Goal: Task Accomplishment & Management: Manage account settings

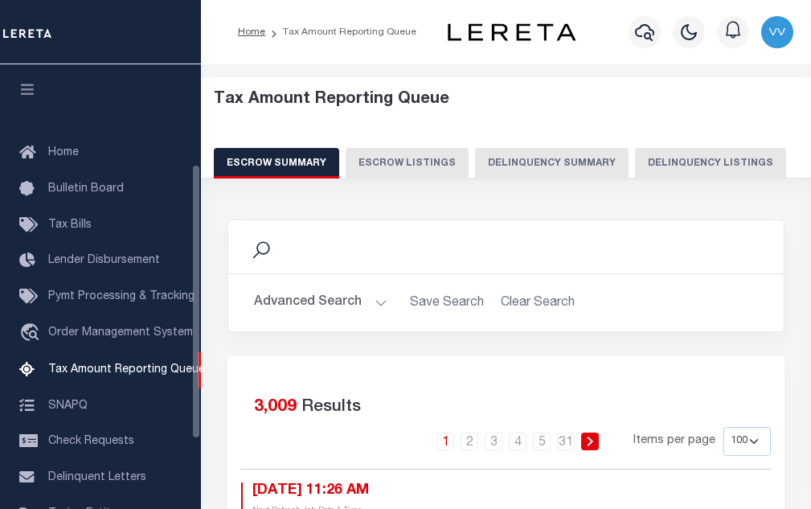
select select "100"
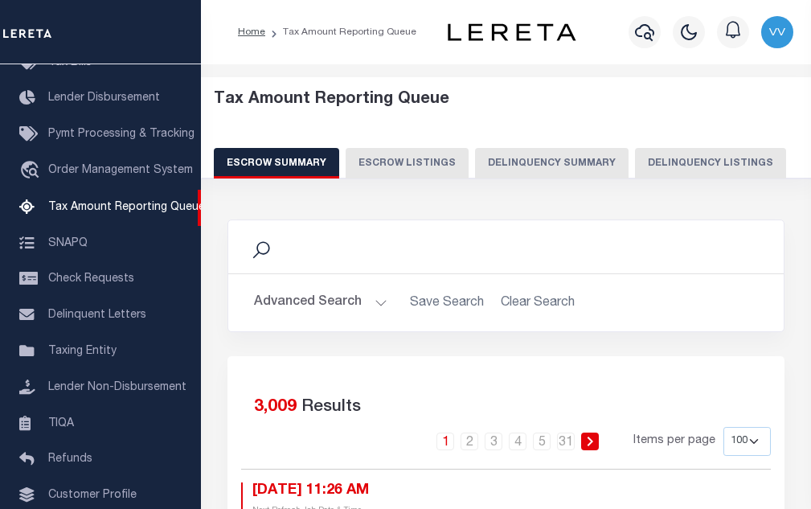
click at [691, 155] on button "Delinquency Listings" at bounding box center [710, 163] width 151 height 31
select select "100"
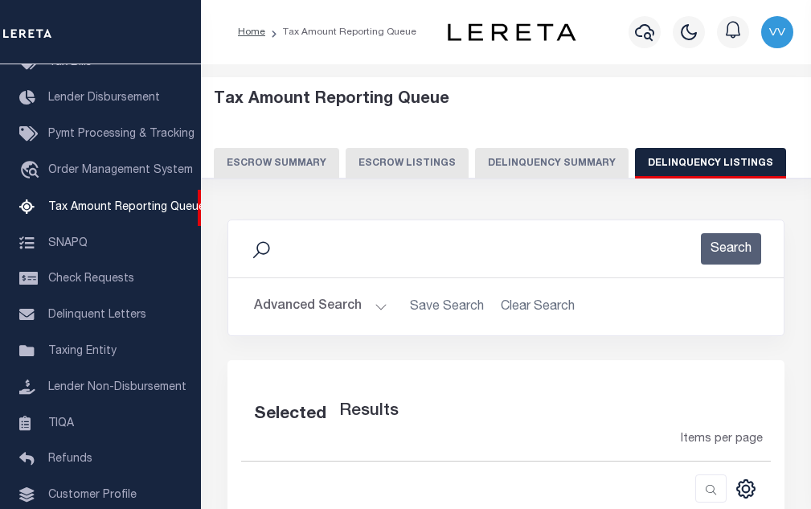
select select "100"
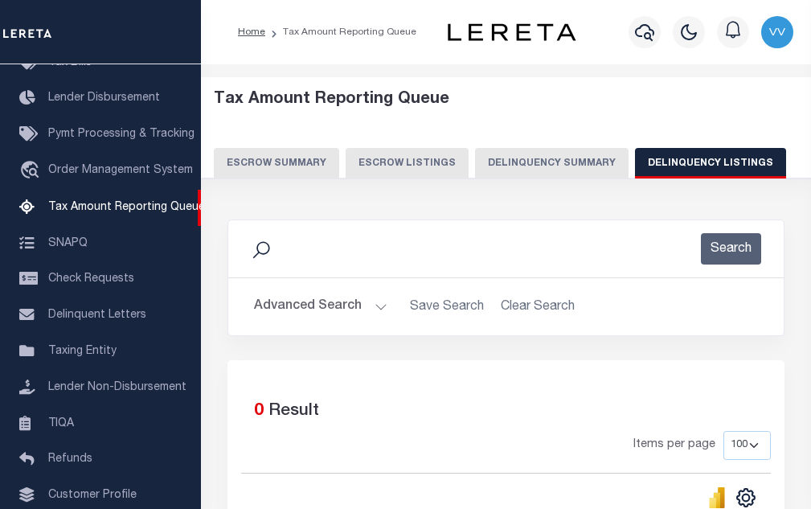
click at [319, 304] on button "Advanced Search" at bounding box center [320, 306] width 133 height 31
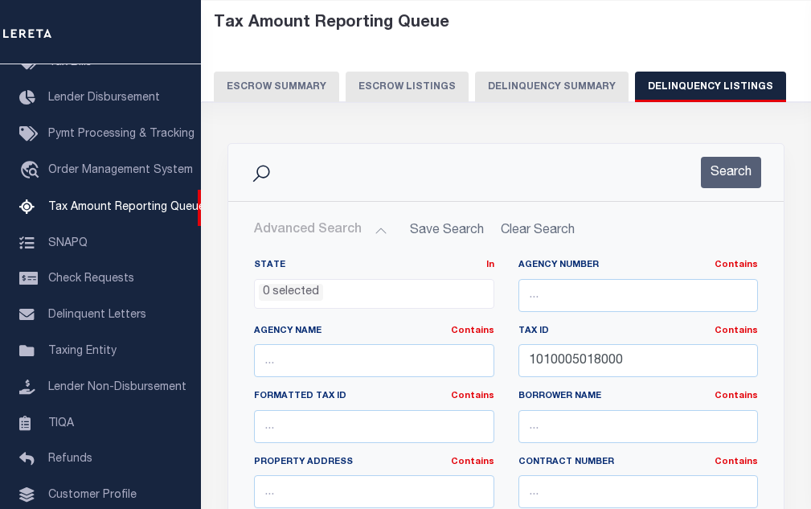
scroll to position [80, 0]
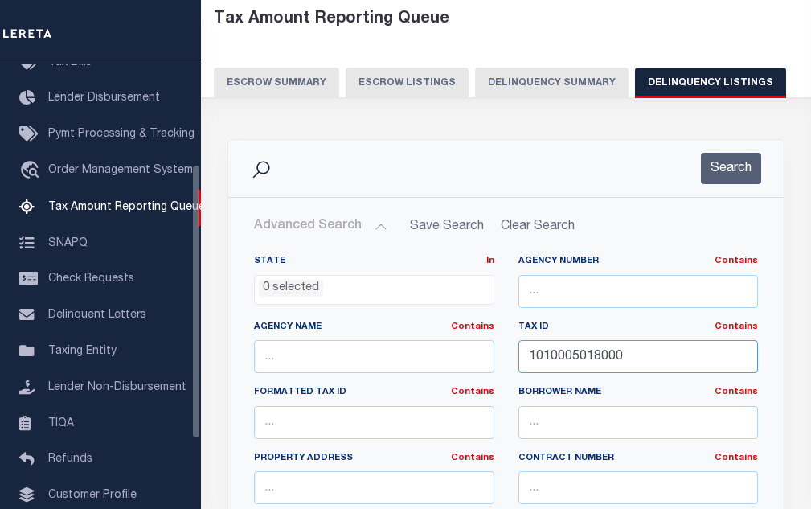
click at [578, 358] on input "1010005018000" at bounding box center [638, 356] width 240 height 33
paste input "1"
type input "1010005018100"
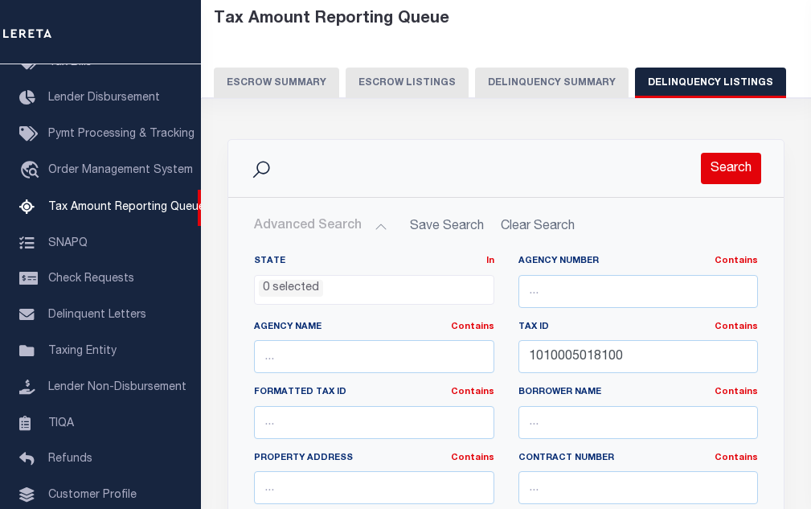
click at [710, 173] on button "Search" at bounding box center [731, 168] width 60 height 31
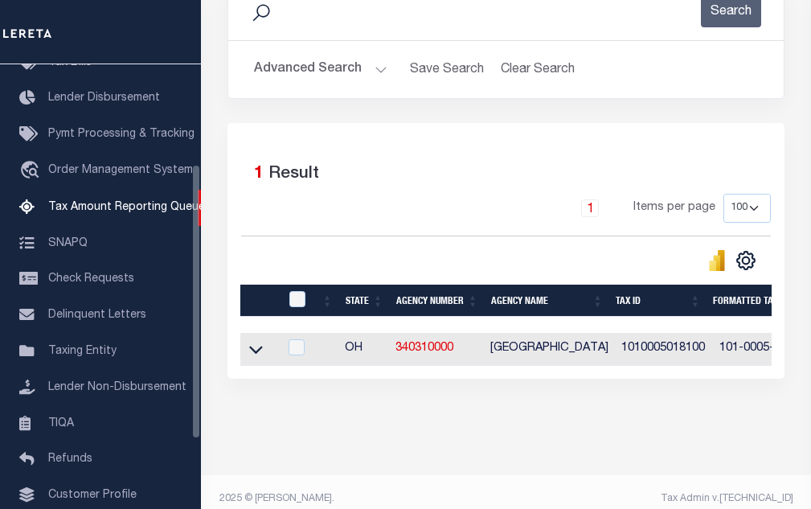
scroll to position [265, 0]
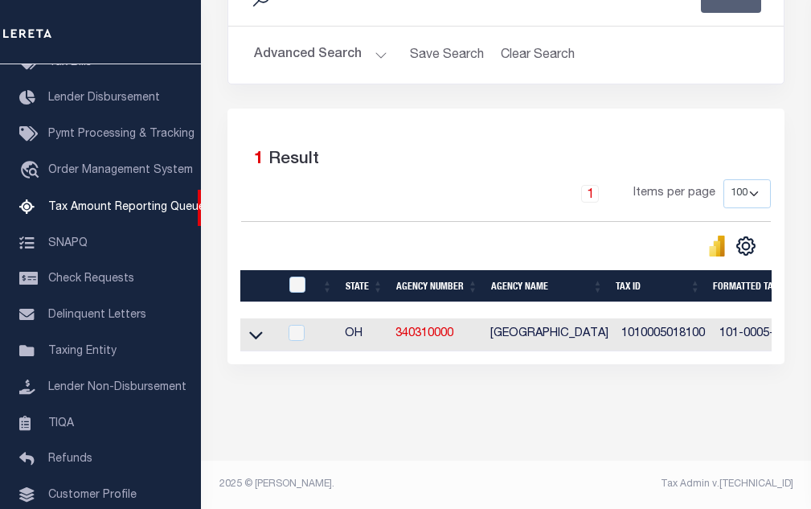
click at [256, 326] on icon at bounding box center [256, 334] width 14 height 17
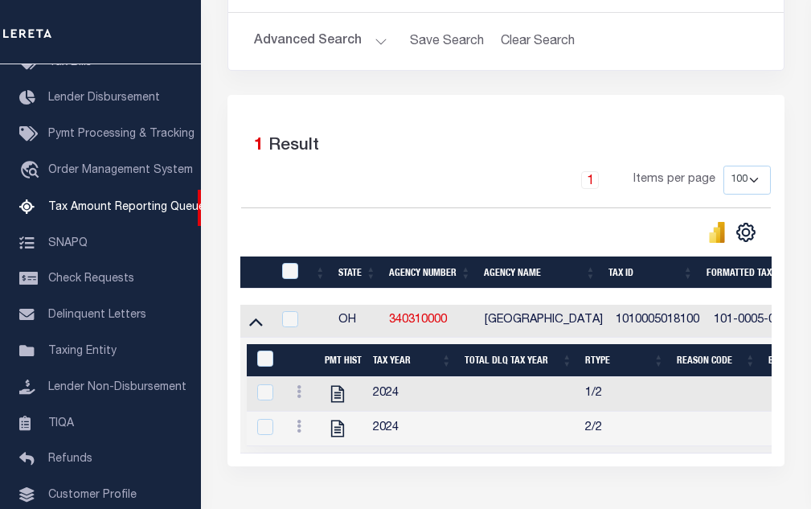
scroll to position [383, 0]
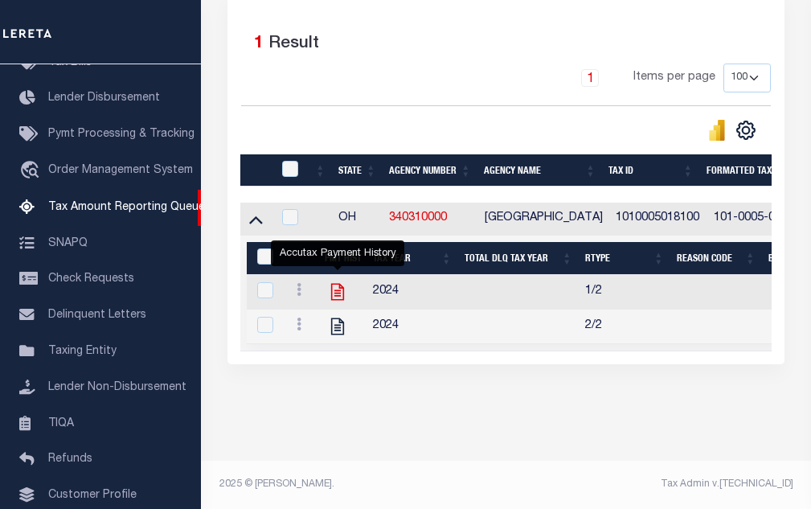
click at [336, 281] on icon "" at bounding box center [337, 291] width 21 height 21
checkbox input "true"
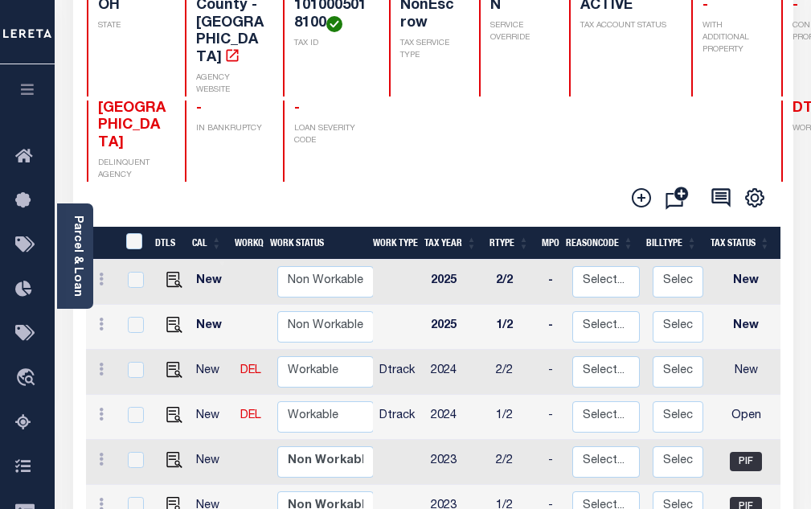
scroll to position [241, 0]
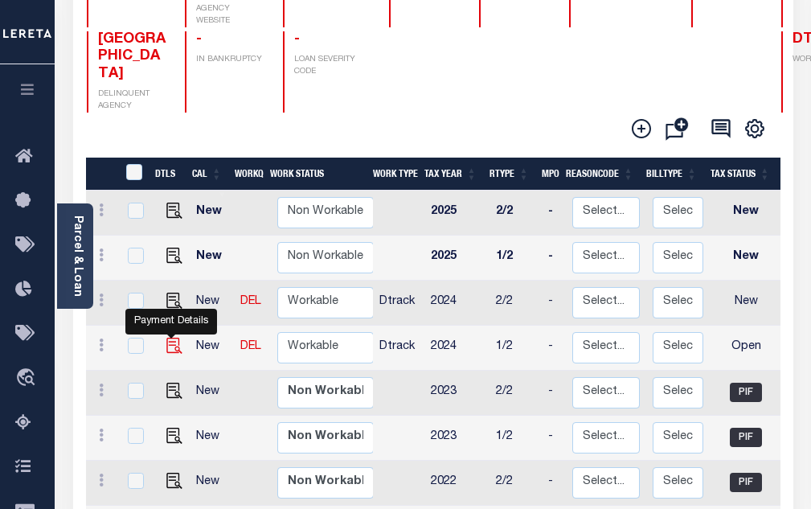
click at [175, 338] on img "" at bounding box center [174, 346] width 16 height 16
checkbox input "true"
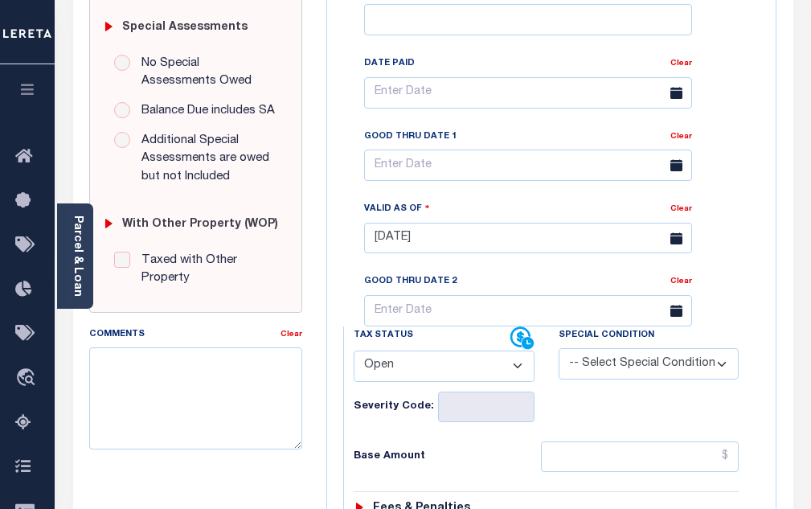
scroll to position [723, 0]
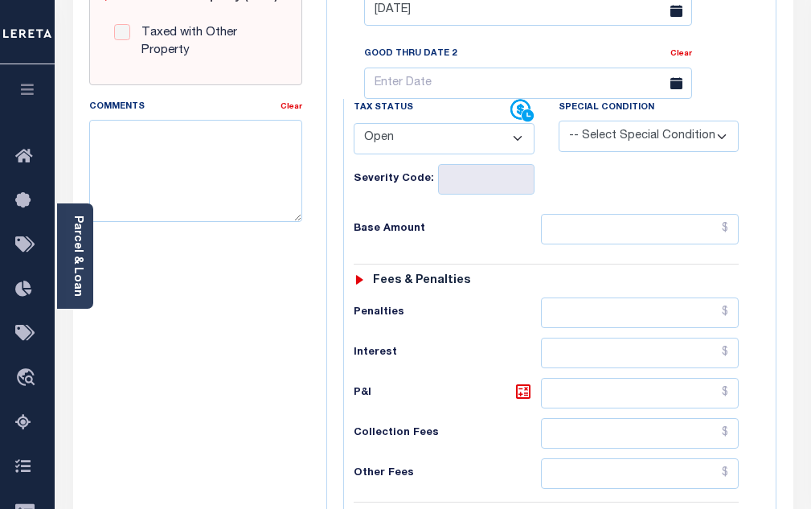
click at [388, 154] on select "- Select Status Code - Open Due/Unpaid Paid Incomplete No Tax Due Internal Refu…" at bounding box center [444, 138] width 181 height 31
select select "PYD"
click at [354, 129] on select "- Select Status Code - Open Due/Unpaid Paid Incomplete No Tax Due Internal Refu…" at bounding box center [444, 138] width 181 height 31
type input "[DATE]"
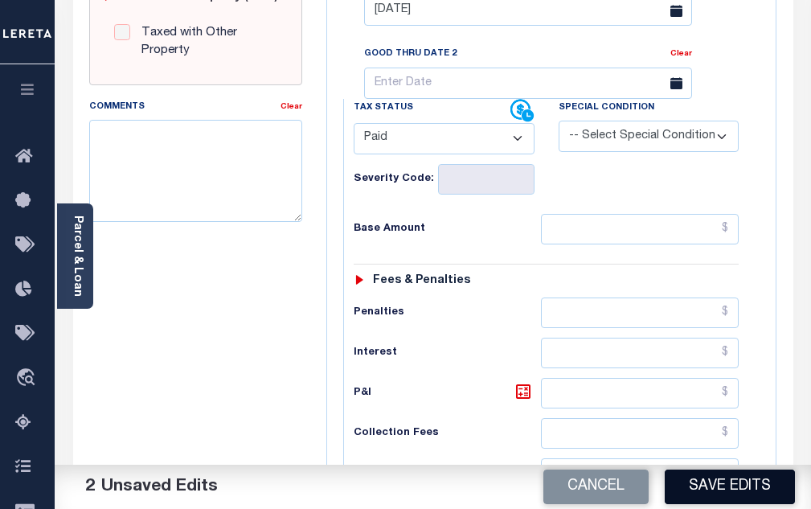
click at [701, 473] on button "Save Edits" at bounding box center [730, 486] width 130 height 35
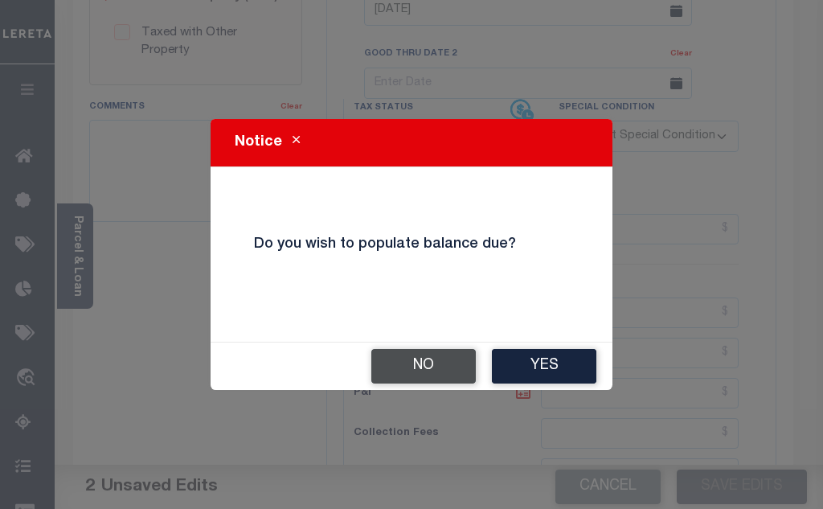
click at [424, 366] on button "No" at bounding box center [423, 366] width 104 height 35
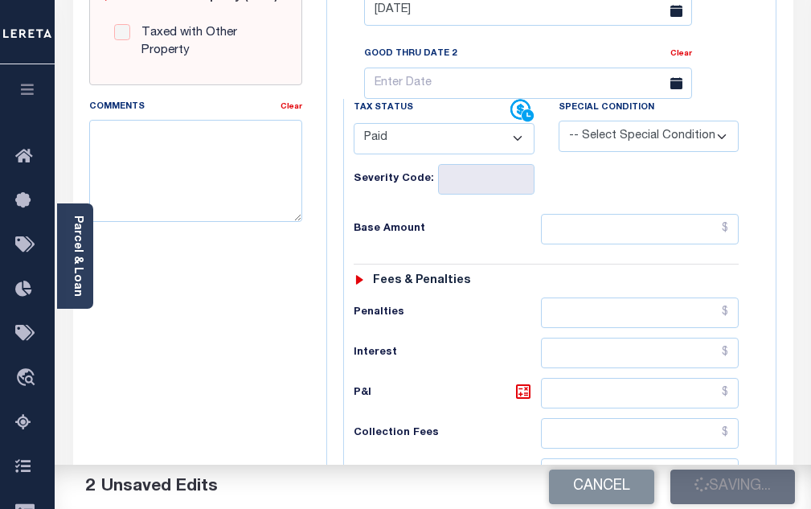
checkbox input "false"
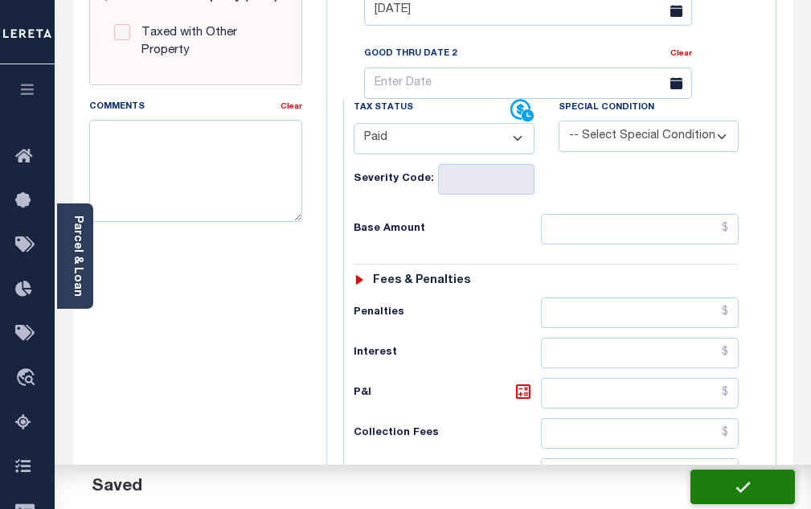
scroll to position [615, 0]
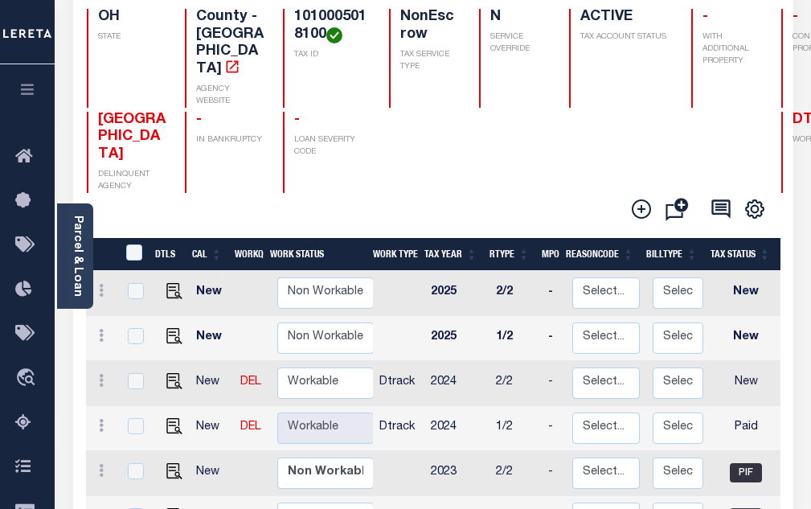
scroll to position [2, 0]
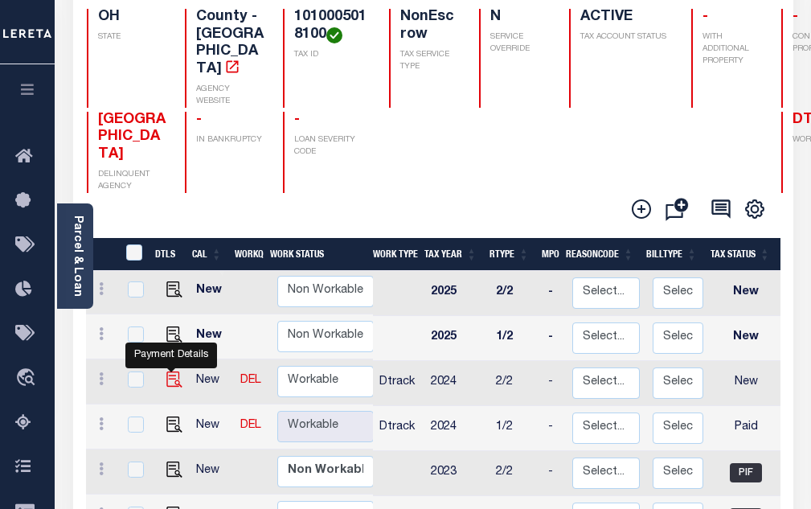
click at [172, 371] on img "" at bounding box center [174, 379] width 16 height 16
checkbox input "true"
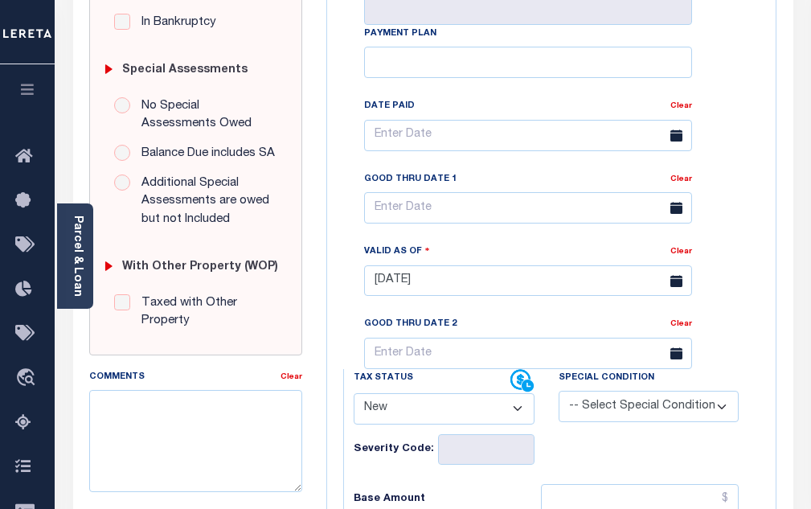
scroll to position [643, 0]
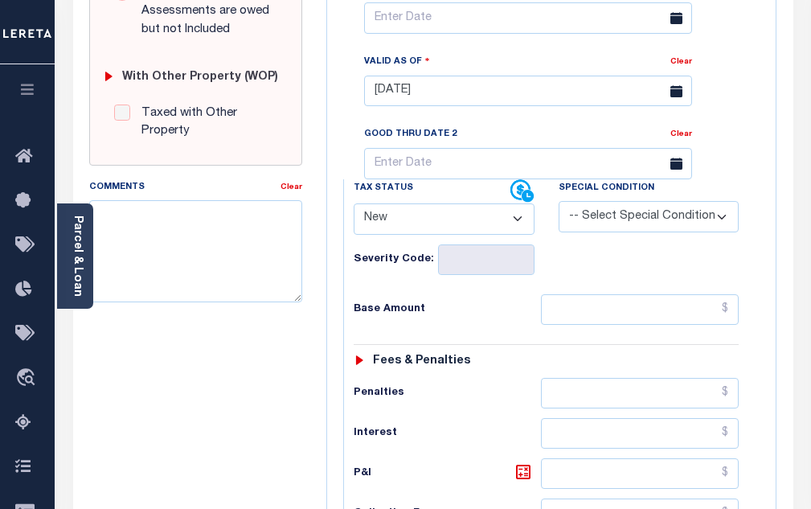
click at [405, 231] on select "- Select Status Code - Open Due/Unpaid Paid Incomplete No Tax Due Internal Refu…" at bounding box center [444, 218] width 181 height 31
select select "PYD"
click at [354, 210] on select "- Select Status Code - Open Due/Unpaid Paid Incomplete No Tax Due Internal Refu…" at bounding box center [444, 218] width 181 height 31
type input "[DATE]"
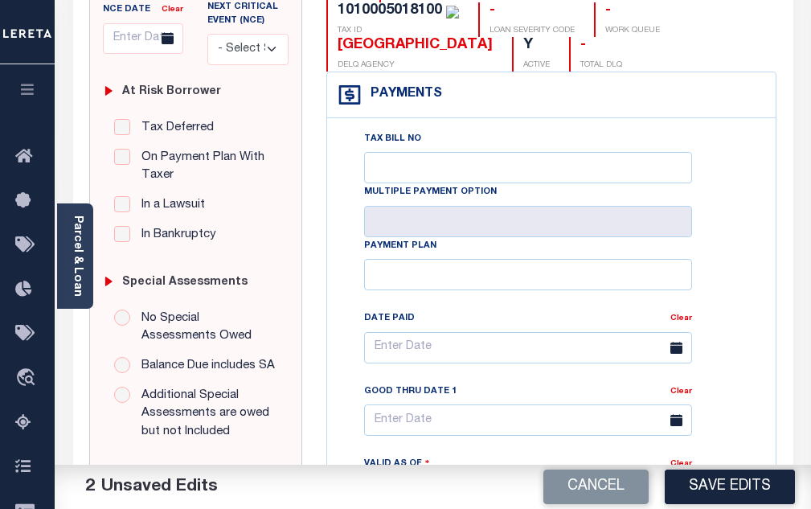
scroll to position [0, 0]
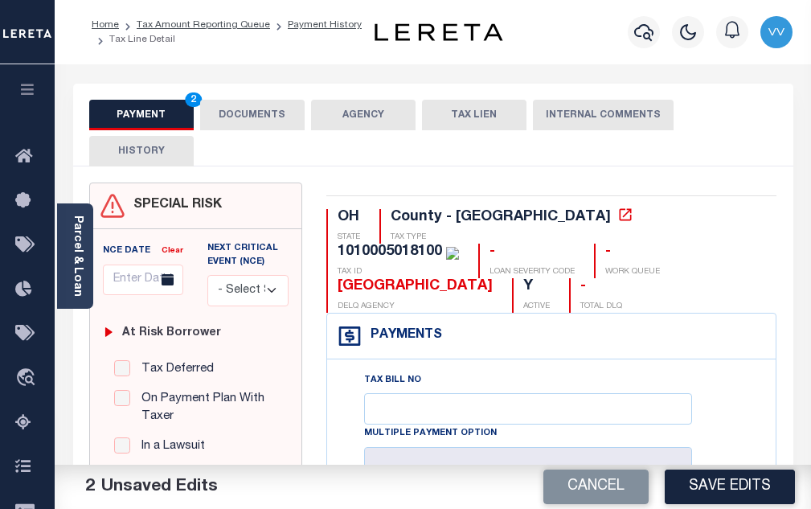
click at [245, 127] on button "DOCUMENTS" at bounding box center [252, 115] width 104 height 31
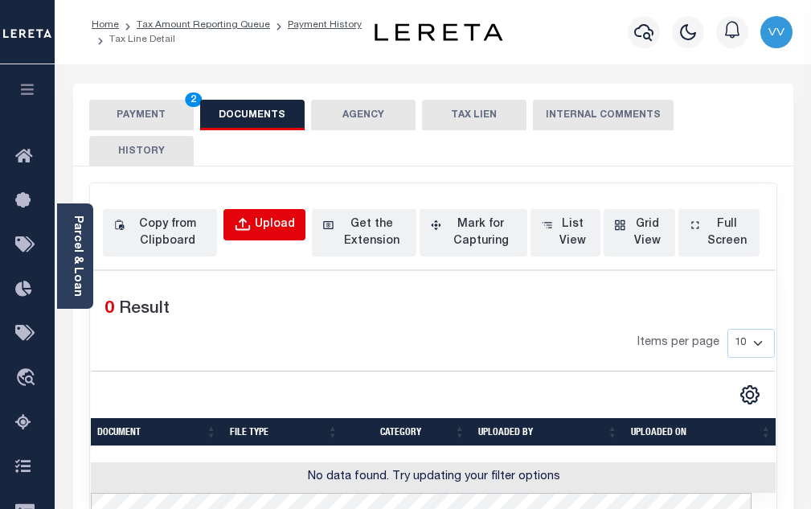
click at [259, 237] on button "Upload" at bounding box center [264, 224] width 82 height 31
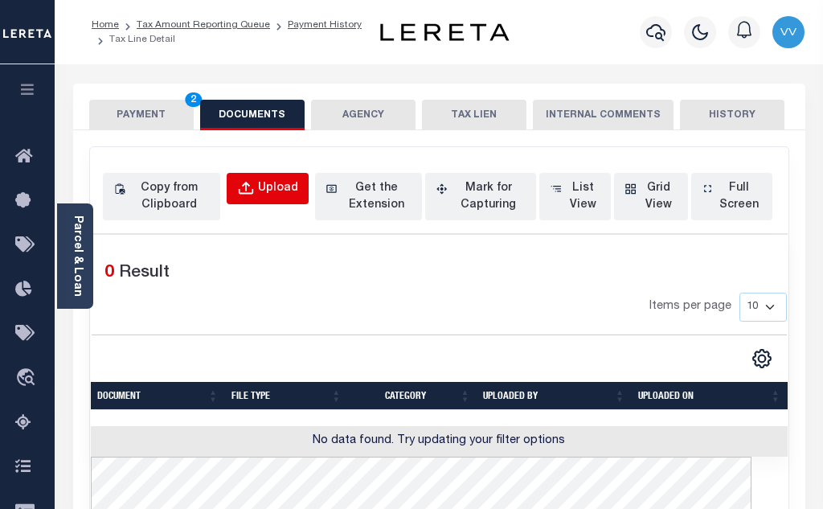
select select "POP"
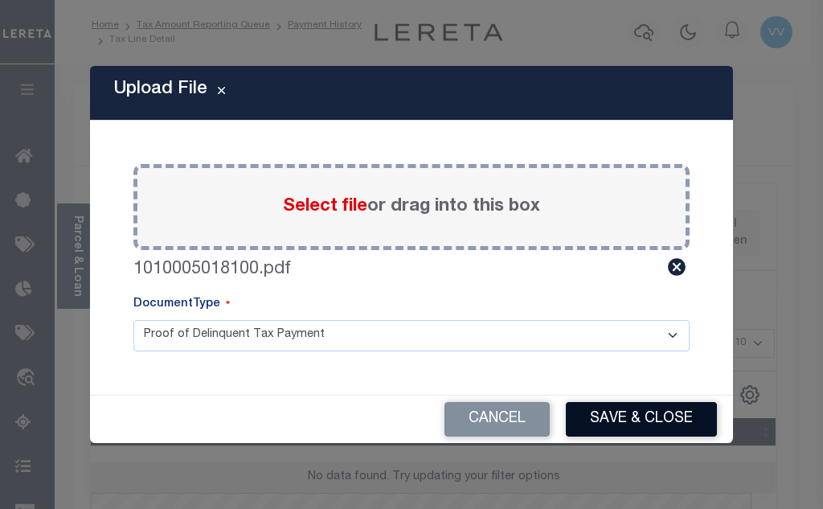
click at [625, 416] on button "Save & Close" at bounding box center [641, 419] width 151 height 35
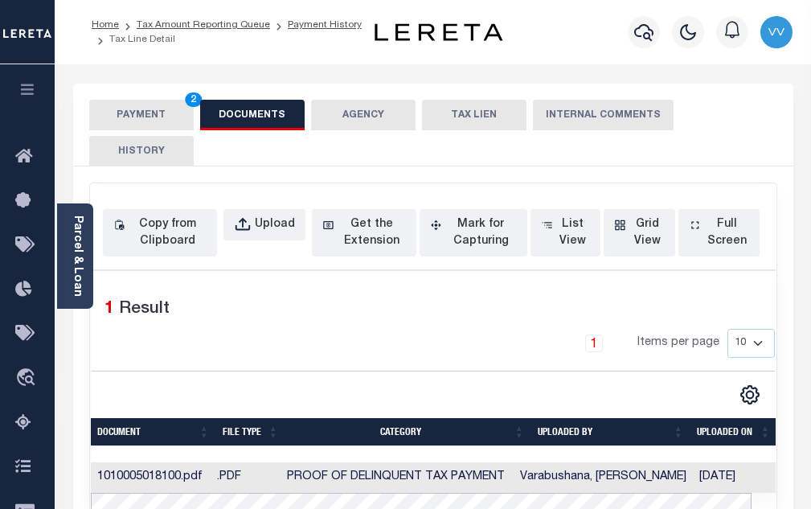
click at [145, 110] on button "PAYMENT 2" at bounding box center [141, 115] width 104 height 31
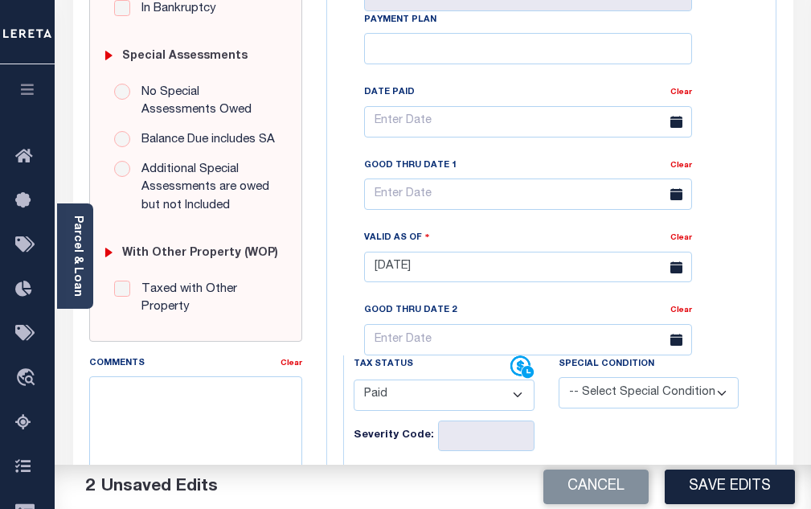
scroll to position [482, 0]
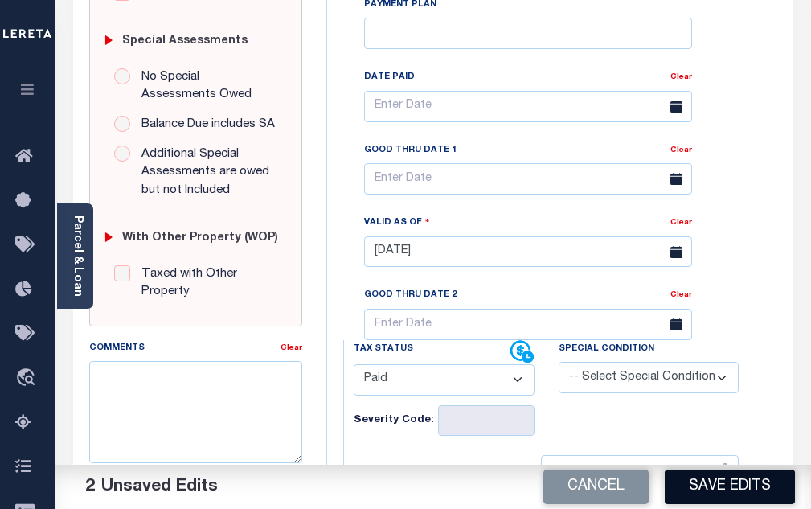
click at [739, 491] on button "Save Edits" at bounding box center [730, 486] width 130 height 35
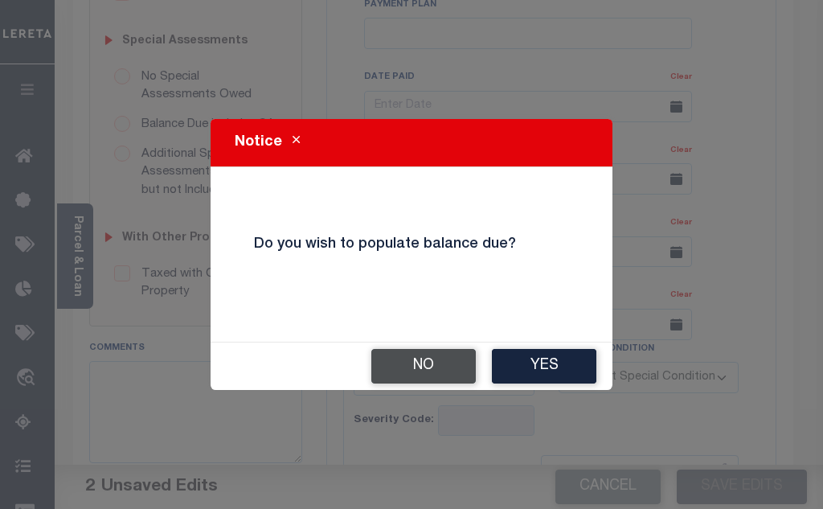
click at [425, 377] on button "No" at bounding box center [423, 366] width 104 height 35
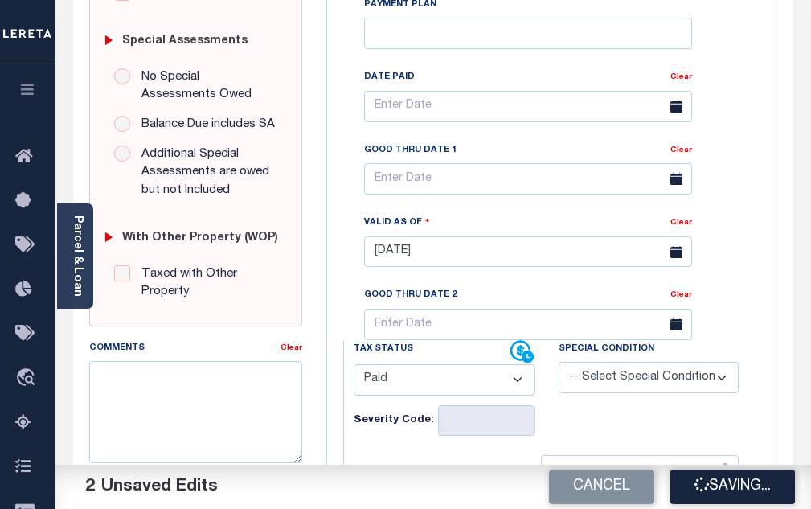
checkbox input "false"
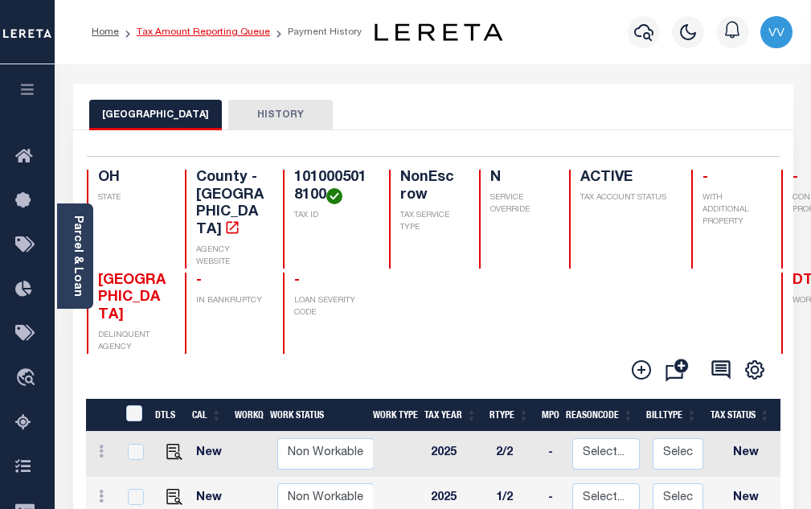
click at [238, 35] on link "Tax Amount Reporting Queue" at bounding box center [203, 32] width 133 height 10
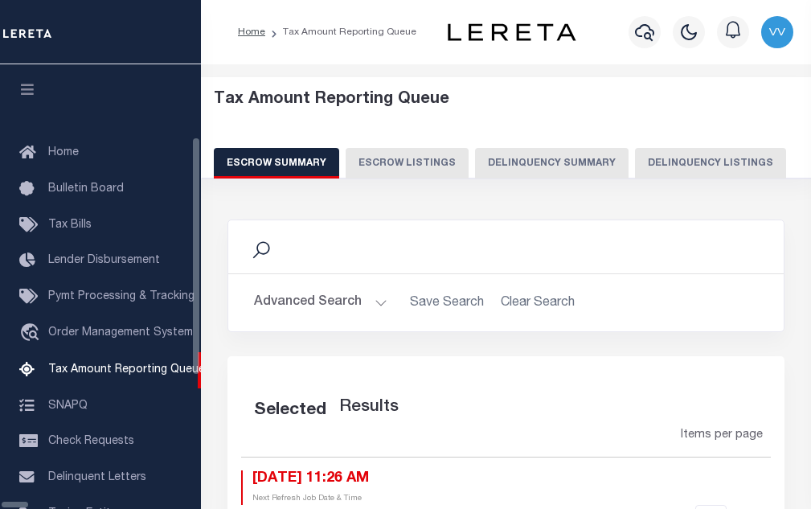
select select "100"
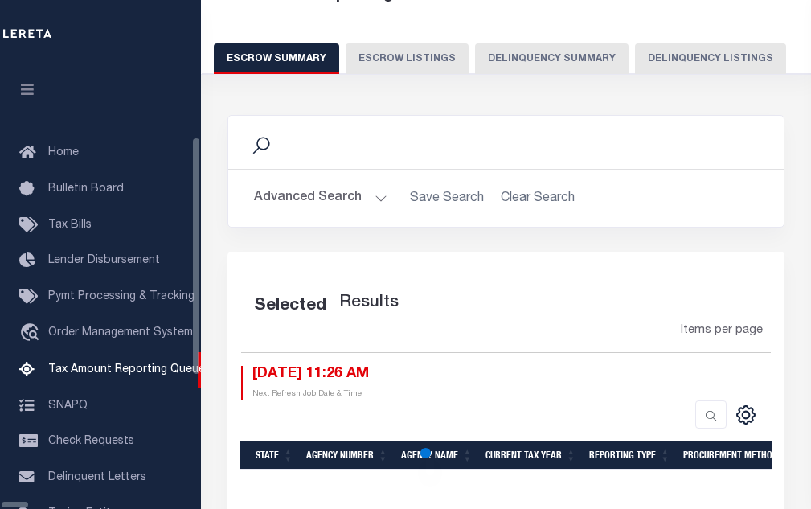
scroll to position [162, 0]
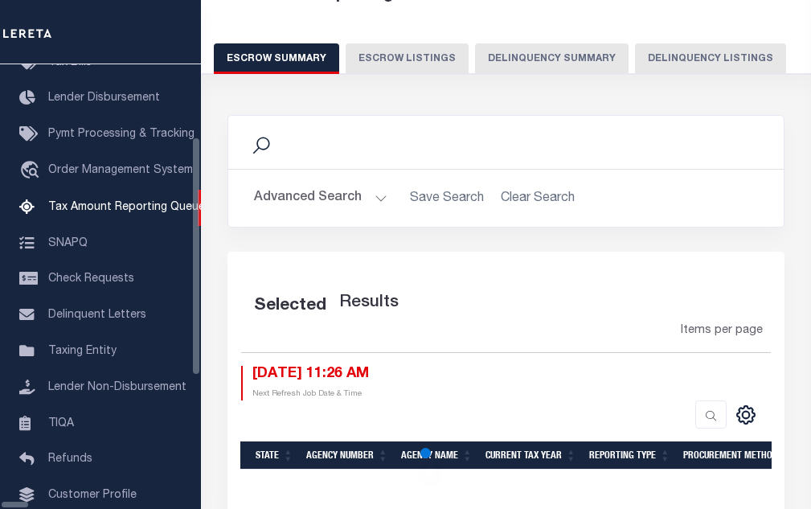
select select "100"
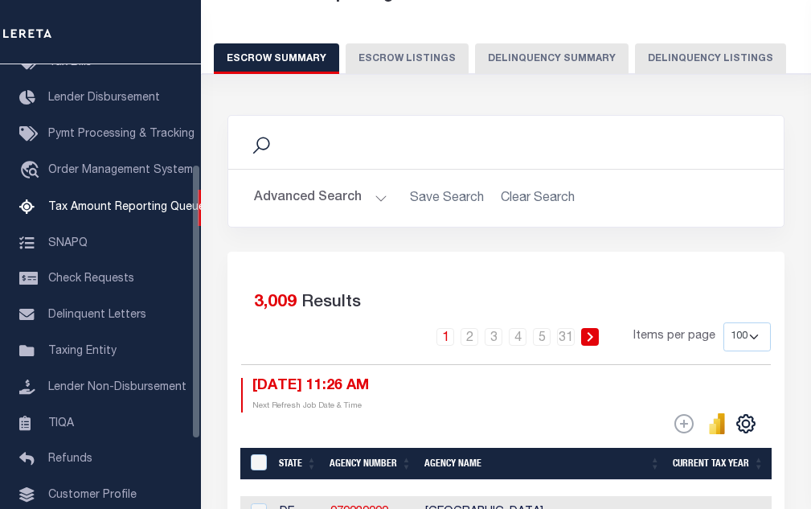
scroll to position [27, 0]
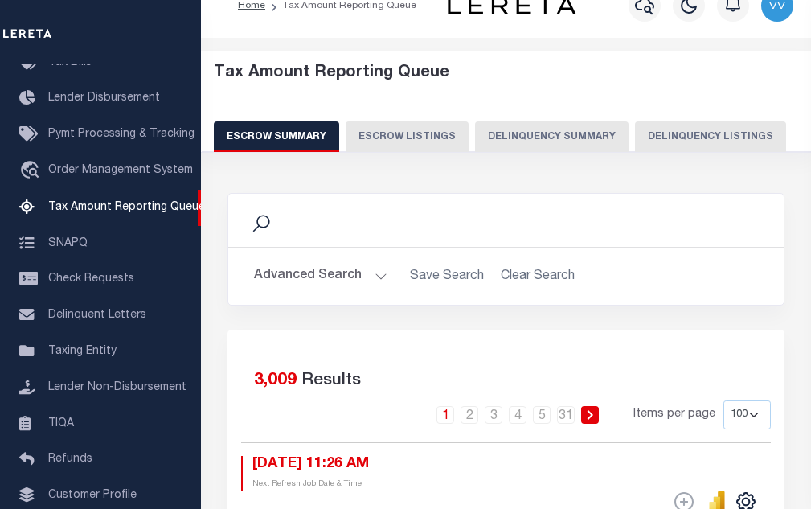
click at [659, 115] on div "Tax Amount Reporting Queue Escrow Summary Escrow Listings Delinquency Summary" at bounding box center [506, 108] width 585 height 88
click at [657, 137] on button "Delinquency Listings" at bounding box center [710, 136] width 151 height 31
select select "100"
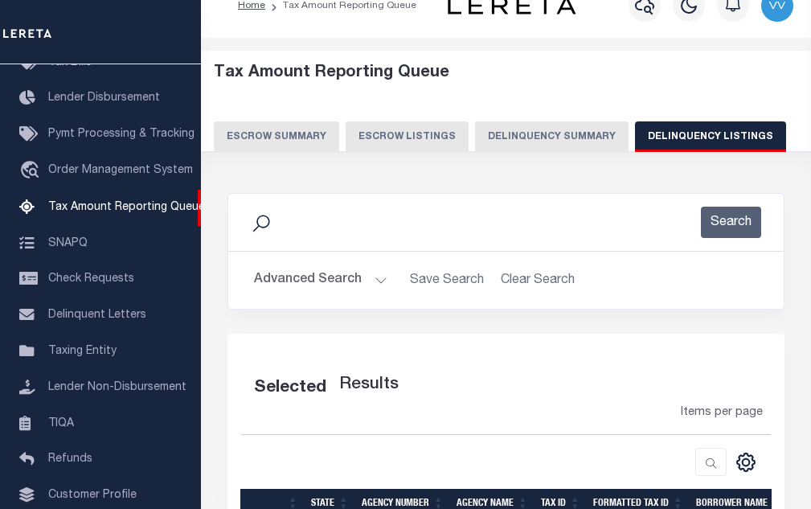
select select "100"
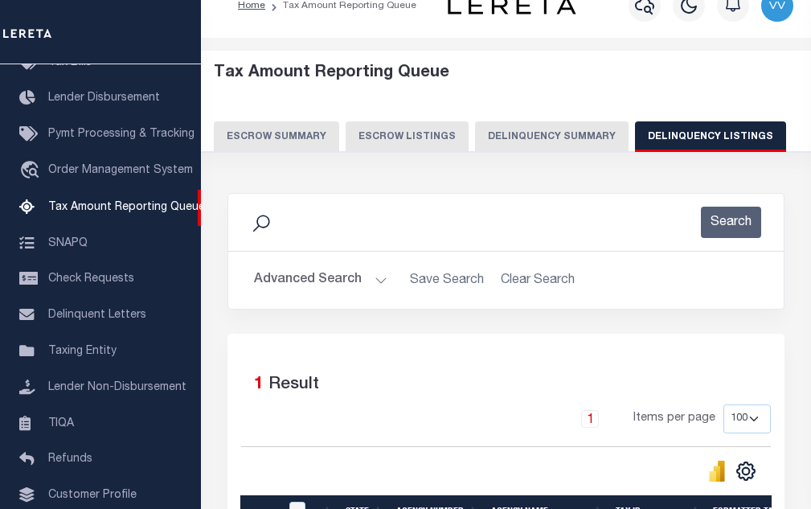
scroll to position [187, 0]
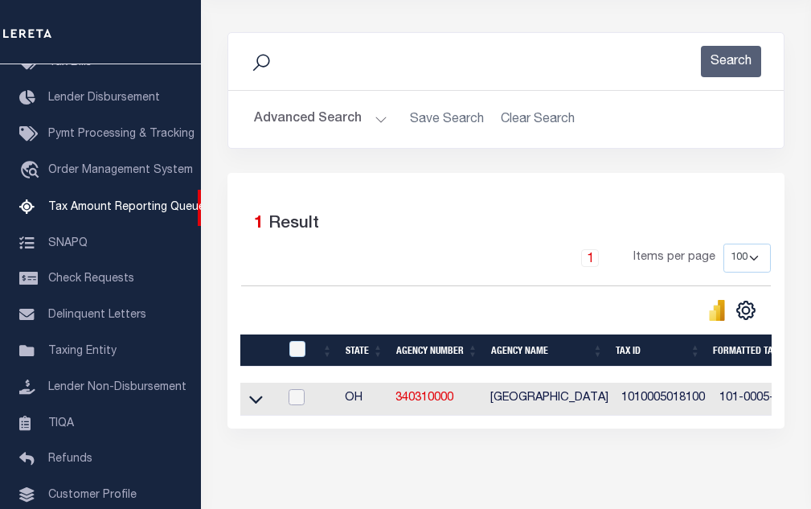
click at [298, 397] on input "checkbox" at bounding box center [297, 397] width 16 height 16
checkbox input "true"
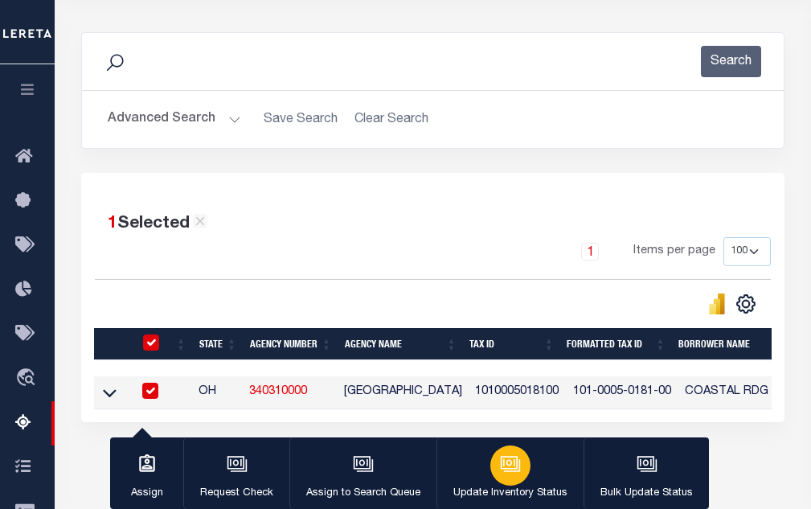
click at [490, 449] on button "Update Inventory Status" at bounding box center [509, 473] width 147 height 72
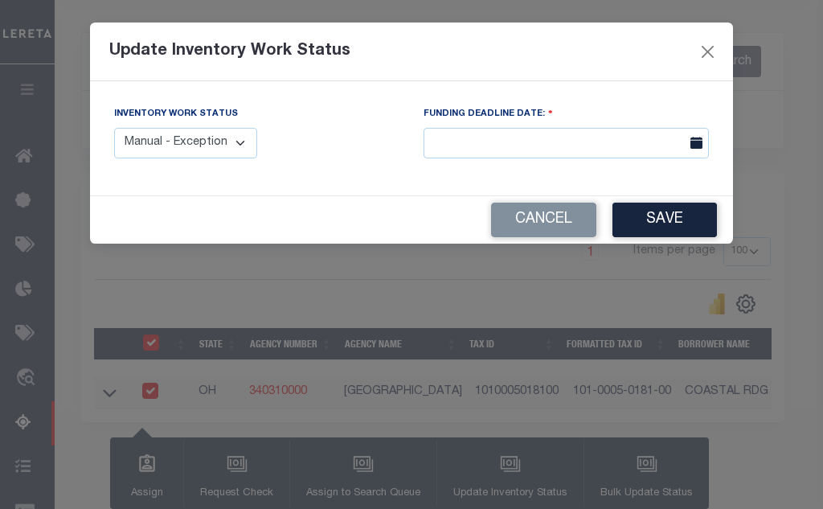
click at [178, 150] on select "Manual - Exception Pended - Awaiting Search Late Add Exception Completed" at bounding box center [185, 143] width 143 height 31
select select "4"
click at [114, 128] on select "Manual - Exception Pended - Awaiting Search Late Add Exception Completed" at bounding box center [185, 143] width 143 height 31
click at [671, 215] on button "Save" at bounding box center [665, 220] width 104 height 35
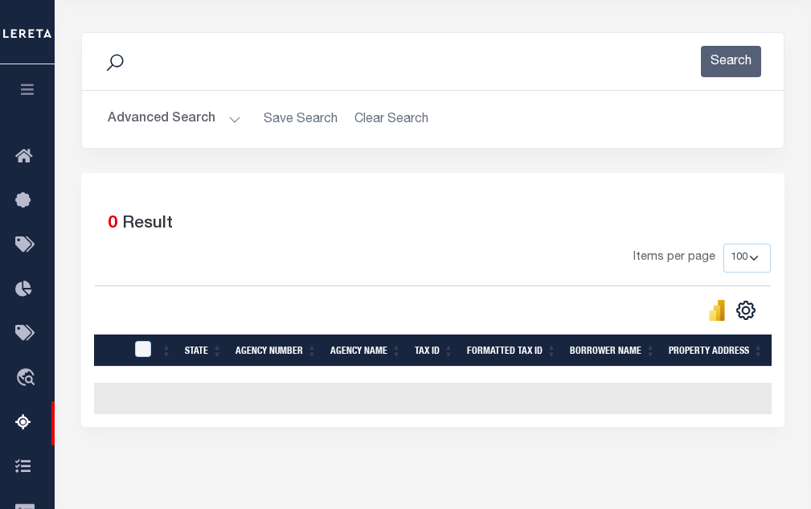
click at [191, 125] on button "Advanced Search" at bounding box center [174, 119] width 133 height 31
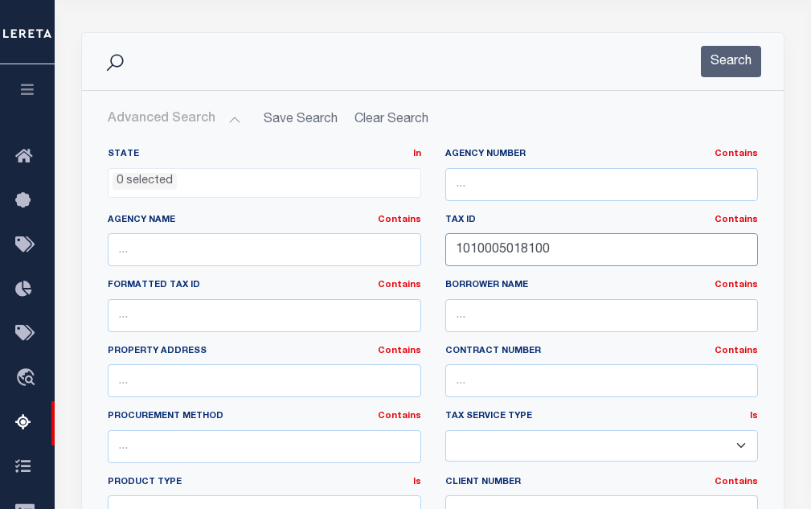
click at [477, 252] on input "1010005018100" at bounding box center [601, 249] width 313 height 33
paste input "2"
type input "1010005018200"
click at [739, 68] on button "Search" at bounding box center [731, 61] width 60 height 31
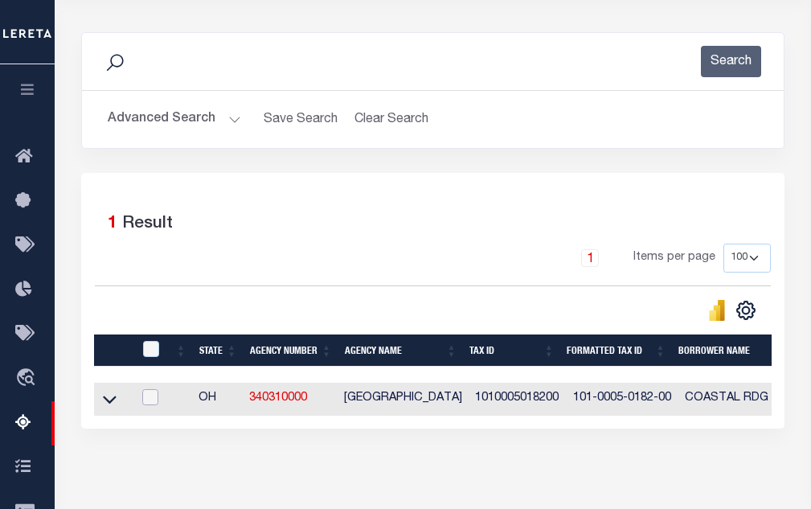
click at [150, 404] on input "checkbox" at bounding box center [150, 397] width 16 height 16
checkbox input "true"
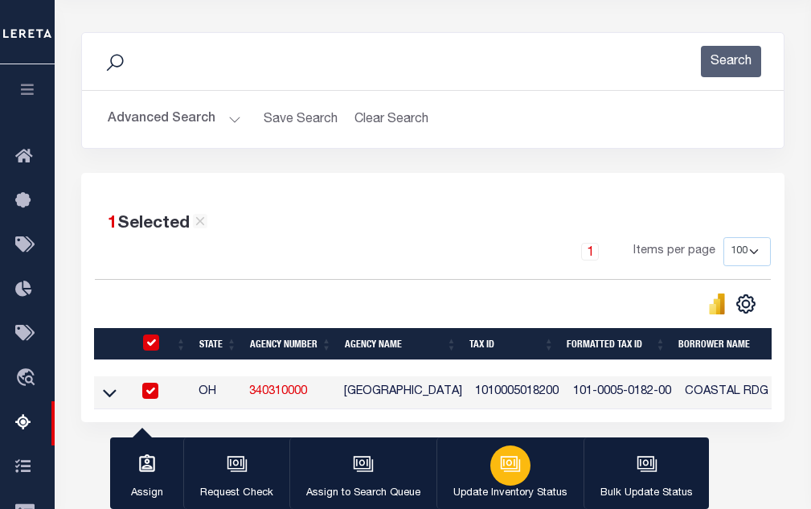
click at [508, 462] on icon "button" at bounding box center [509, 462] width 12 height 7
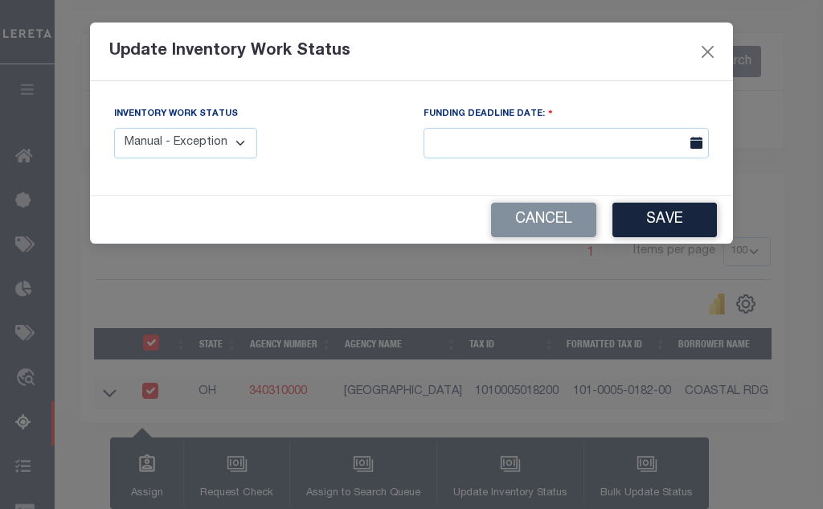
click at [143, 145] on select "Manual - Exception Pended - Awaiting Search Late Add Exception Completed" at bounding box center [185, 143] width 143 height 31
select select "4"
click at [114, 128] on select "Manual - Exception Pended - Awaiting Search Late Add Exception Completed" at bounding box center [185, 143] width 143 height 31
click at [710, 52] on button "Close" at bounding box center [708, 51] width 21 height 21
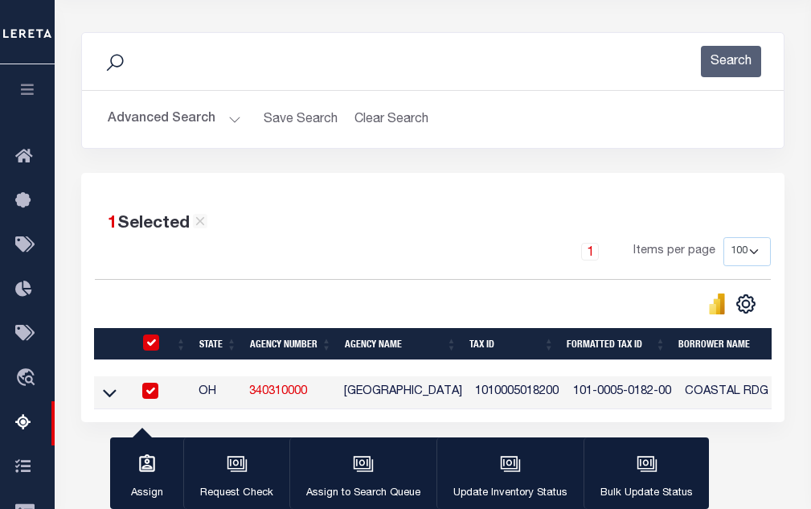
click at [150, 399] on input "checkbox" at bounding box center [150, 391] width 16 height 16
checkbox input "false"
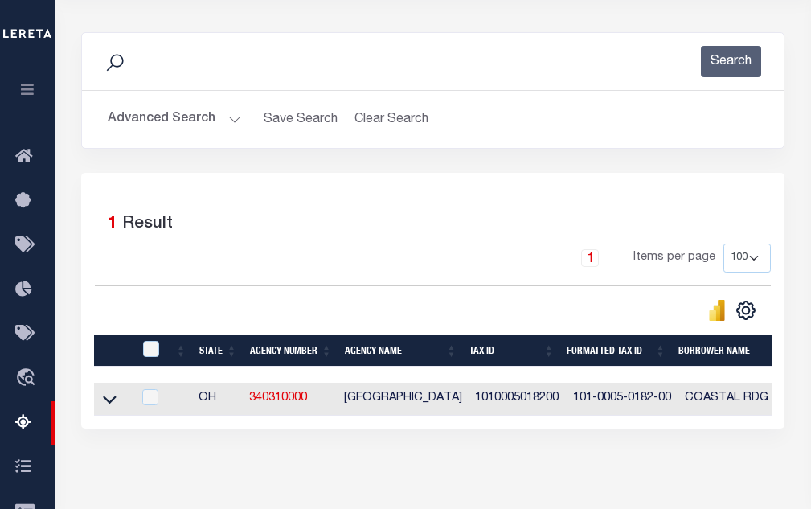
drag, startPoint x: 109, startPoint y: 393, endPoint x: 151, endPoint y: 390, distance: 41.9
click at [109, 393] on link at bounding box center [109, 397] width 18 height 11
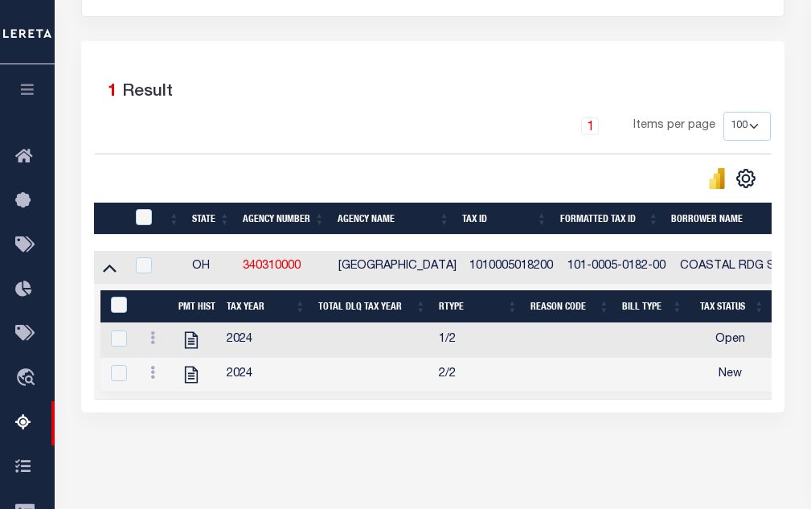
scroll to position [348, 0]
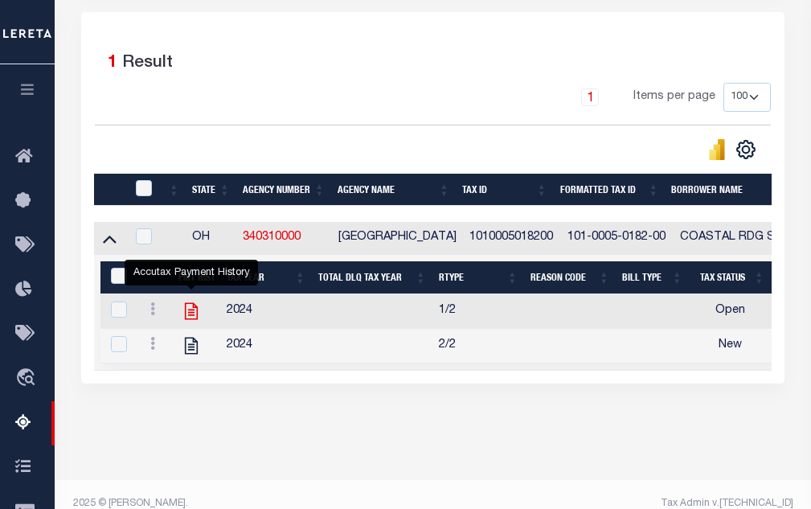
click at [186, 322] on icon "" at bounding box center [191, 311] width 21 height 21
checkbox input "true"
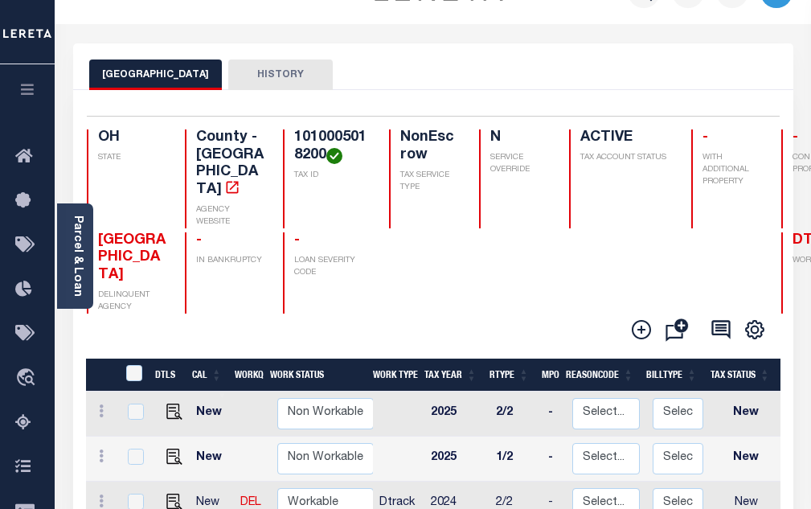
scroll to position [241, 0]
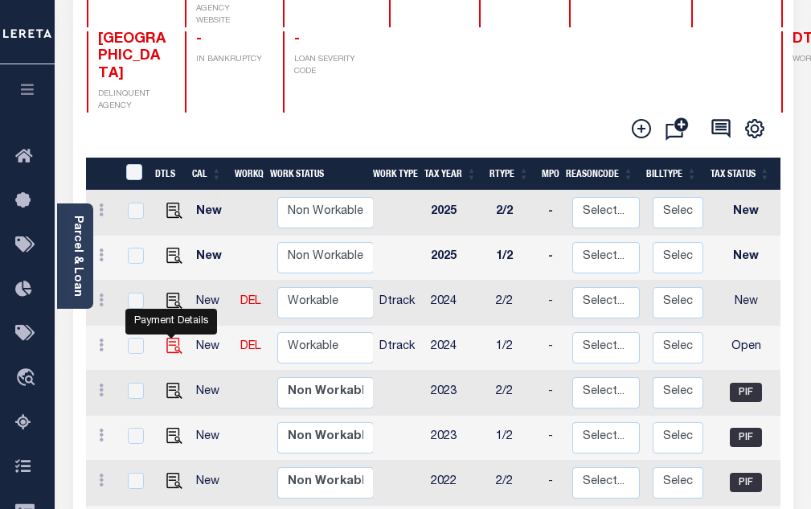
click at [166, 338] on img "" at bounding box center [174, 346] width 16 height 16
checkbox input "true"
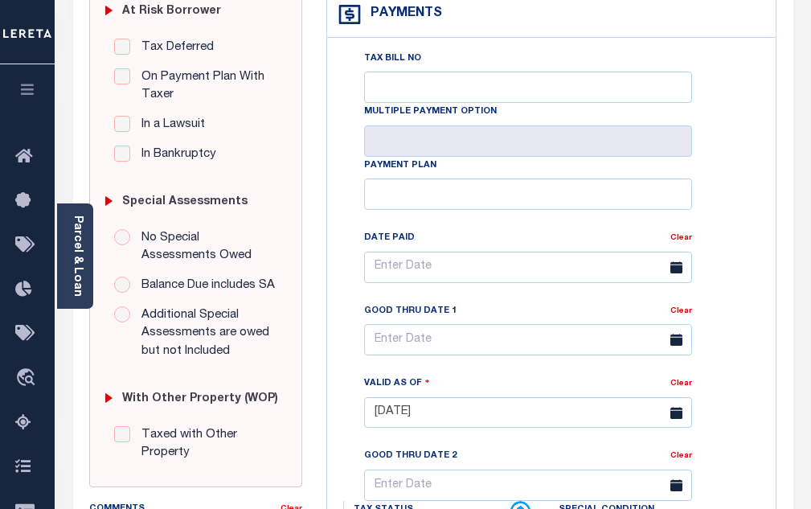
scroll to position [723, 0]
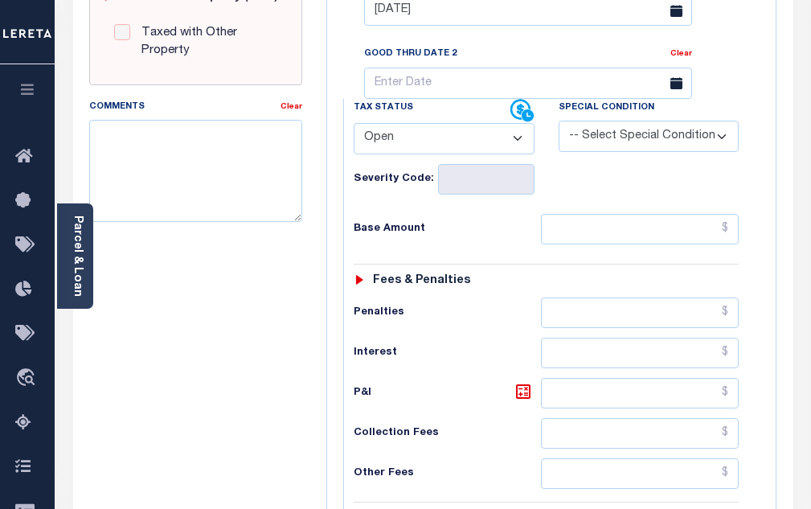
click at [456, 148] on select "- Select Status Code - Open Due/Unpaid Paid Incomplete No Tax Due Internal Refu…" at bounding box center [444, 138] width 181 height 31
select select "PYD"
click at [354, 129] on select "- Select Status Code - Open Due/Unpaid Paid Incomplete No Tax Due Internal Refu…" at bounding box center [444, 138] width 181 height 31
type input "[DATE]"
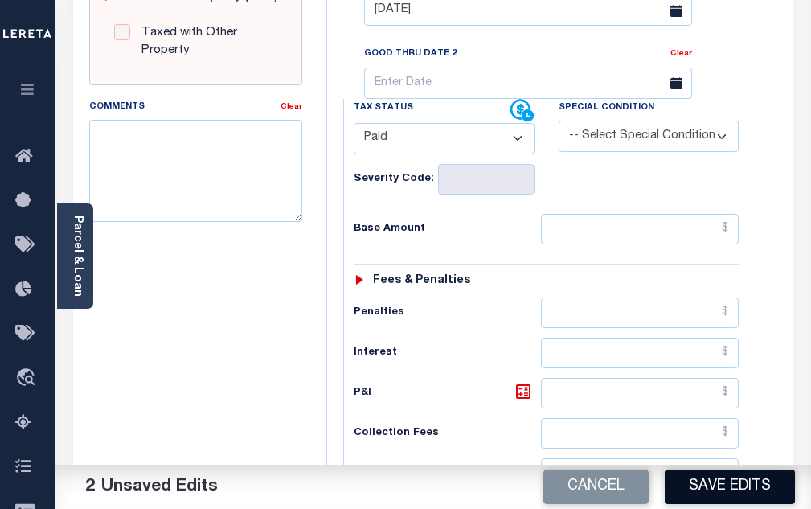
click at [734, 484] on button "Save Edits" at bounding box center [730, 486] width 130 height 35
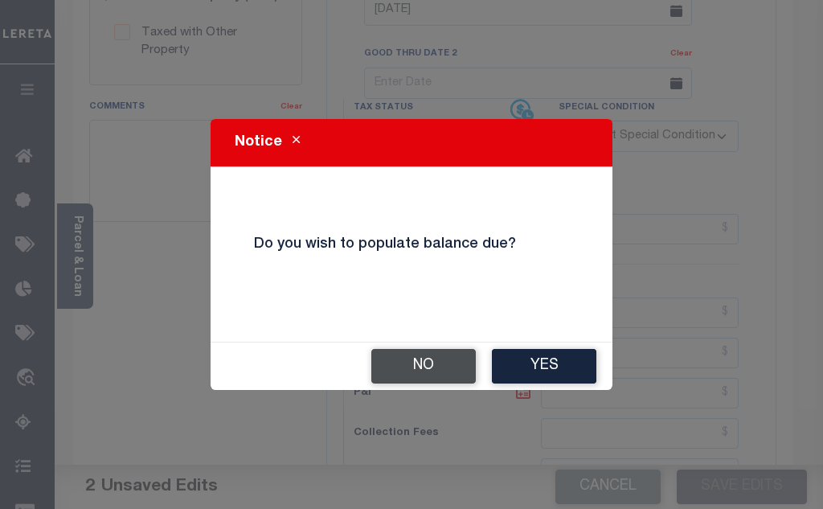
click at [438, 354] on button "No" at bounding box center [423, 366] width 104 height 35
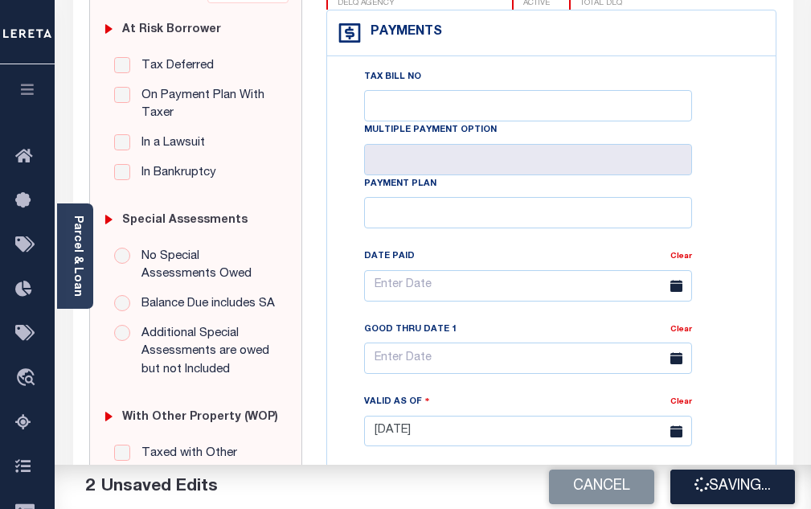
scroll to position [322, 0]
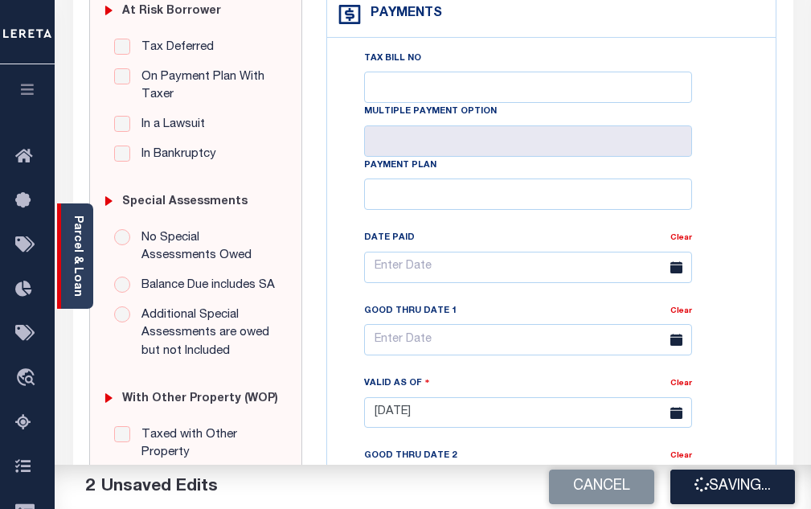
click at [78, 271] on link "Parcel & Loan" at bounding box center [77, 255] width 11 height 81
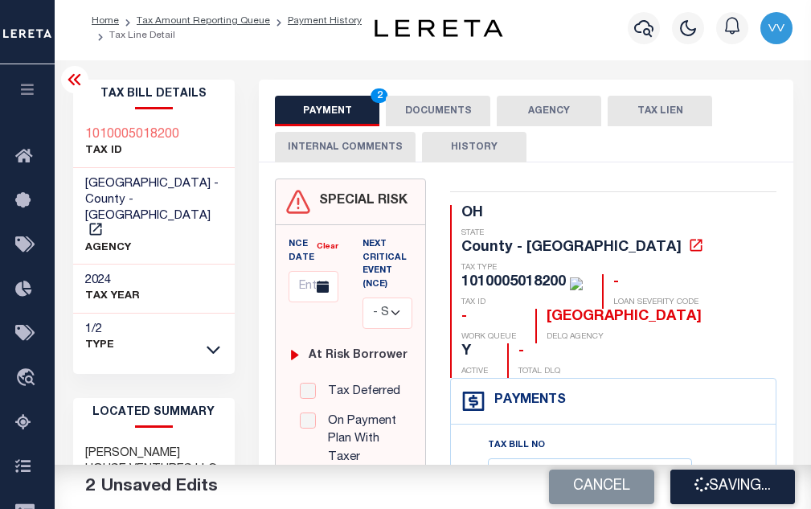
scroll to position [0, 0]
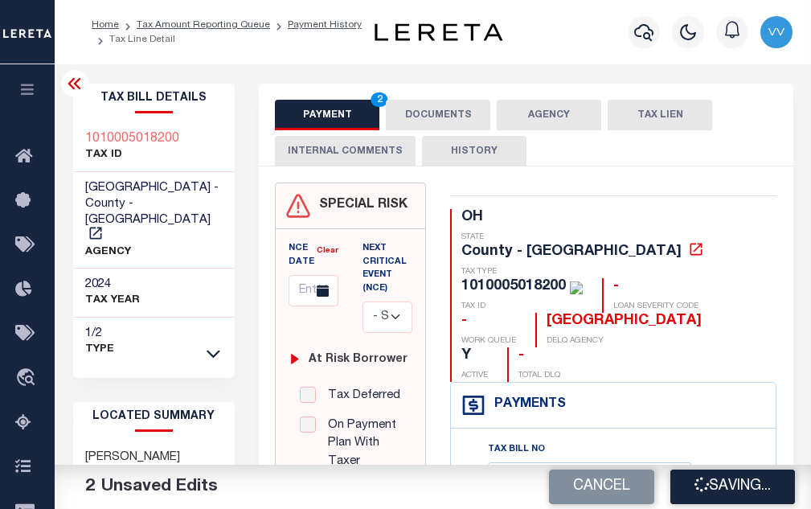
click at [80, 87] on icon at bounding box center [74, 83] width 19 height 19
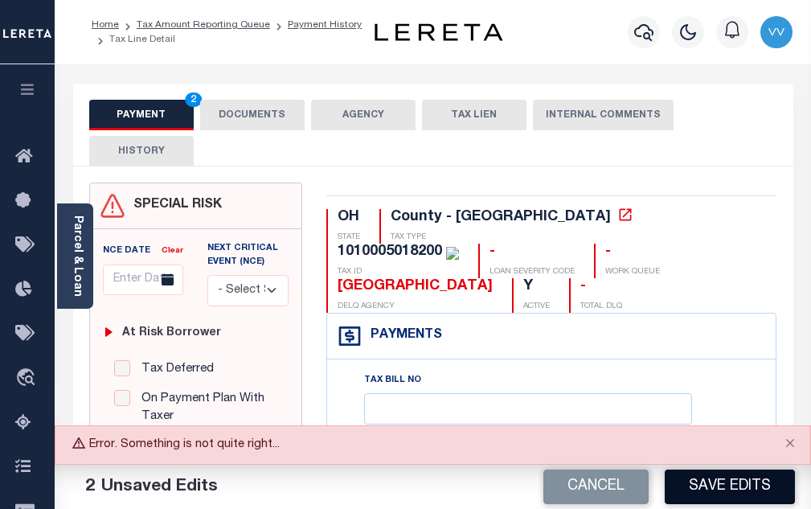
click at [707, 497] on button "Save Edits" at bounding box center [730, 486] width 130 height 35
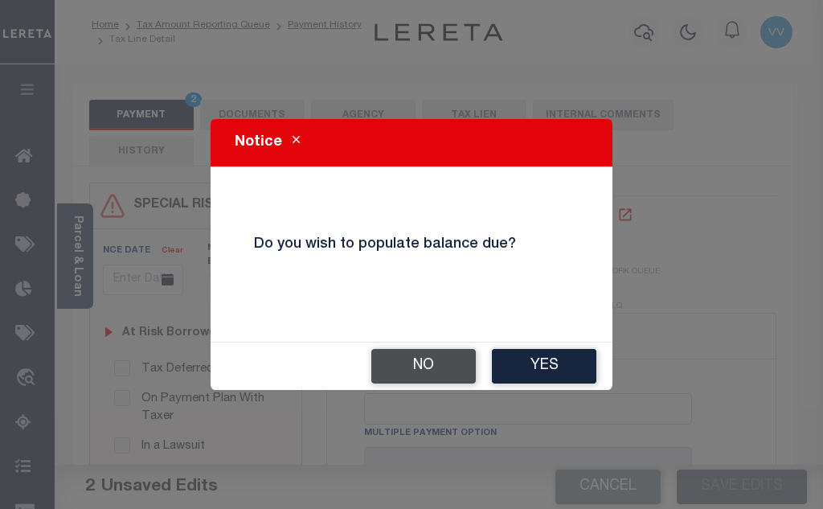
click at [424, 350] on button "No" at bounding box center [423, 366] width 104 height 35
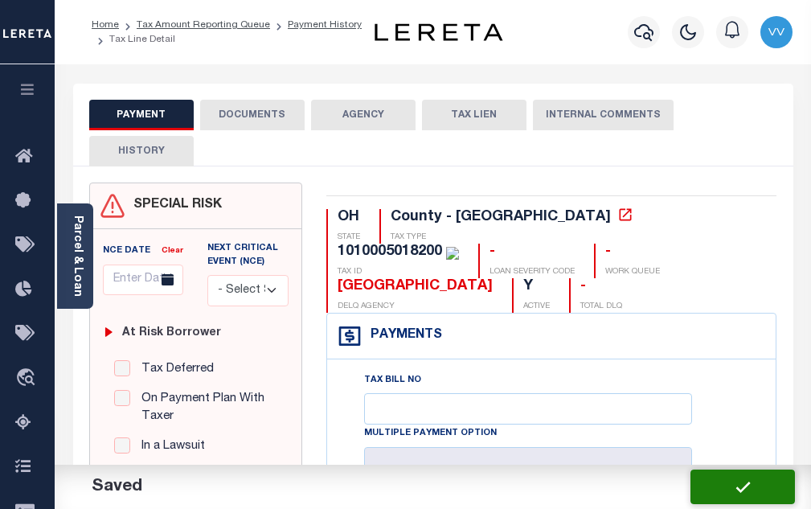
checkbox input "false"
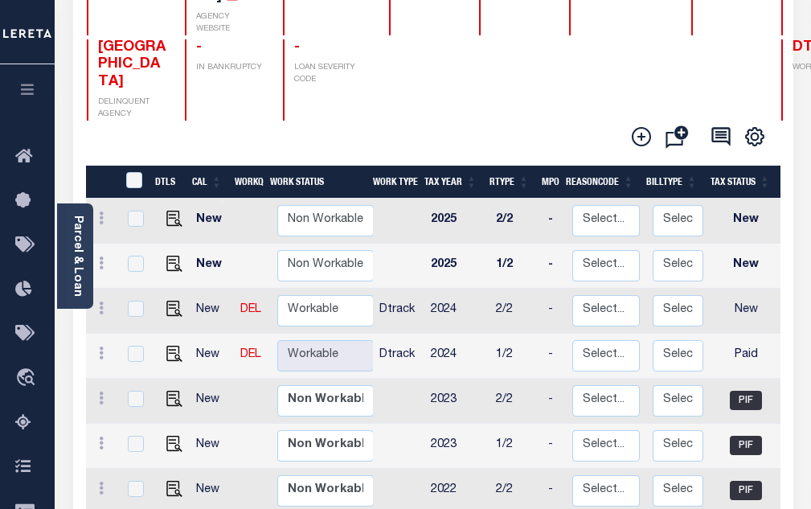
scroll to position [241, 0]
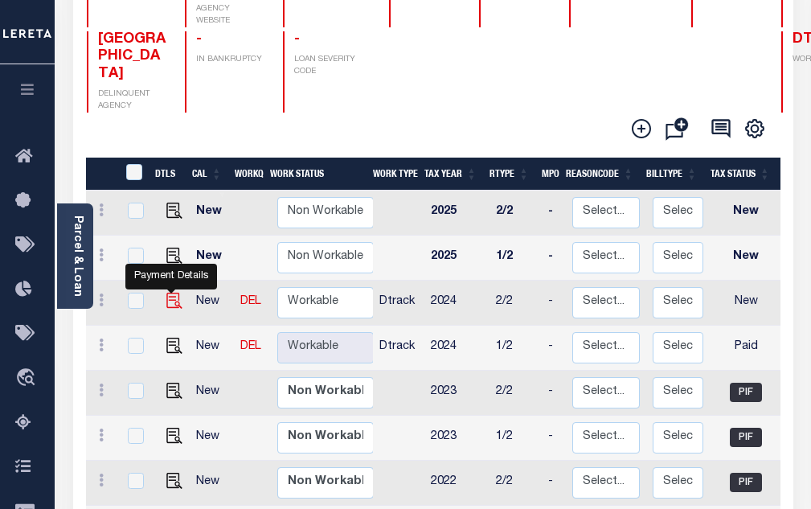
click at [167, 293] on img "" at bounding box center [174, 301] width 16 height 16
checkbox input "true"
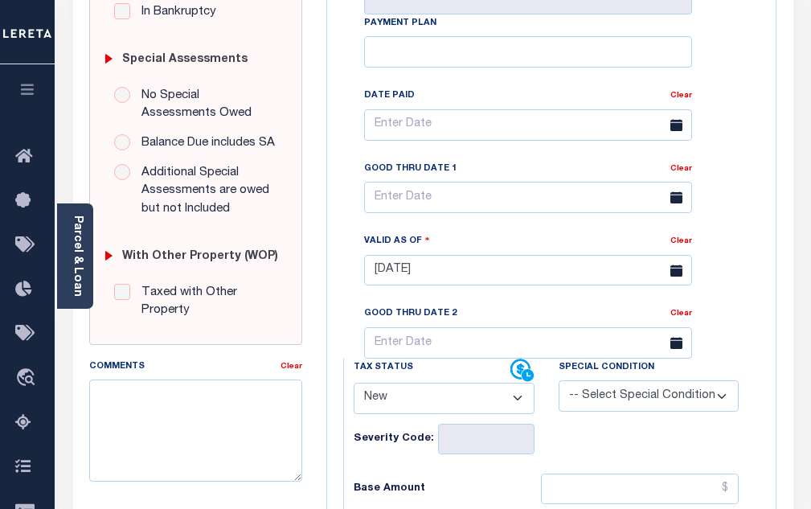
scroll to position [482, 0]
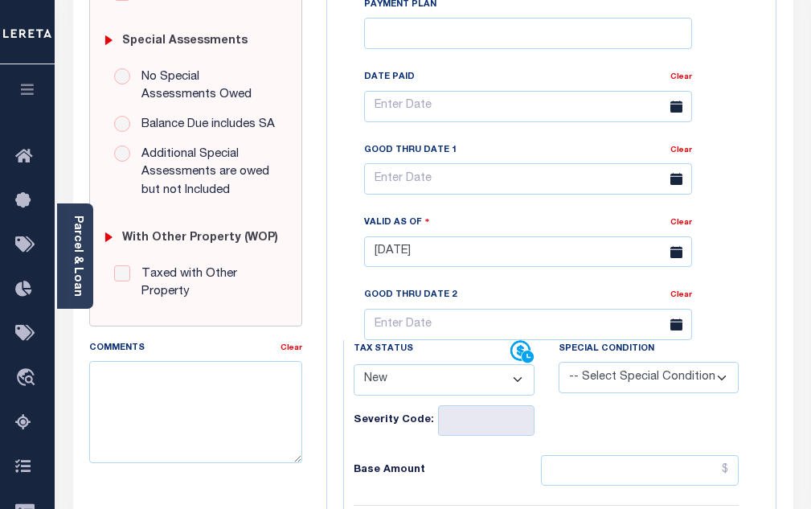
click at [404, 393] on select "- Select Status Code - Open Due/Unpaid Paid Incomplete No Tax Due Internal Refu…" at bounding box center [444, 379] width 181 height 31
select select "PYD"
click at [354, 371] on select "- Select Status Code - Open Due/Unpaid Paid Incomplete No Tax Due Internal Refu…" at bounding box center [444, 379] width 181 height 31
type input "[DATE]"
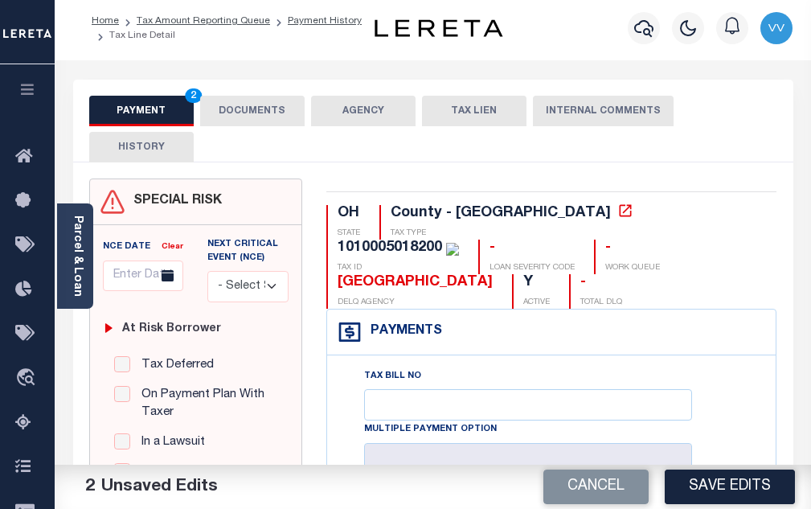
scroll to position [0, 0]
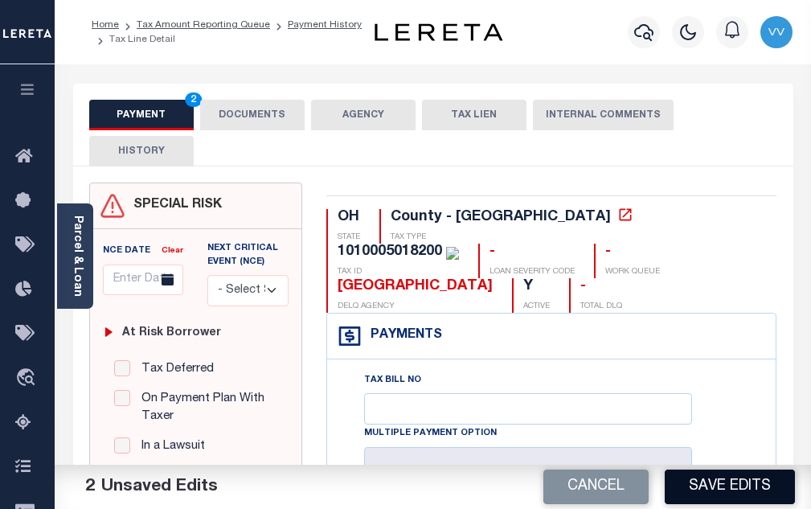
click at [722, 486] on button "Save Edits" at bounding box center [730, 486] width 130 height 35
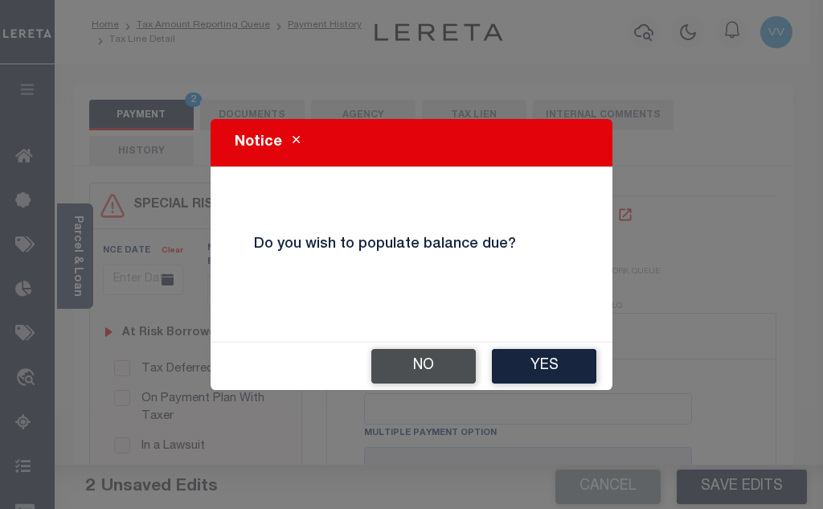
click at [428, 379] on button "No" at bounding box center [423, 366] width 104 height 35
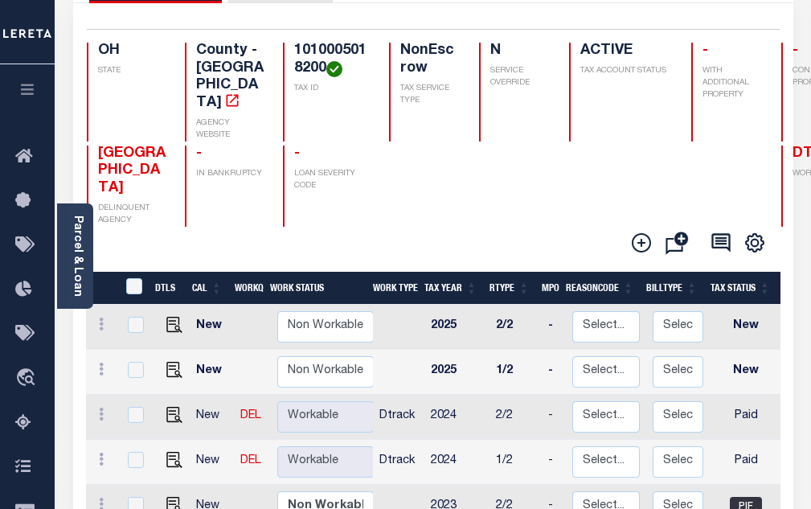
scroll to position [161, 0]
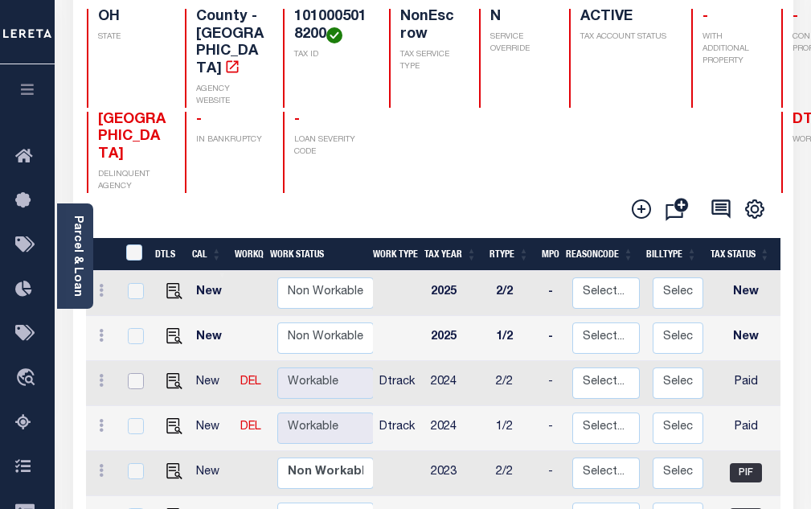
click at [134, 373] on input "checkbox" at bounding box center [136, 381] width 16 height 16
checkbox input "true"
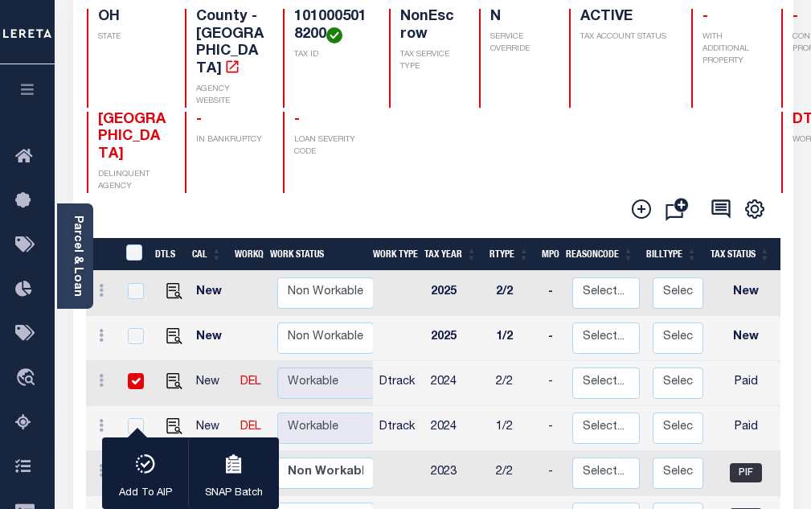
click at [119, 366] on td at bounding box center [134, 383] width 34 height 45
checkbox input "false"
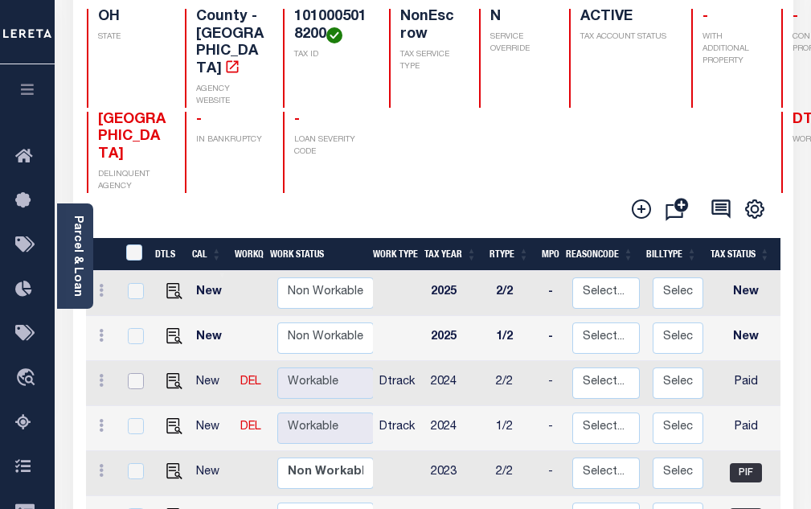
click at [131, 373] on input "checkbox" at bounding box center [136, 381] width 16 height 16
checkbox input "true"
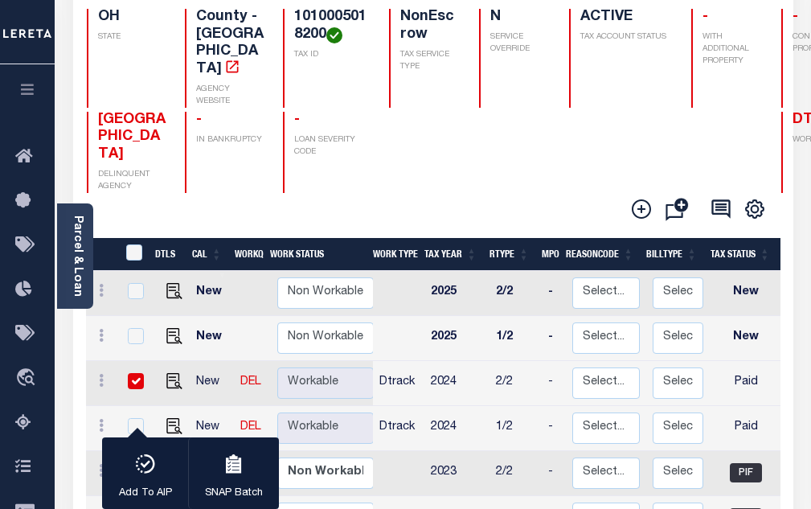
click at [132, 373] on input "checkbox" at bounding box center [136, 381] width 16 height 16
checkbox input "false"
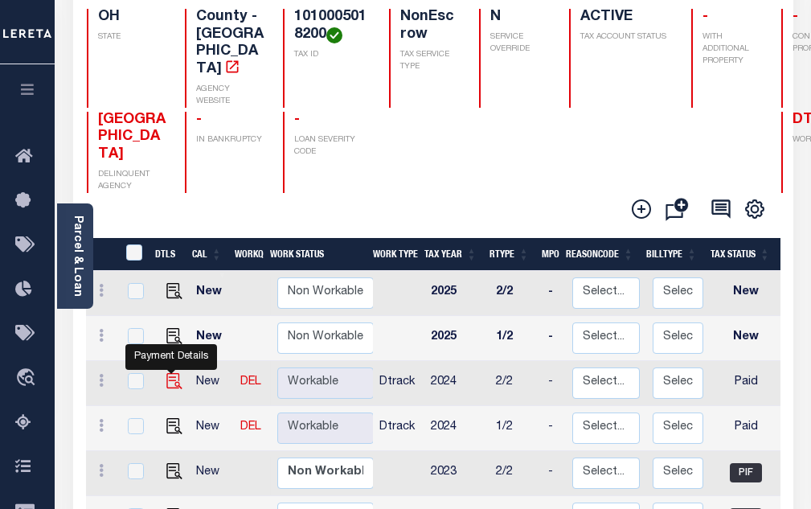
click at [174, 373] on img "" at bounding box center [174, 381] width 16 height 16
checkbox input "true"
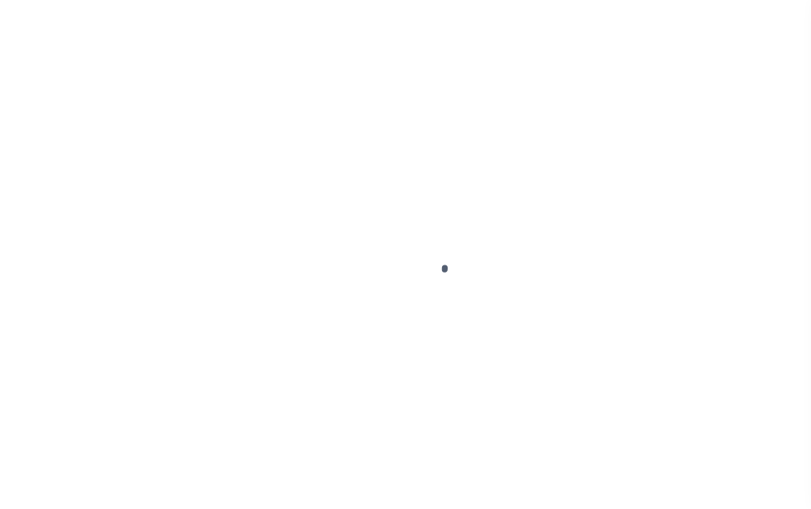
select select "PYD"
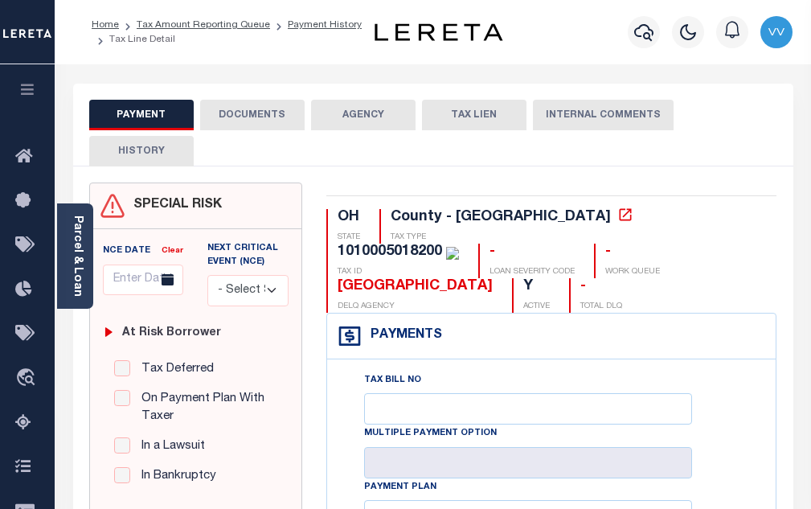
click at [267, 117] on button "DOCUMENTS" at bounding box center [252, 115] width 104 height 31
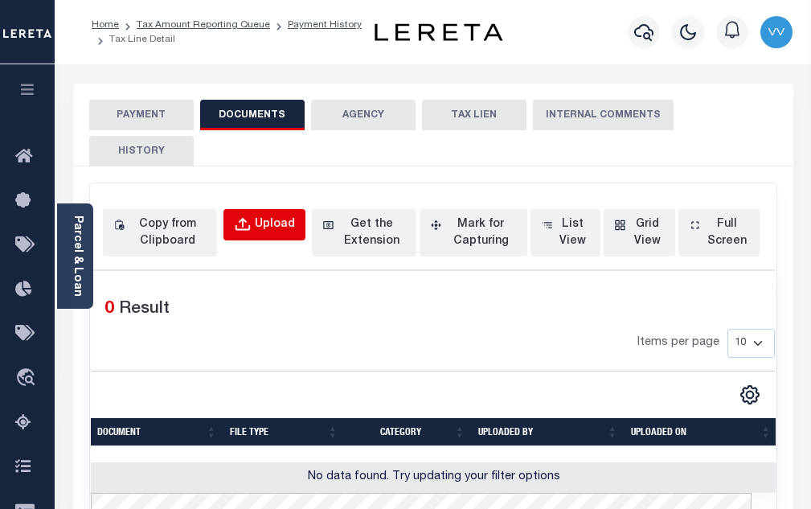
click at [263, 236] on button "Upload" at bounding box center [264, 224] width 82 height 31
select select "POP"
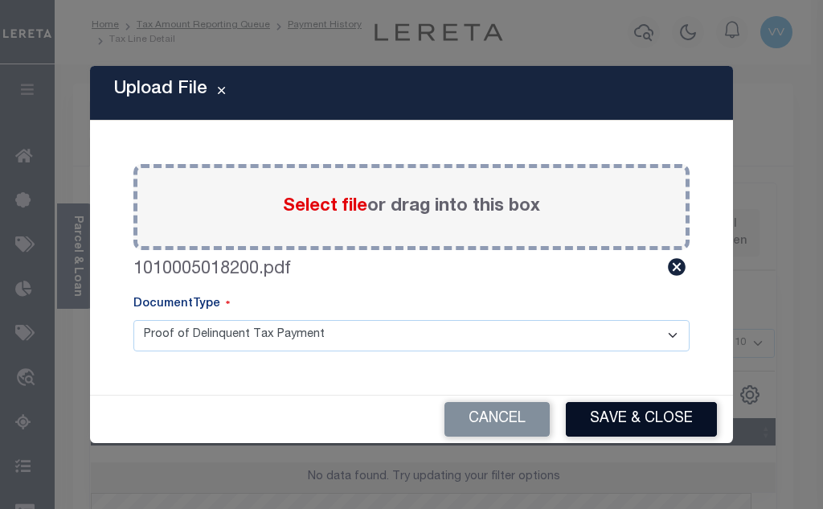
click at [641, 424] on button "Save & Close" at bounding box center [641, 419] width 151 height 35
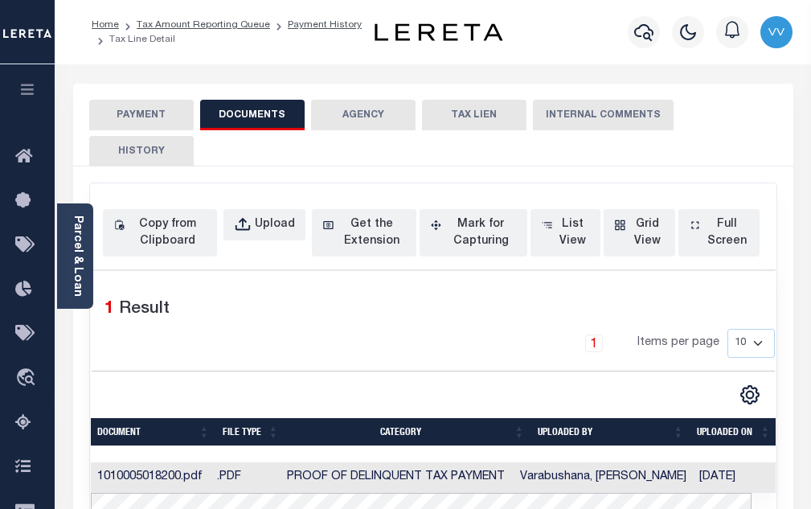
click at [150, 104] on button "PAYMENT" at bounding box center [141, 115] width 104 height 31
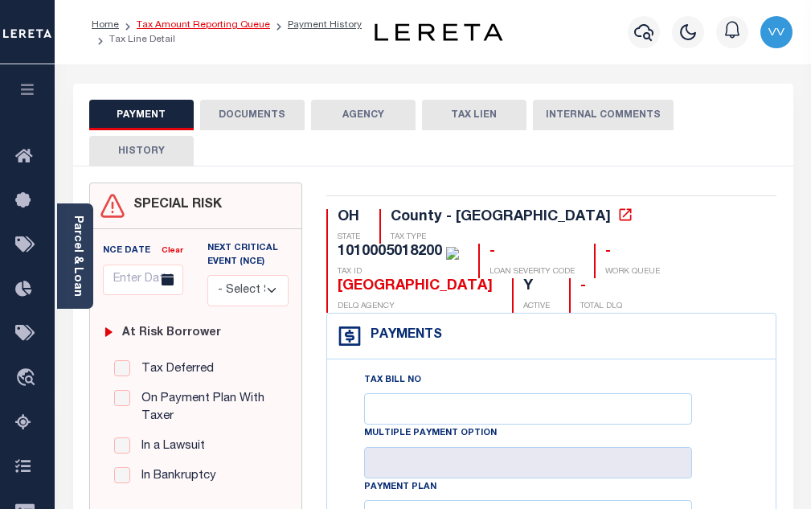
click at [252, 23] on link "Tax Amount Reporting Queue" at bounding box center [203, 25] width 133 height 10
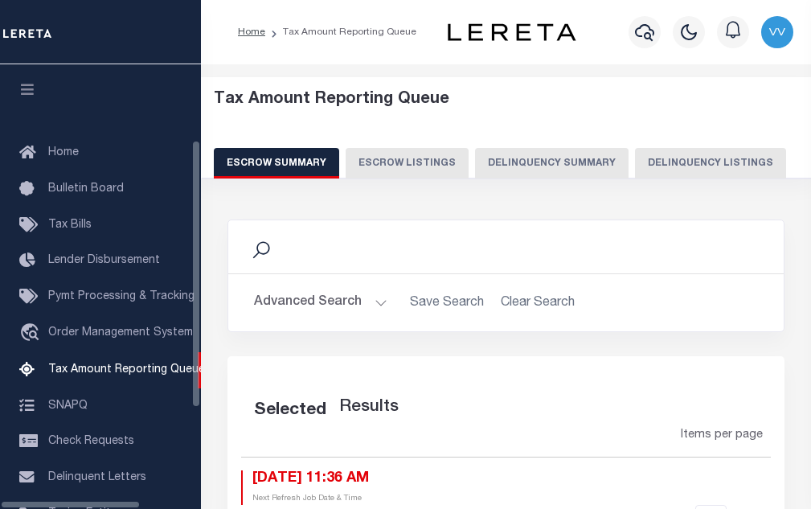
scroll to position [162, 0]
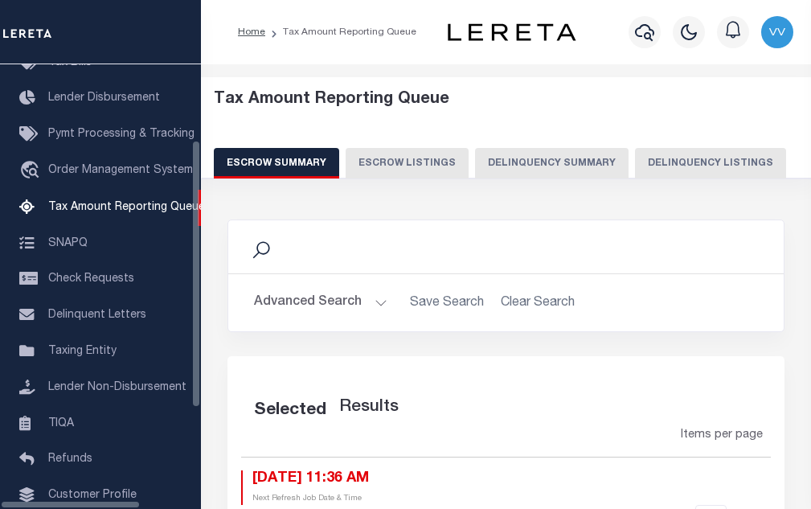
click at [665, 168] on button "Delinquency Listings" at bounding box center [710, 163] width 151 height 31
select select "100"
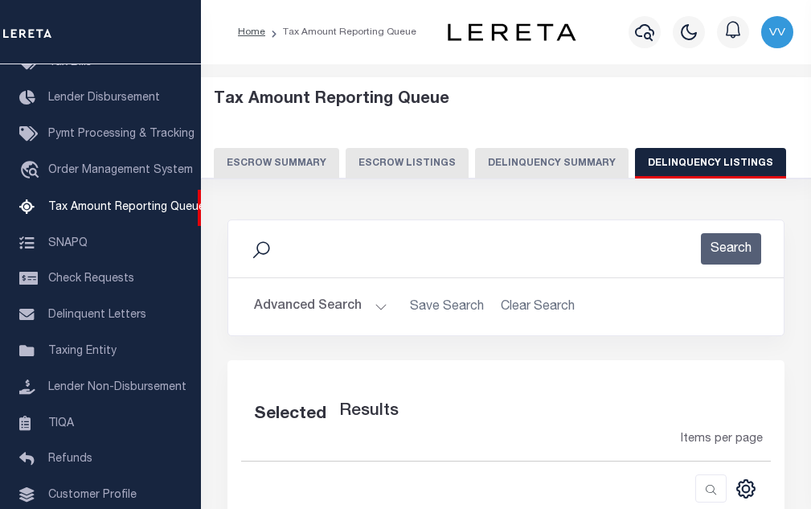
scroll to position [237, 0]
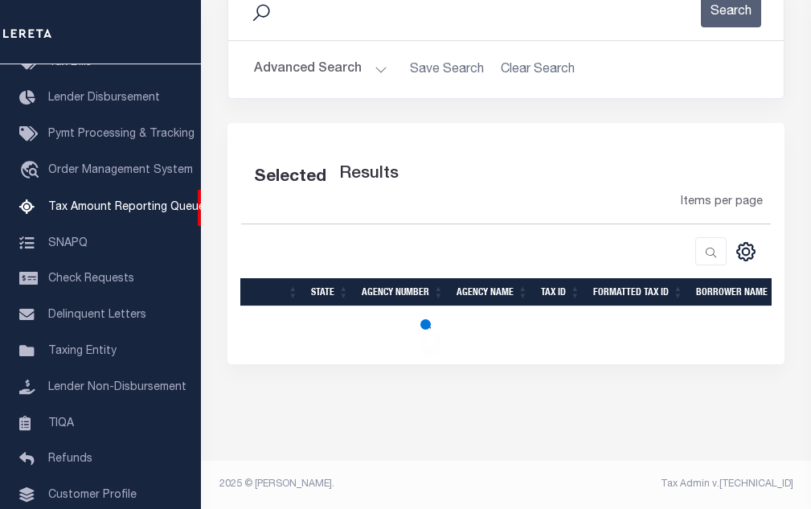
select select "100"
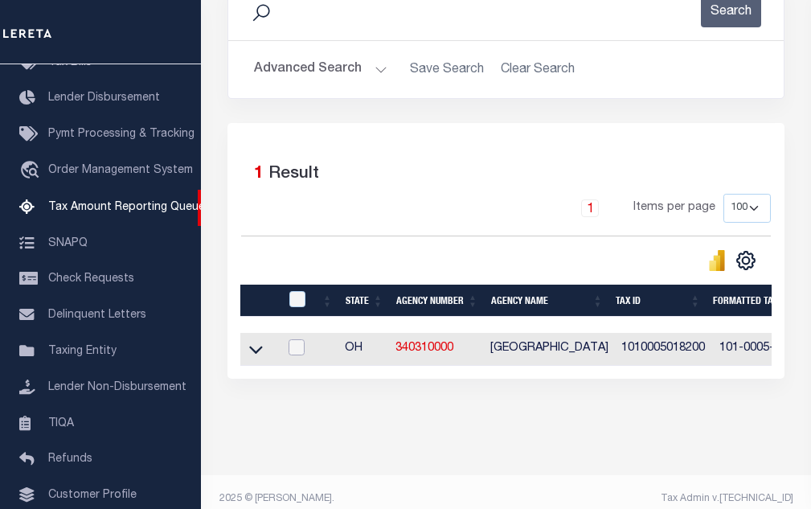
click at [296, 354] on input "checkbox" at bounding box center [297, 347] width 16 height 16
checkbox input "true"
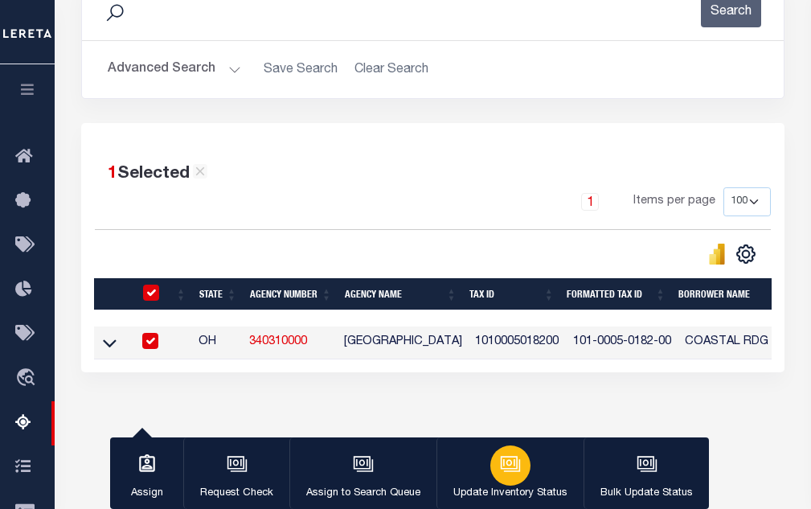
click at [522, 469] on div "button" at bounding box center [510, 465] width 40 height 40
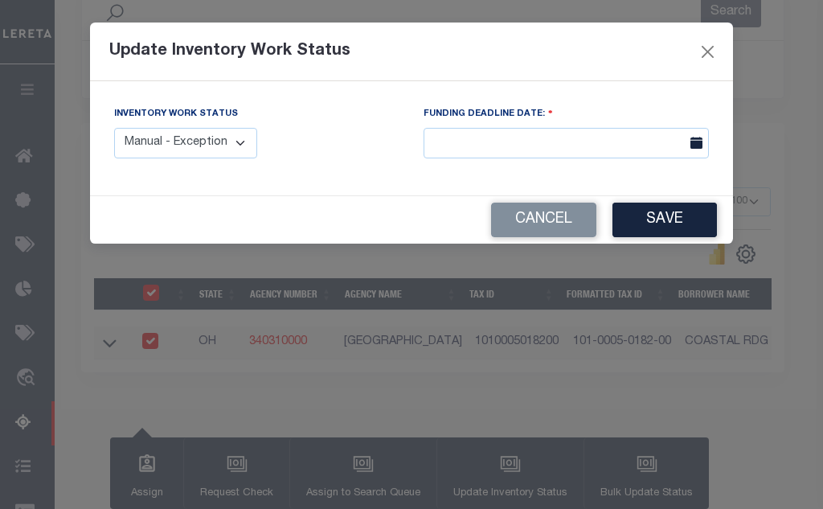
click at [195, 150] on select "Manual - Exception Pended - Awaiting Search Late Add Exception Completed" at bounding box center [185, 143] width 143 height 31
select select "4"
click at [114, 128] on select "Manual - Exception Pended - Awaiting Search Late Add Exception Completed" at bounding box center [185, 143] width 143 height 31
click at [663, 223] on button "Save" at bounding box center [665, 220] width 104 height 35
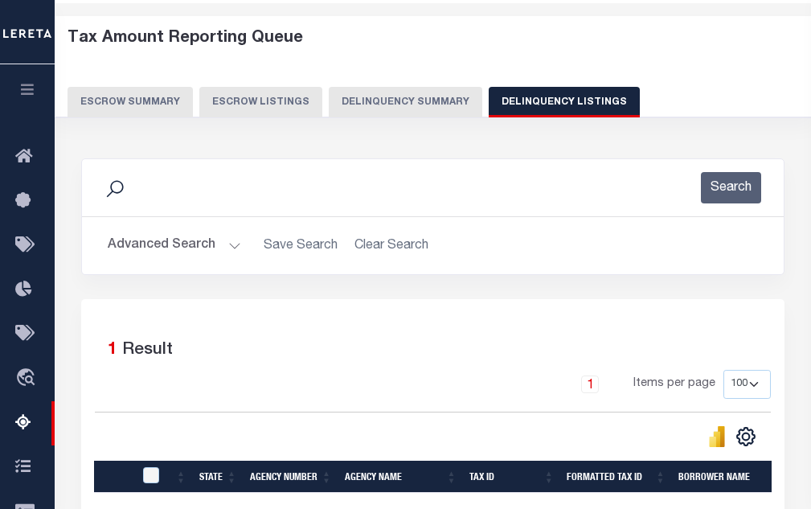
scroll to position [0, 0]
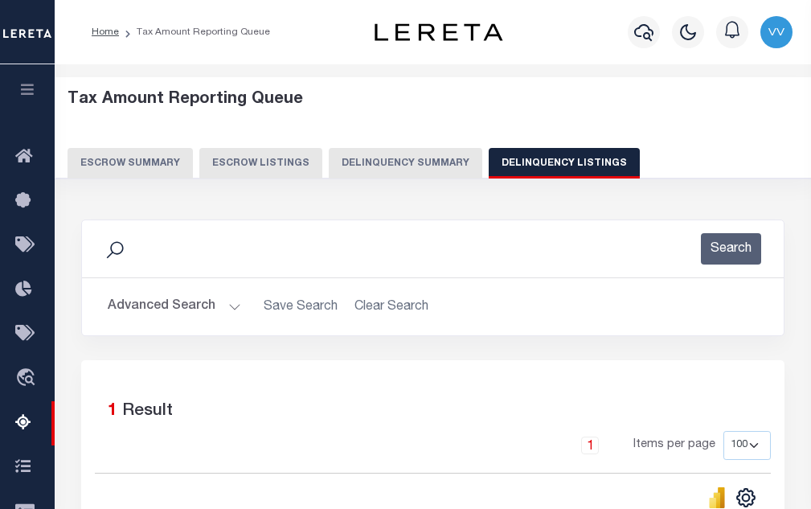
click at [199, 305] on button "Advanced Search" at bounding box center [174, 306] width 133 height 31
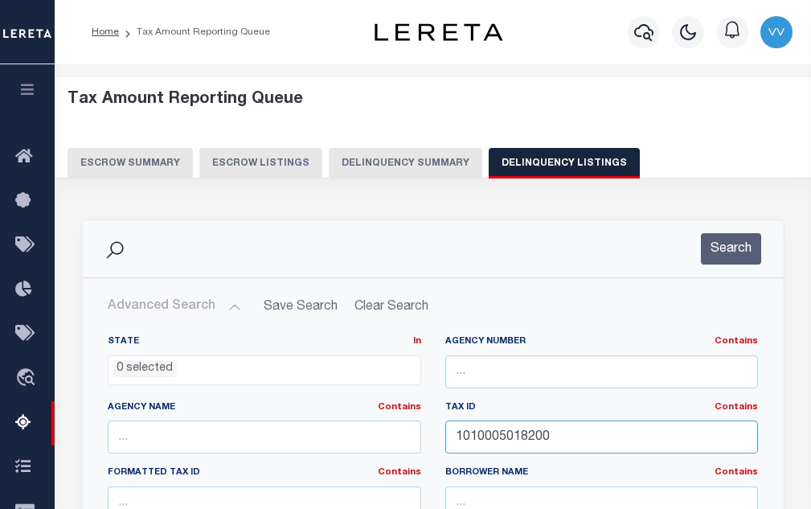
click at [501, 434] on input "1010005018200" at bounding box center [601, 436] width 313 height 33
paste input "3"
type input "1010005018300"
click at [709, 245] on button "Search" at bounding box center [731, 248] width 60 height 31
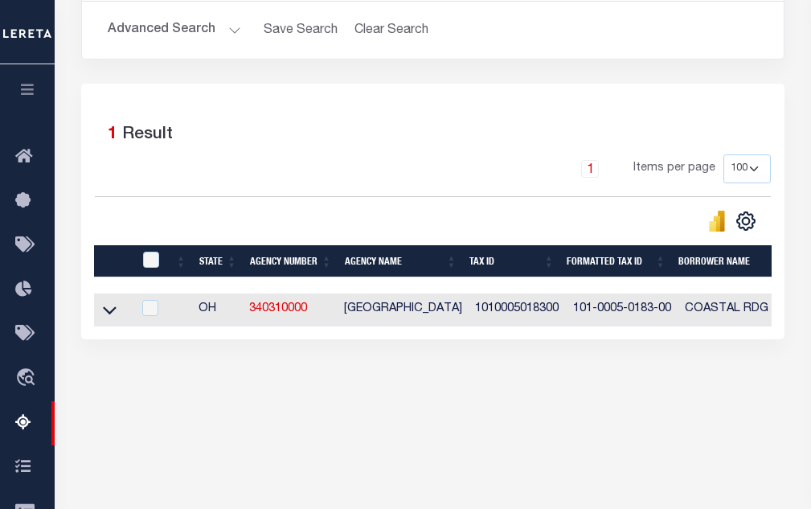
scroll to position [322, 0]
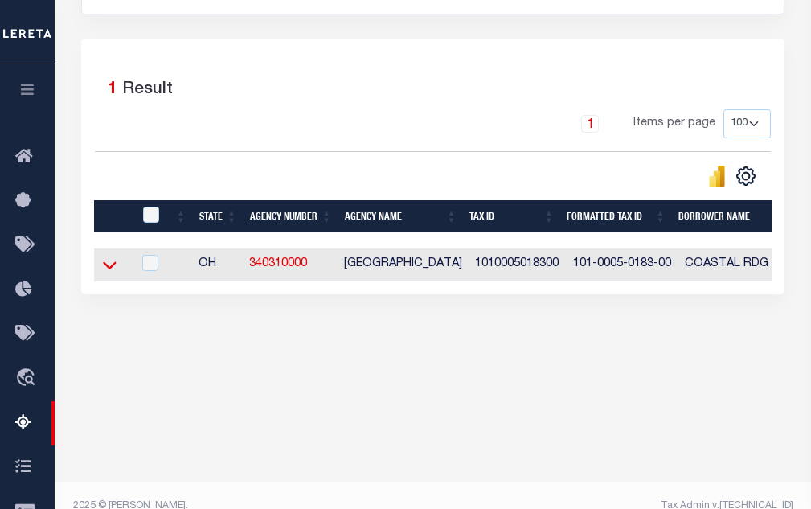
click at [111, 273] on icon at bounding box center [110, 264] width 14 height 17
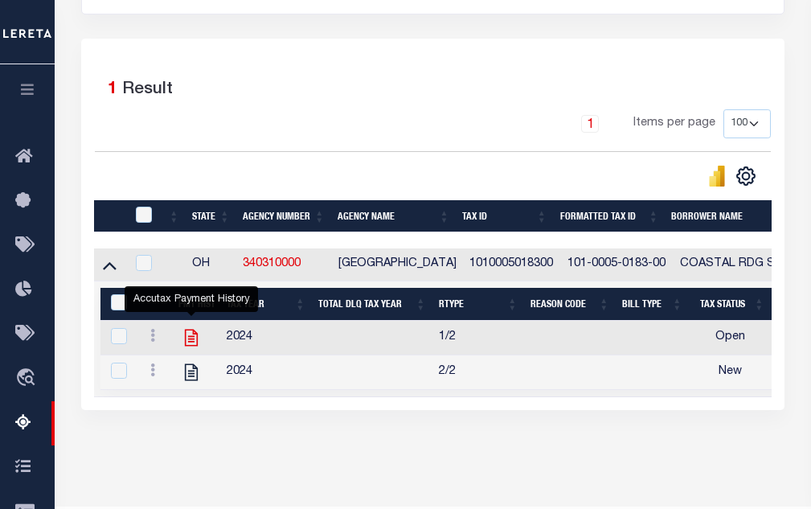
click at [195, 348] on icon "" at bounding box center [191, 337] width 21 height 21
checkbox input "true"
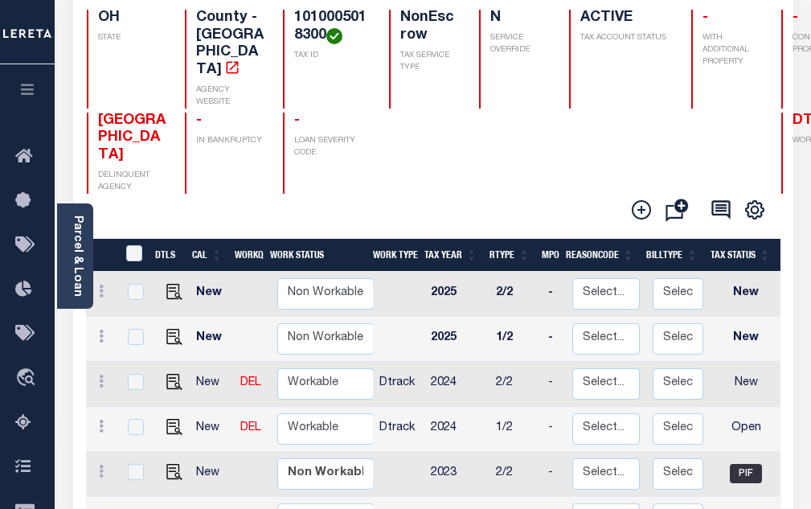
scroll to position [161, 0]
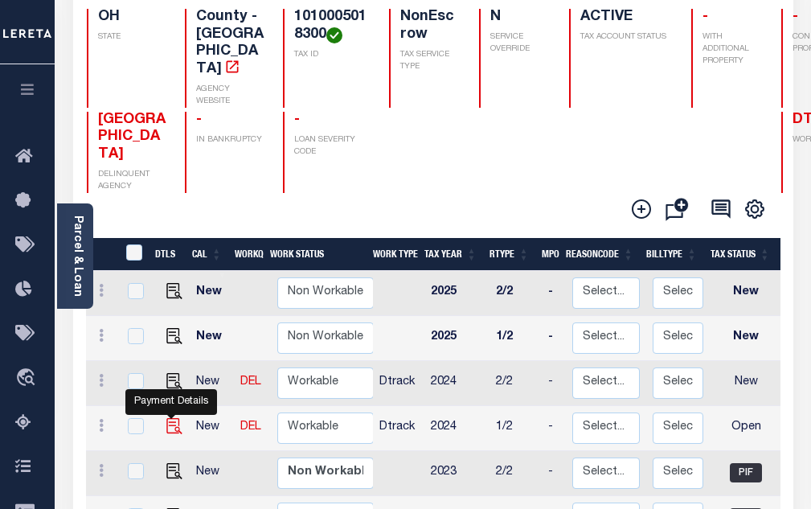
click at [168, 418] on img "" at bounding box center [174, 426] width 16 height 16
checkbox input "true"
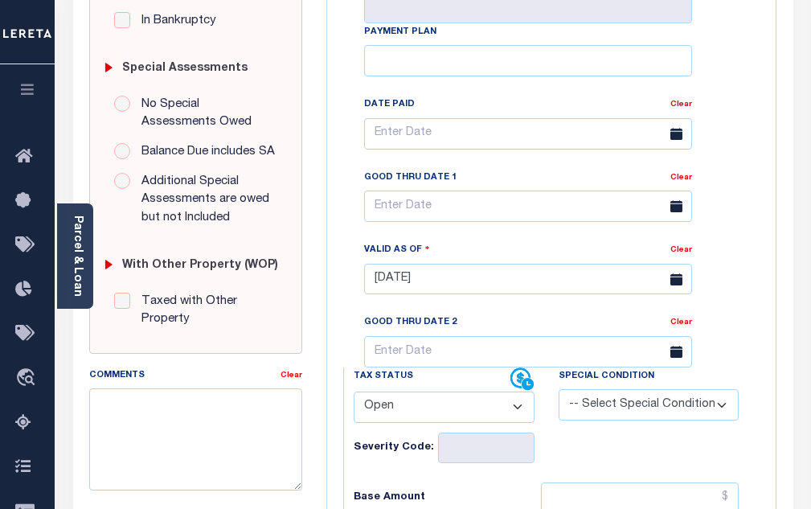
scroll to position [563, 0]
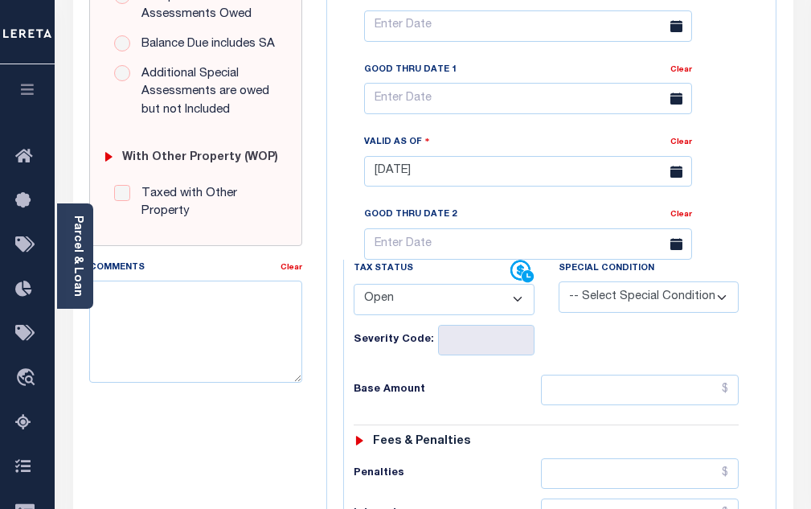
click at [400, 301] on select "- Select Status Code - Open Due/Unpaid Paid Incomplete No Tax Due Internal Refu…" at bounding box center [444, 299] width 181 height 31
select select "PYD"
click at [354, 290] on select "- Select Status Code - Open Due/Unpaid Paid Incomplete No Tax Due Internal Refu…" at bounding box center [444, 299] width 181 height 31
type input "[DATE]"
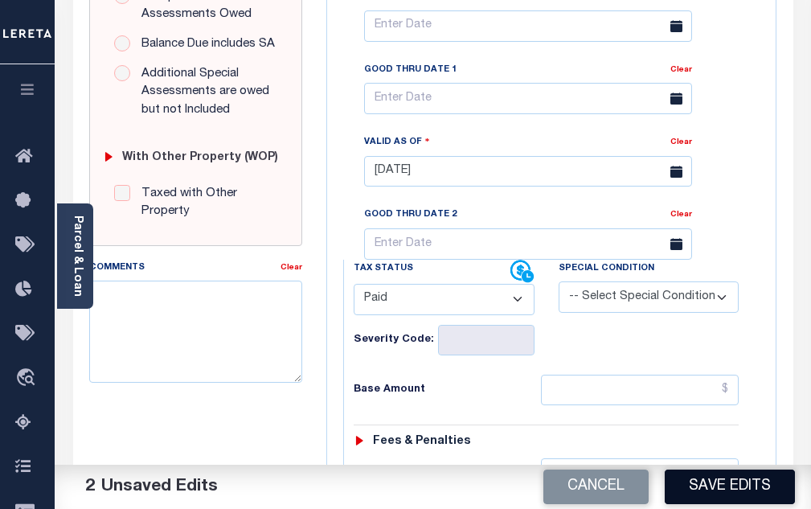
click at [719, 490] on button "Save Edits" at bounding box center [730, 486] width 130 height 35
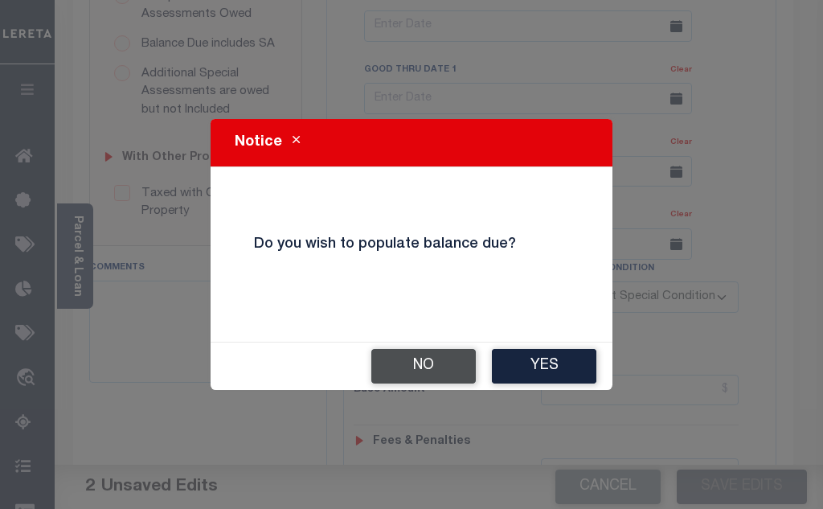
click at [458, 380] on button "No" at bounding box center [423, 366] width 104 height 35
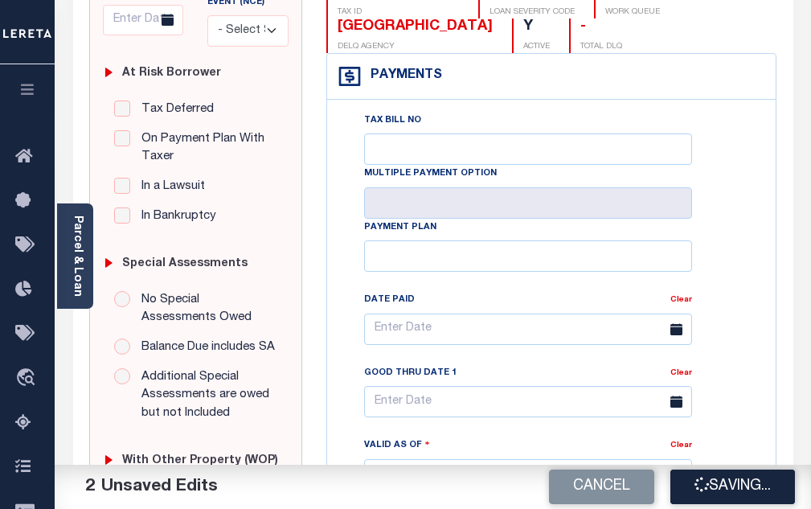
scroll to position [241, 0]
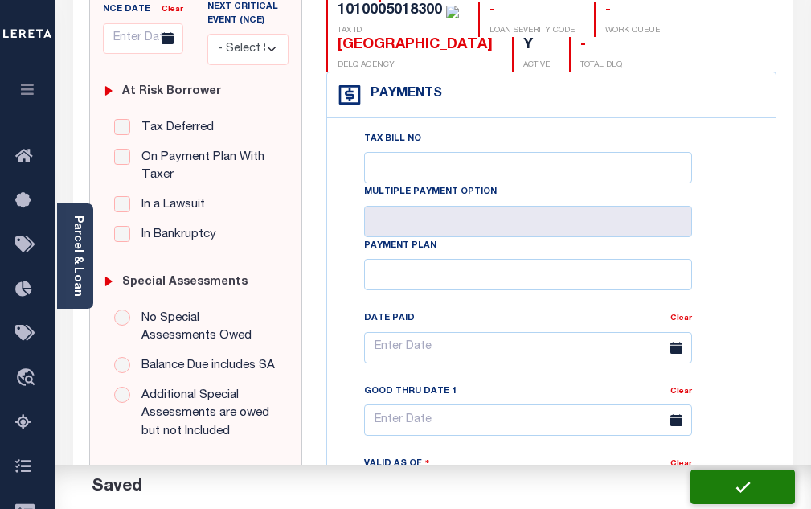
checkbox input "false"
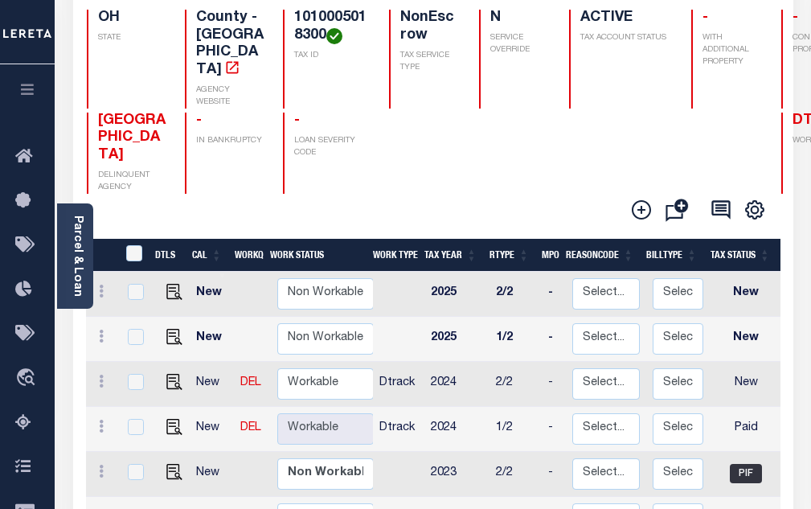
scroll to position [161, 0]
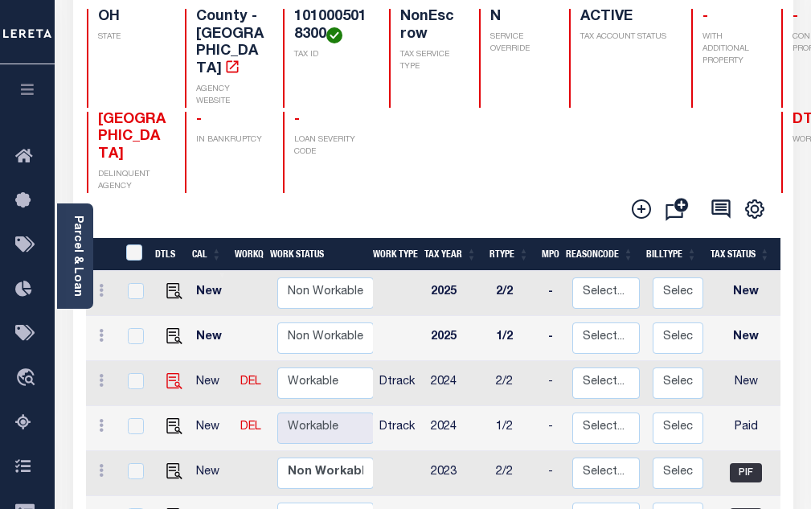
click at [174, 373] on img at bounding box center [174, 381] width 16 height 16
checkbox input "true"
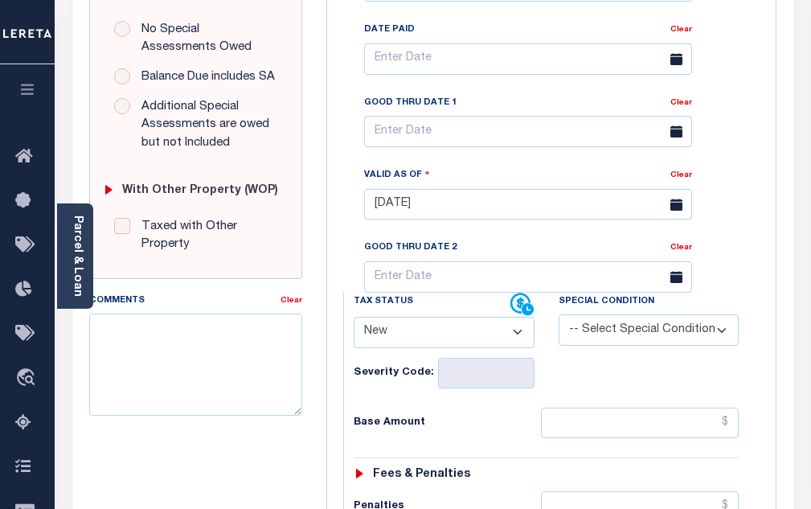
scroll to position [643, 0]
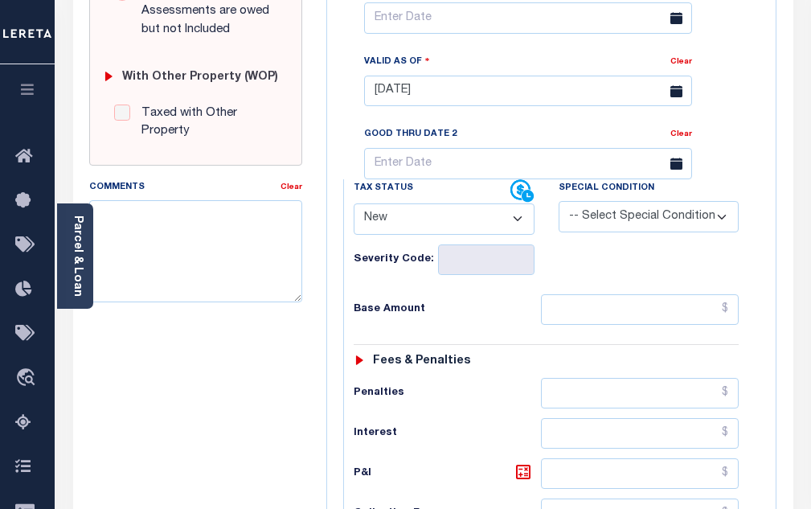
click at [423, 235] on select "- Select Status Code - Open Due/Unpaid Paid Incomplete No Tax Due Internal Refu…" at bounding box center [444, 218] width 181 height 31
select select "PYD"
click at [354, 210] on select "- Select Status Code - Open Due/Unpaid Paid Incomplete No Tax Due Internal Refu…" at bounding box center [444, 218] width 181 height 31
type input "[DATE]"
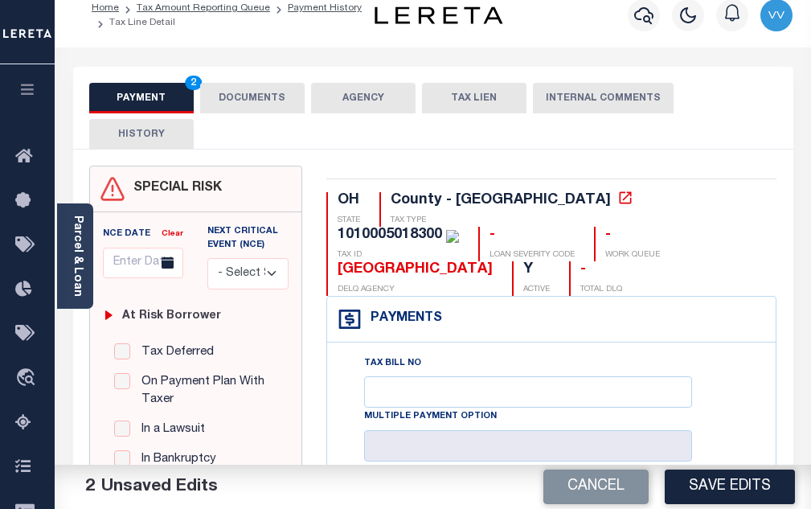
scroll to position [0, 0]
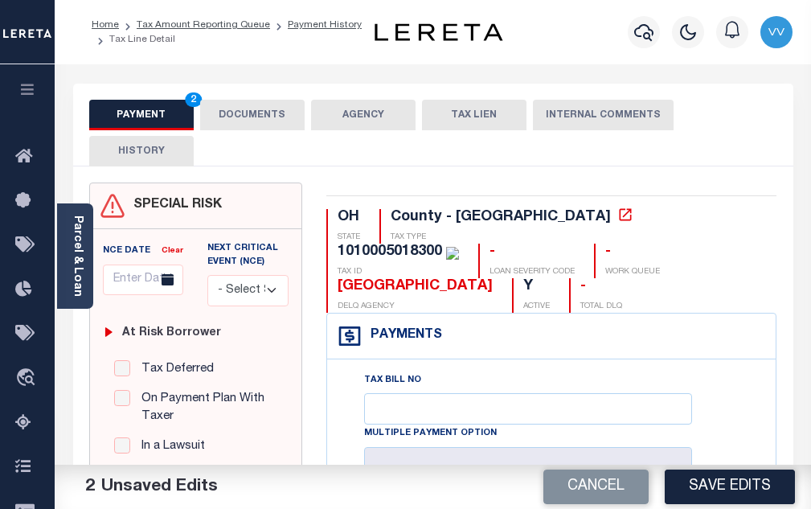
click at [274, 132] on div "PAYMENT 2 DOCUMENTS AGENCY DELINQUENT PAYEE TAX LIEN HISTORY" at bounding box center [433, 133] width 688 height 66
click at [272, 119] on button "DOCUMENTS" at bounding box center [252, 115] width 104 height 31
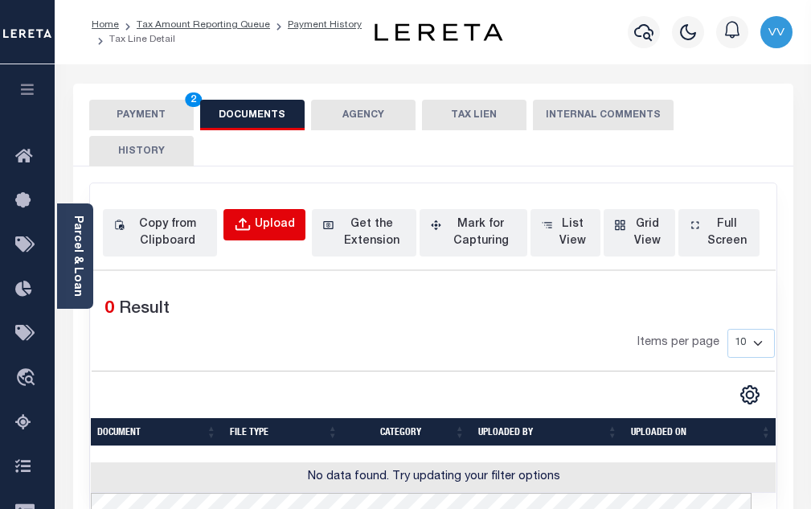
click at [267, 232] on div "Upload" at bounding box center [275, 225] width 40 height 18
select select "POP"
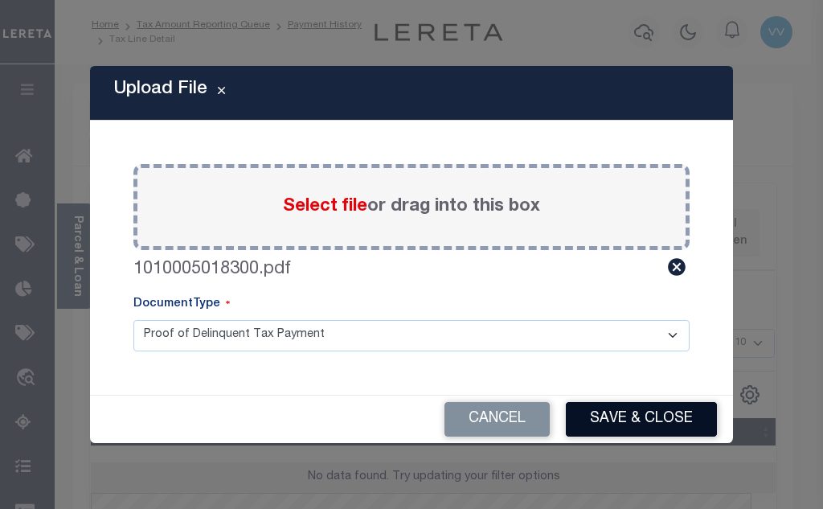
click at [626, 424] on button "Save & Close" at bounding box center [641, 419] width 151 height 35
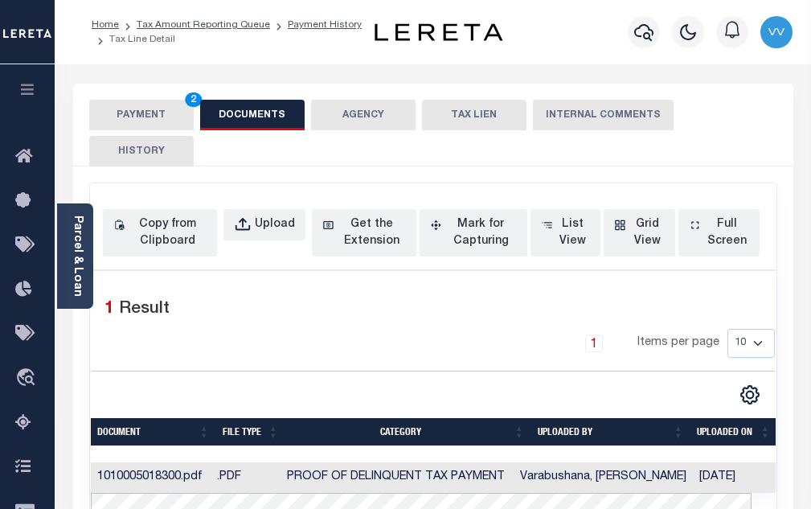
click at [137, 119] on button "PAYMENT 2" at bounding box center [141, 115] width 104 height 31
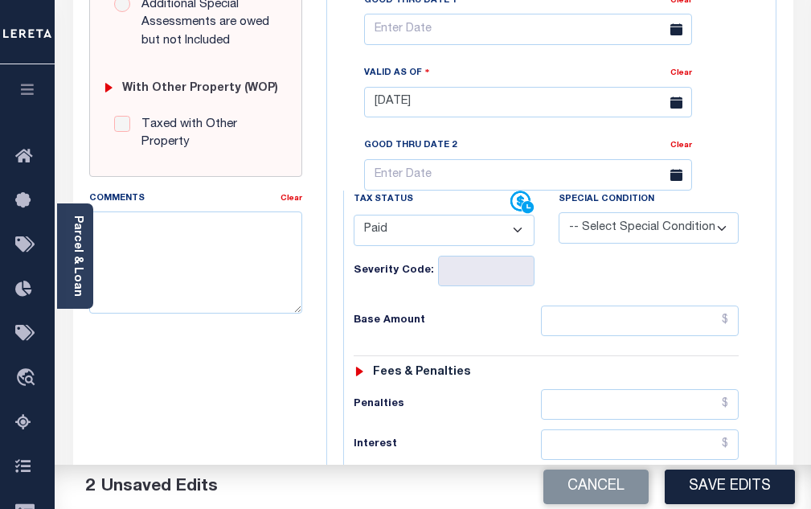
scroll to position [643, 0]
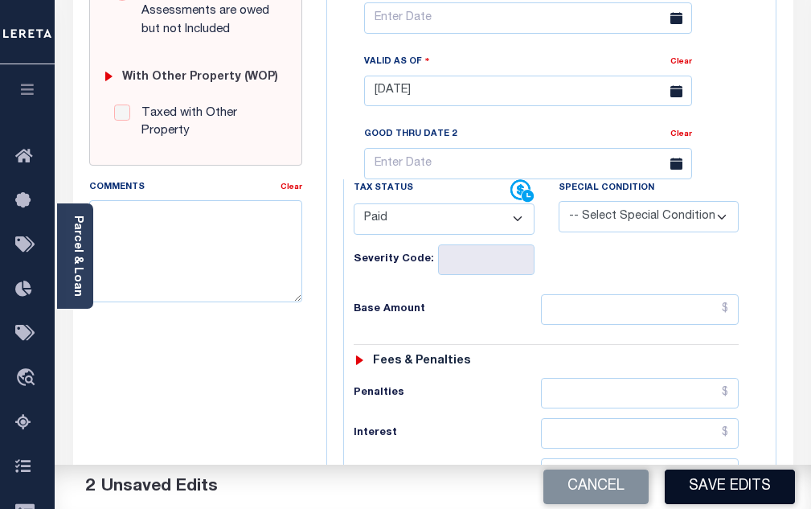
click at [719, 495] on button "Save Edits" at bounding box center [730, 486] width 130 height 35
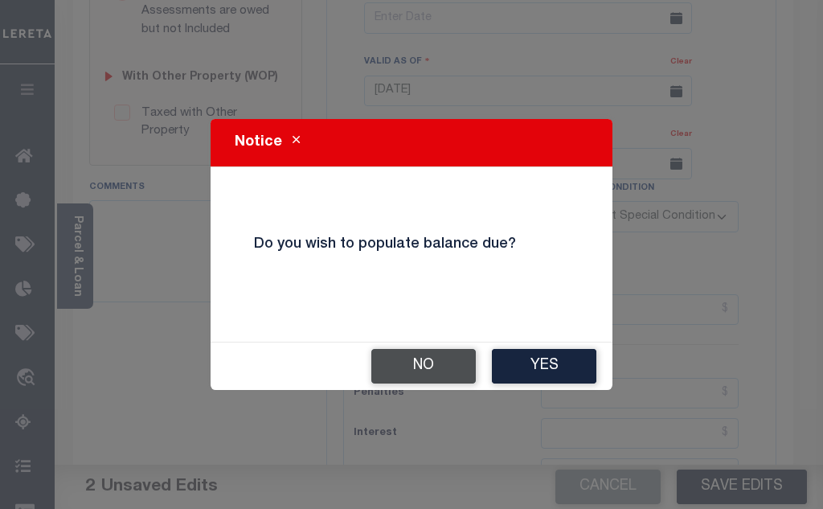
click at [395, 374] on button "No" at bounding box center [423, 366] width 104 height 35
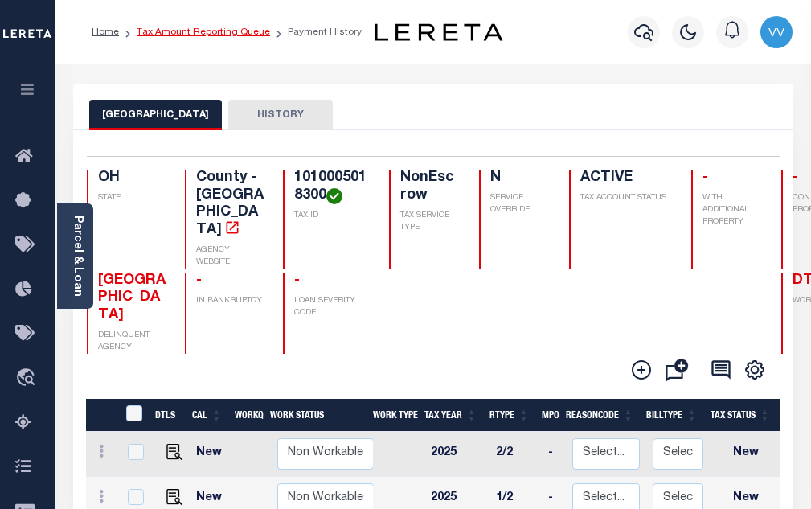
click at [253, 31] on link "Tax Amount Reporting Queue" at bounding box center [203, 32] width 133 height 10
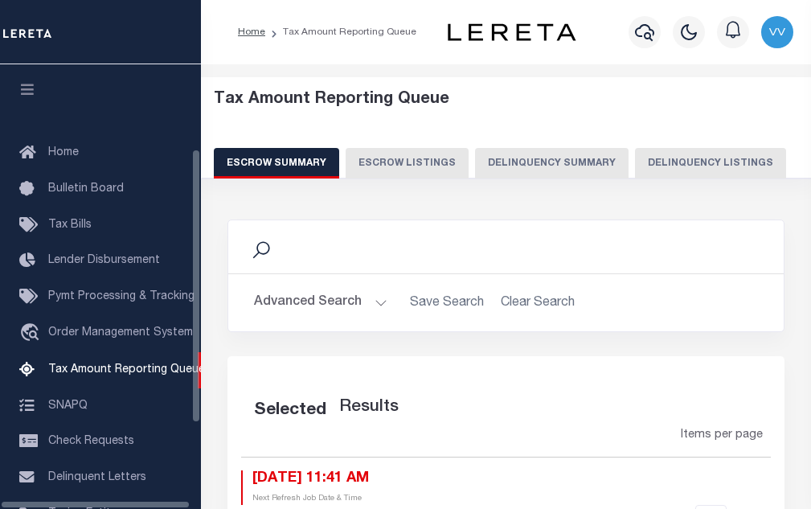
select select "100"
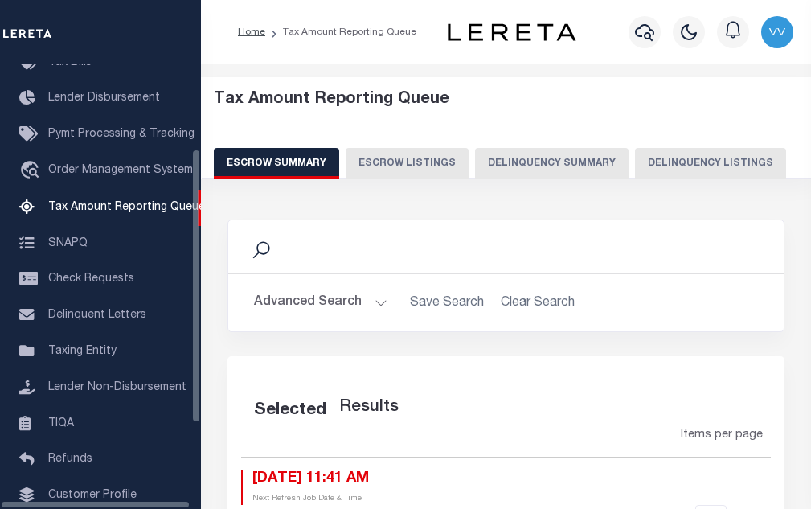
select select "100"
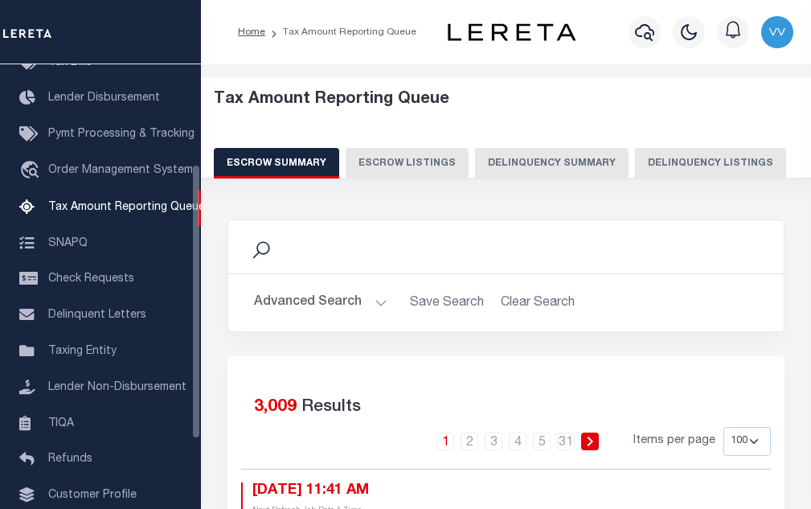
click at [760, 162] on button "Delinquency Listings" at bounding box center [710, 163] width 151 height 31
select select "100"
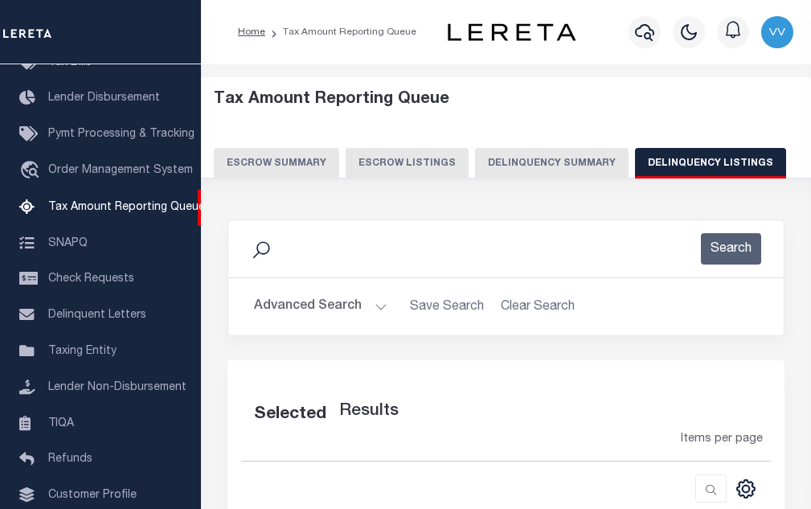
select select "100"
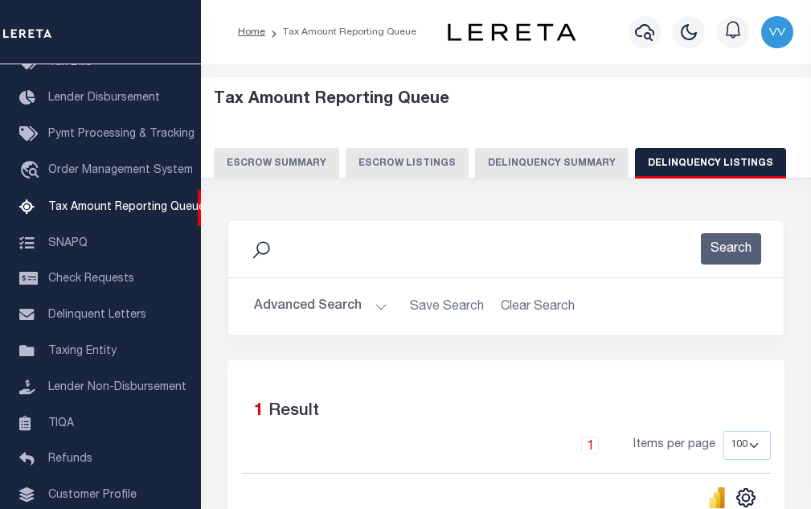
scroll to position [241, 0]
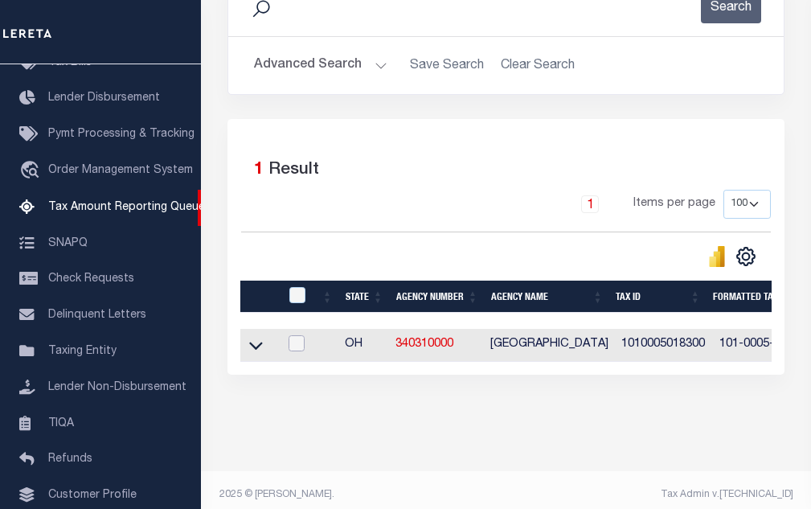
click at [292, 351] on input "checkbox" at bounding box center [297, 343] width 16 height 16
checkbox input "true"
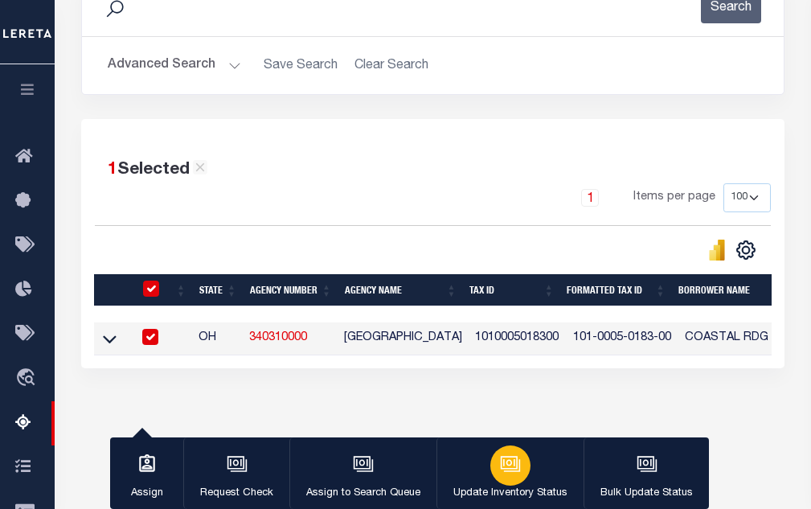
click at [513, 473] on icon "button" at bounding box center [510, 463] width 21 height 21
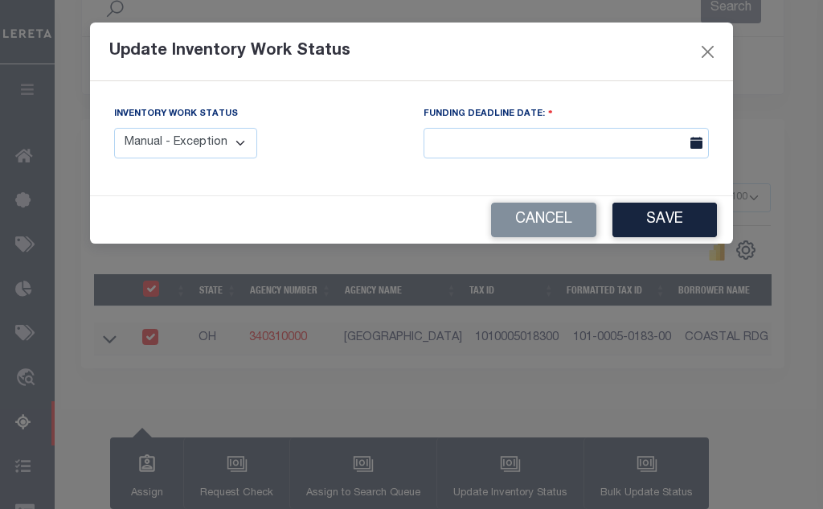
click at [203, 149] on select "Manual - Exception Pended - Awaiting Search Late Add Exception Completed" at bounding box center [185, 143] width 143 height 31
select select "4"
click at [114, 128] on select "Manual - Exception Pended - Awaiting Search Late Add Exception Completed" at bounding box center [185, 143] width 143 height 31
click at [658, 220] on button "Save" at bounding box center [665, 220] width 104 height 35
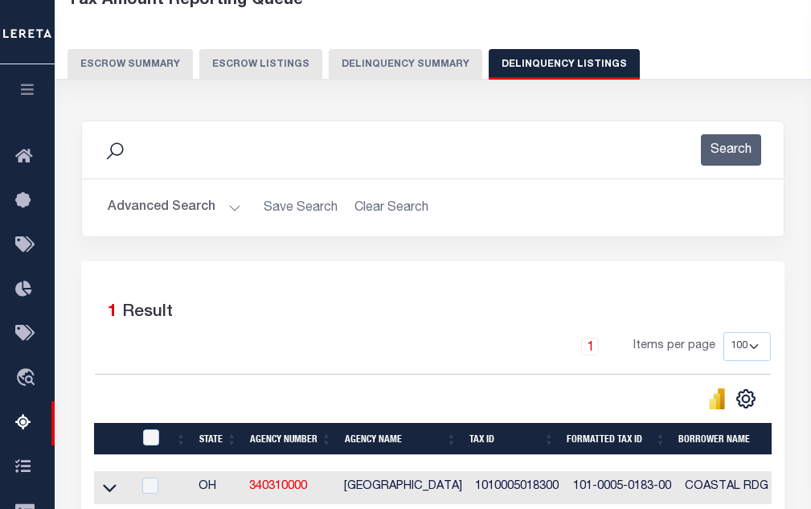
scroll to position [80, 0]
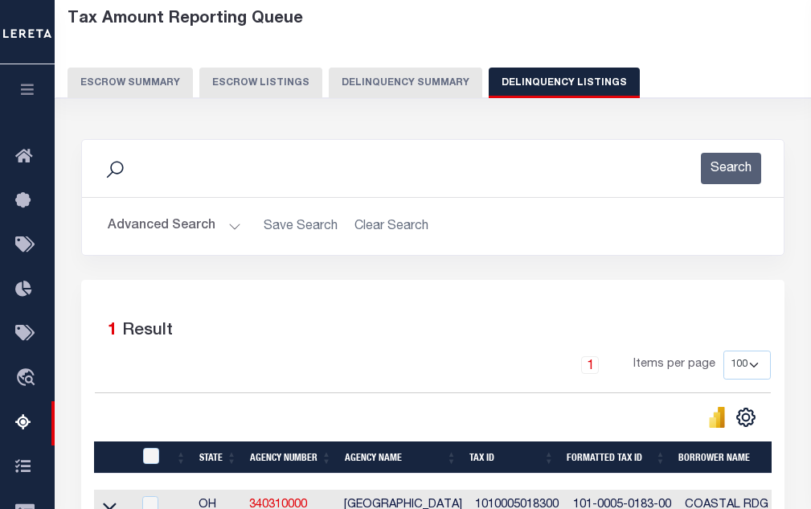
click at [201, 232] on button "Advanced Search" at bounding box center [174, 226] width 133 height 31
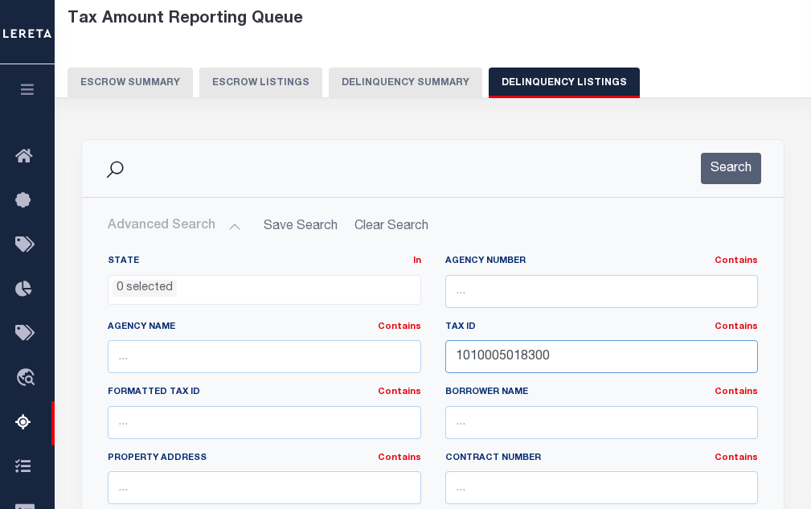
click at [529, 360] on input "1010005018300" at bounding box center [601, 356] width 313 height 33
paste input "4"
type input "1010005018400"
click at [723, 178] on button "Search" at bounding box center [731, 168] width 60 height 31
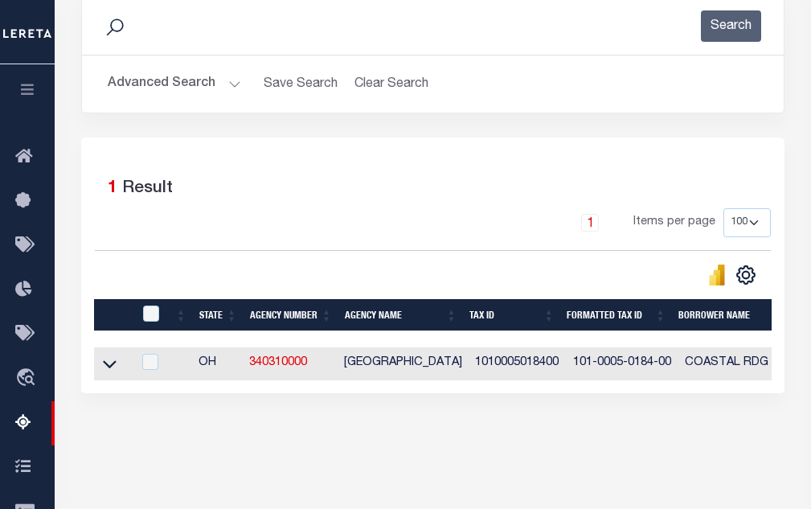
scroll to position [241, 0]
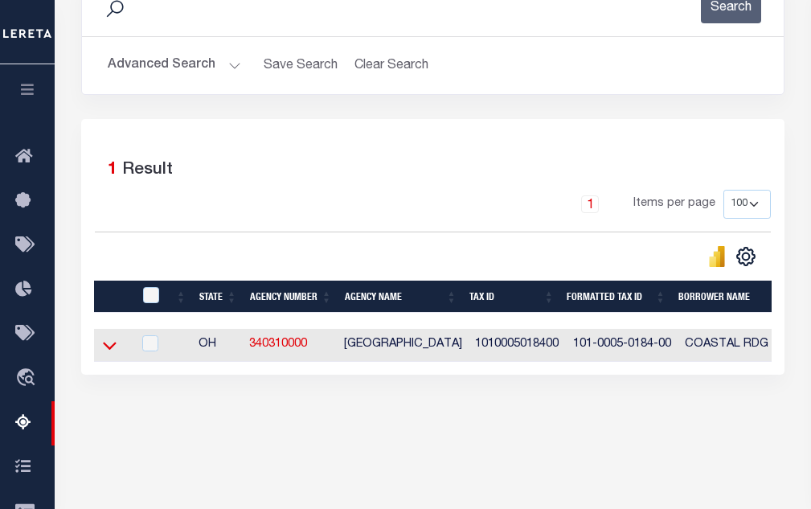
click at [113, 352] on icon at bounding box center [110, 345] width 14 height 17
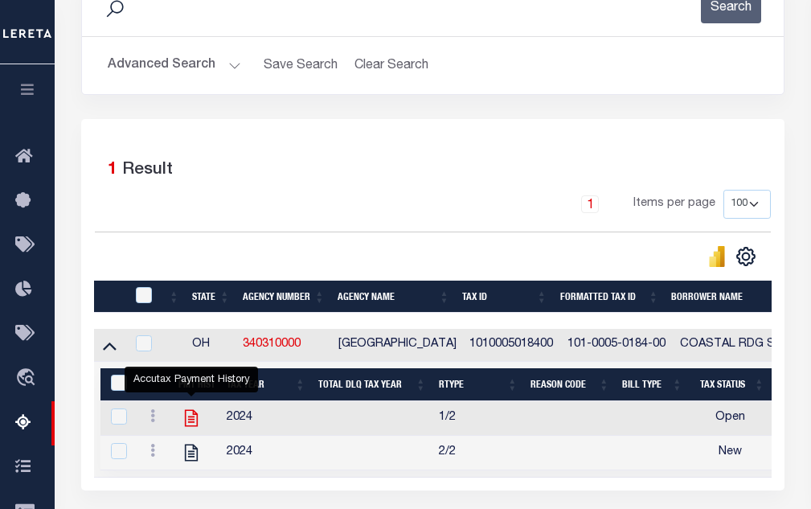
click at [197, 427] on icon "" at bounding box center [191, 418] width 13 height 17
checkbox input "true"
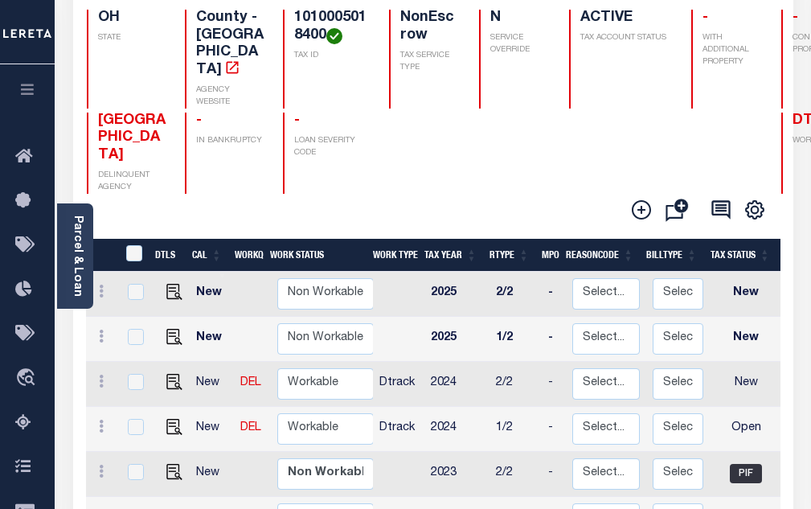
scroll to position [161, 0]
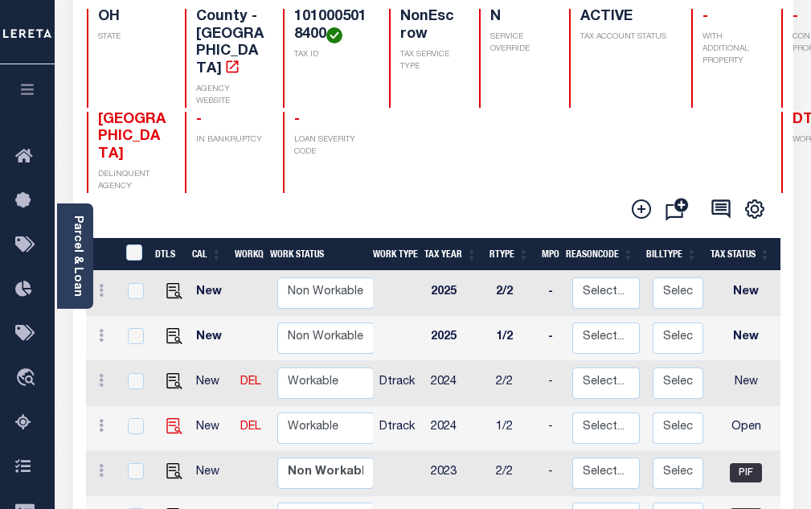
click at [170, 418] on img at bounding box center [174, 426] width 16 height 16
checkbox input "true"
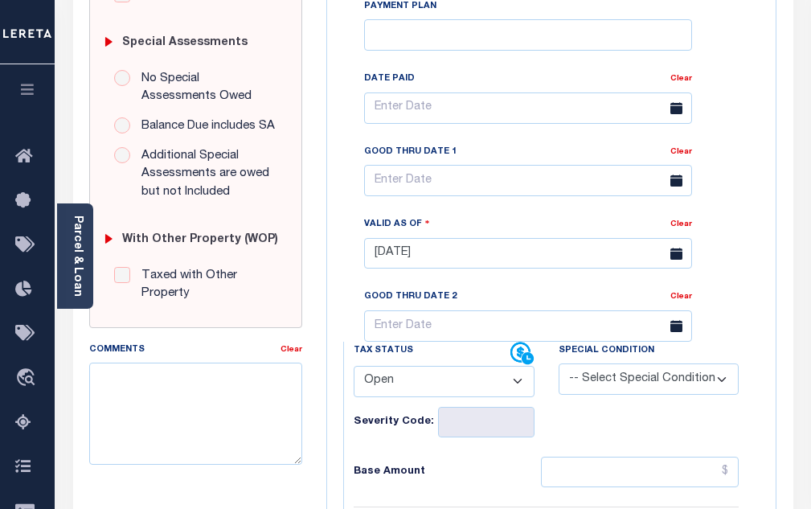
scroll to position [482, 0]
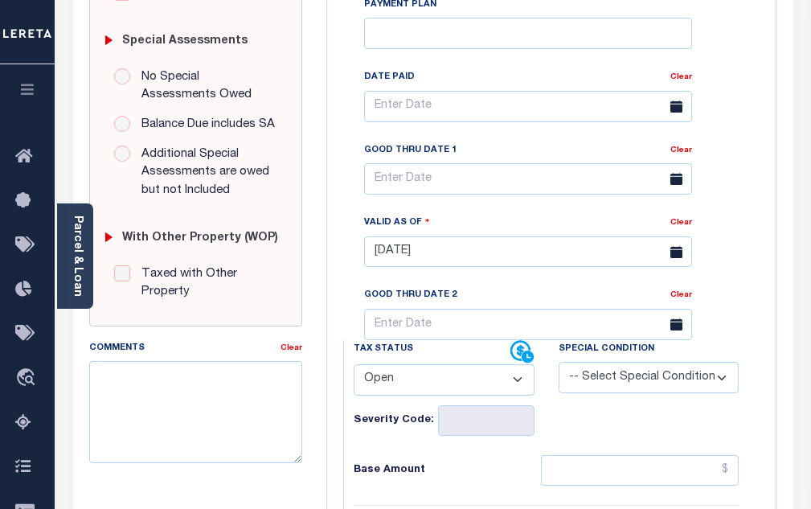
click at [396, 392] on select "- Select Status Code - Open Due/Unpaid Paid Incomplete No Tax Due Internal Refu…" at bounding box center [444, 379] width 181 height 31
select select "PYD"
click at [354, 371] on select "- Select Status Code - Open Due/Unpaid Paid Incomplete No Tax Due Internal Refu…" at bounding box center [444, 379] width 181 height 31
type input "[DATE]"
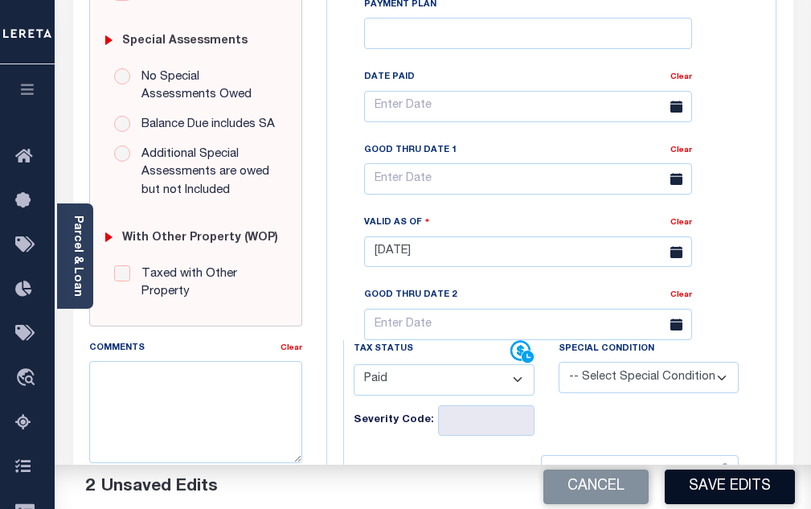
click at [702, 479] on button "Save Edits" at bounding box center [730, 486] width 130 height 35
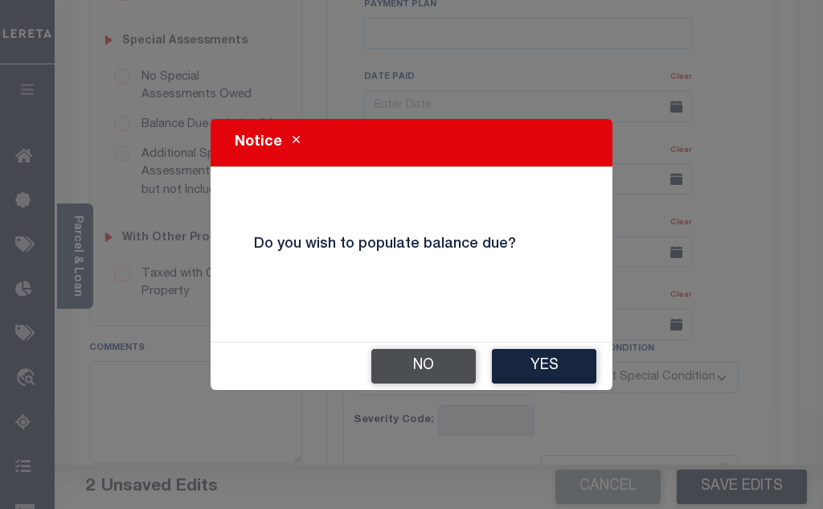
click at [415, 372] on button "No" at bounding box center [423, 366] width 104 height 35
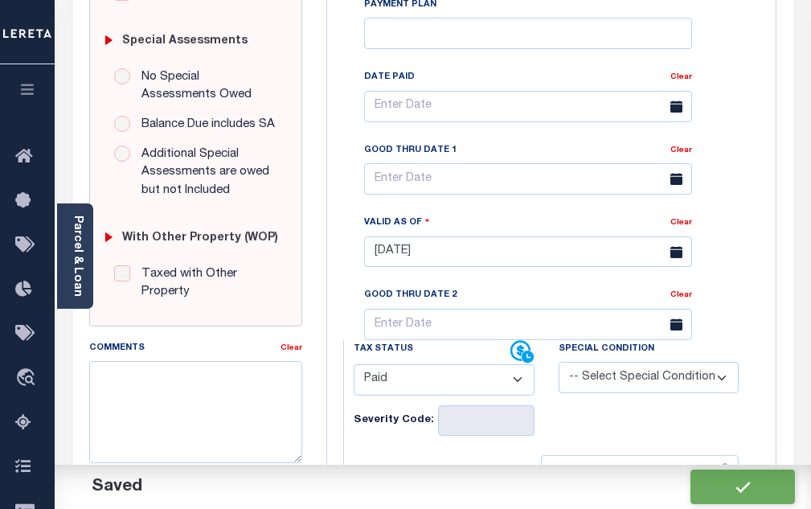
checkbox input "false"
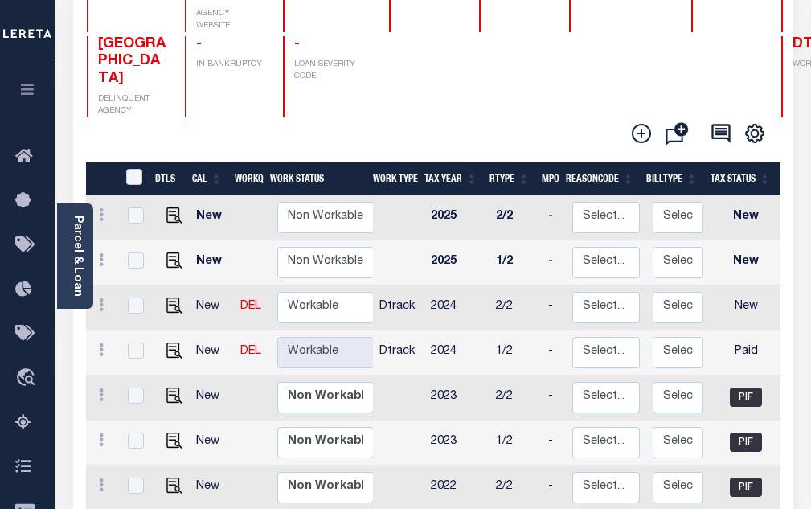
scroll to position [241, 0]
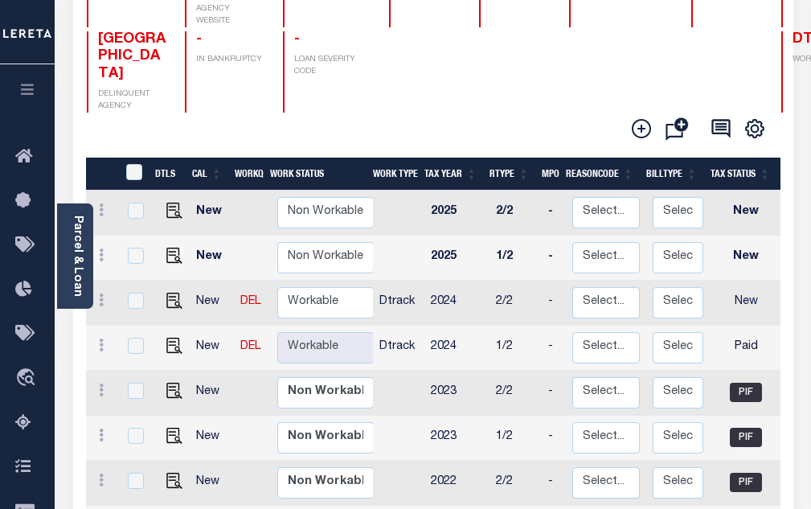
click at [168, 281] on td at bounding box center [171, 303] width 39 height 45
checkbox input "true"
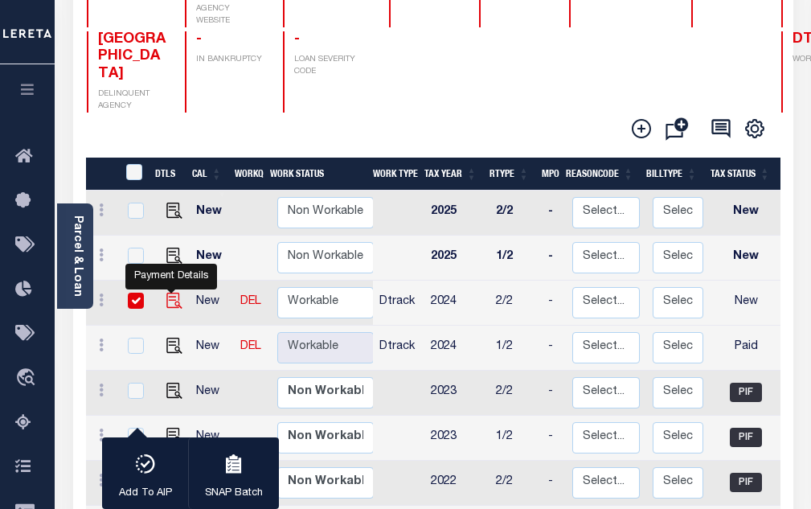
click at [169, 293] on img "" at bounding box center [174, 301] width 16 height 16
checkbox input "false"
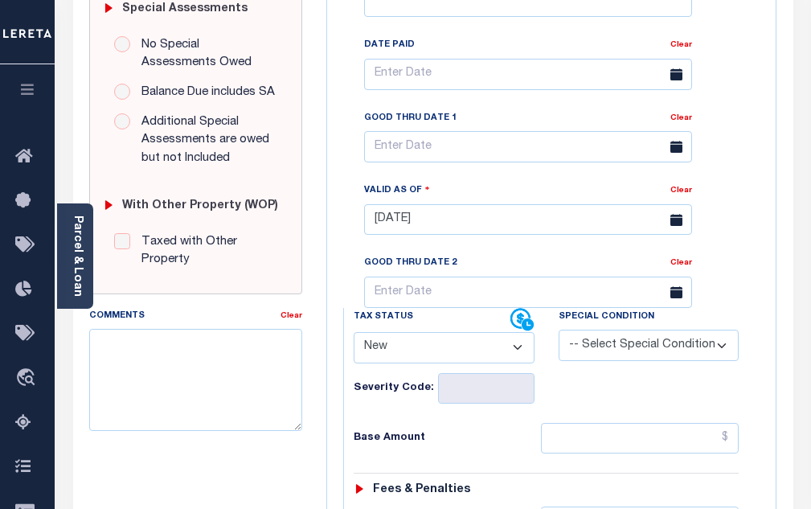
scroll to position [723, 0]
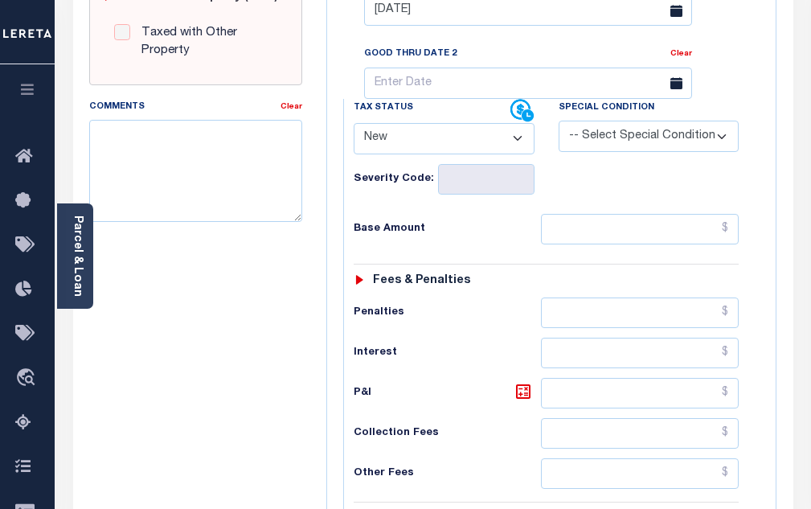
click at [408, 134] on select "- Select Status Code - Open Due/Unpaid Paid Incomplete No Tax Due Internal Refu…" at bounding box center [444, 138] width 181 height 31
select select "PYD"
click at [354, 129] on select "- Select Status Code - Open Due/Unpaid Paid Incomplete No Tax Due Internal Refu…" at bounding box center [444, 138] width 181 height 31
type input "[DATE]"
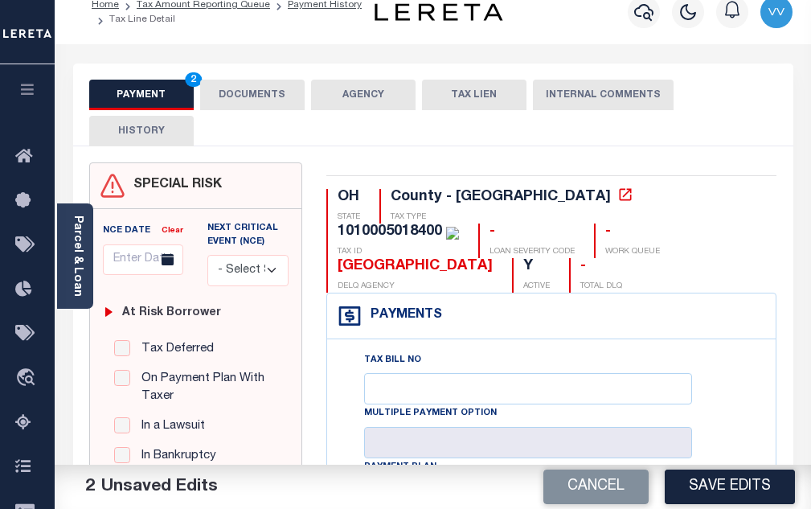
scroll to position [0, 0]
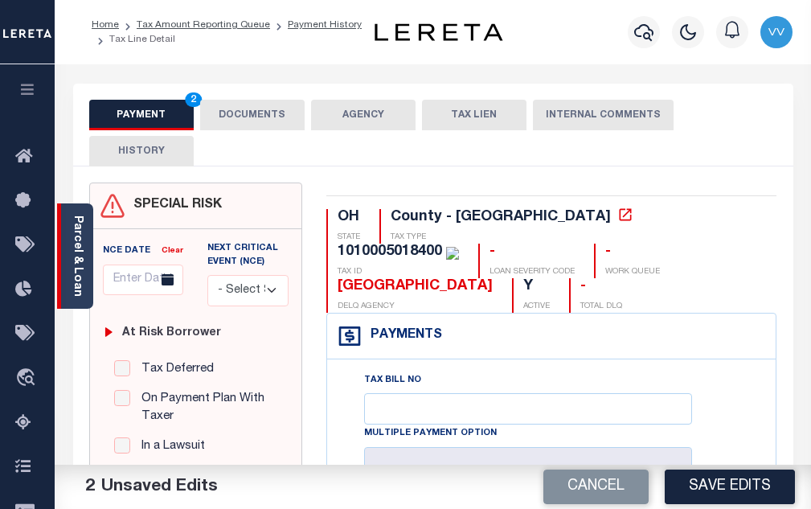
click at [80, 243] on link "Parcel & Loan" at bounding box center [77, 255] width 11 height 81
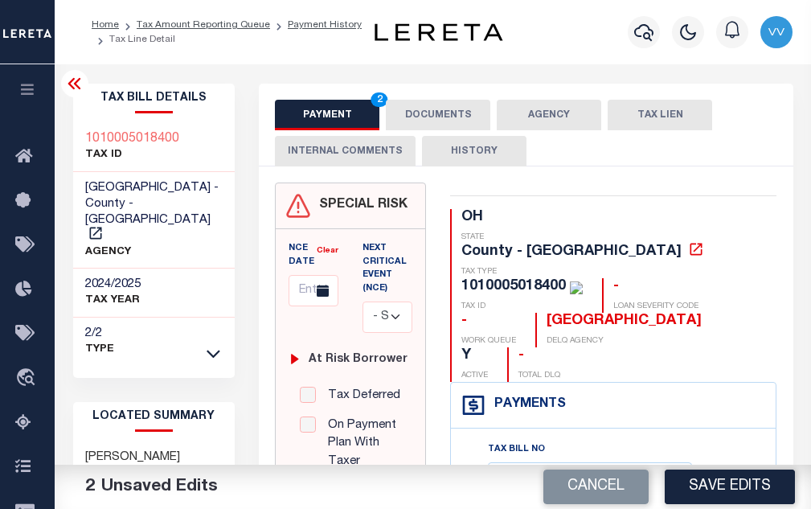
click at [68, 84] on icon at bounding box center [74, 83] width 13 height 11
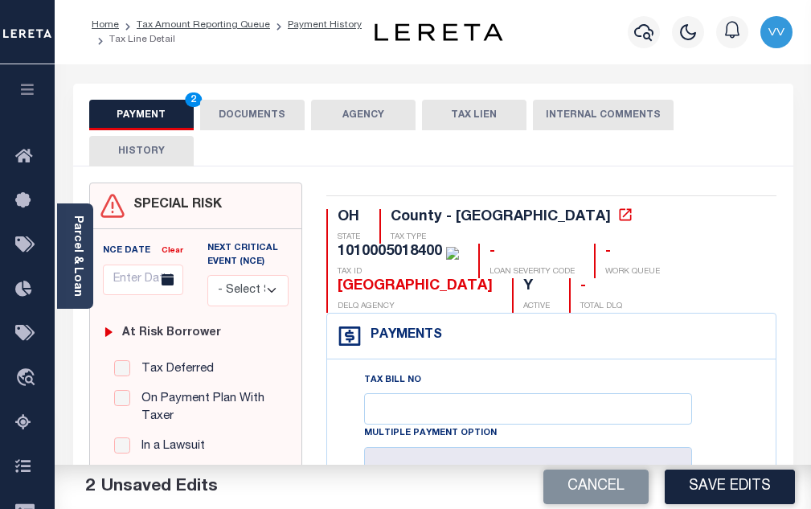
click at [268, 123] on button "DOCUMENTS" at bounding box center [252, 115] width 104 height 31
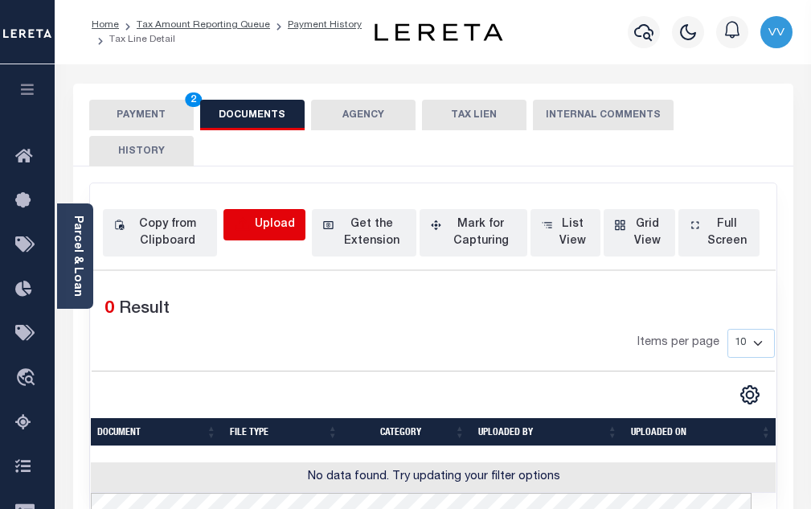
click at [244, 223] on icon "button" at bounding box center [243, 223] width 14 height 13
select select "POP"
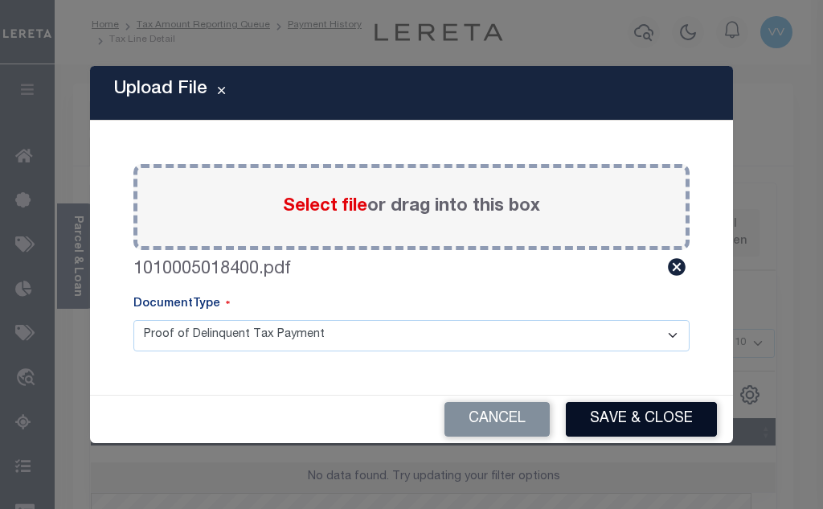
click at [616, 423] on button "Save & Close" at bounding box center [641, 419] width 151 height 35
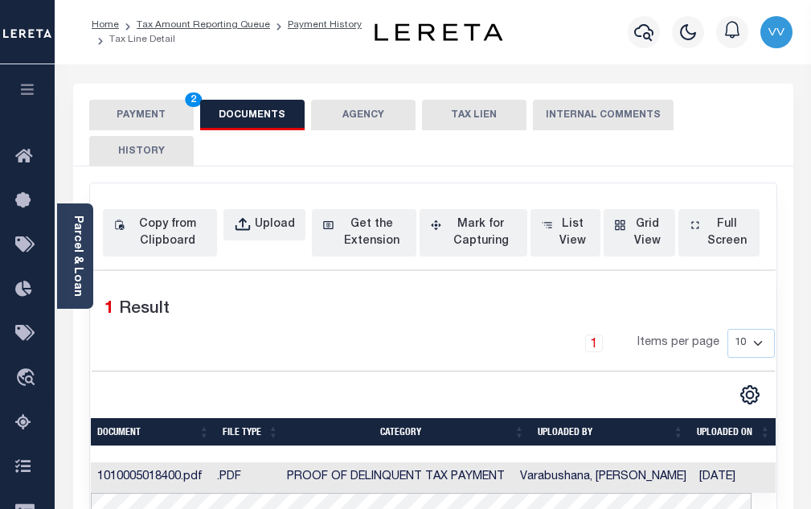
click at [179, 124] on button "PAYMENT 2" at bounding box center [141, 115] width 104 height 31
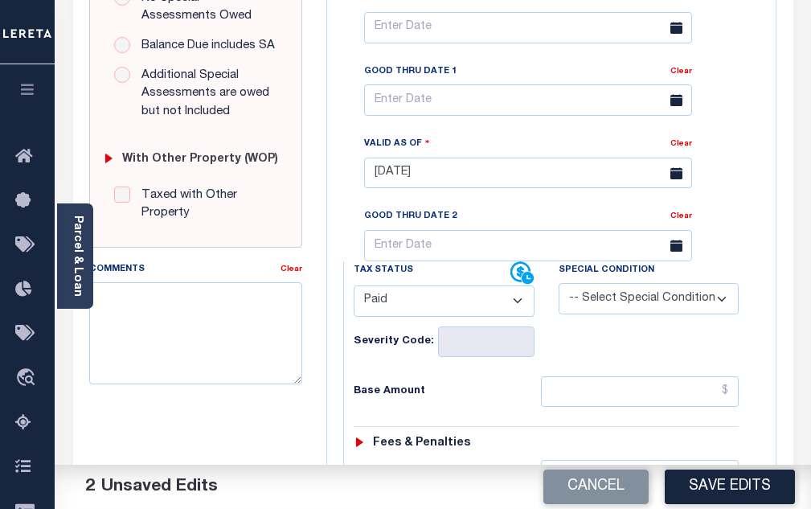
scroll to position [563, 0]
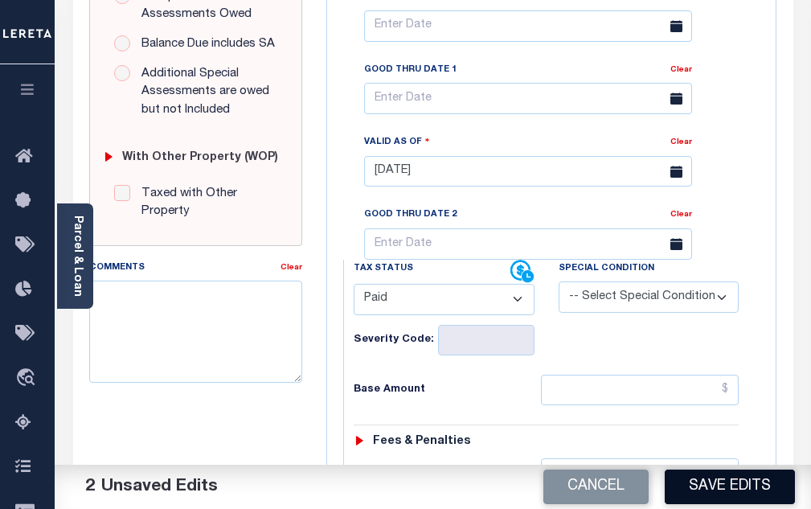
click at [731, 487] on button "Save Edits" at bounding box center [730, 486] width 130 height 35
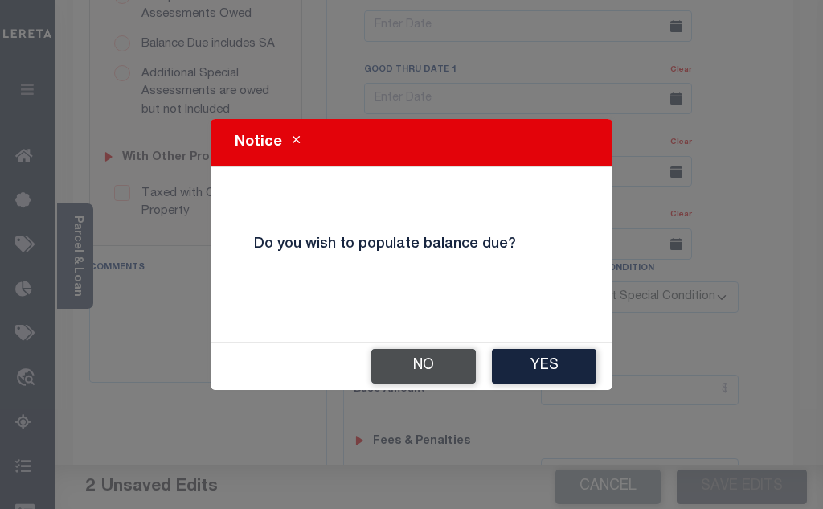
click at [405, 369] on button "No" at bounding box center [423, 366] width 104 height 35
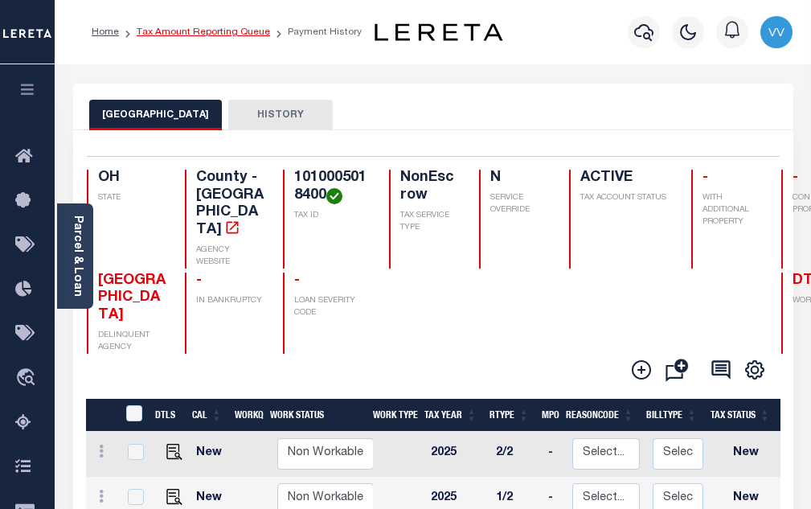
click at [248, 34] on link "Tax Amount Reporting Queue" at bounding box center [203, 32] width 133 height 10
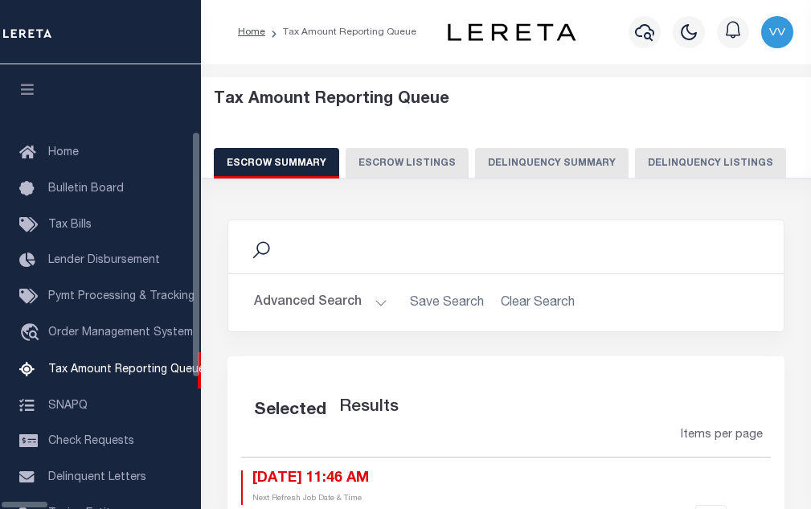
select select "100"
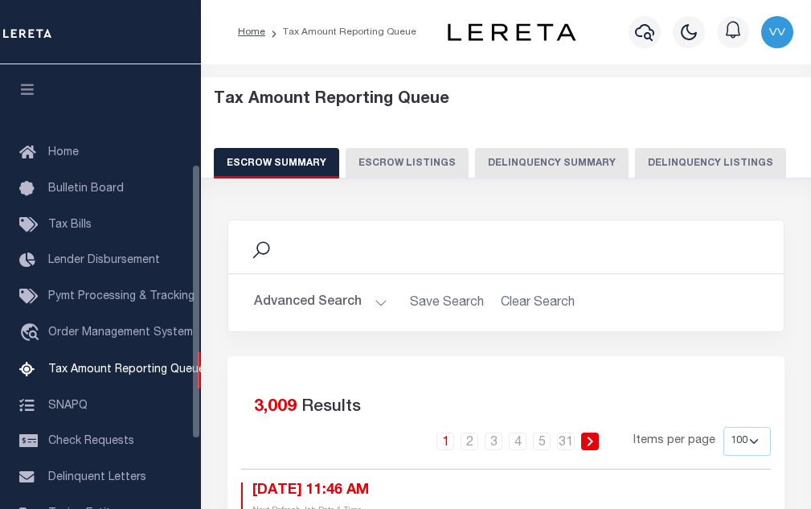
scroll to position [162, 0]
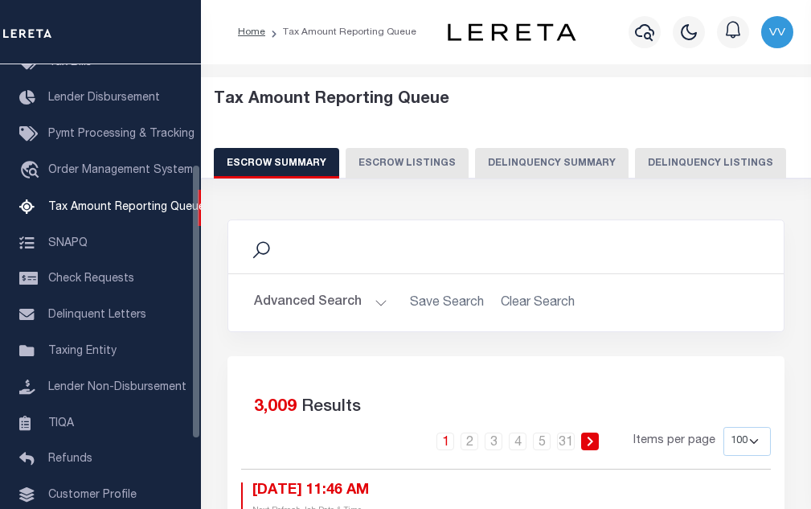
click at [635, 169] on button "Delinquency Listings" at bounding box center [710, 163] width 151 height 31
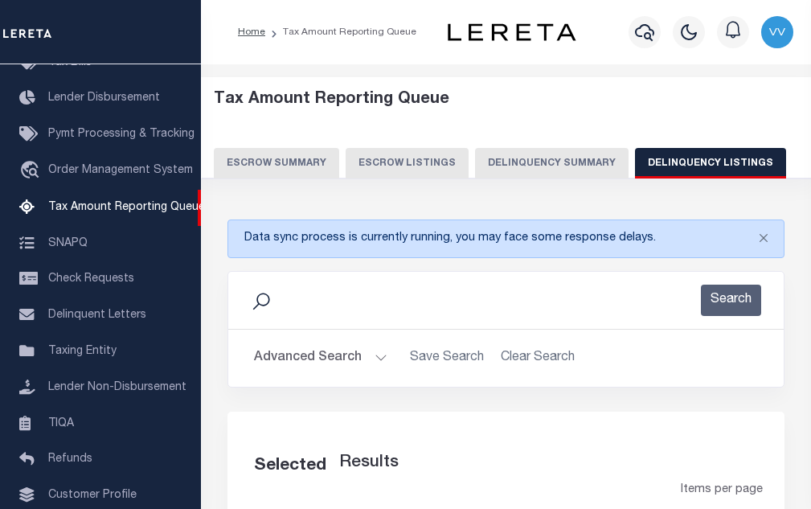
click at [670, 174] on button "Delinquency Listings" at bounding box center [710, 163] width 151 height 31
select select "100"
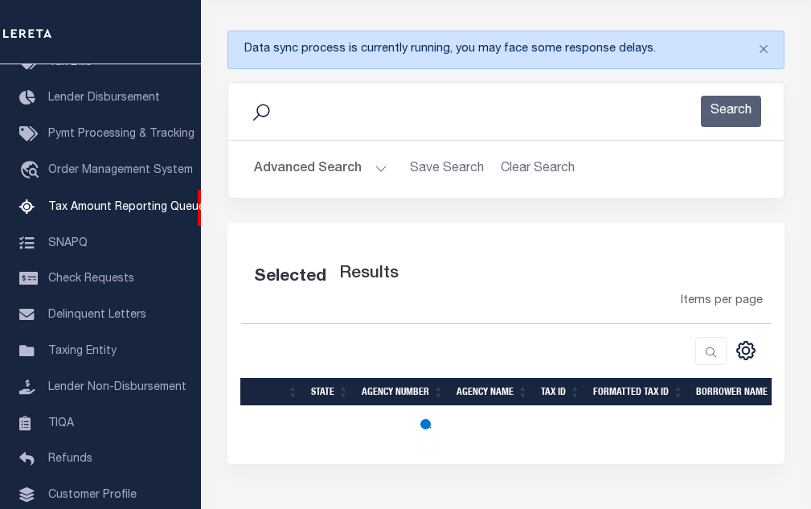
scroll to position [241, 0]
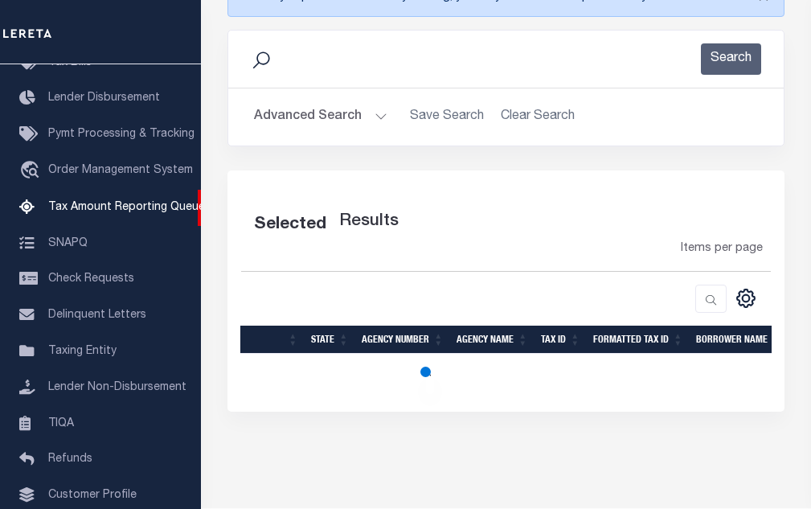
select select "100"
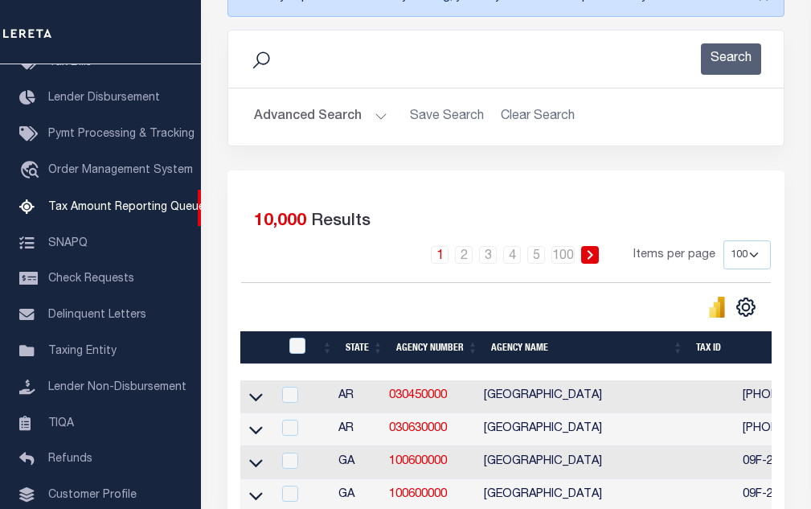
click at [326, 125] on button "Advanced Search" at bounding box center [320, 116] width 133 height 31
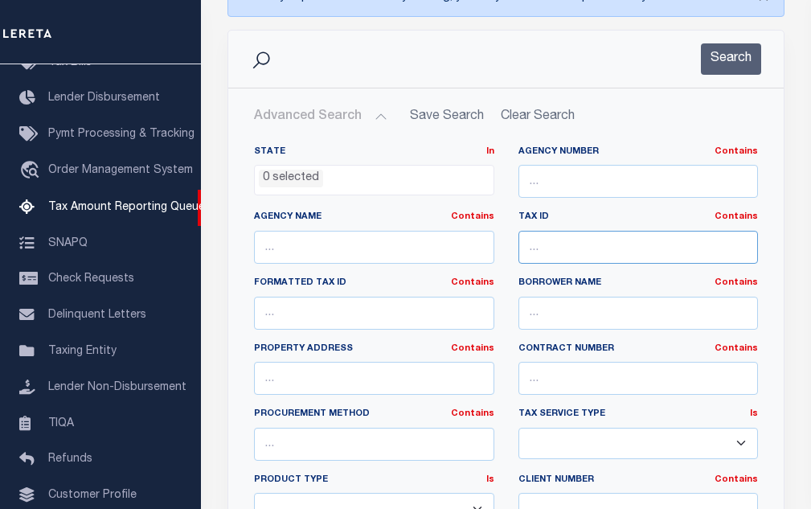
click at [563, 240] on input "text" at bounding box center [638, 247] width 240 height 33
paste input "1010005018400"
type input "1010005018400"
click at [735, 57] on button "Search" at bounding box center [731, 58] width 60 height 31
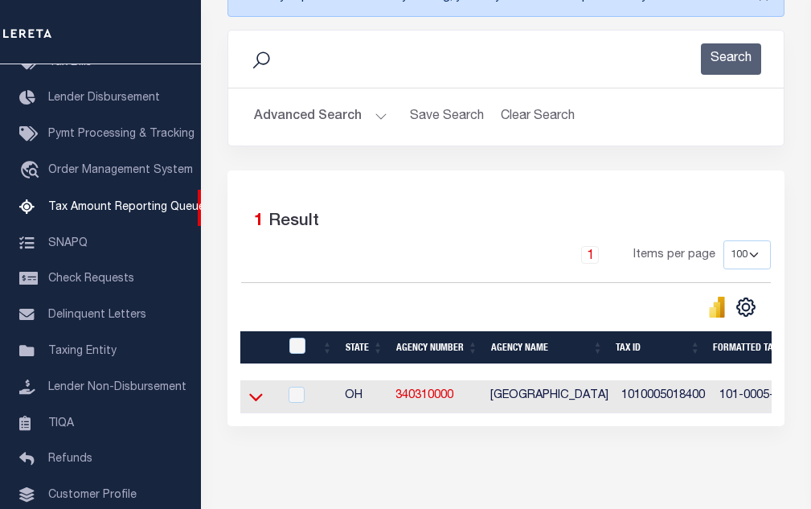
click at [256, 401] on icon at bounding box center [256, 396] width 14 height 17
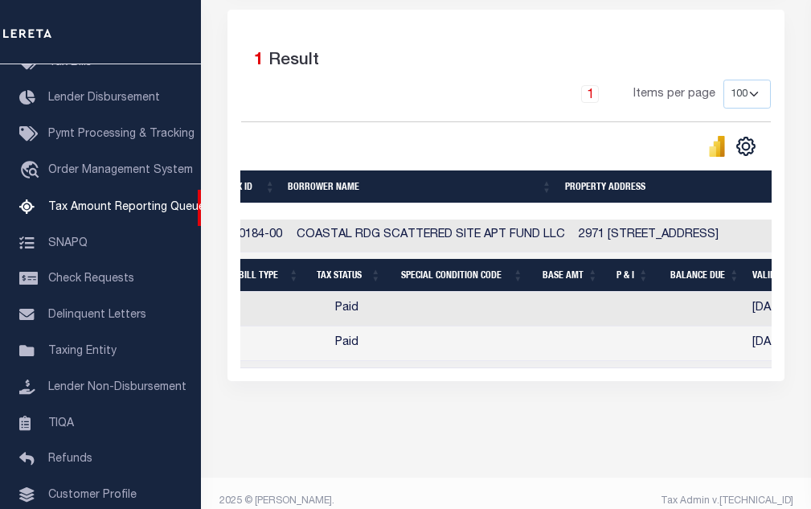
scroll to position [0, 0]
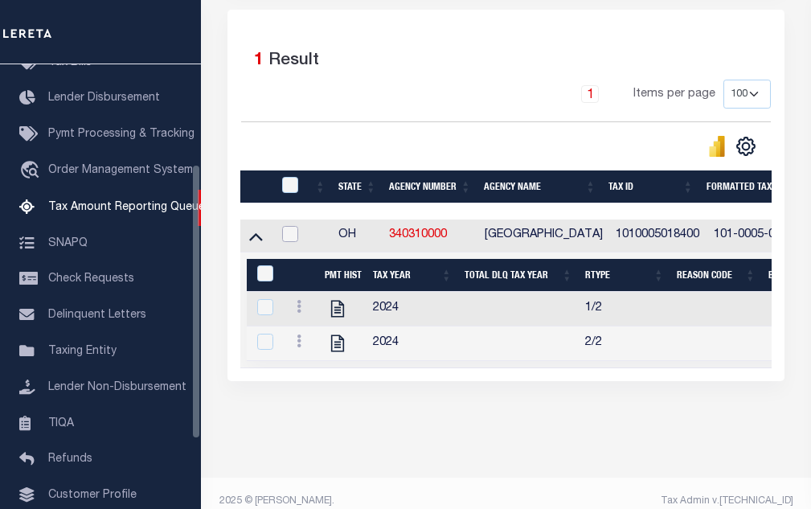
click at [286, 239] on input "checkbox" at bounding box center [290, 234] width 16 height 16
checkbox input "true"
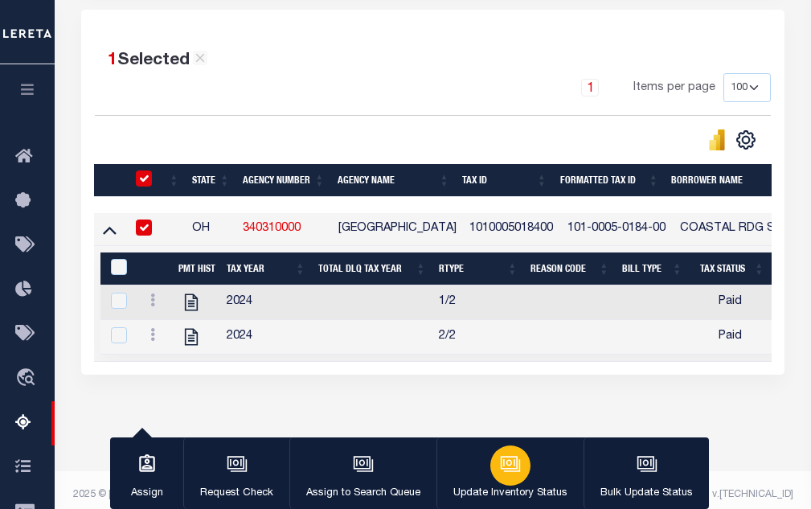
click at [517, 457] on icon "button" at bounding box center [510, 463] width 21 height 21
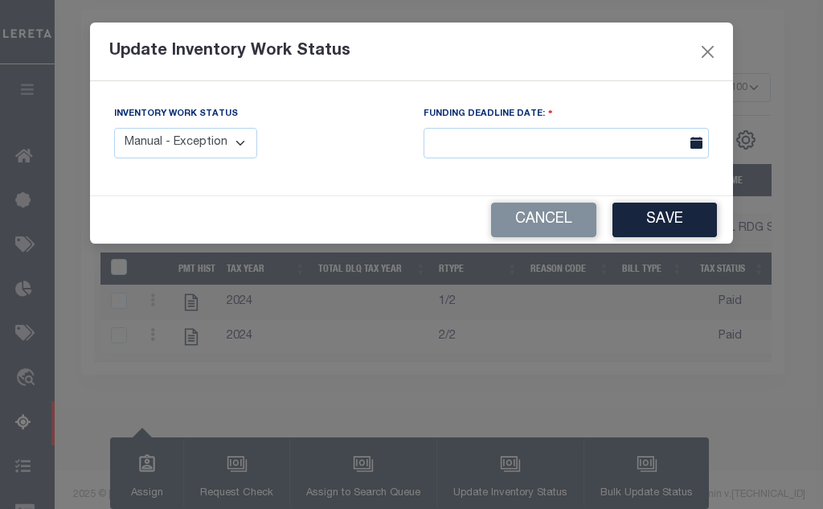
click at [192, 150] on select "Manual - Exception Pended - Awaiting Search Late Add Exception Completed" at bounding box center [185, 143] width 143 height 31
select select "4"
click at [114, 128] on select "Manual - Exception Pended - Awaiting Search Late Add Exception Completed" at bounding box center [185, 143] width 143 height 31
click at [645, 228] on button "Save" at bounding box center [665, 220] width 104 height 35
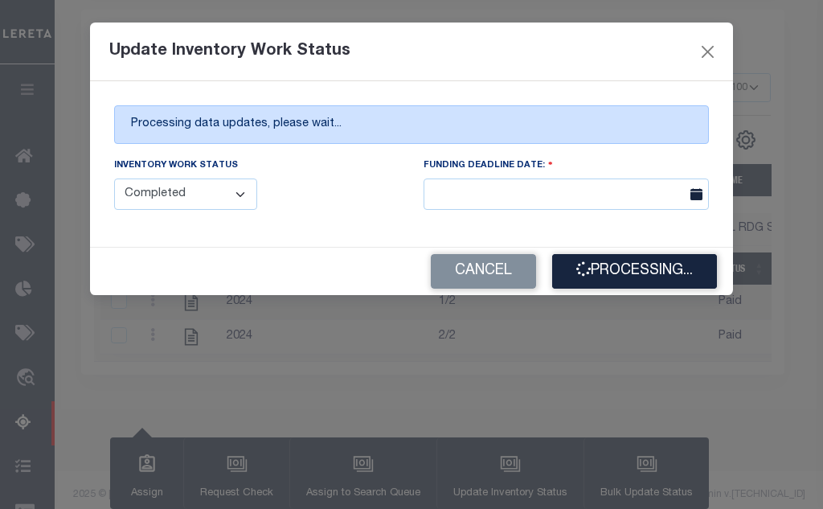
click at [321, 204] on div "Inventory Work Status Manual - Exception Pended - Awaiting Search Late Add Exce…" at bounding box center [256, 183] width 285 height 53
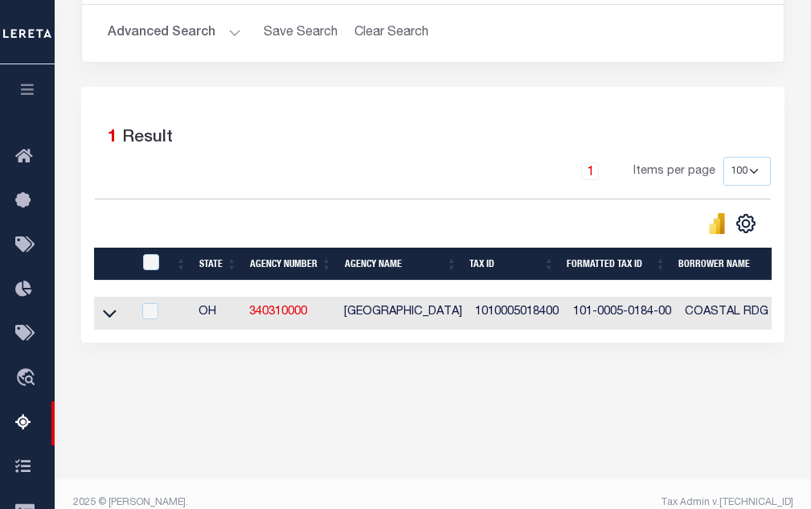
scroll to position [343, 0]
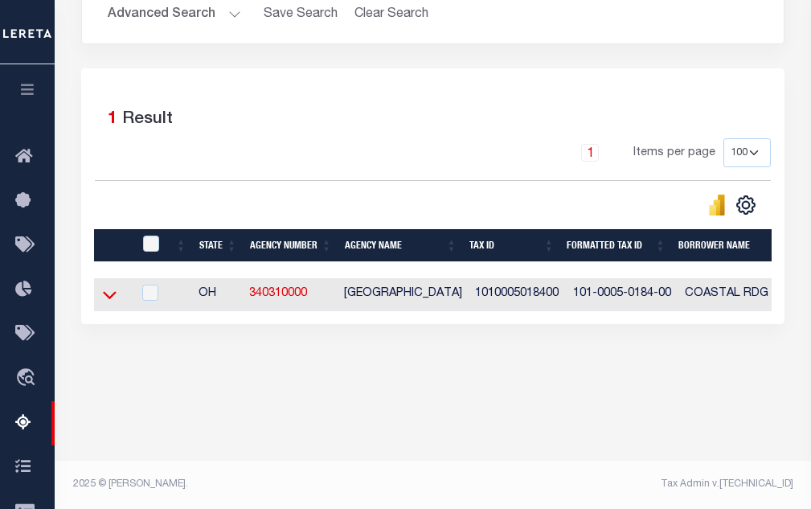
click at [107, 303] on icon at bounding box center [110, 294] width 14 height 17
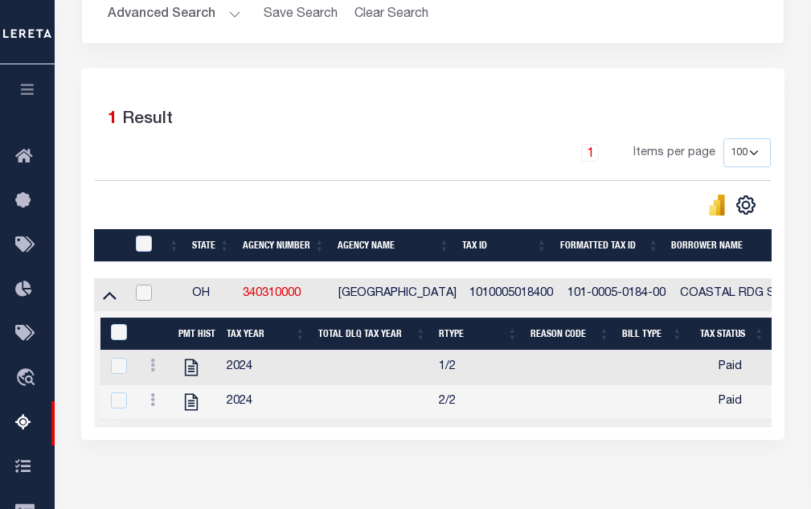
click at [137, 293] on input "checkbox" at bounding box center [144, 293] width 16 height 16
checkbox input "true"
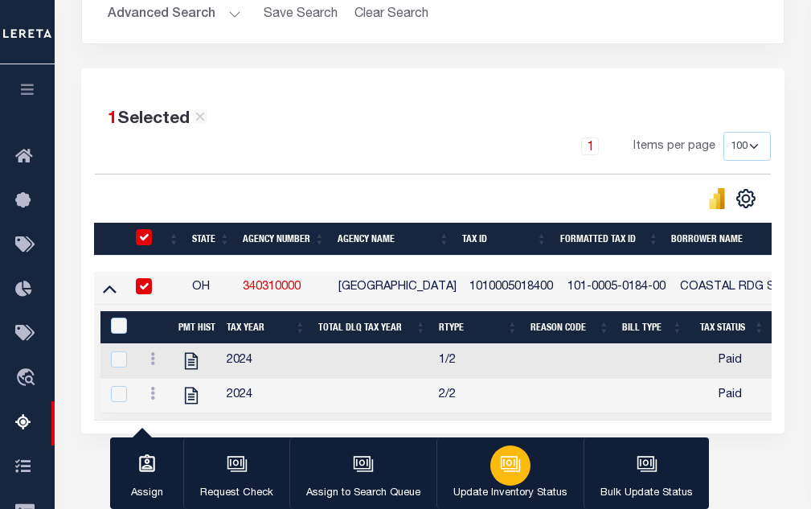
click at [490, 462] on div "button" at bounding box center [510, 465] width 40 height 40
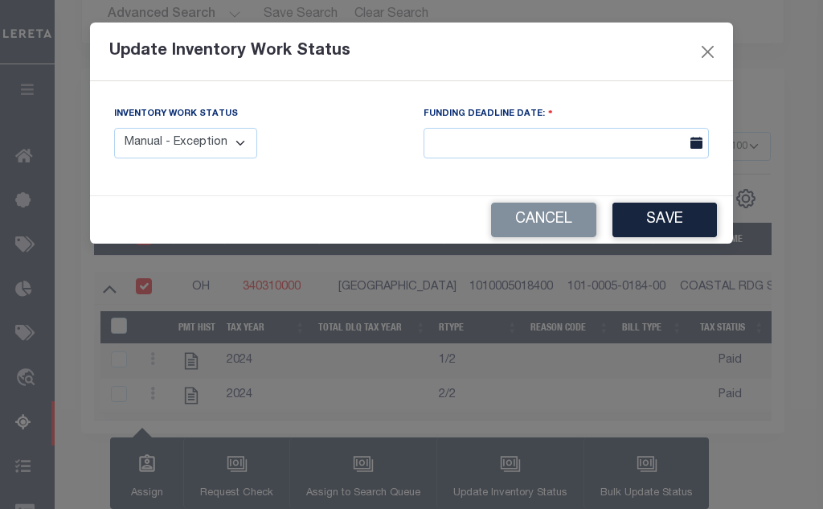
drag, startPoint x: 143, startPoint y: 148, endPoint x: 127, endPoint y: 158, distance: 19.2
click at [142, 148] on select "Manual - Exception Pended - Awaiting Search Late Add Exception Completed" at bounding box center [185, 143] width 143 height 31
select select "4"
click at [114, 128] on select "Manual - Exception Pended - Awaiting Search Late Add Exception Completed" at bounding box center [185, 143] width 143 height 31
click at [691, 219] on button "Save" at bounding box center [665, 220] width 104 height 35
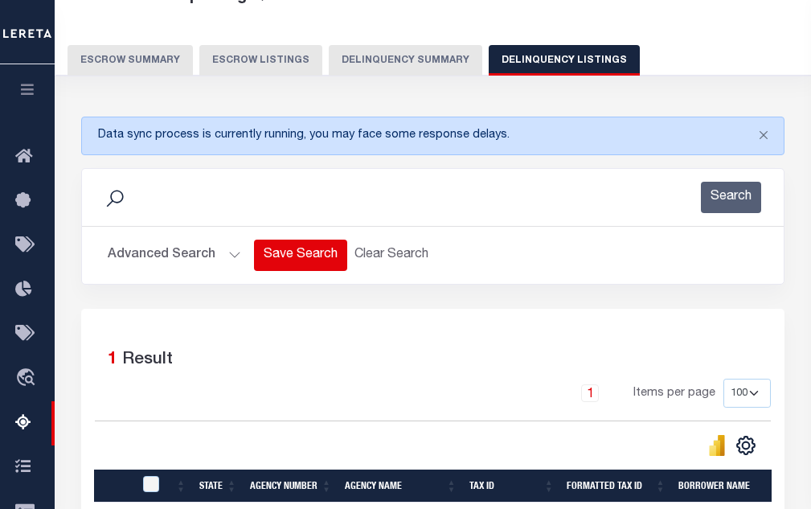
scroll to position [102, 0]
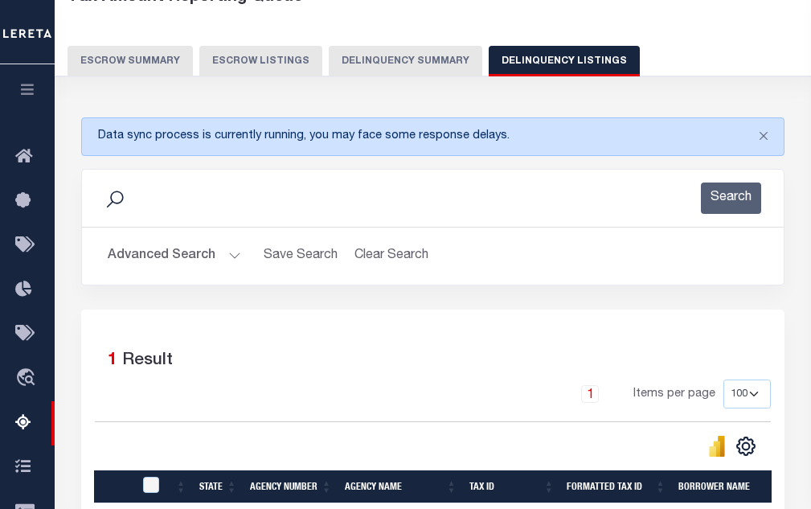
click at [219, 254] on button "Advanced Search" at bounding box center [174, 255] width 133 height 31
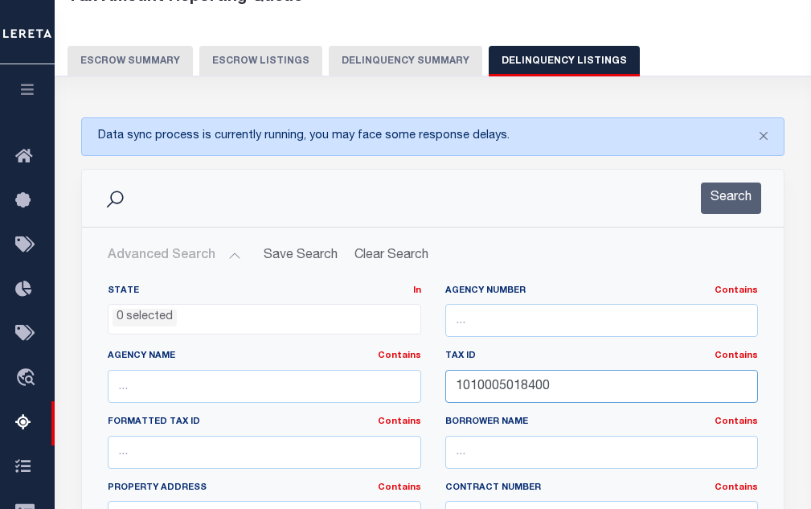
click at [492, 390] on input "1010005018400" at bounding box center [601, 386] width 313 height 33
paste input "5"
type input "1010005018500"
click at [727, 203] on button "Search" at bounding box center [731, 197] width 60 height 31
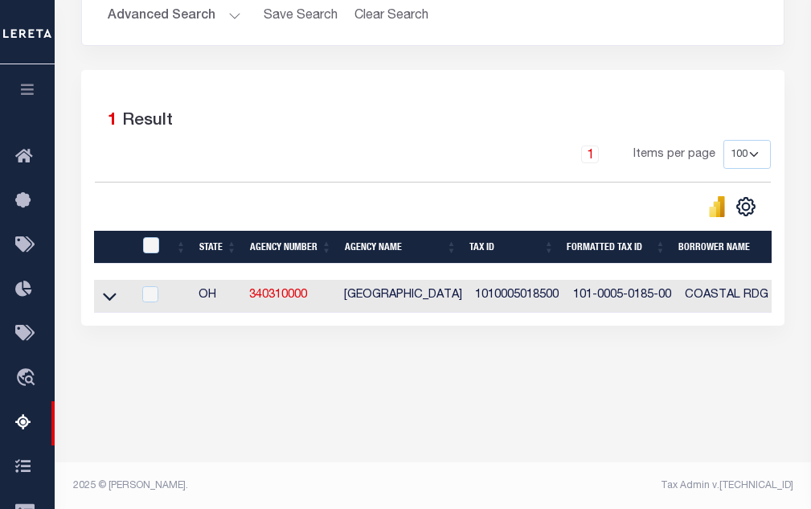
scroll to position [343, 0]
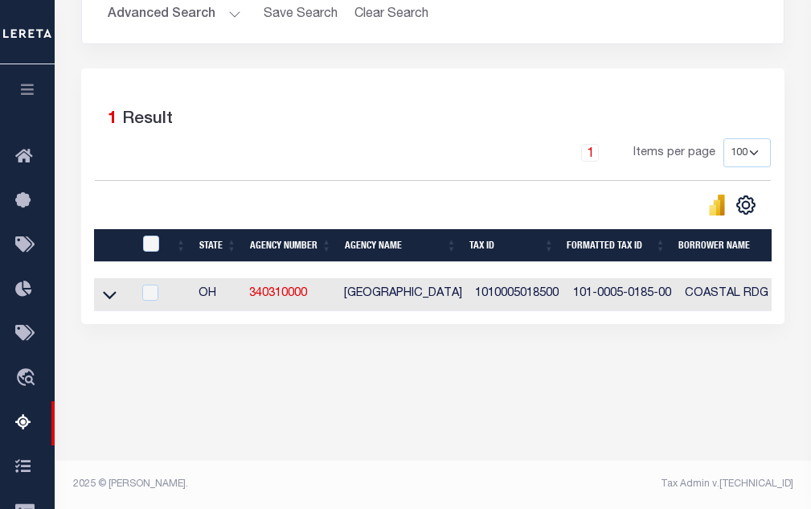
click at [111, 372] on div "Data sync process is currently running, you may face some response delays. Sear…" at bounding box center [433, 116] width 725 height 512
click at [109, 299] on icon at bounding box center [110, 294] width 14 height 17
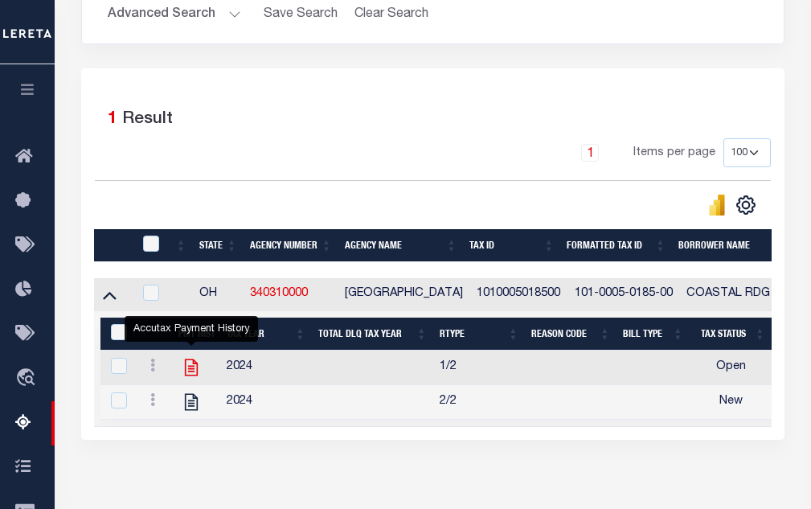
click at [188, 372] on icon "" at bounding box center [191, 367] width 13 height 17
checkbox input "true"
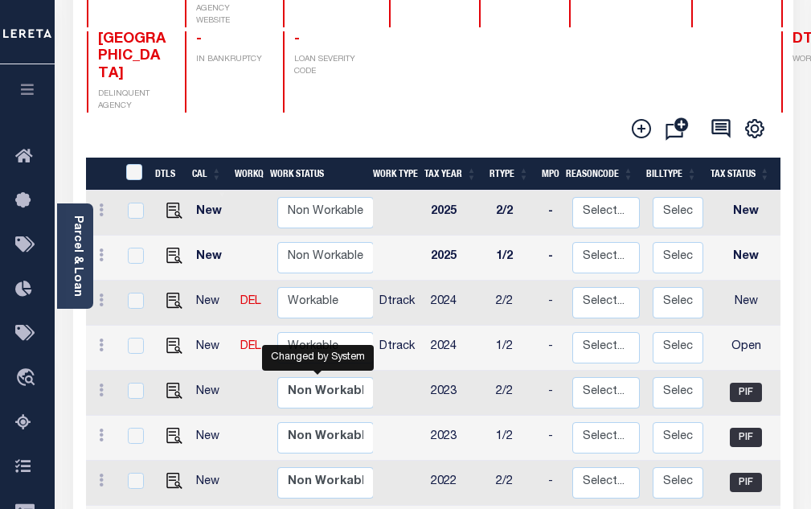
scroll to position [2, 0]
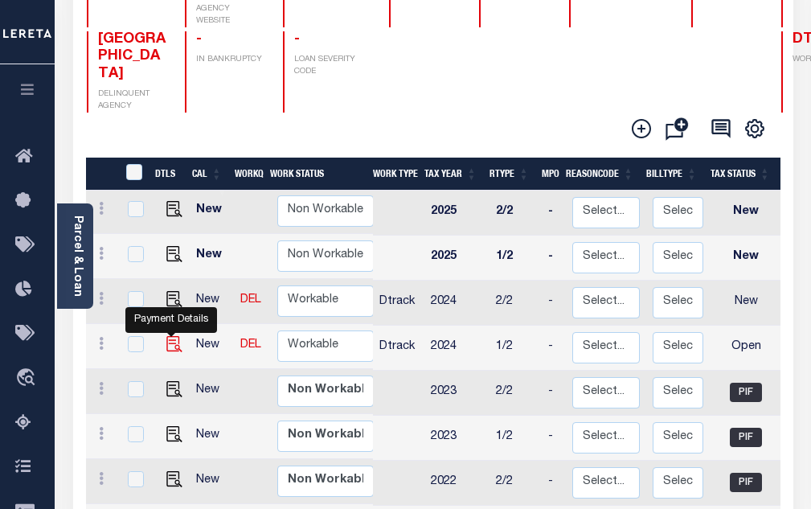
click at [168, 336] on img "" at bounding box center [174, 344] width 16 height 16
checkbox input "true"
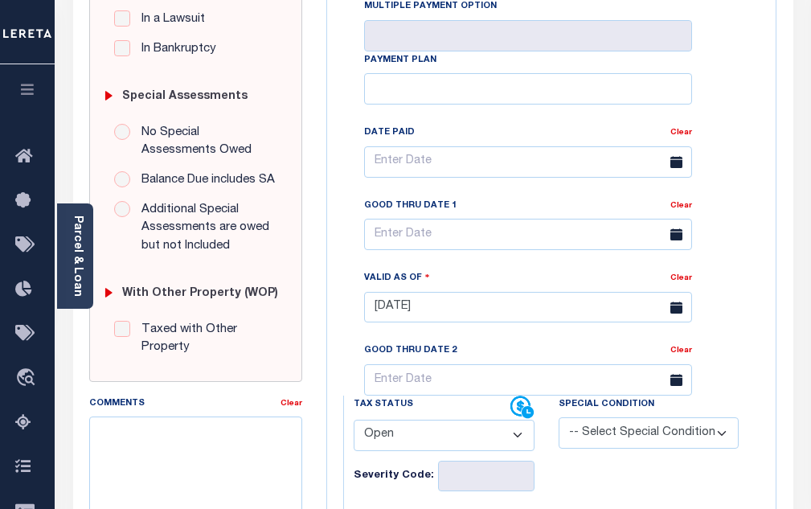
scroll to position [482, 0]
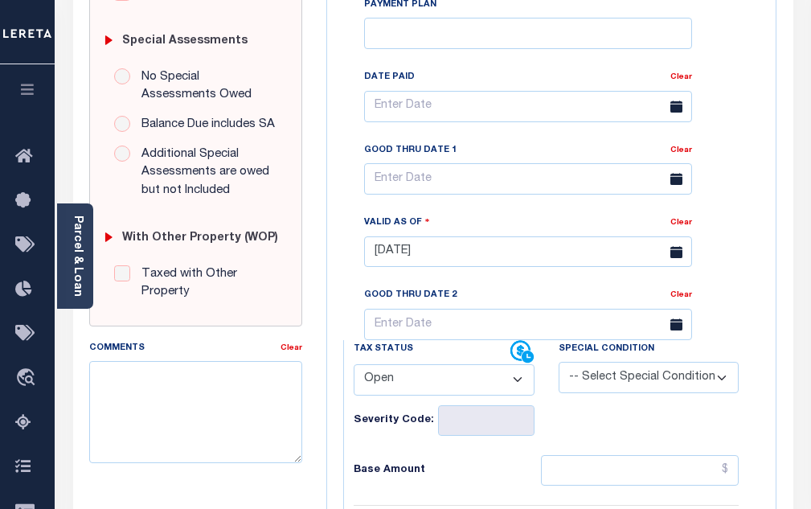
click at [371, 383] on select "- Select Status Code - Open Due/Unpaid Paid Incomplete No Tax Due Internal Refu…" at bounding box center [444, 379] width 181 height 31
select select "PYD"
click at [354, 371] on select "- Select Status Code - Open Due/Unpaid Paid Incomplete No Tax Due Internal Refu…" at bounding box center [444, 379] width 181 height 31
type input "[DATE]"
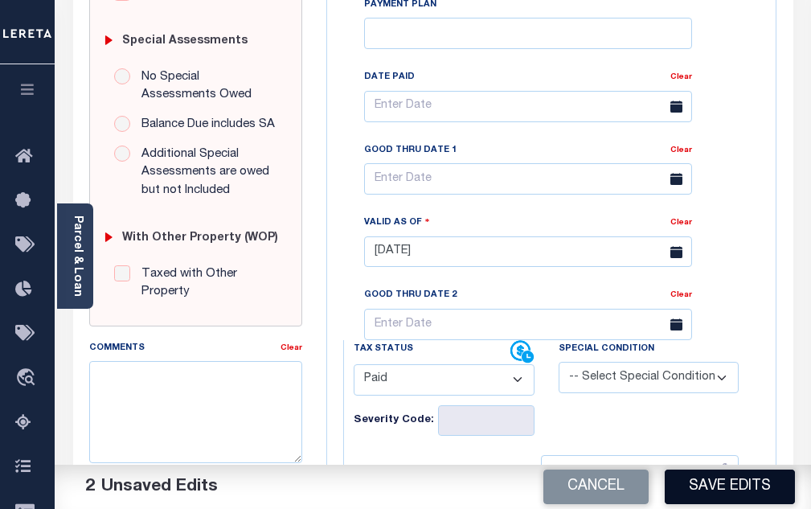
click at [752, 490] on button "Save Edits" at bounding box center [730, 486] width 130 height 35
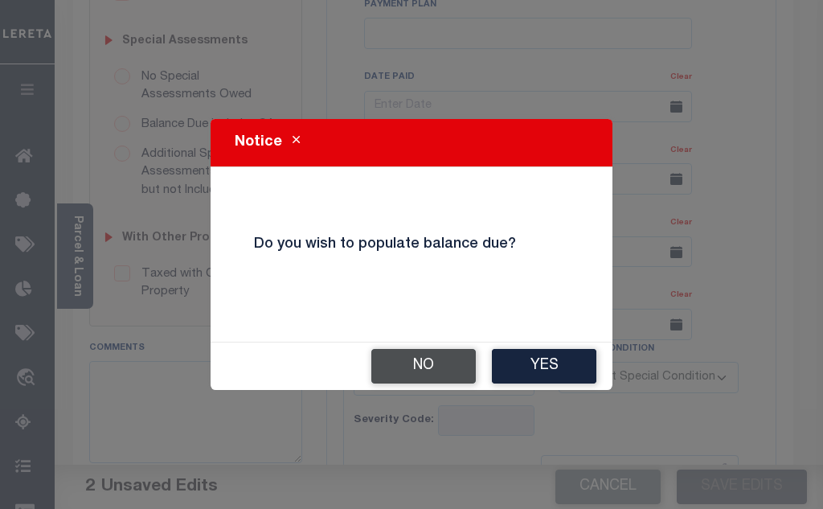
click at [400, 362] on button "No" at bounding box center [423, 366] width 104 height 35
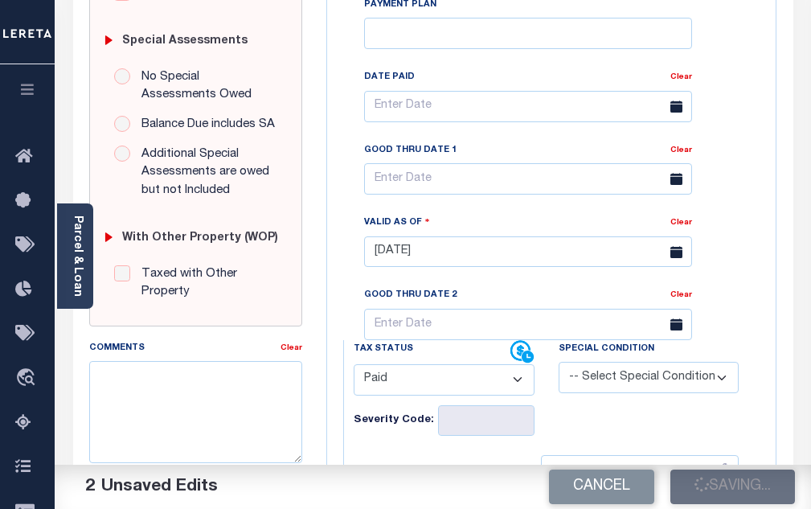
checkbox input "false"
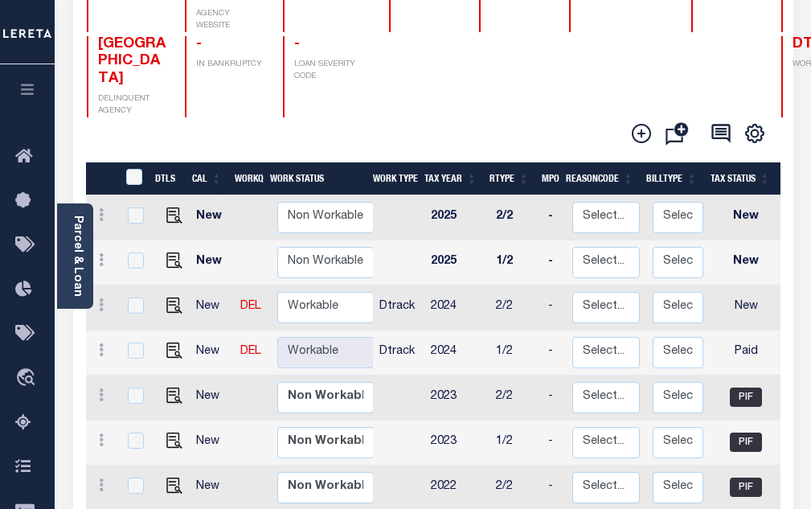
scroll to position [241, 0]
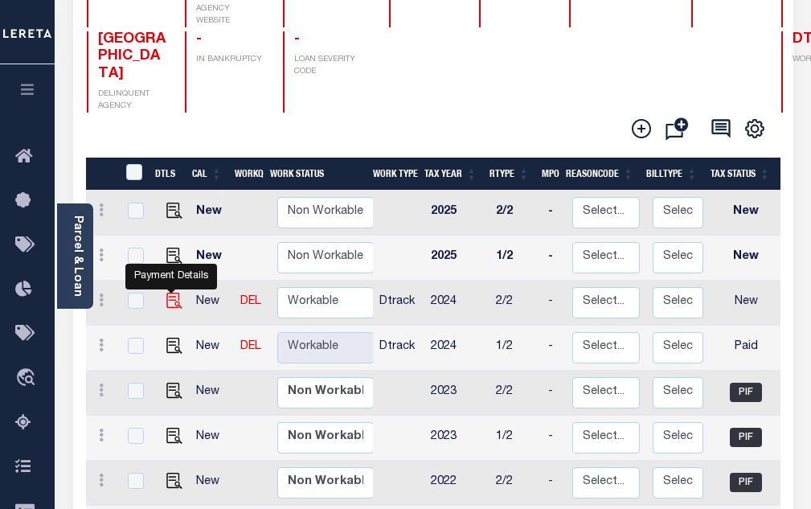
click at [170, 293] on img "" at bounding box center [174, 301] width 16 height 16
checkbox input "true"
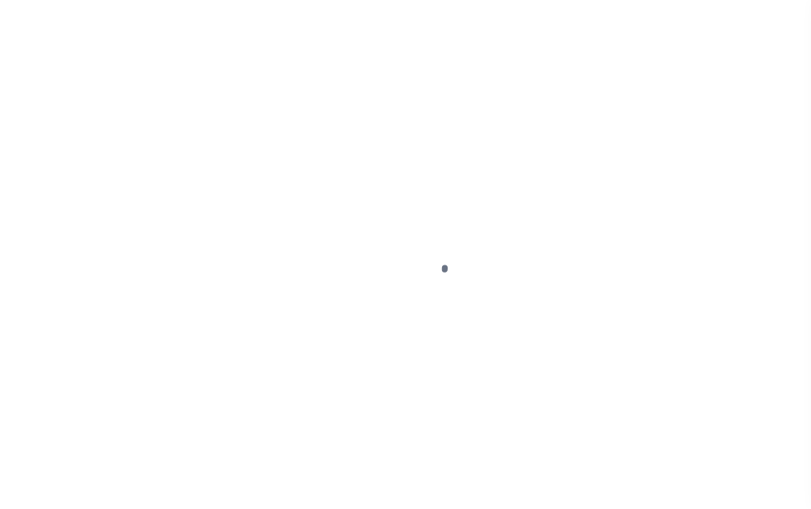
select select "NW2"
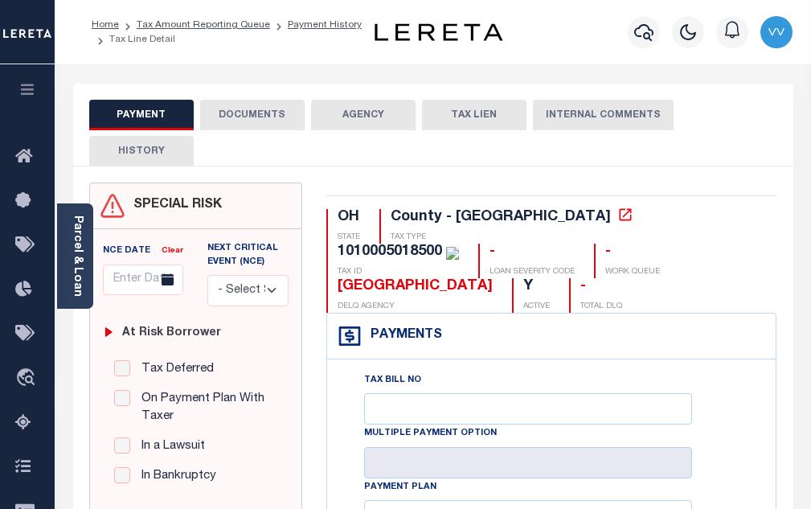
click at [254, 122] on button "DOCUMENTS" at bounding box center [252, 115] width 104 height 31
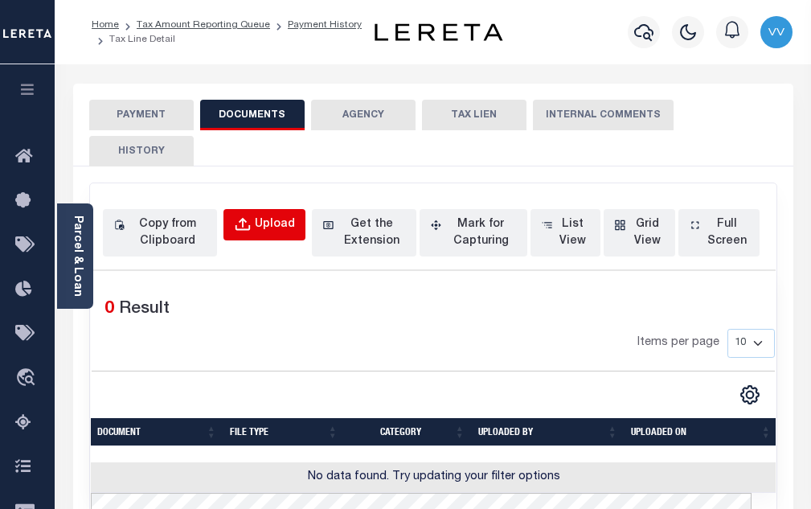
click at [266, 214] on button "Upload" at bounding box center [264, 224] width 82 height 31
select select "POP"
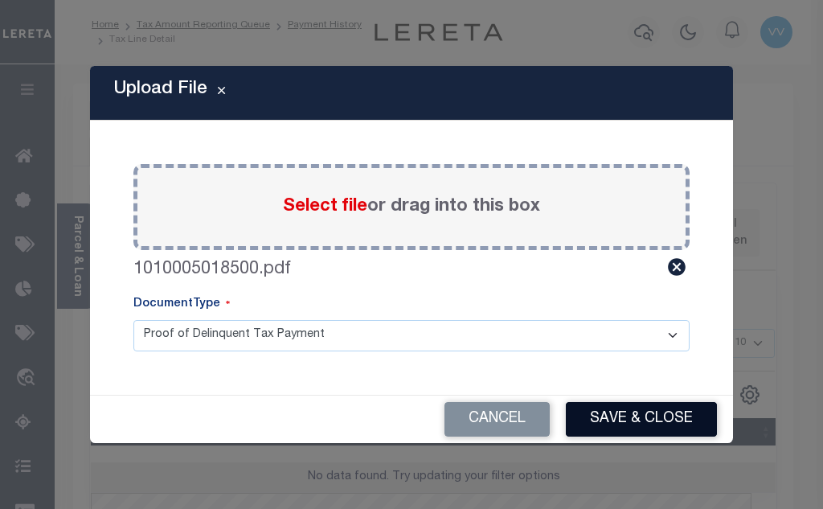
click at [627, 420] on button "Save & Close" at bounding box center [641, 419] width 151 height 35
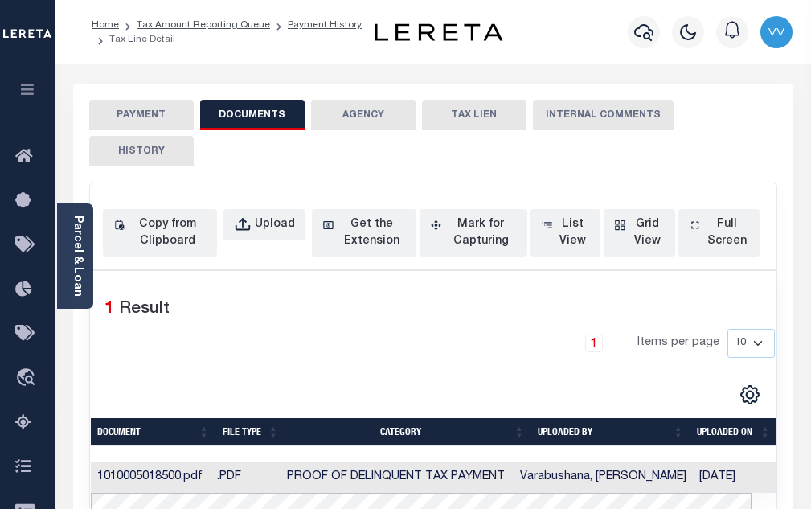
click at [157, 114] on button "PAYMENT" at bounding box center [141, 115] width 104 height 31
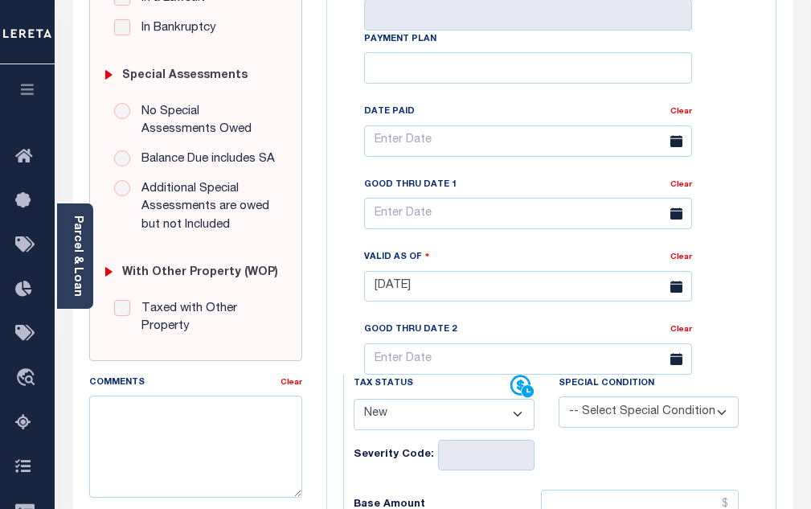
scroll to position [563, 0]
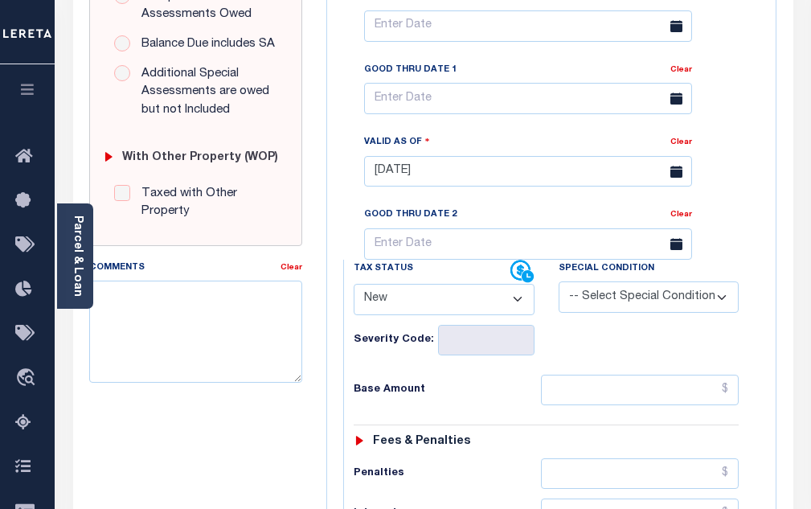
click at [394, 297] on select "- Select Status Code - Open Due/Unpaid Paid Incomplete No Tax Due Internal Refu…" at bounding box center [444, 299] width 181 height 31
select select "PYD"
click at [354, 290] on select "- Select Status Code - Open Due/Unpaid Paid Incomplete No Tax Due Internal Refu…" at bounding box center [444, 299] width 181 height 31
type input "[DATE]"
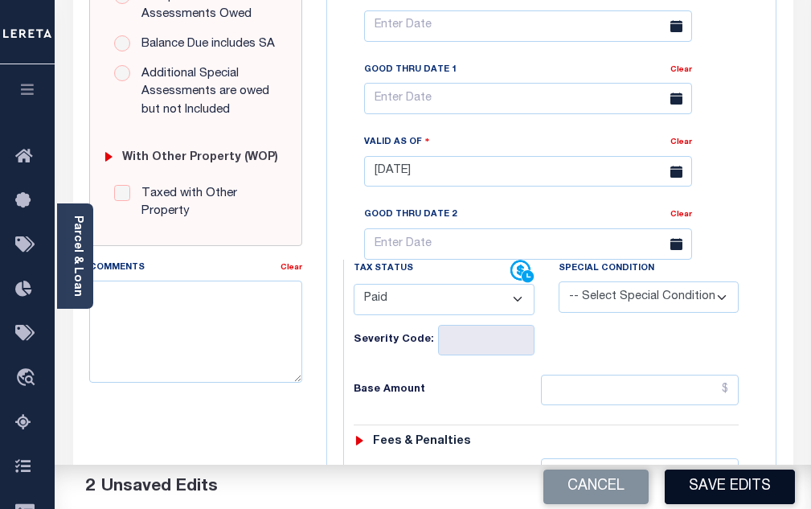
click at [727, 483] on button "Save Edits" at bounding box center [730, 486] width 130 height 35
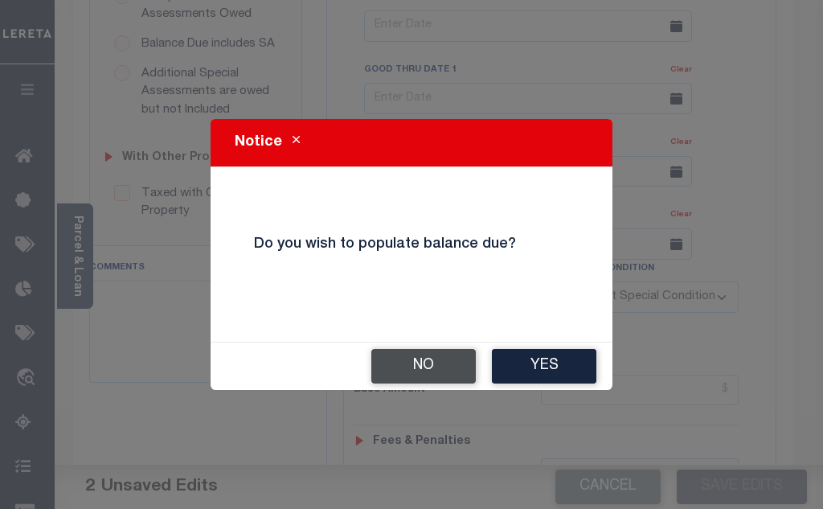
click at [383, 364] on button "No" at bounding box center [423, 366] width 104 height 35
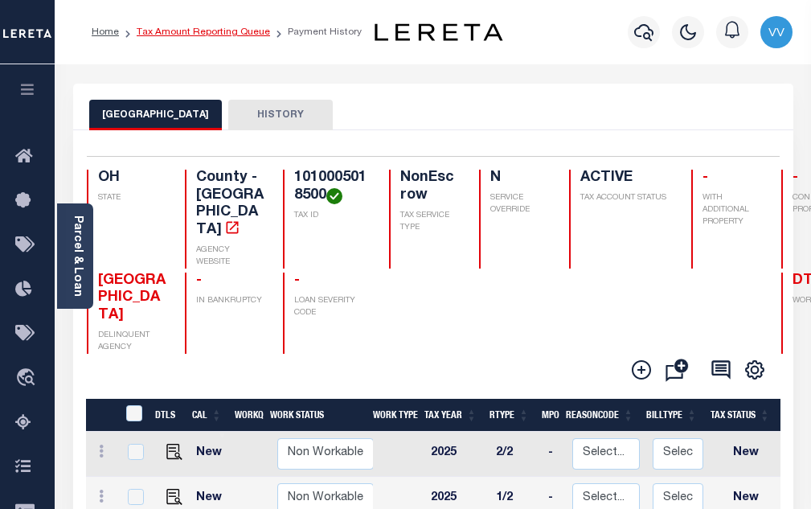
click at [256, 34] on link "Tax Amount Reporting Queue" at bounding box center [203, 32] width 133 height 10
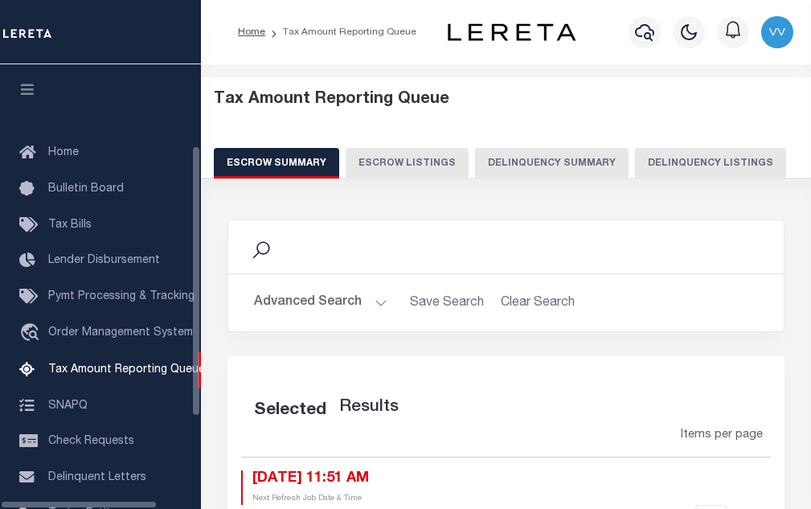
select select "100"
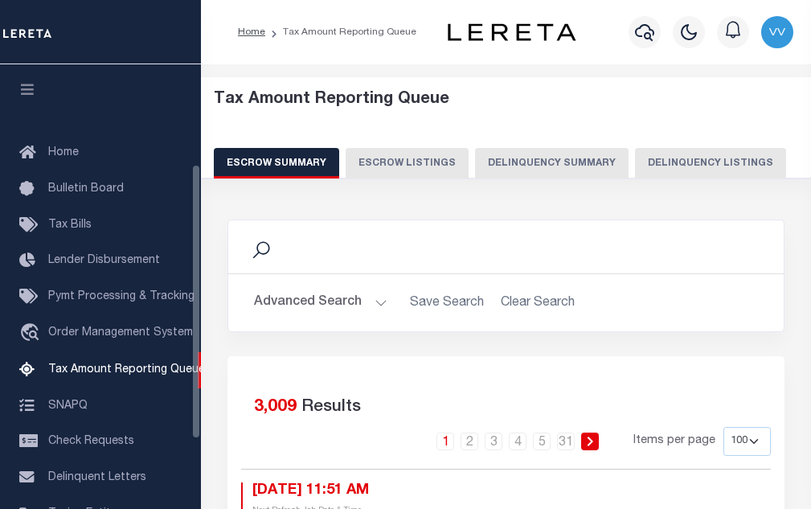
scroll to position [162, 0]
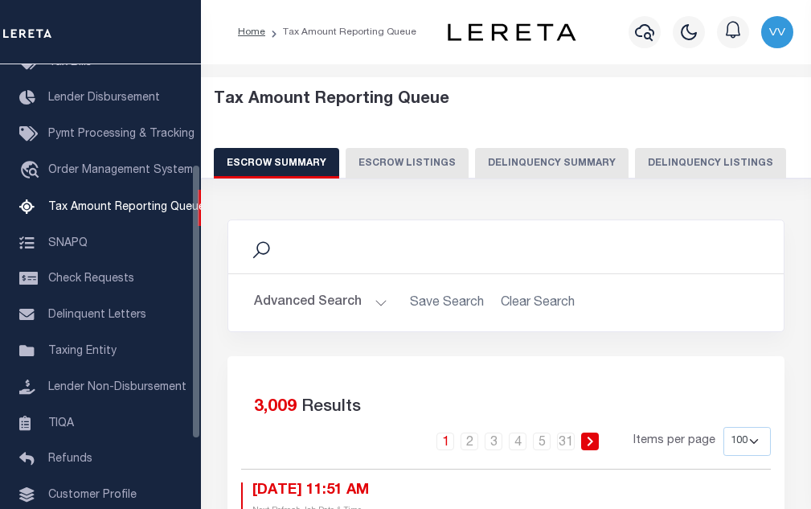
click at [686, 166] on button "Delinquency Listings" at bounding box center [710, 163] width 151 height 31
select select "100"
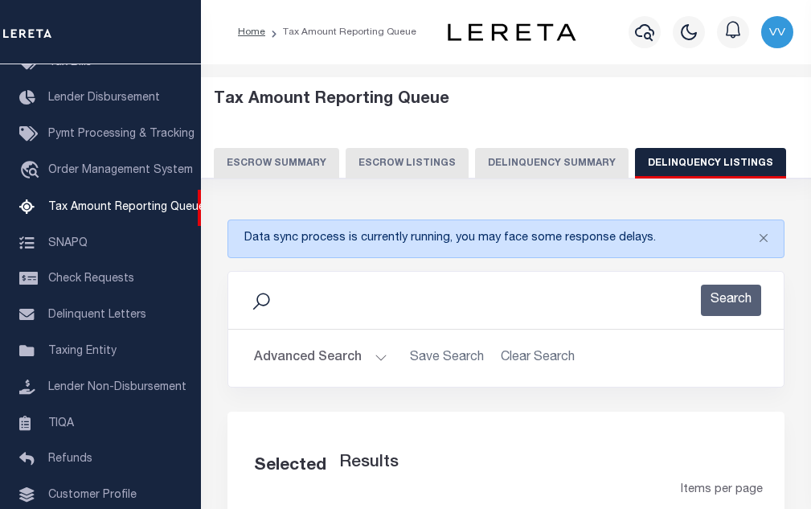
select select "100"
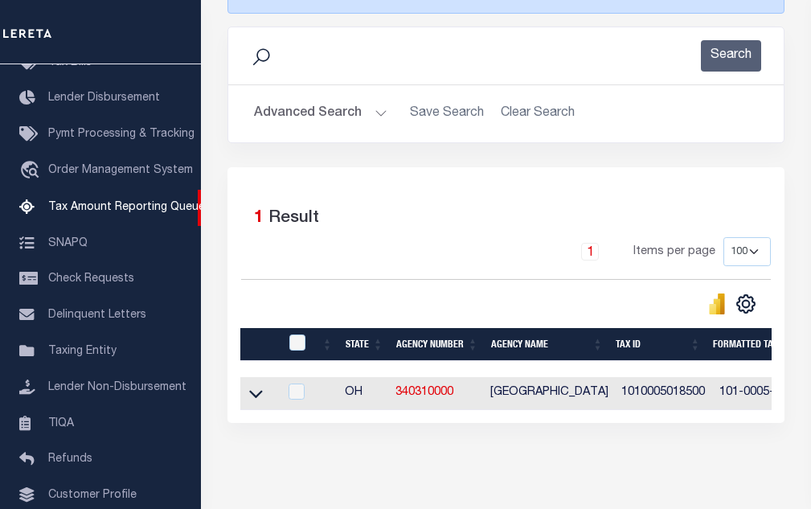
scroll to position [317, 0]
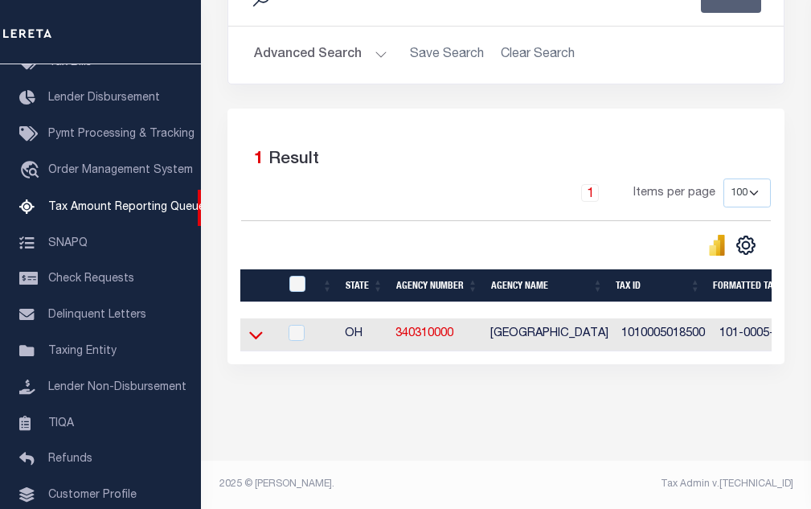
click at [257, 326] on icon at bounding box center [256, 334] width 14 height 17
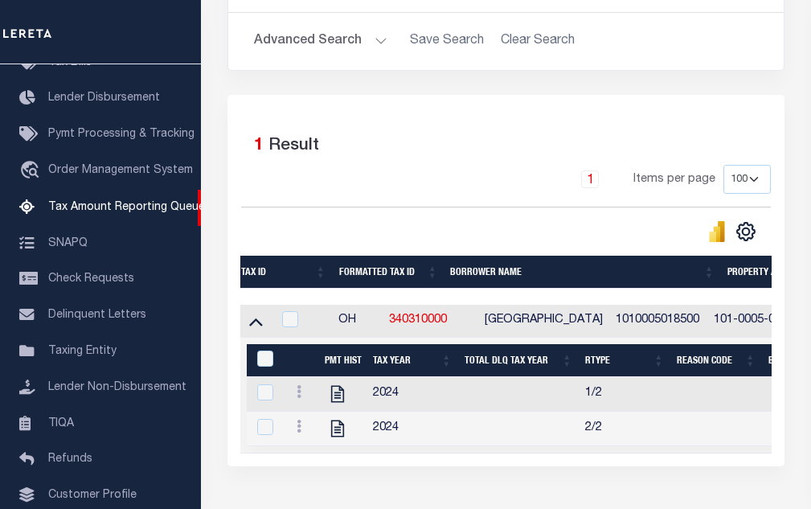
scroll to position [0, 0]
click at [297, 318] on input "checkbox" at bounding box center [290, 319] width 16 height 16
checkbox input "true"
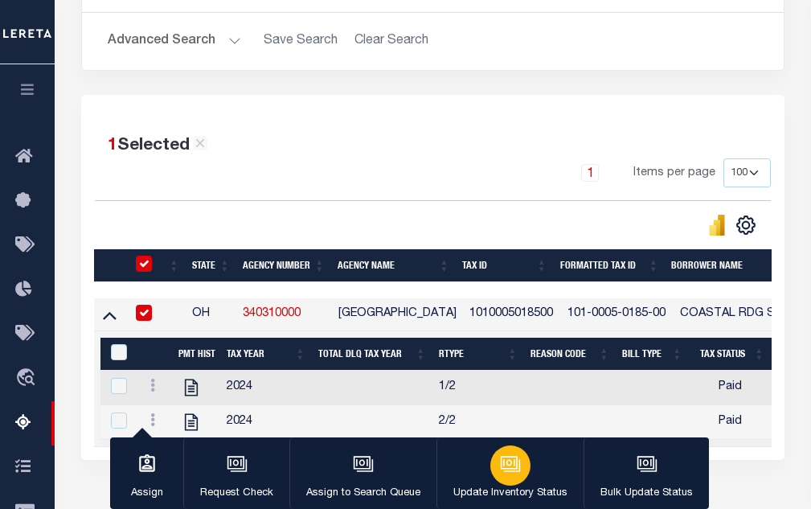
click at [512, 476] on div "button" at bounding box center [510, 465] width 40 height 40
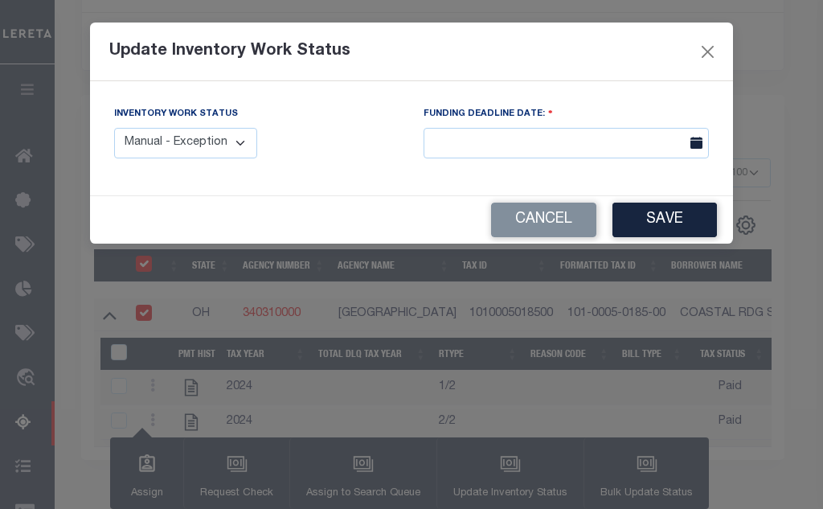
click at [166, 152] on select "Manual - Exception Pended - Awaiting Search Late Add Exception Completed" at bounding box center [185, 143] width 143 height 31
select select "4"
click at [114, 128] on select "Manual - Exception Pended - Awaiting Search Late Add Exception Completed" at bounding box center [185, 143] width 143 height 31
click at [635, 227] on button "Save" at bounding box center [665, 220] width 104 height 35
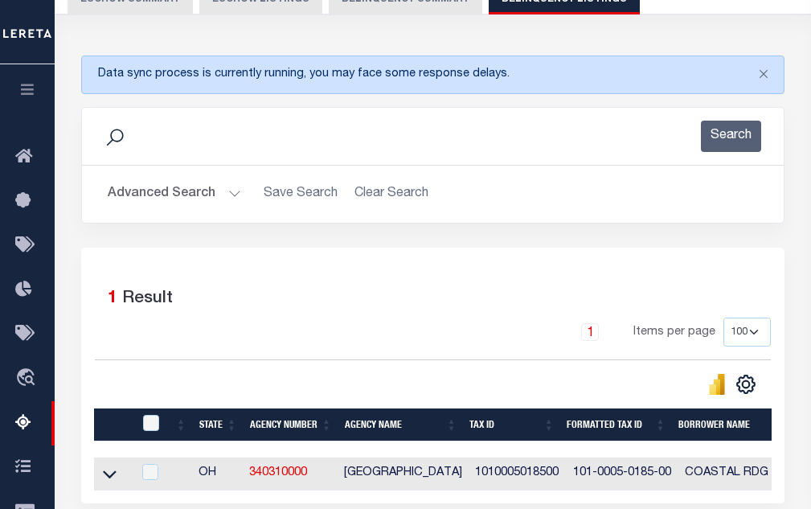
scroll to position [76, 0]
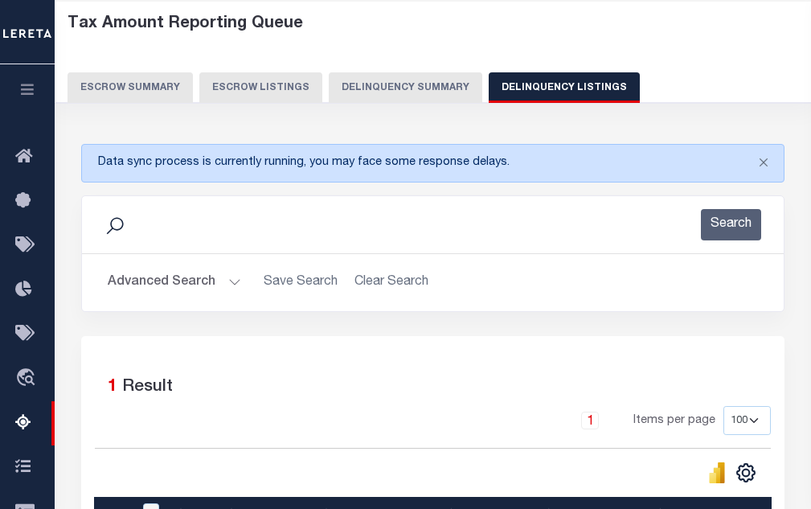
click at [188, 281] on button "Advanced Search" at bounding box center [174, 282] width 133 height 31
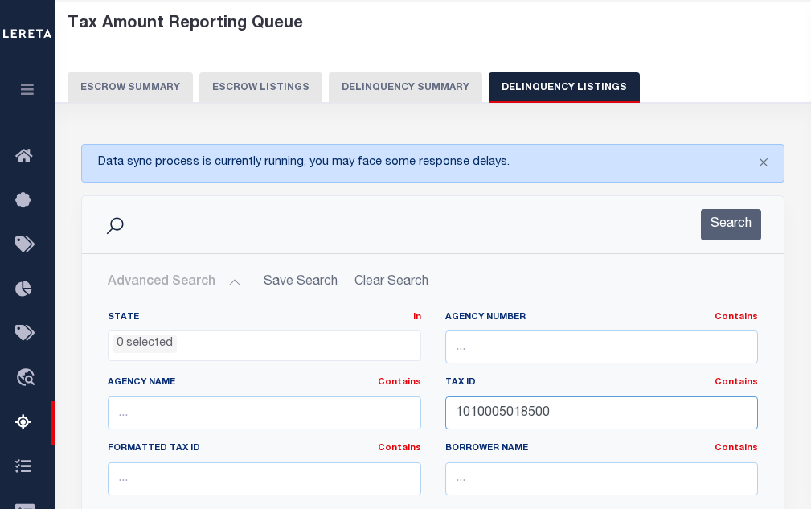
click at [489, 407] on input "1010005018500" at bounding box center [601, 412] width 313 height 33
paste input "6"
type input "1010005018600"
click at [708, 232] on button "Search" at bounding box center [731, 224] width 60 height 31
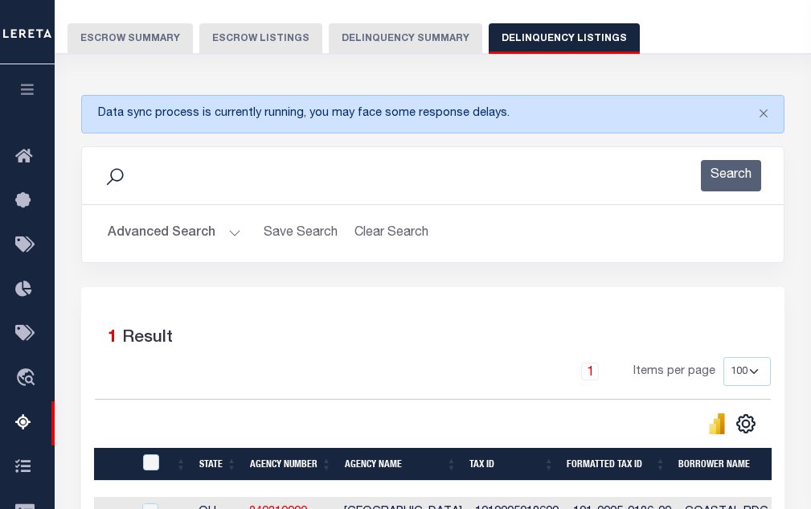
scroll to position [317, 0]
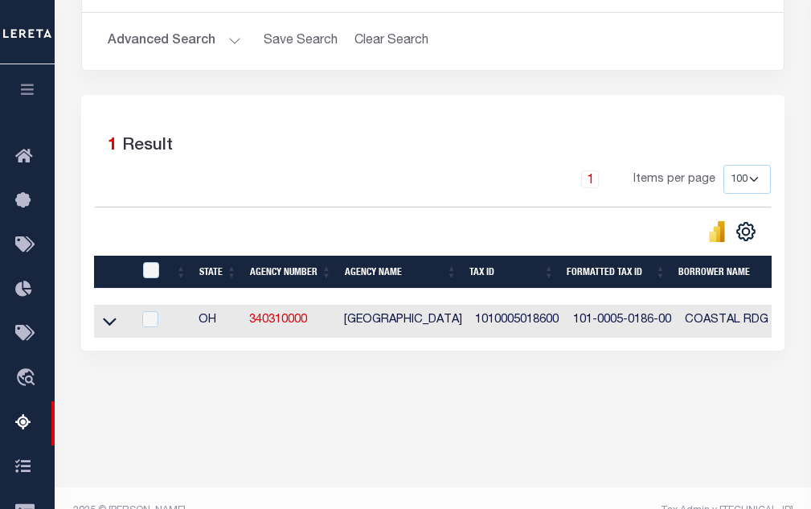
click at [102, 324] on link at bounding box center [109, 319] width 18 height 11
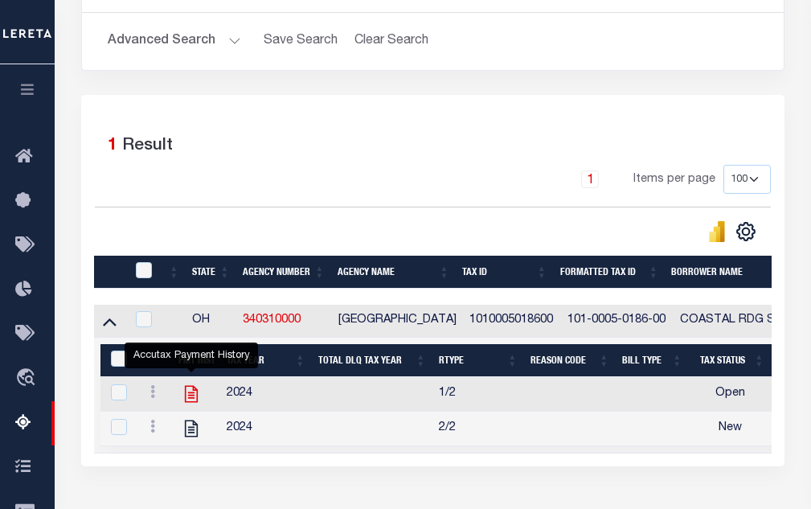
click at [195, 396] on icon "" at bounding box center [191, 394] width 13 height 17
checkbox input "true"
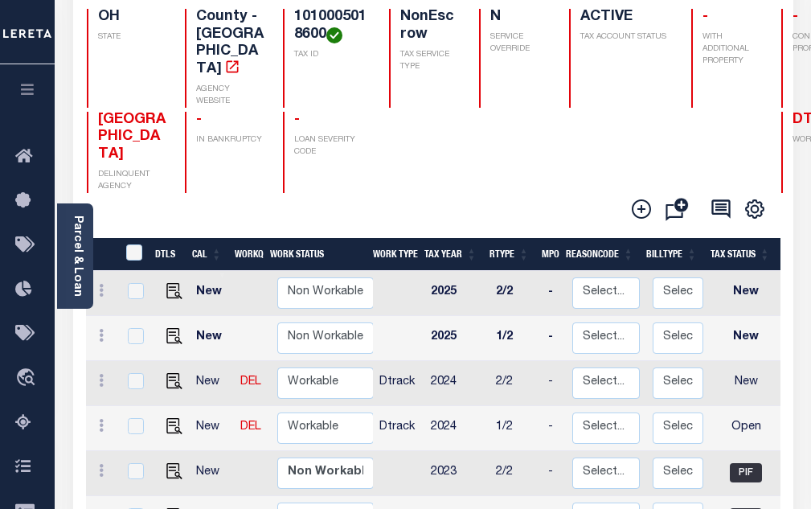
scroll to position [2, 0]
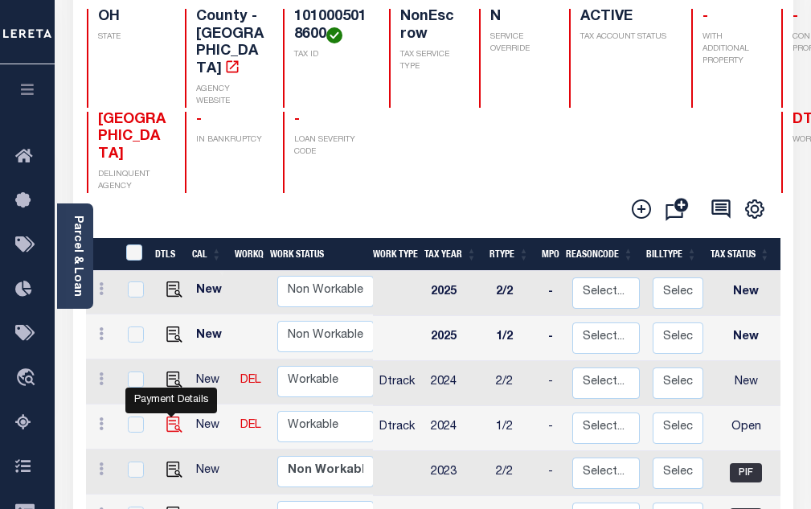
click at [168, 416] on img "" at bounding box center [174, 424] width 16 height 16
checkbox input "true"
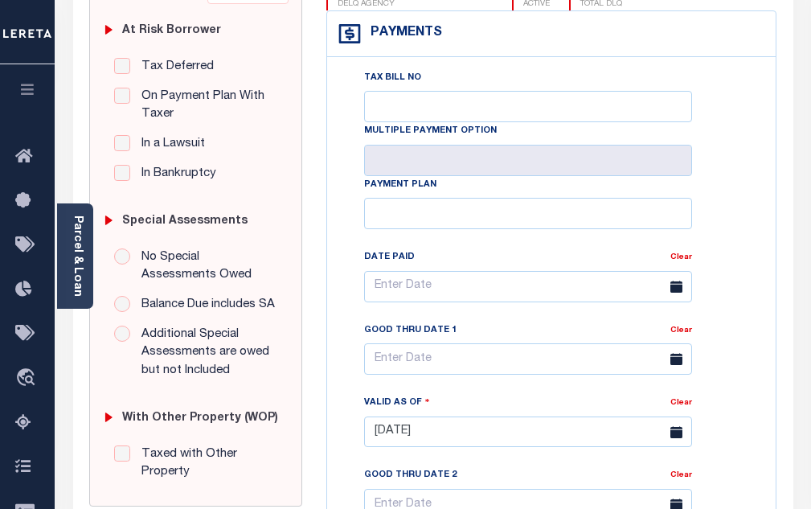
scroll to position [402, 0]
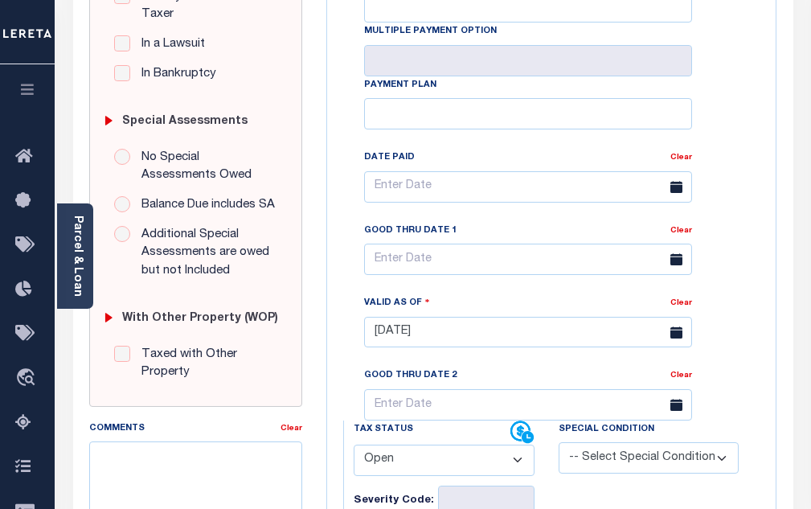
click at [392, 462] on select "- Select Status Code - Open Due/Unpaid Paid Incomplete No Tax Due Internal Refu…" at bounding box center [444, 460] width 181 height 31
select select "PYD"
click at [354, 451] on select "- Select Status Code - Open Due/Unpaid Paid Incomplete No Tax Due Internal Refu…" at bounding box center [444, 460] width 181 height 31
type input "[DATE]"
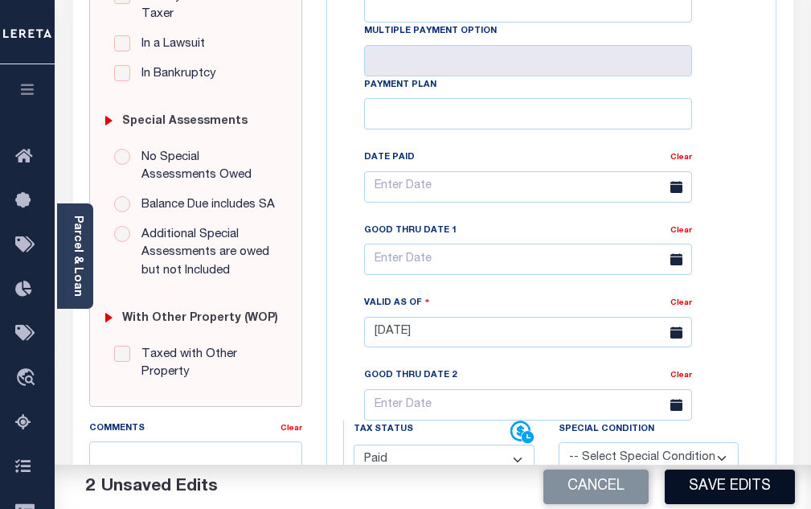
click at [727, 482] on button "Save Edits" at bounding box center [730, 486] width 130 height 35
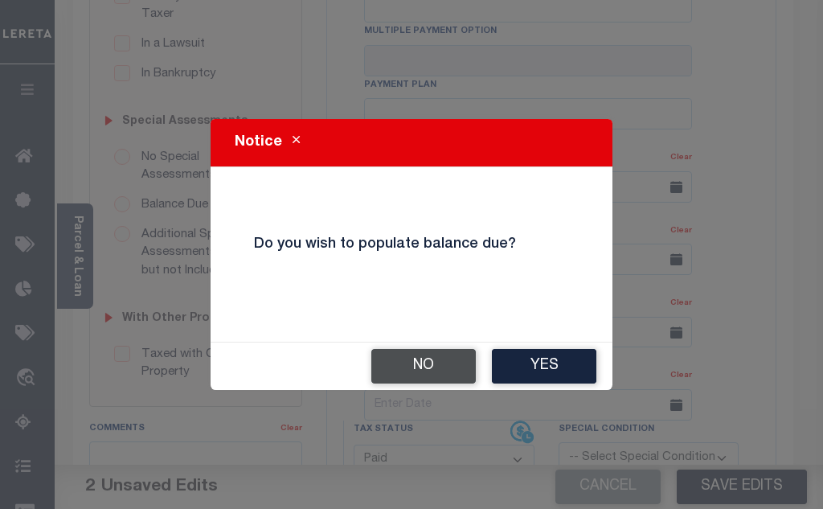
click at [404, 354] on button "No" at bounding box center [423, 366] width 104 height 35
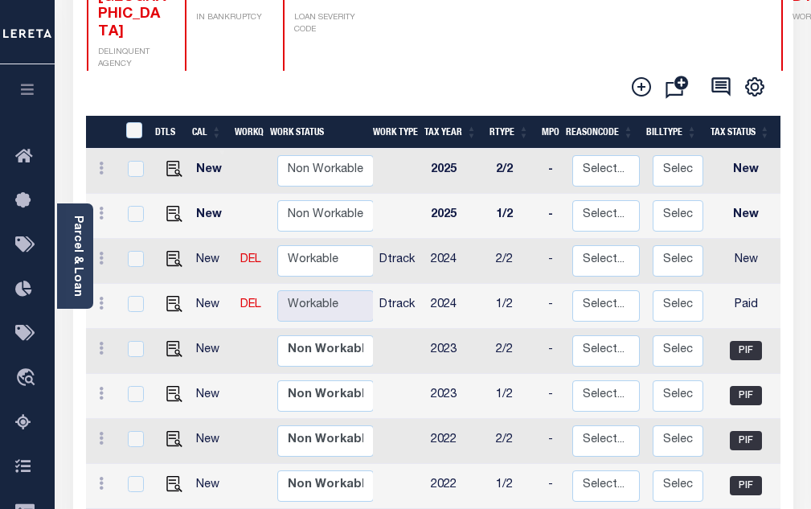
scroll to position [322, 0]
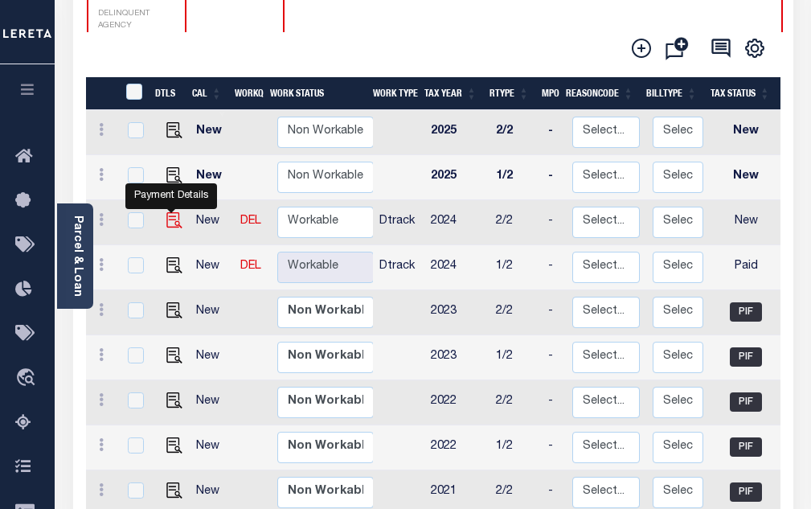
click at [166, 212] on img "" at bounding box center [174, 220] width 16 height 16
checkbox input "true"
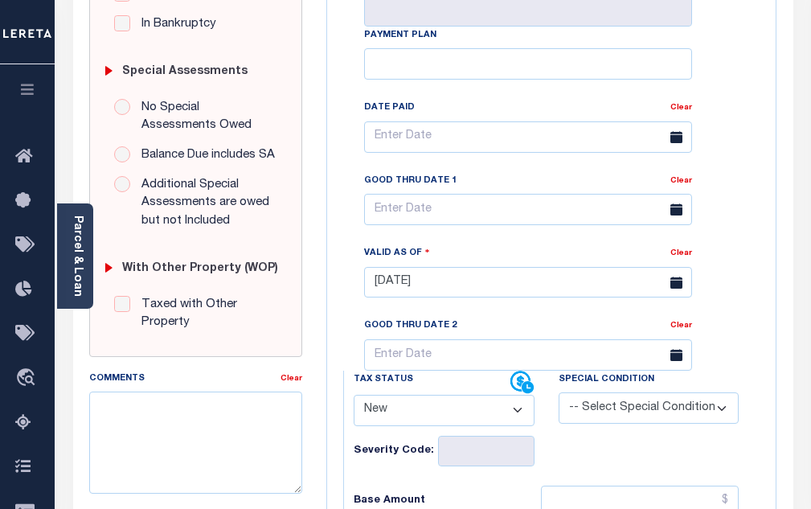
scroll to position [482, 0]
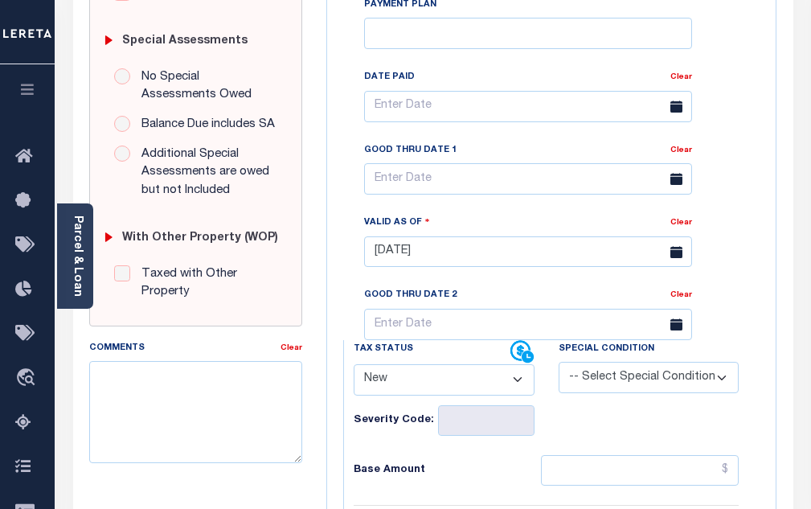
click at [382, 395] on select "- Select Status Code - Open Due/Unpaid Paid Incomplete No Tax Due Internal Refu…" at bounding box center [444, 379] width 181 height 31
select select "PYD"
click at [354, 371] on select "- Select Status Code - Open Due/Unpaid Paid Incomplete No Tax Due Internal Refu…" at bounding box center [444, 379] width 181 height 31
type input "[DATE]"
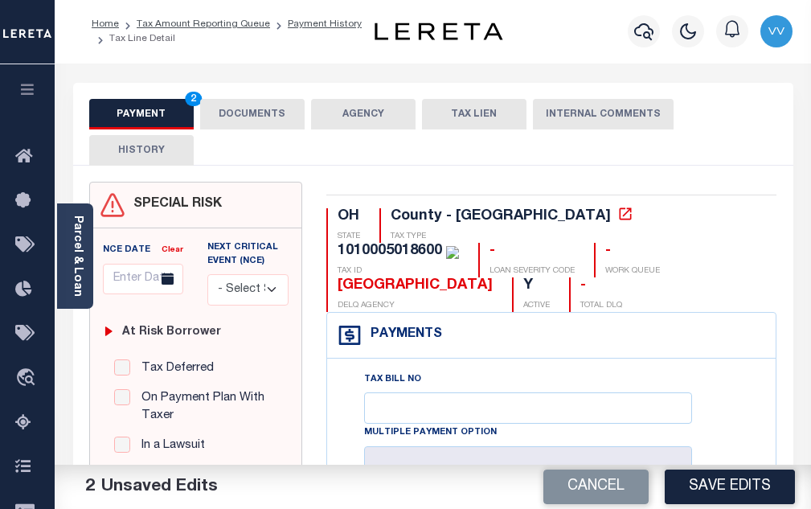
scroll to position [0, 0]
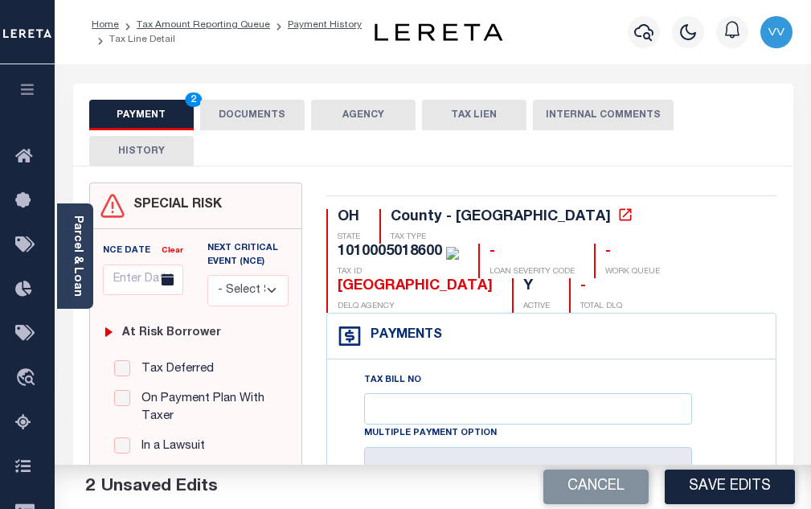
click at [264, 128] on button "DOCUMENTS" at bounding box center [252, 115] width 104 height 31
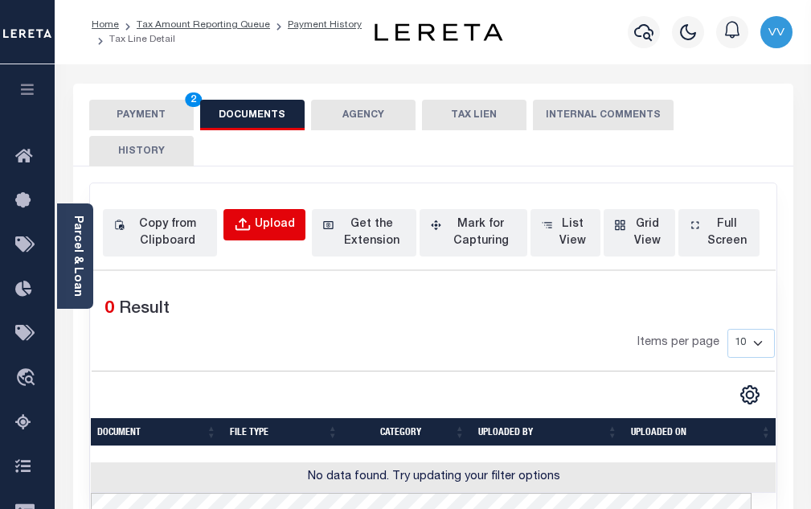
click at [260, 235] on button "Upload" at bounding box center [264, 224] width 82 height 31
select select "POP"
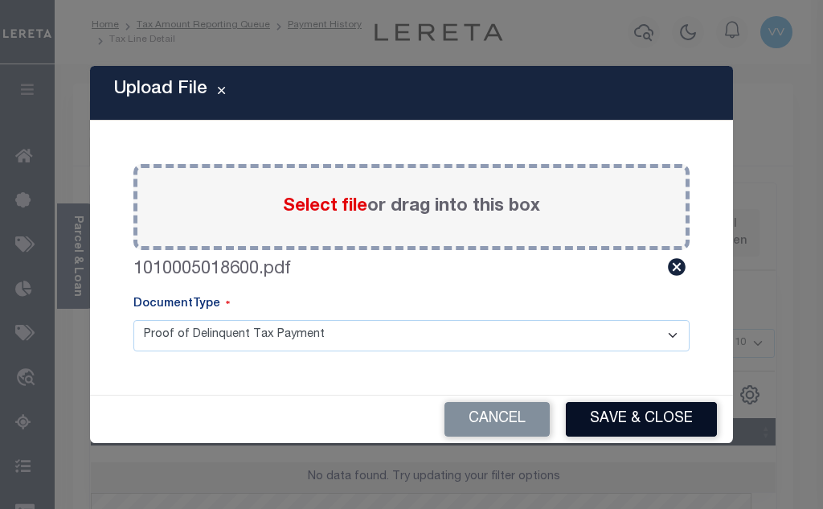
click at [608, 415] on button "Save & Close" at bounding box center [641, 419] width 151 height 35
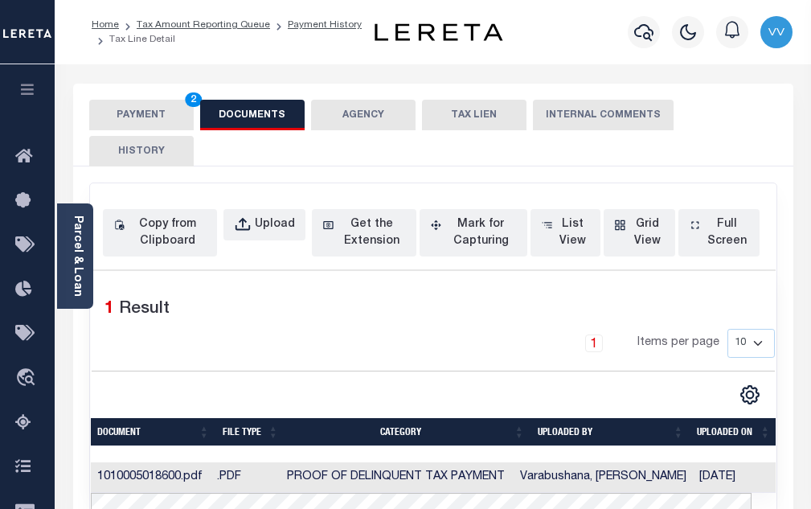
click at [182, 109] on button "PAYMENT 2" at bounding box center [141, 115] width 104 height 31
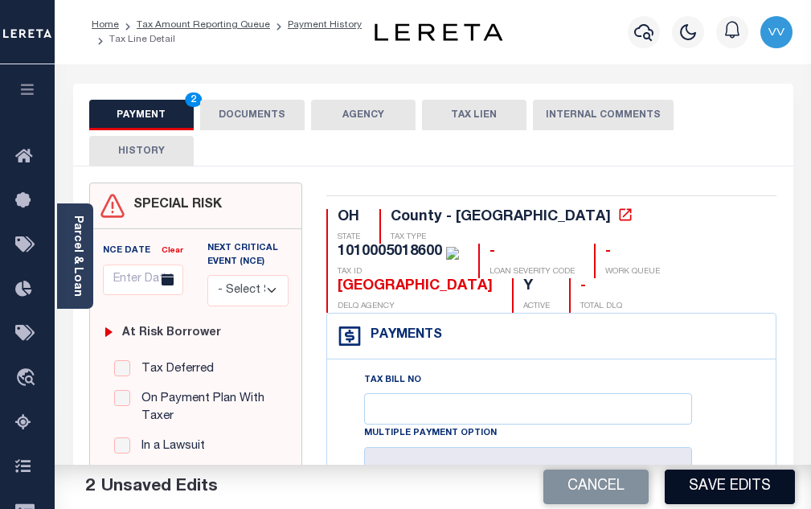
click at [734, 474] on button "Save Edits" at bounding box center [730, 486] width 130 height 35
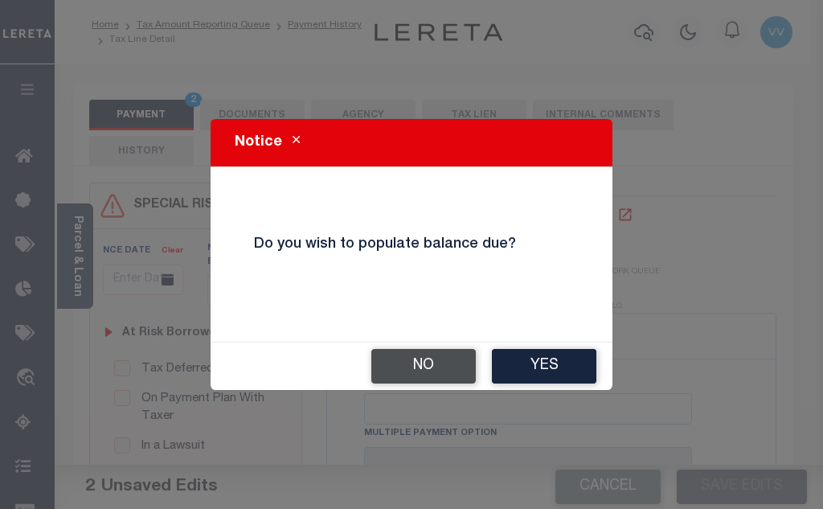
click at [385, 359] on button "No" at bounding box center [423, 366] width 104 height 35
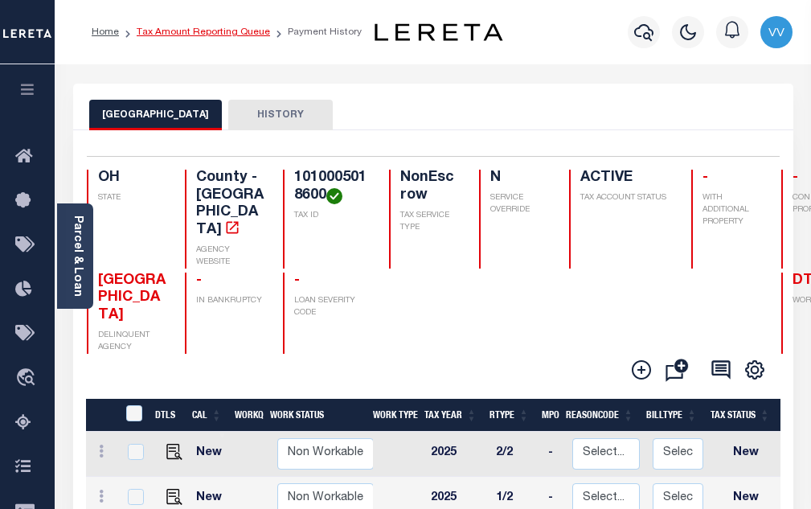
click at [259, 37] on link "Tax Amount Reporting Queue" at bounding box center [203, 32] width 133 height 10
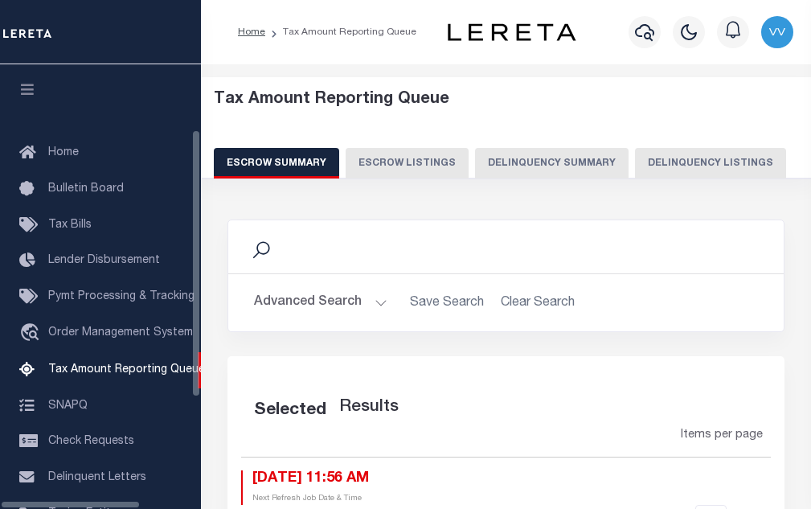
click at [715, 157] on button "Delinquency Listings" at bounding box center [710, 163] width 151 height 31
select select "100"
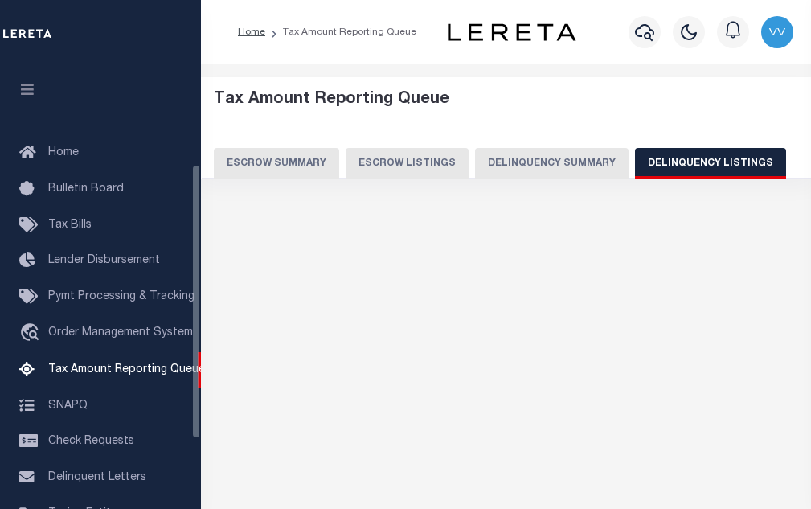
scroll to position [162, 0]
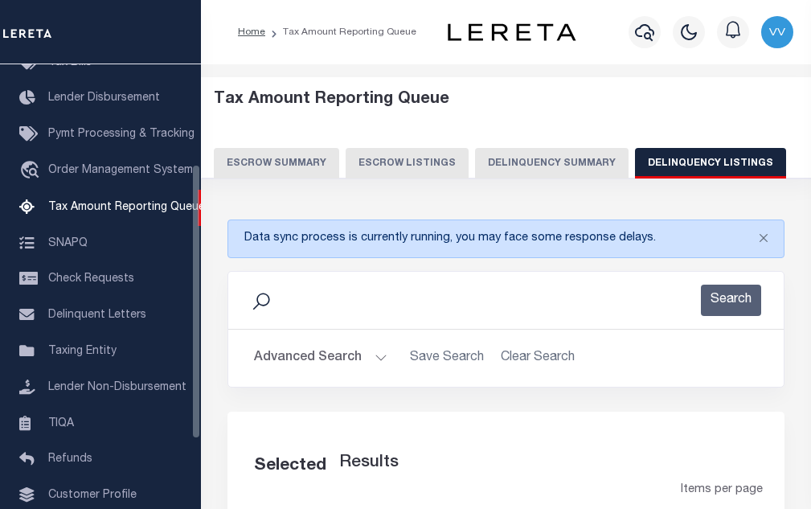
select select "100"
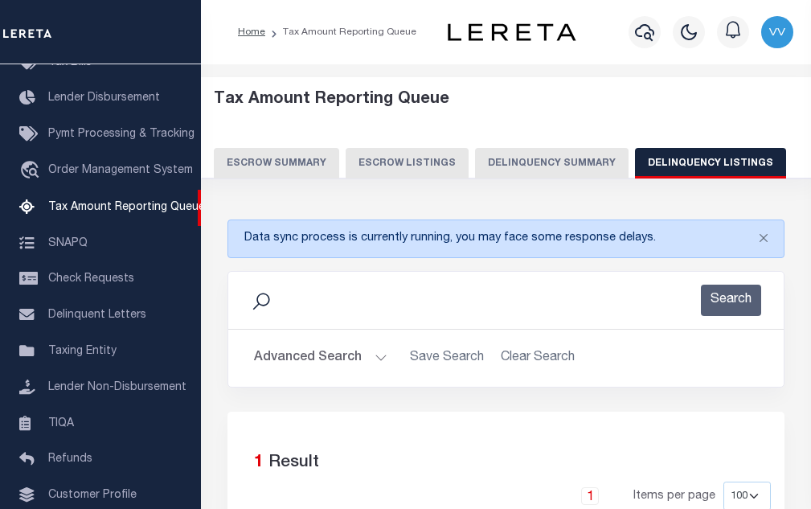
scroll to position [241, 0]
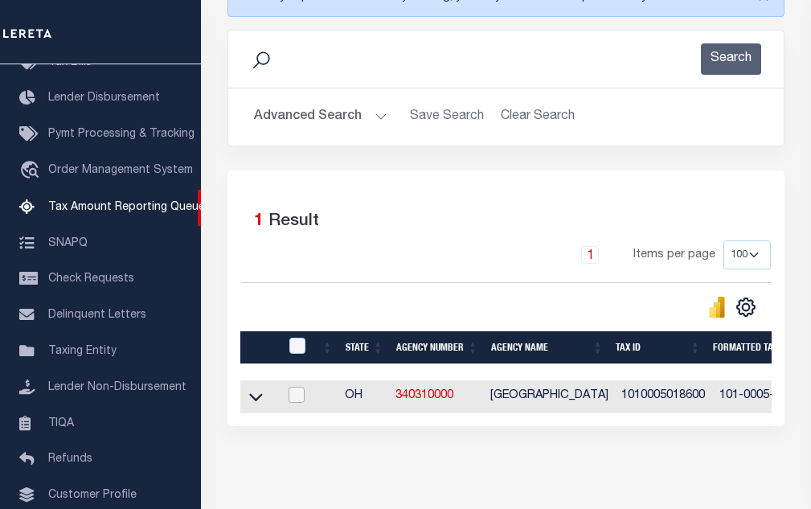
click at [296, 403] on input "checkbox" at bounding box center [297, 395] width 16 height 16
checkbox input "true"
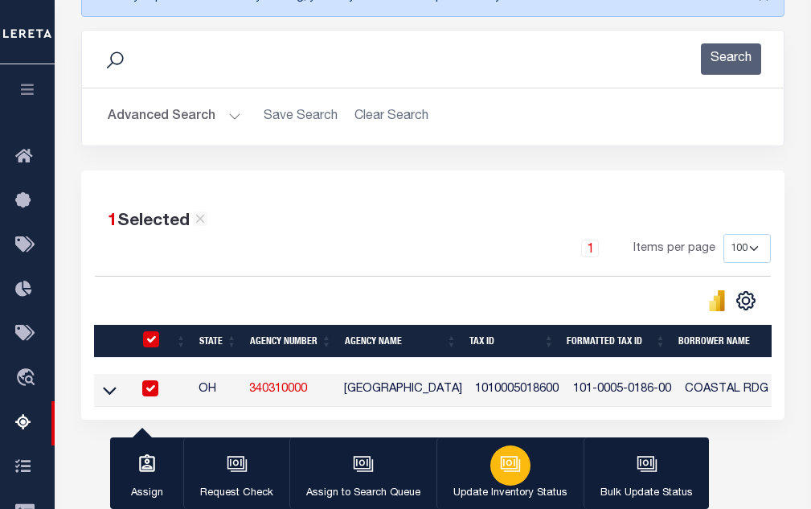
click at [515, 474] on icon "button" at bounding box center [510, 463] width 21 height 21
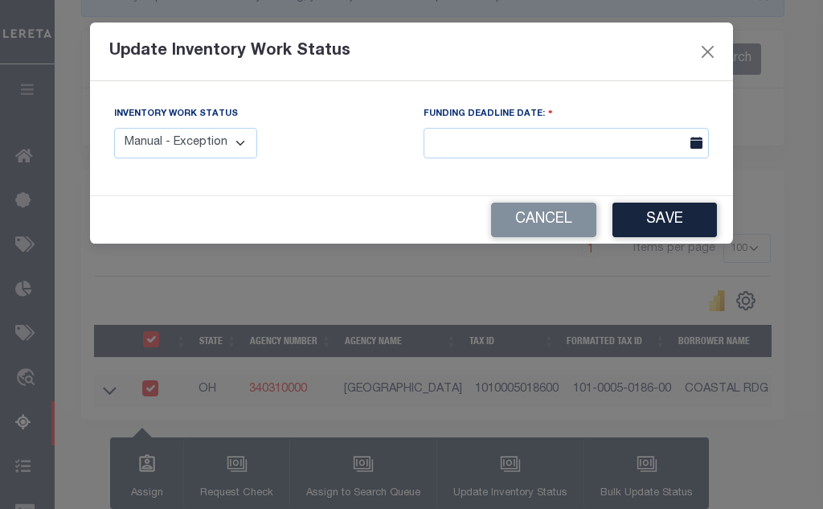
click at [180, 160] on div "Inventory Work Status Manual - Exception Pended - Awaiting Search Late Add Exce…" at bounding box center [256, 138] width 309 height 66
click at [183, 156] on select "Manual - Exception Pended - Awaiting Search Late Add Exception Completed" at bounding box center [185, 143] width 143 height 31
select select "4"
click at [114, 128] on select "Manual - Exception Pended - Awaiting Search Late Add Exception Completed" at bounding box center [185, 143] width 143 height 31
click at [626, 219] on button "Save" at bounding box center [665, 220] width 104 height 35
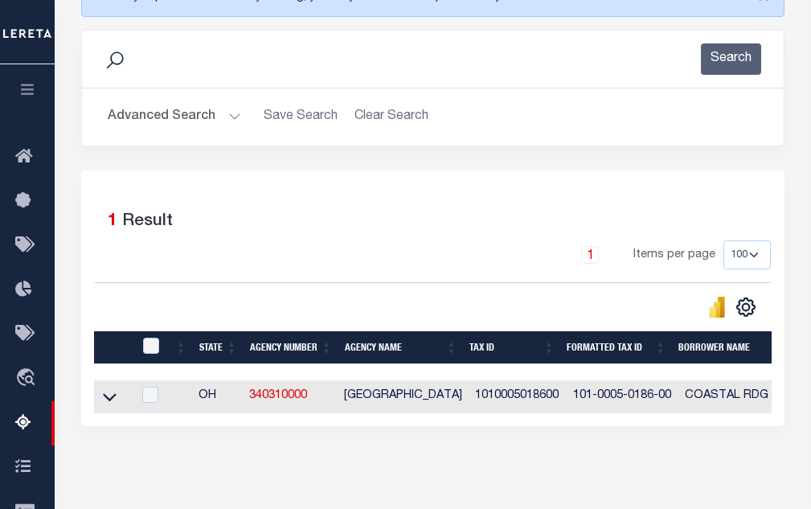
click at [177, 116] on button "Advanced Search" at bounding box center [174, 116] width 133 height 31
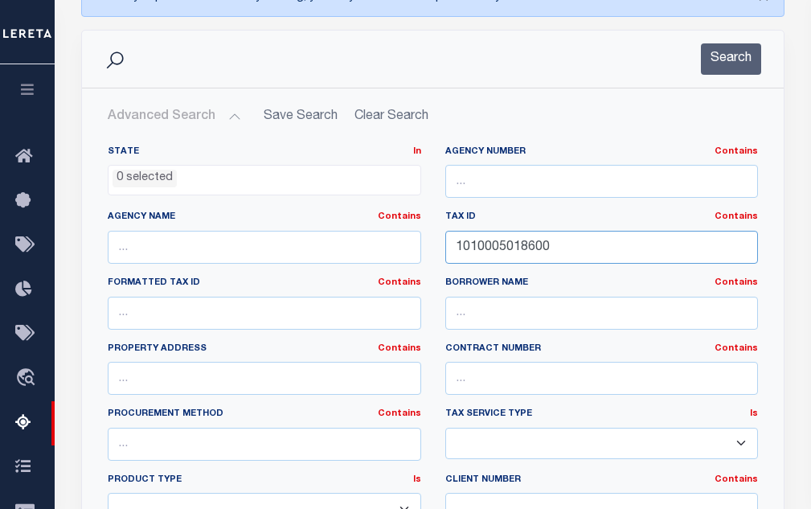
click at [482, 251] on input "1010005018600" at bounding box center [601, 247] width 313 height 33
paste input "7"
type input "1010005018700"
click at [736, 57] on button "Search" at bounding box center [731, 58] width 60 height 31
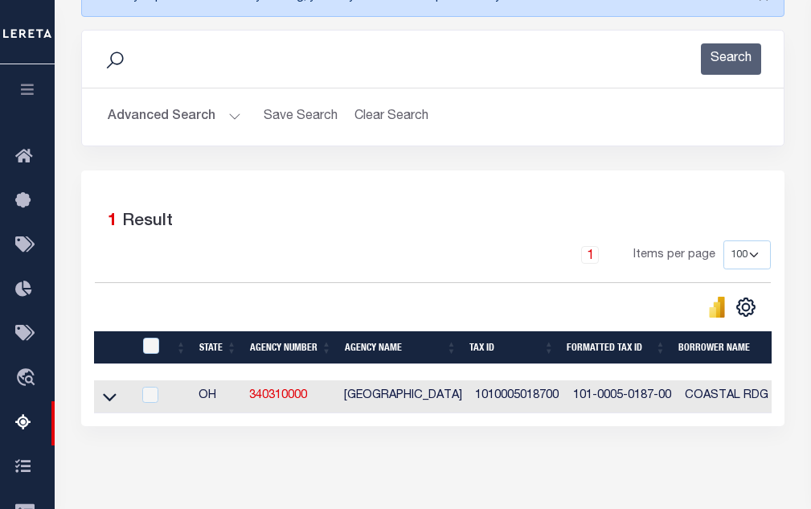
drag, startPoint x: 109, startPoint y: 404, endPoint x: 219, endPoint y: 309, distance: 144.7
click at [109, 401] on icon at bounding box center [110, 397] width 14 height 8
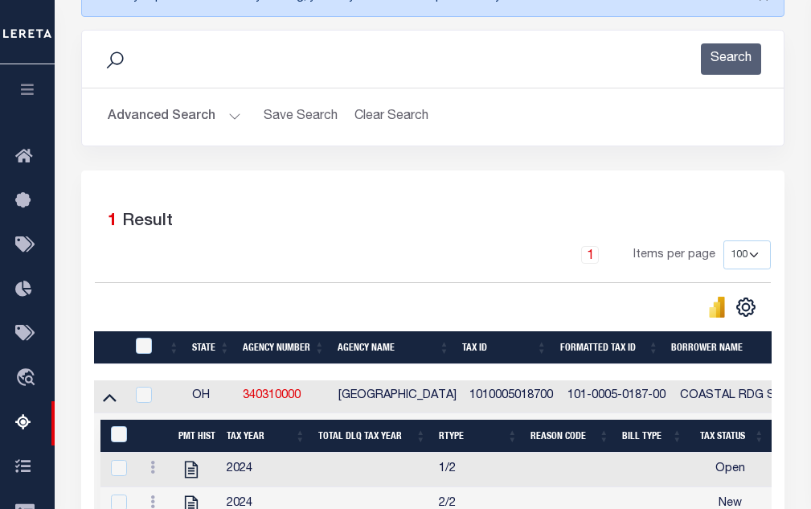
scroll to position [322, 0]
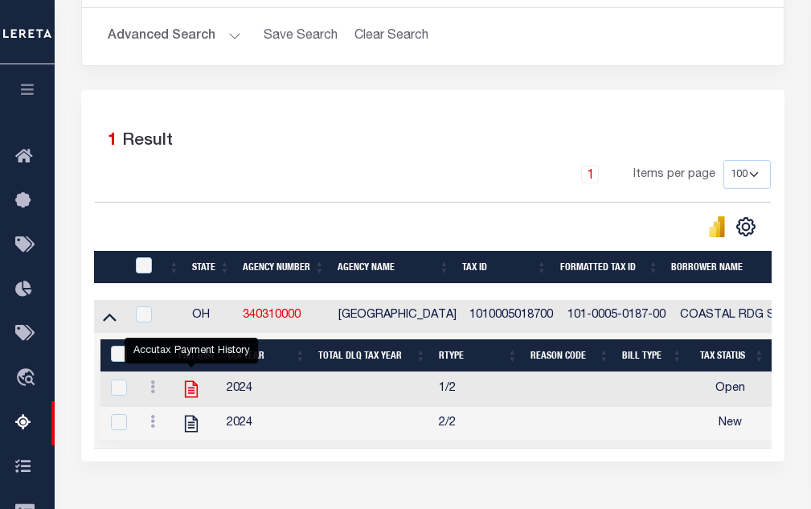
click at [189, 395] on icon "" at bounding box center [191, 389] width 21 height 21
checkbox input "true"
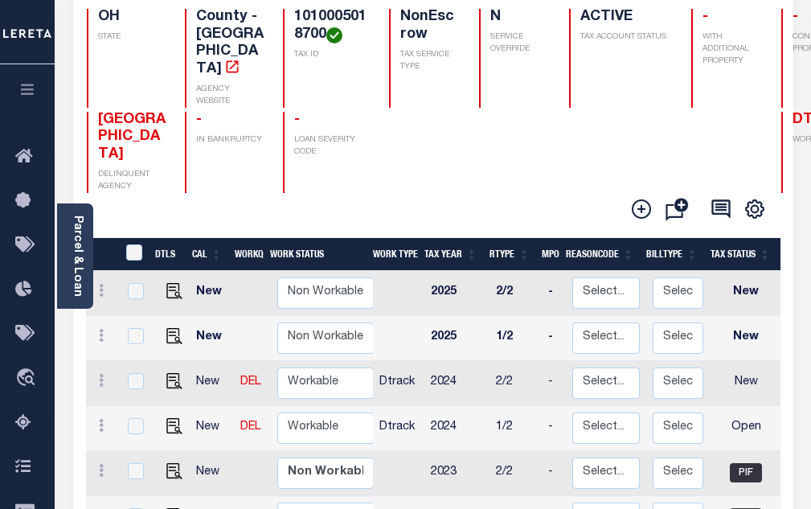
scroll to position [2, 0]
click at [173, 416] on img "" at bounding box center [174, 424] width 16 height 16
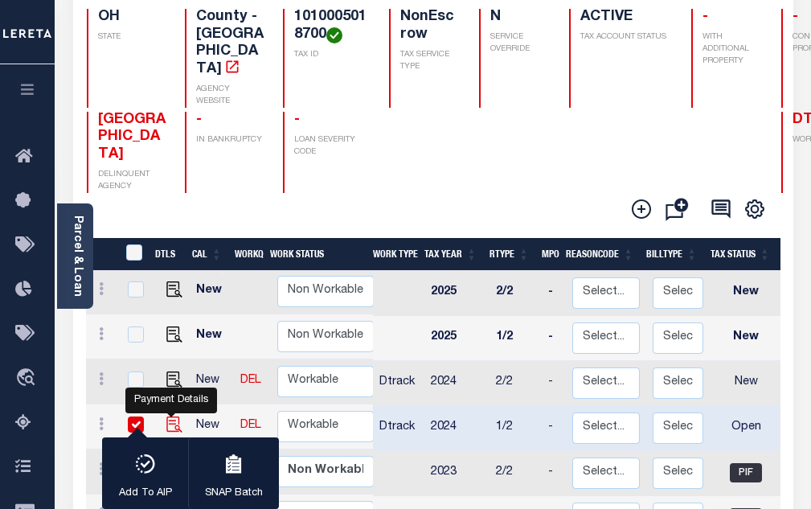
checkbox input "true"
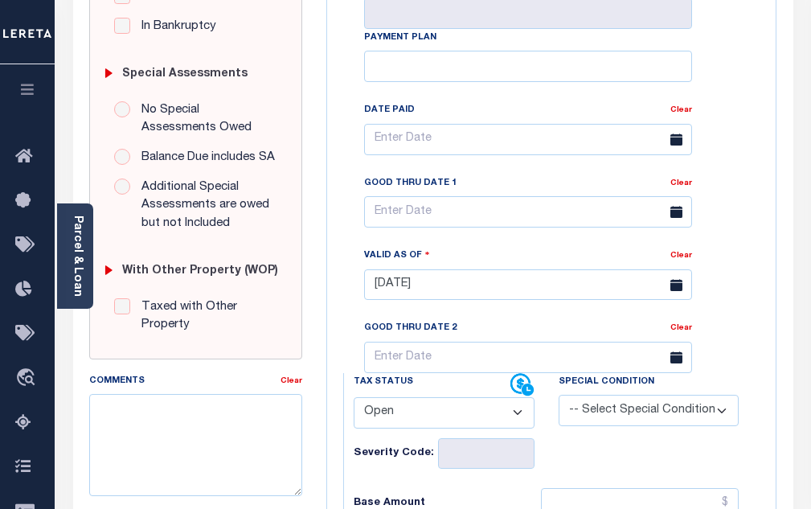
scroll to position [482, 0]
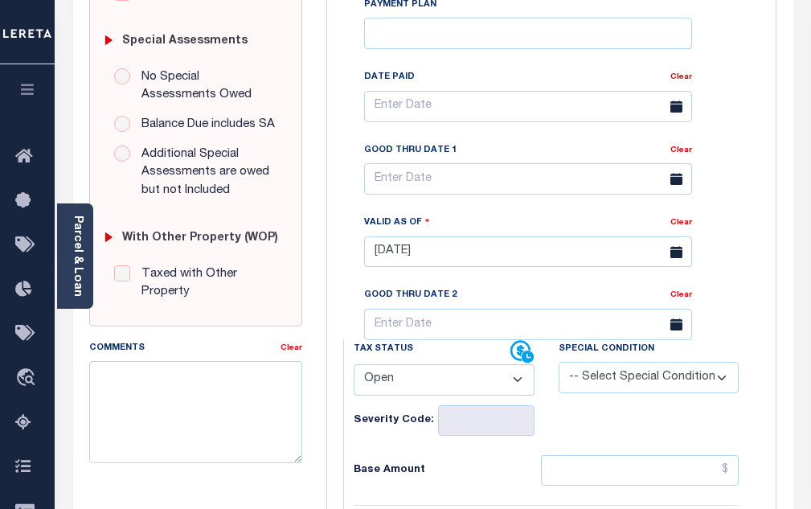
click at [381, 392] on select "- Select Status Code - Open Due/Unpaid Paid Incomplete No Tax Due Internal Refu…" at bounding box center [444, 379] width 181 height 31
select select "PYD"
click at [354, 371] on select "- Select Status Code - Open Due/Unpaid Paid Incomplete No Tax Due Internal Refu…" at bounding box center [444, 379] width 181 height 31
type input "[DATE]"
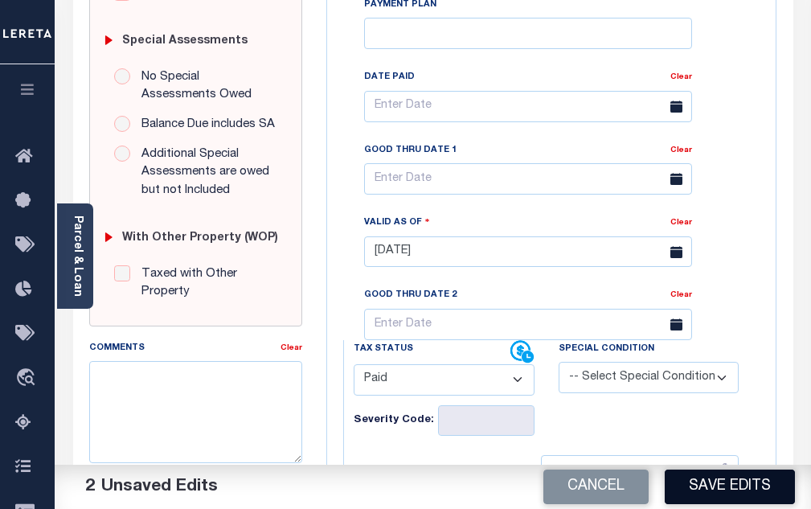
click at [719, 478] on button "Save Edits" at bounding box center [730, 486] width 130 height 35
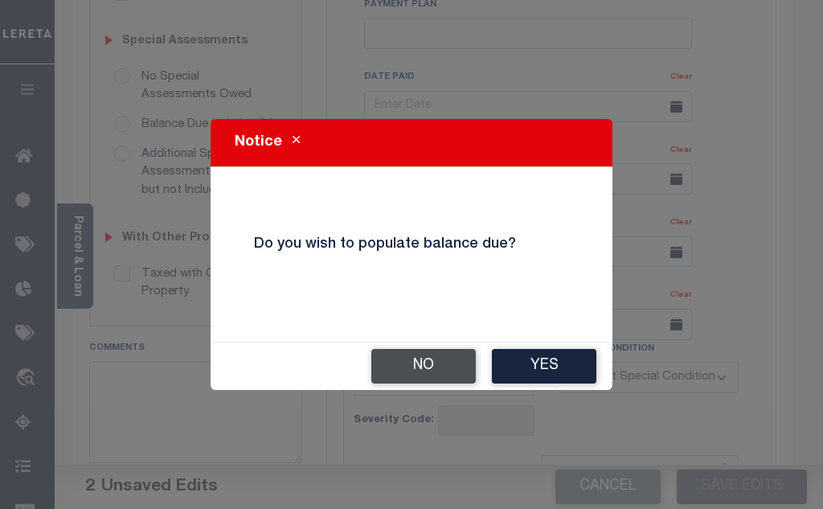
click at [434, 374] on button "No" at bounding box center [423, 366] width 104 height 35
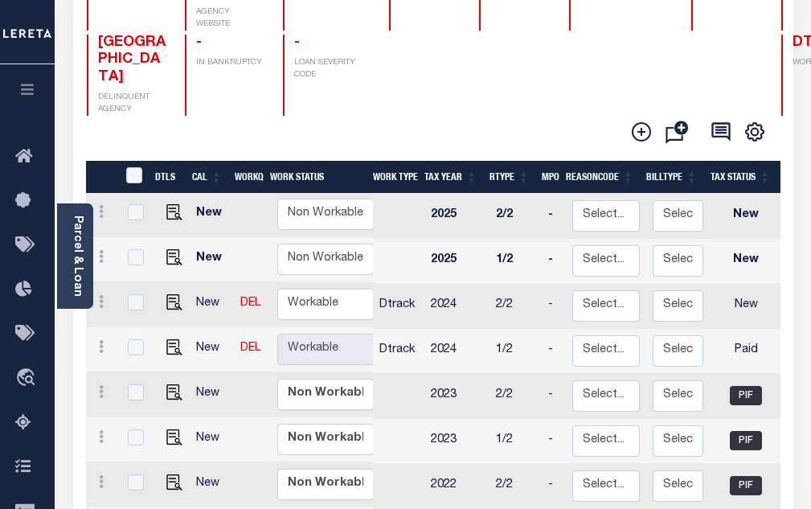
scroll to position [241, 0]
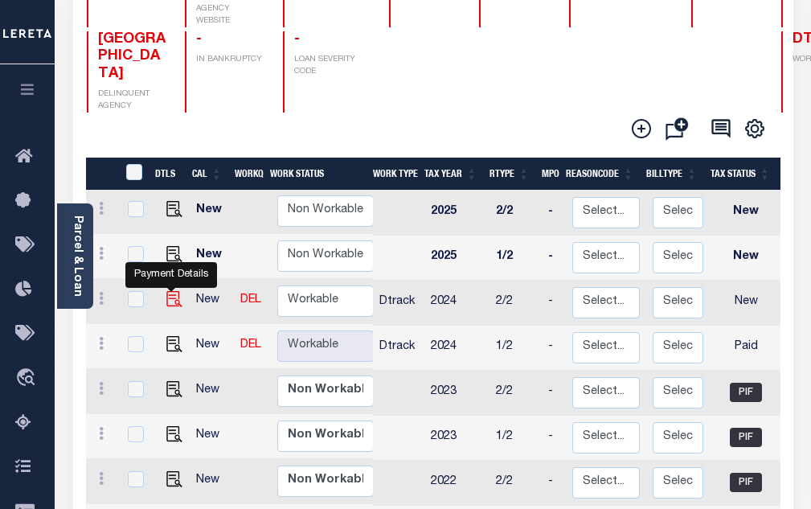
click at [170, 291] on img "" at bounding box center [174, 299] width 16 height 16
checkbox input "true"
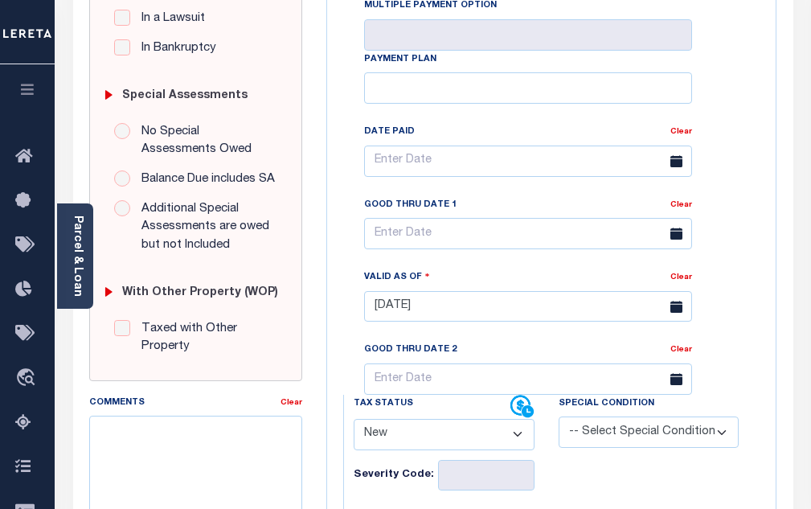
scroll to position [482, 0]
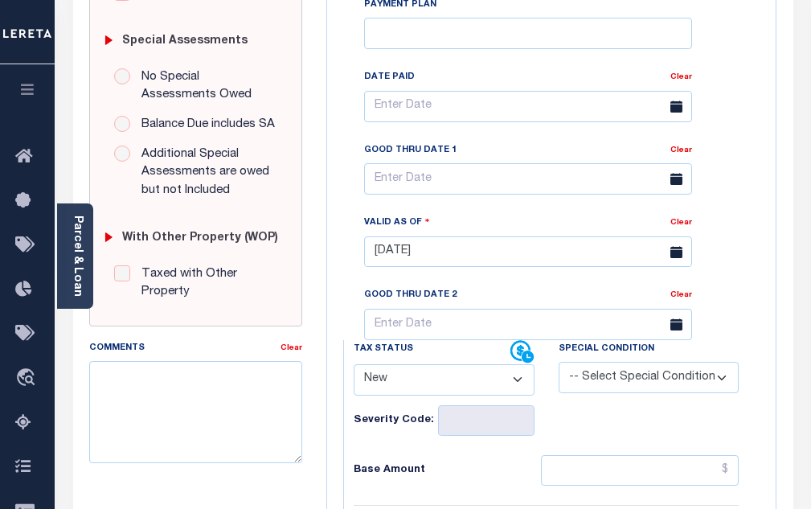
click at [418, 395] on select "- Select Status Code - Open Due/Unpaid Paid Incomplete No Tax Due Internal Refu…" at bounding box center [444, 379] width 181 height 31
select select "PYD"
click at [354, 371] on select "- Select Status Code - Open Due/Unpaid Paid Incomplete No Tax Due Internal Refu…" at bounding box center [444, 379] width 181 height 31
type input "[DATE]"
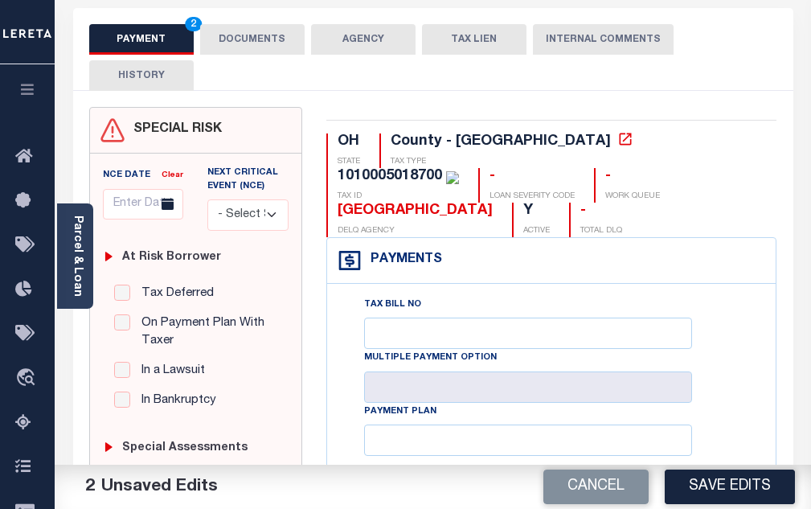
scroll to position [0, 0]
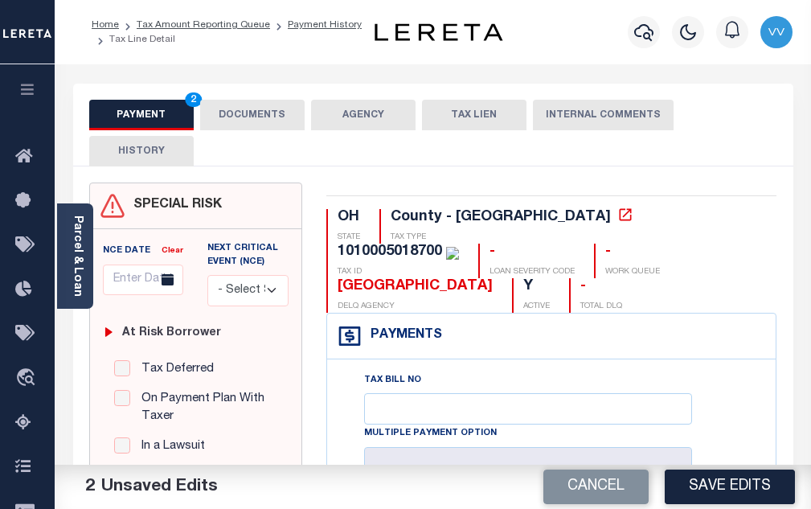
click at [223, 113] on button "DOCUMENTS" at bounding box center [252, 115] width 104 height 31
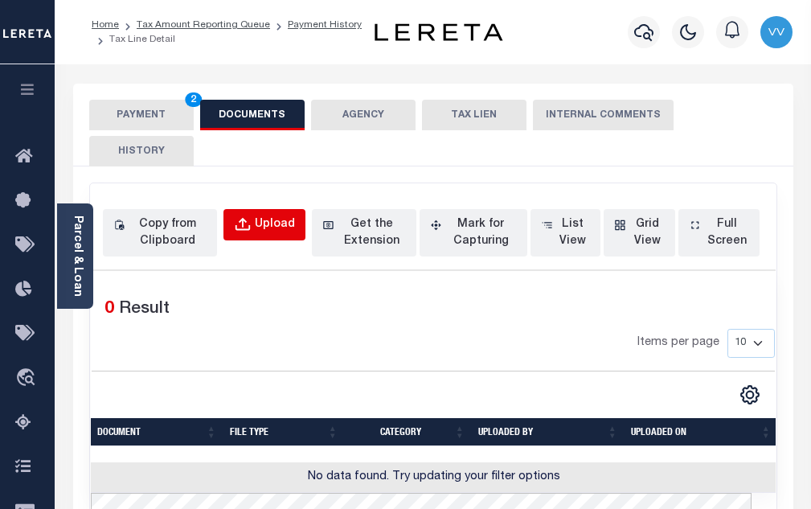
click at [272, 236] on button "Upload" at bounding box center [264, 224] width 82 height 31
select select "POP"
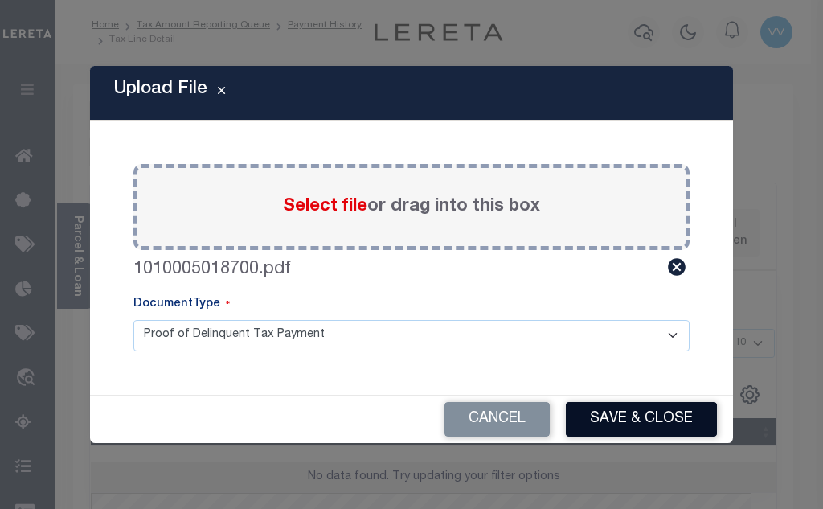
click at [639, 429] on button "Save & Close" at bounding box center [641, 419] width 151 height 35
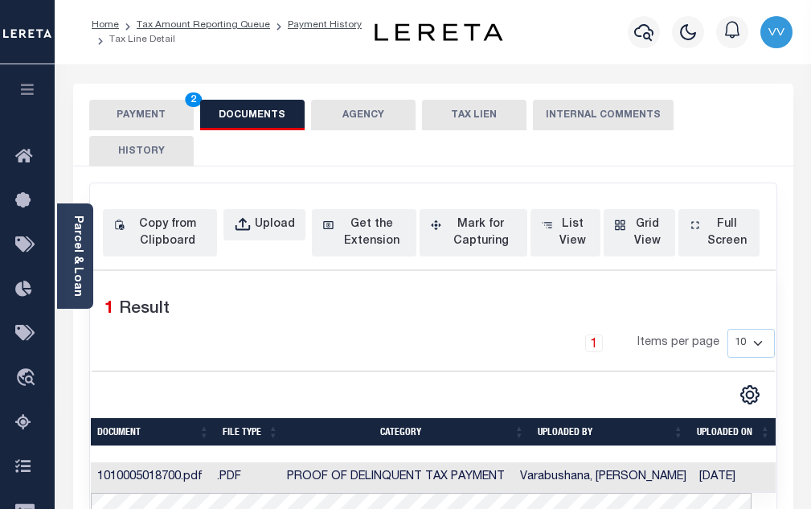
click at [154, 117] on button "PAYMENT 2" at bounding box center [141, 115] width 104 height 31
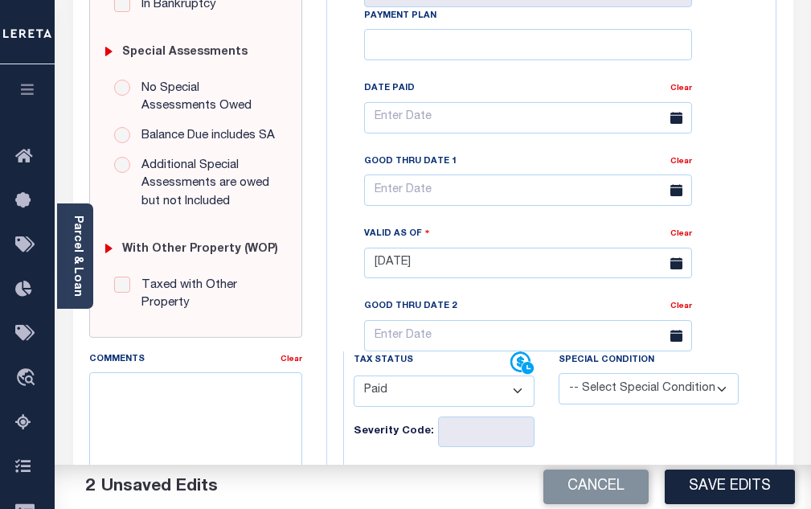
scroll to position [482, 0]
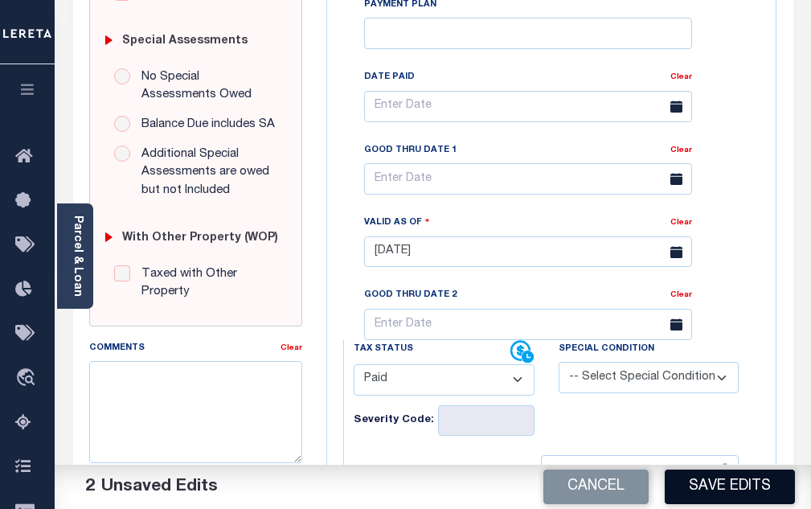
click at [720, 484] on button "Save Edits" at bounding box center [730, 486] width 130 height 35
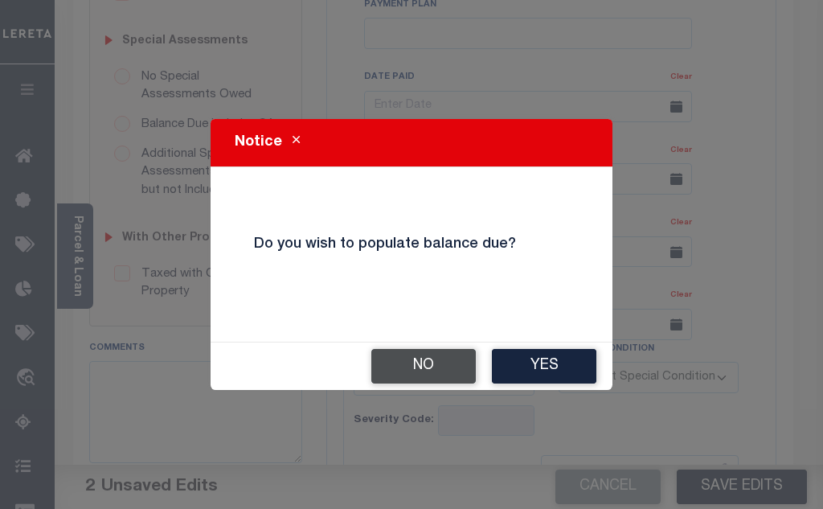
click at [403, 373] on button "No" at bounding box center [423, 366] width 104 height 35
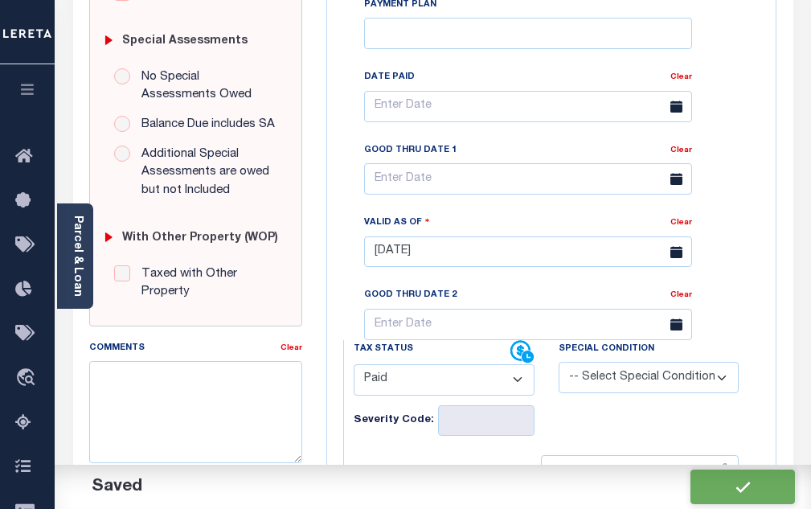
checkbox input "false"
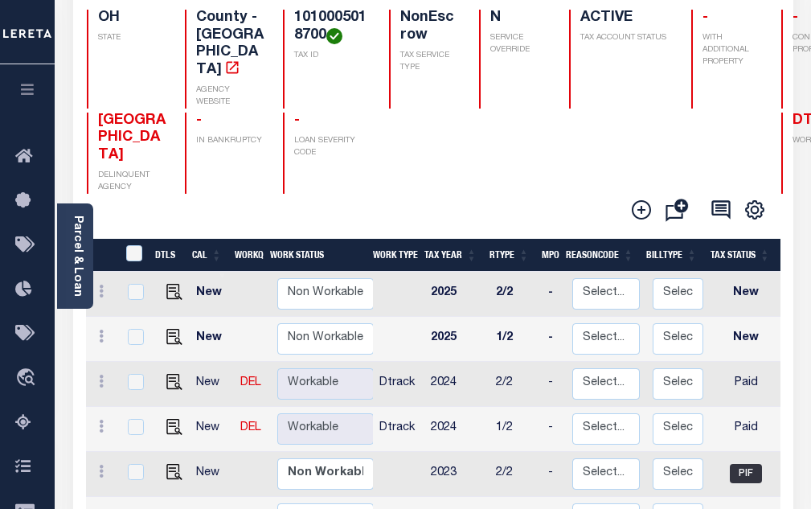
scroll to position [161, 0]
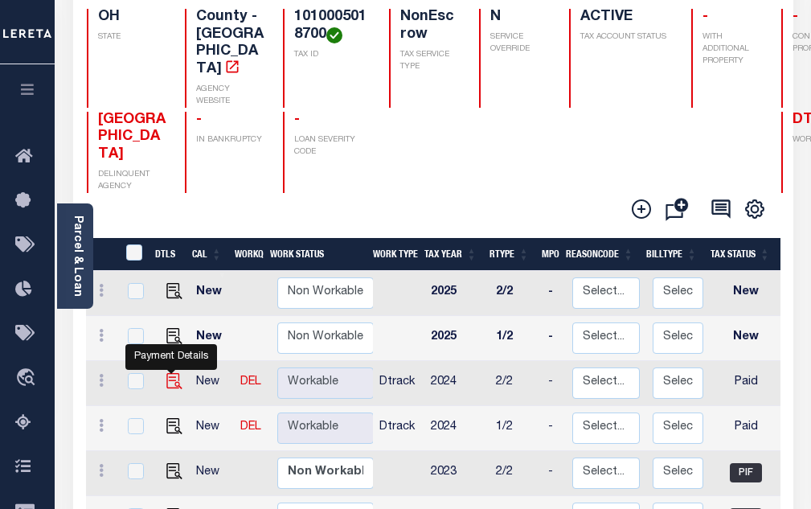
click at [170, 373] on img "" at bounding box center [174, 381] width 16 height 16
checkbox input "true"
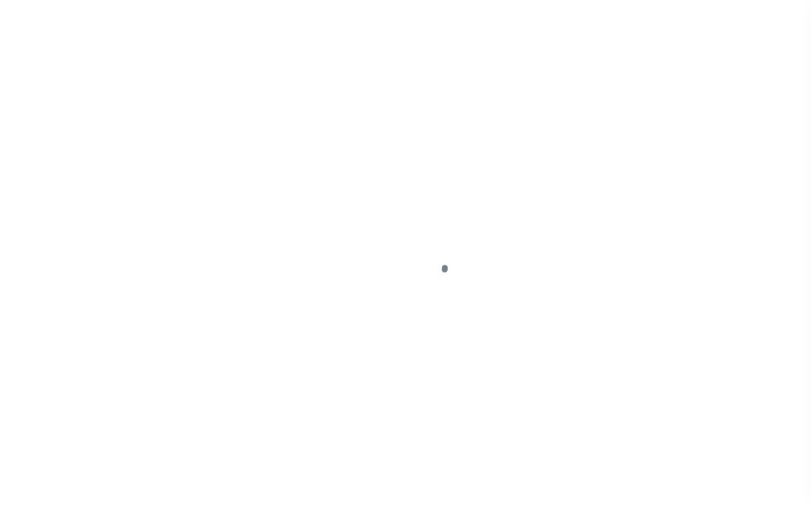
select select "PYD"
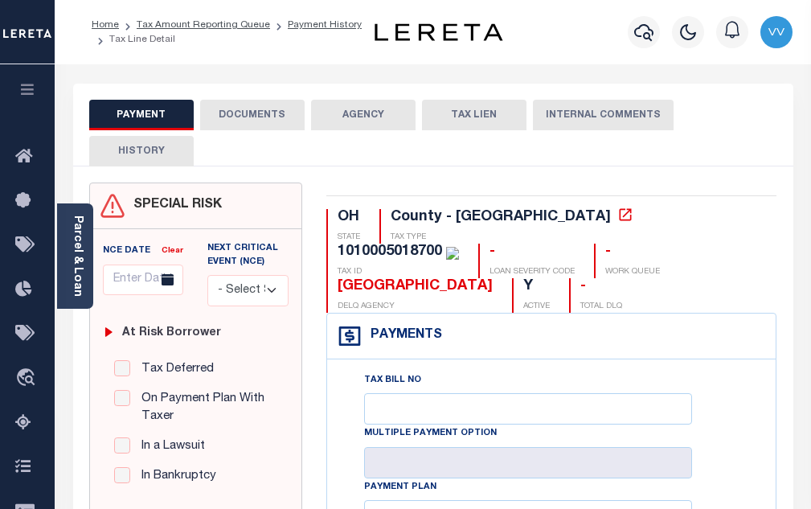
click at [224, 121] on button "DOCUMENTS" at bounding box center [252, 115] width 104 height 31
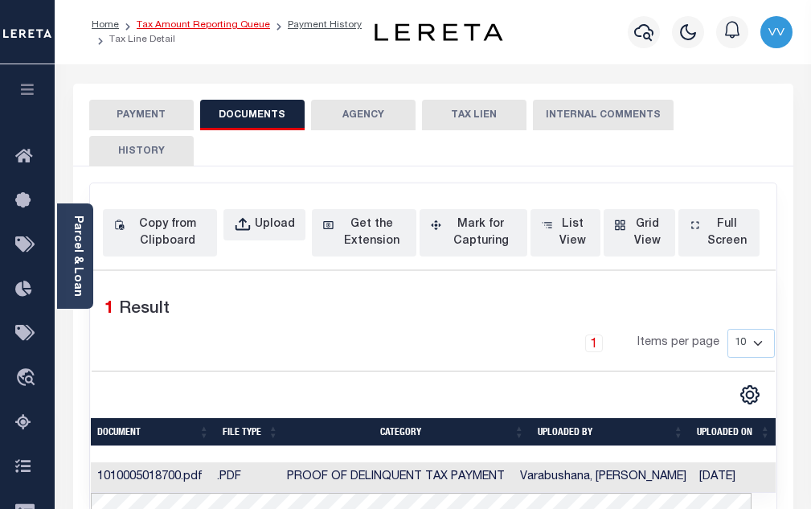
click at [250, 24] on link "Tax Amount Reporting Queue" at bounding box center [203, 25] width 133 height 10
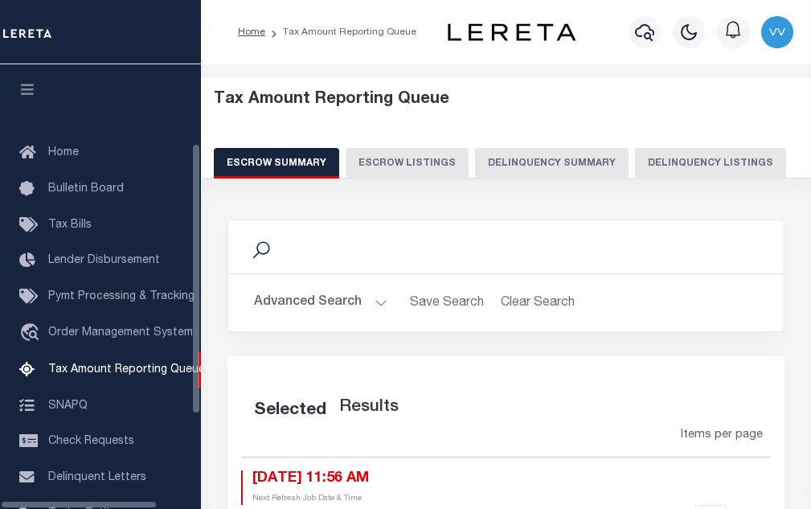
select select "100"
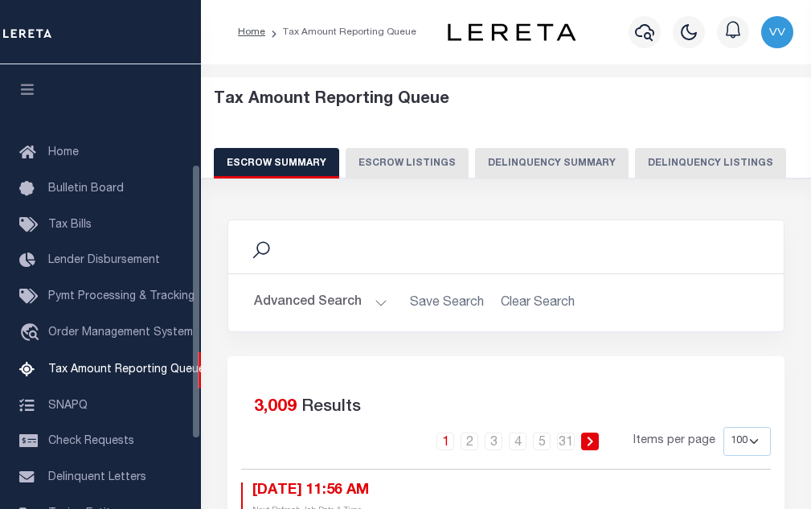
scroll to position [162, 0]
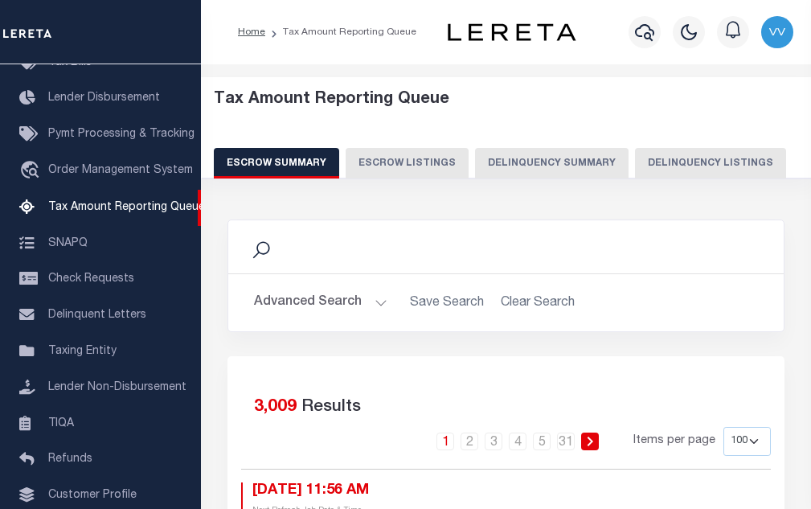
click at [647, 164] on button "Delinquency Listings" at bounding box center [710, 163] width 151 height 31
select select "100"
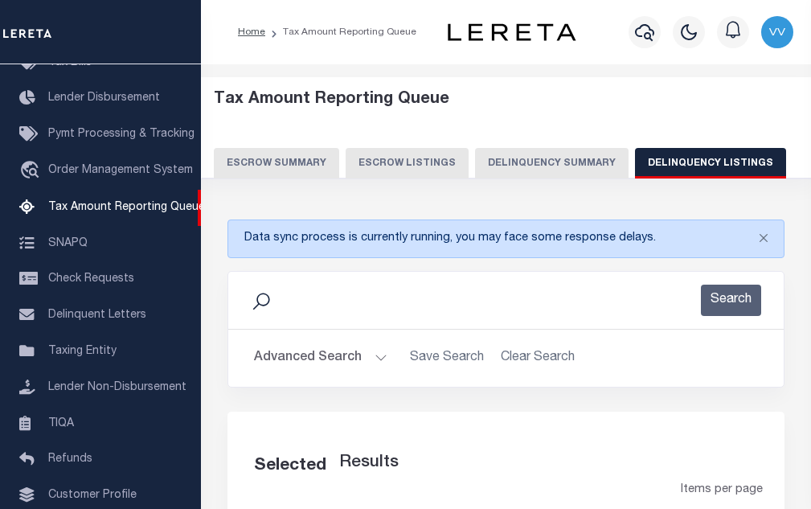
select select "100"
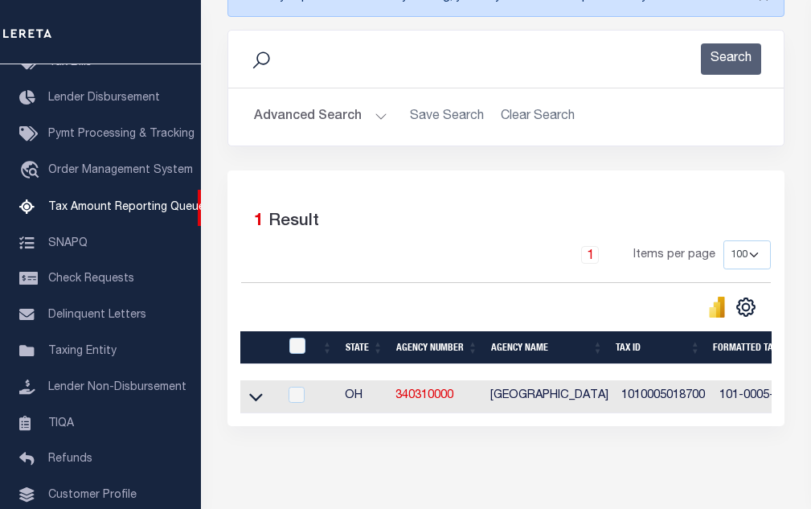
scroll to position [317, 0]
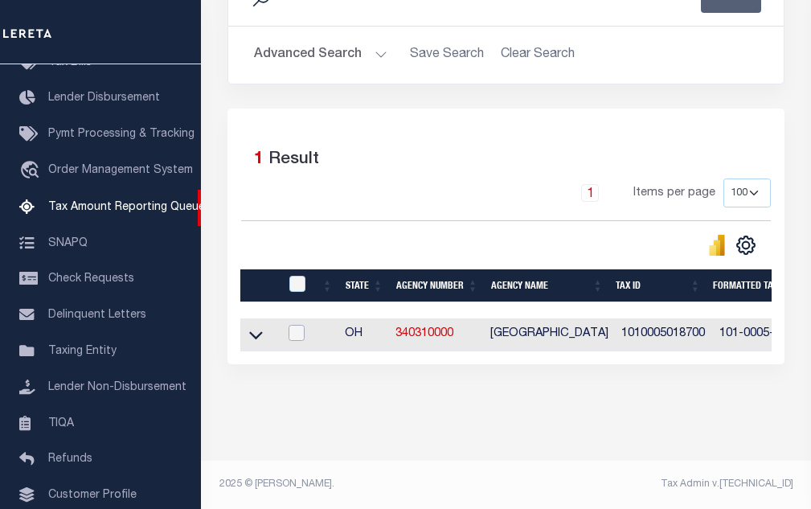
click at [298, 325] on input "checkbox" at bounding box center [297, 333] width 16 height 16
checkbox input "true"
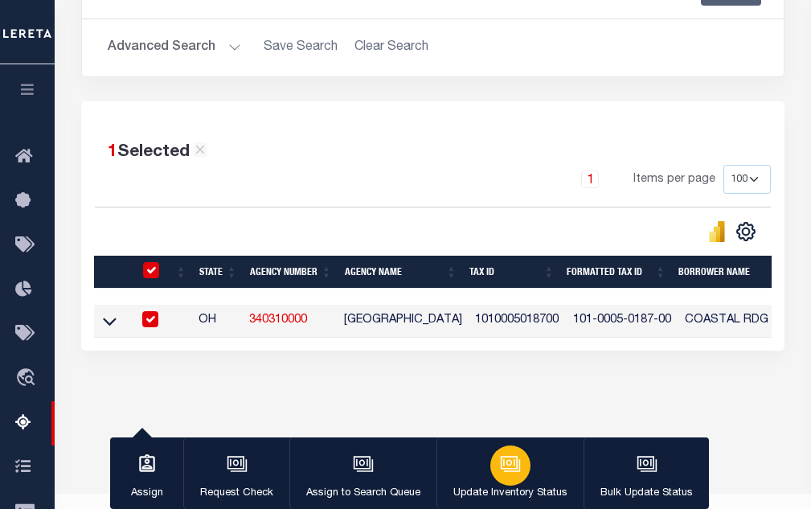
click at [501, 457] on icon "button" at bounding box center [509, 462] width 17 height 13
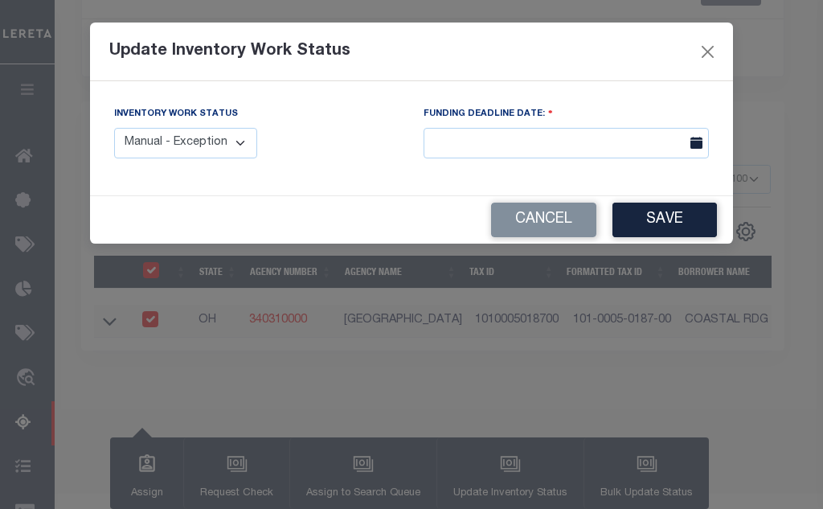
click at [208, 145] on select "Manual - Exception Pended - Awaiting Search Late Add Exception Completed" at bounding box center [185, 143] width 143 height 31
select select "4"
click at [114, 128] on select "Manual - Exception Pended - Awaiting Search Late Add Exception Completed" at bounding box center [185, 143] width 143 height 31
click at [659, 225] on button "Save" at bounding box center [665, 220] width 104 height 35
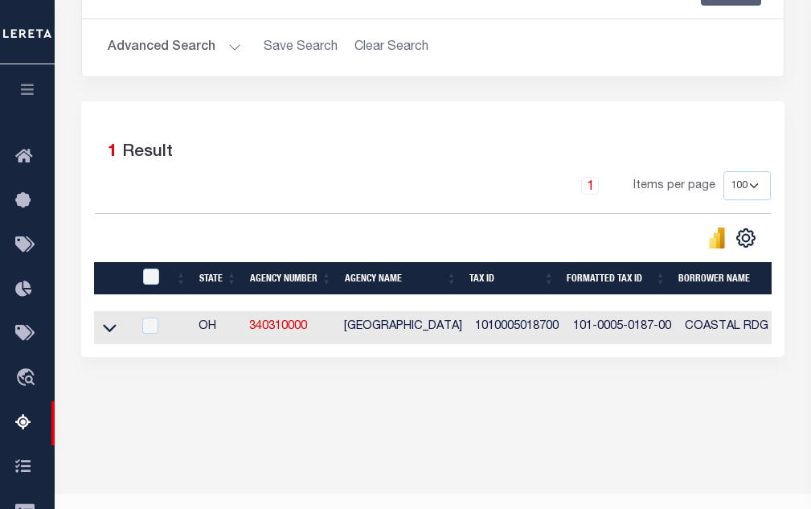
click at [203, 45] on button "Advanced Search" at bounding box center [174, 47] width 133 height 31
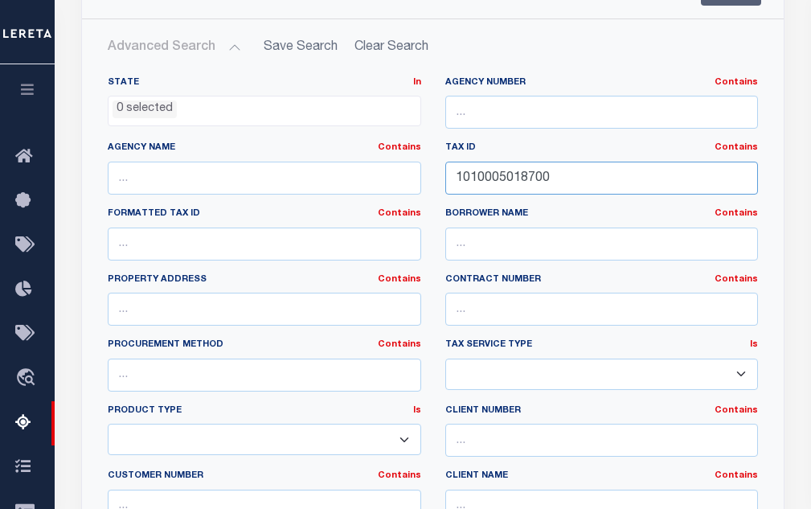
click at [487, 182] on input "1010005018700" at bounding box center [601, 178] width 313 height 33
paste input "8"
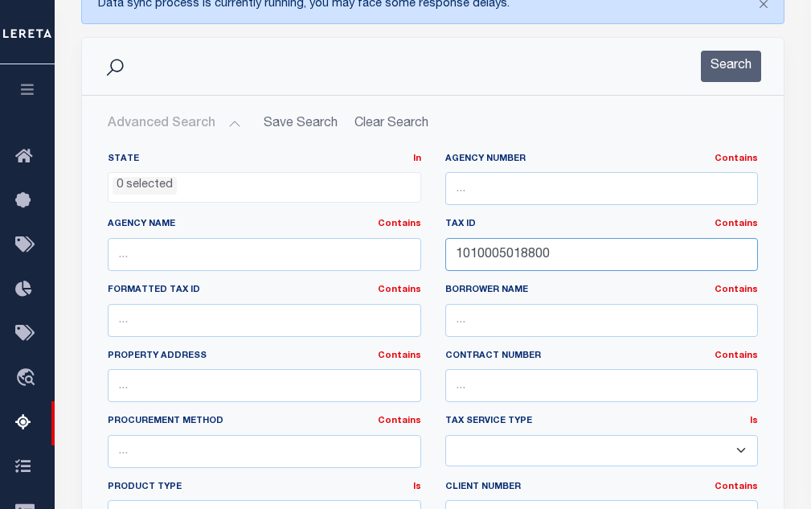
scroll to position [230, 0]
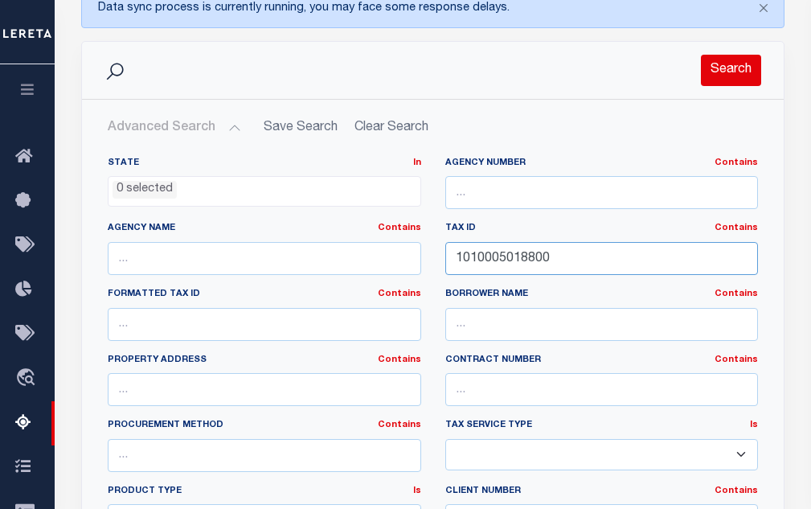
type input "1010005018800"
click at [718, 86] on div "Search" at bounding box center [433, 70] width 702 height 57
click at [720, 77] on button "Search" at bounding box center [731, 70] width 60 height 31
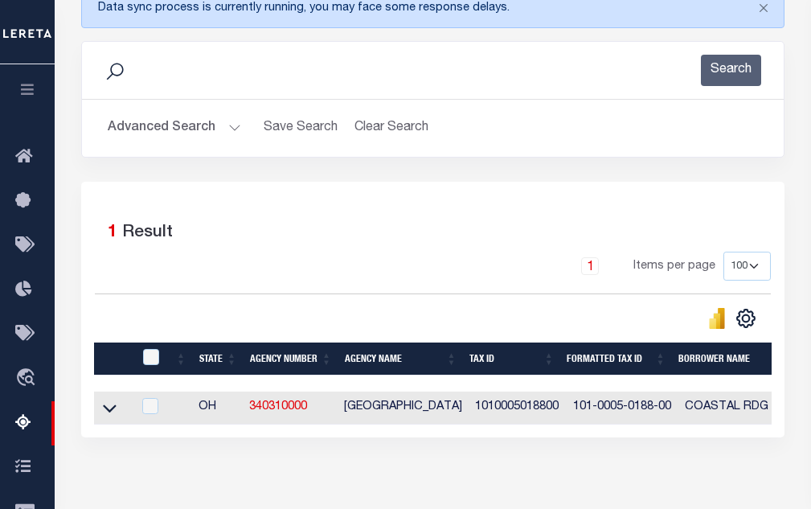
drag, startPoint x: 105, startPoint y: 411, endPoint x: 136, endPoint y: 388, distance: 37.9
click at [105, 411] on icon at bounding box center [110, 408] width 14 height 8
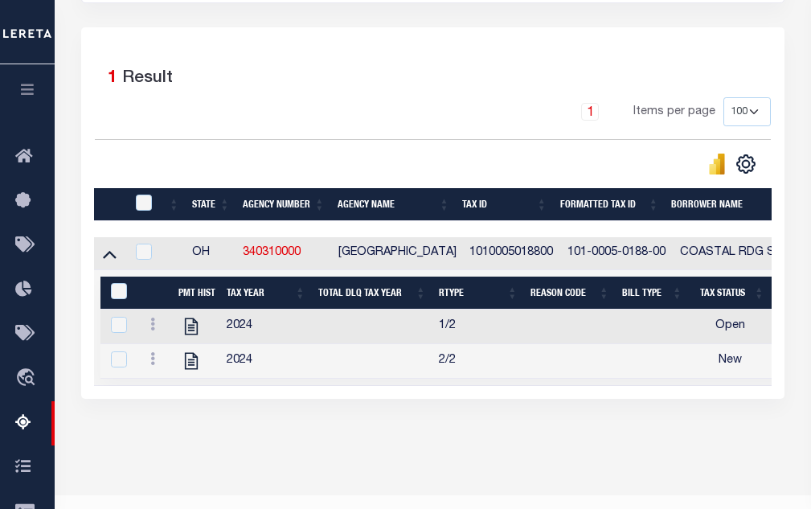
scroll to position [391, 0]
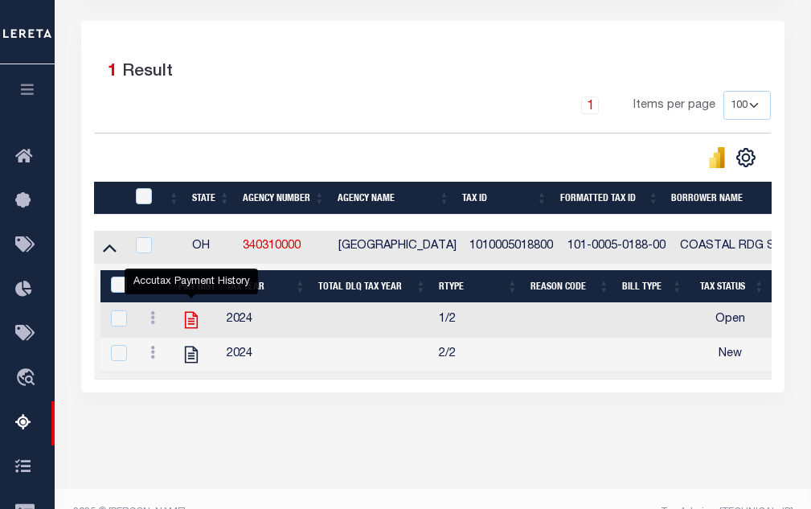
click at [194, 329] on icon "" at bounding box center [191, 319] width 21 height 21
checkbox input "true"
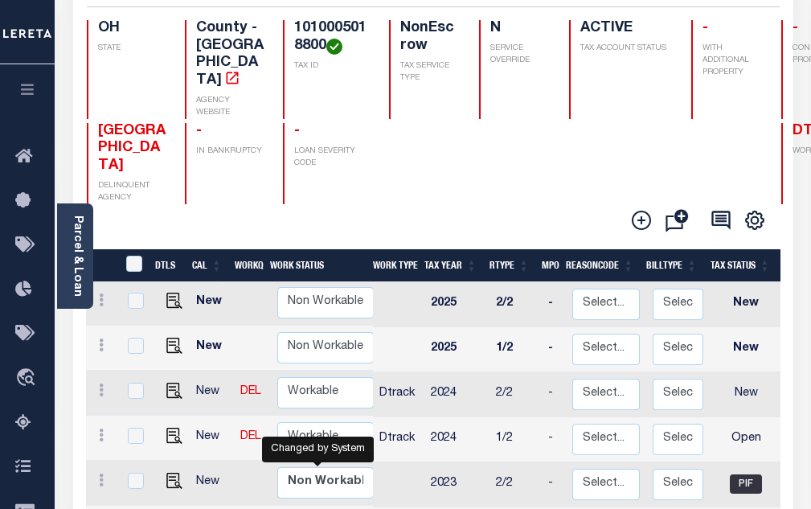
scroll to position [161, 0]
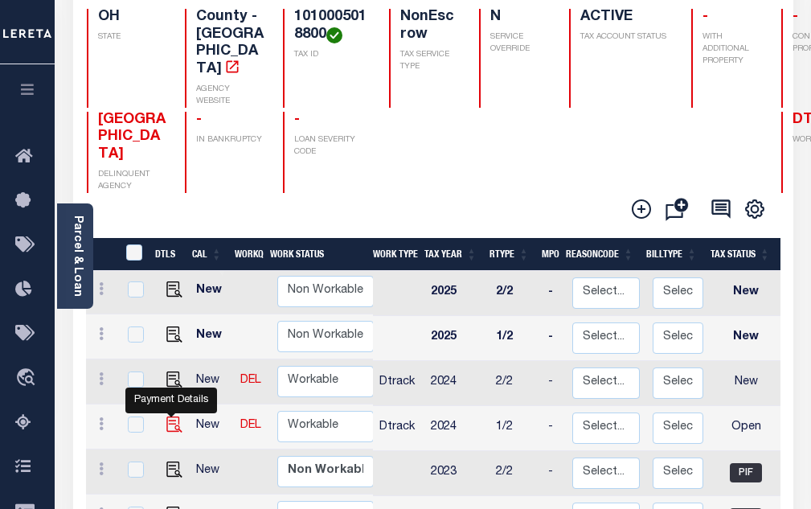
click at [174, 416] on img "" at bounding box center [174, 424] width 16 height 16
checkbox input "true"
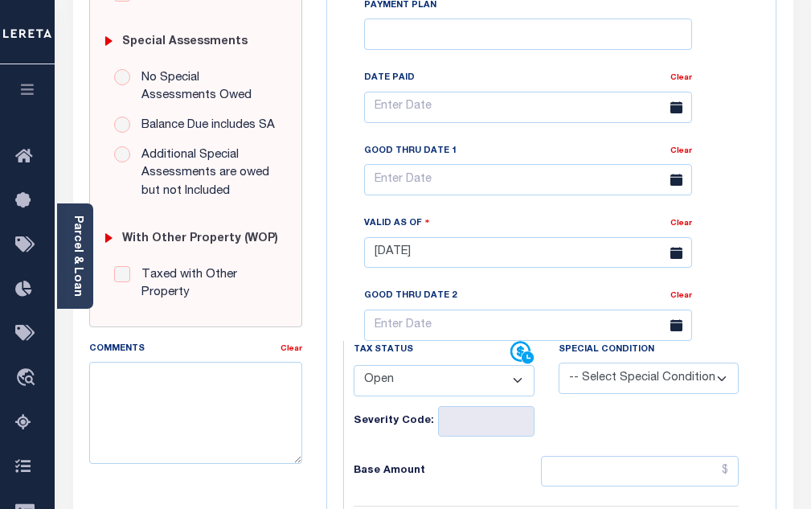
scroll to position [482, 0]
drag, startPoint x: 405, startPoint y: 392, endPoint x: 394, endPoint y: 392, distance: 11.3
click at [405, 392] on select "- Select Status Code - Open Due/Unpaid Paid Incomplete No Tax Due Internal Refu…" at bounding box center [444, 379] width 181 height 31
select select "PYD"
click at [354, 371] on select "- Select Status Code - Open Due/Unpaid Paid Incomplete No Tax Due Internal Refu…" at bounding box center [444, 379] width 181 height 31
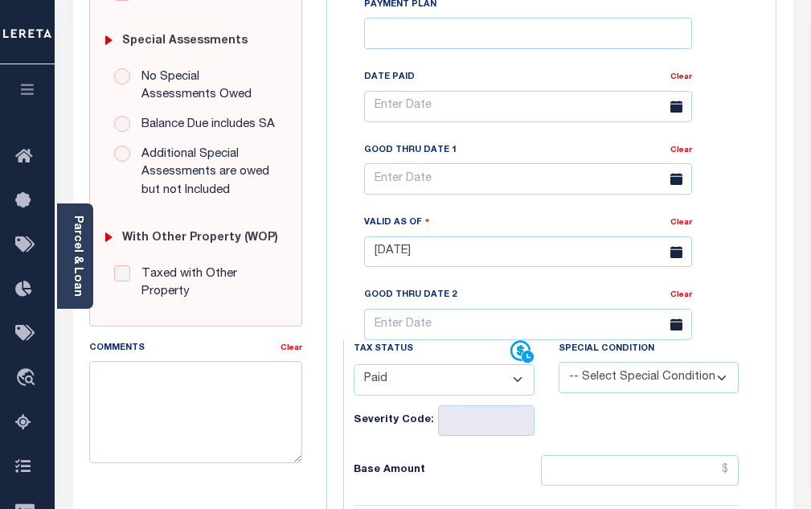
type input "[DATE]"
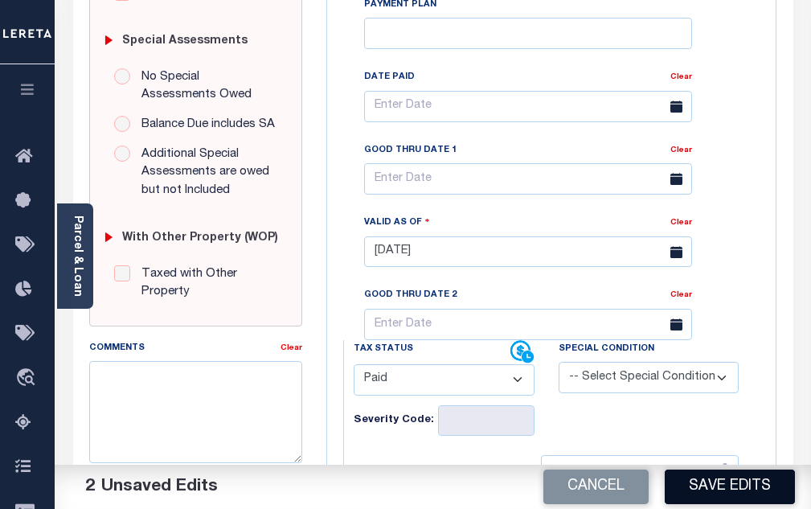
click at [734, 486] on button "Save Edits" at bounding box center [730, 486] width 130 height 35
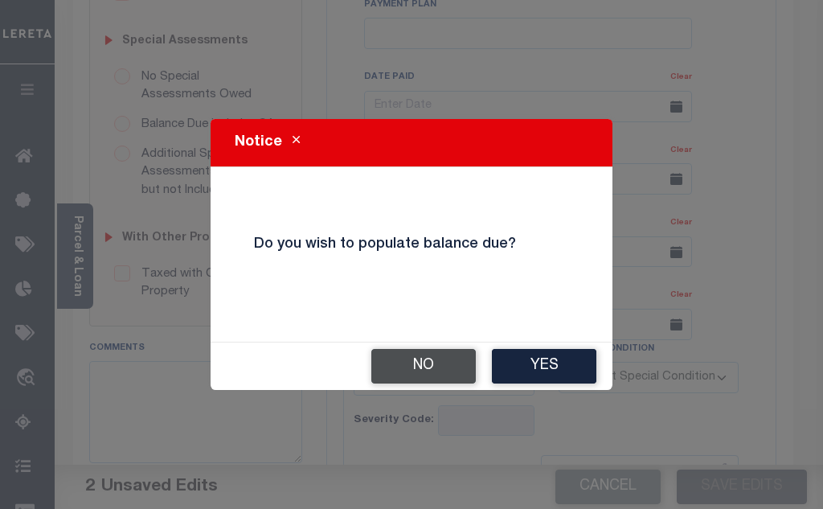
click at [435, 359] on button "No" at bounding box center [423, 366] width 104 height 35
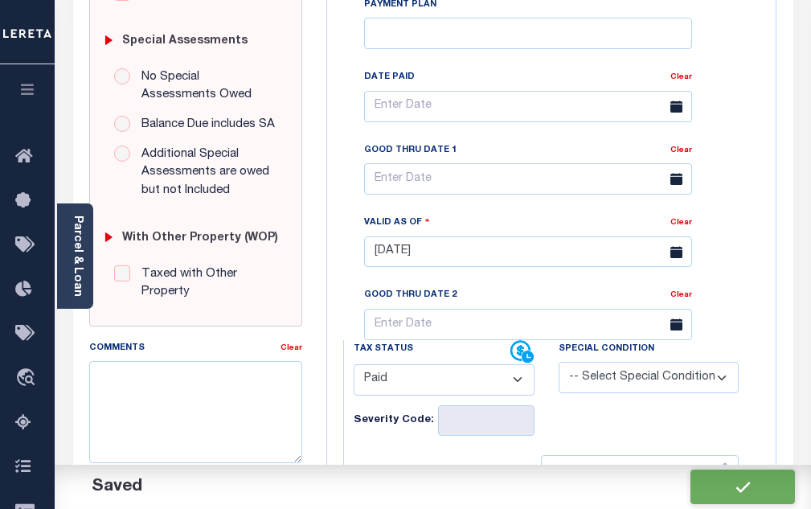
checkbox input "false"
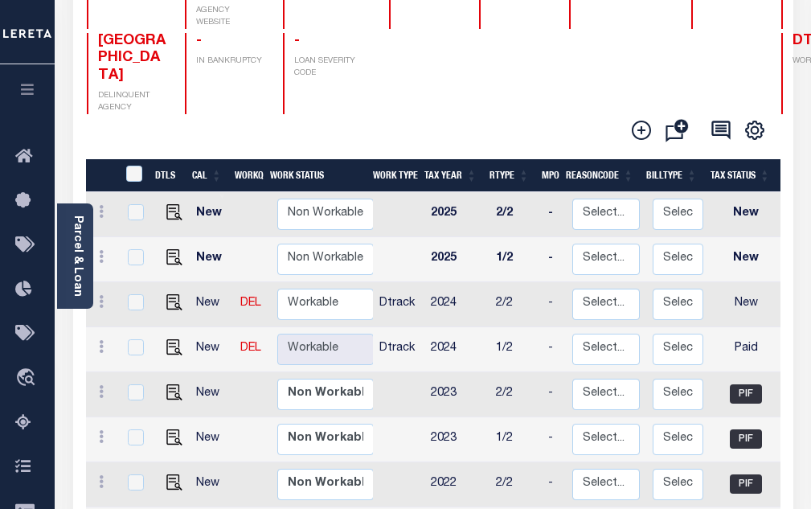
scroll to position [241, 0]
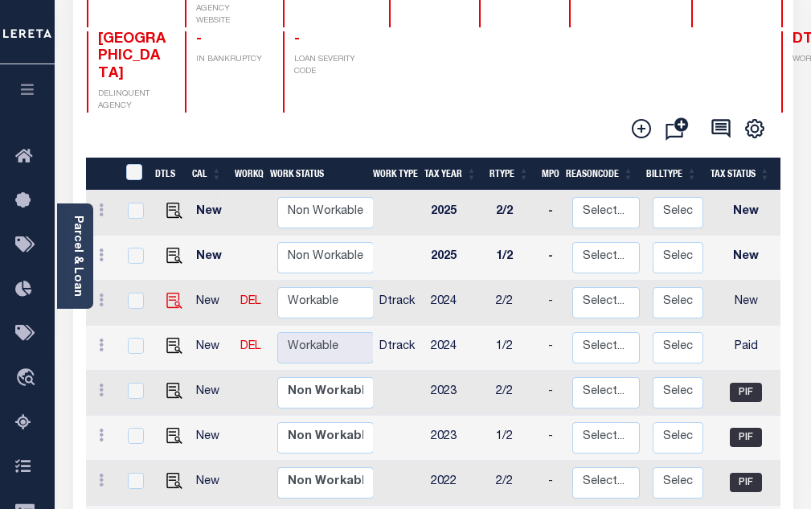
click at [175, 293] on img at bounding box center [174, 301] width 16 height 16
checkbox input "true"
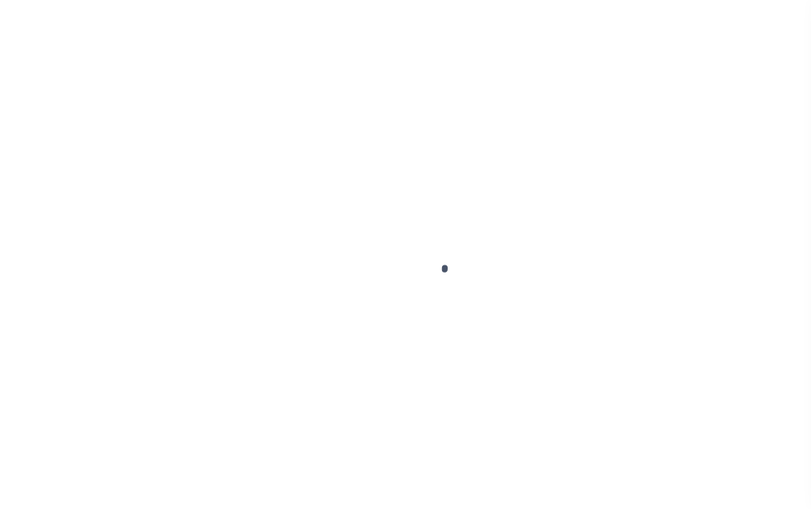
select select "NW2"
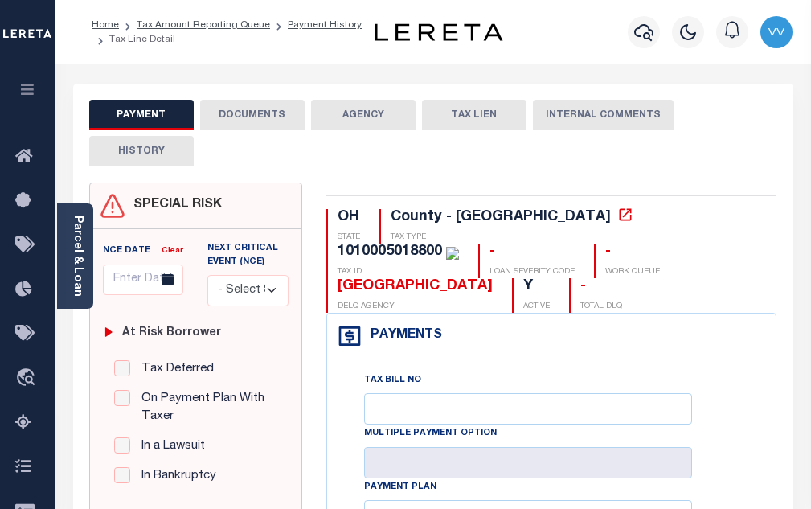
click at [268, 125] on button "DOCUMENTS" at bounding box center [252, 115] width 104 height 31
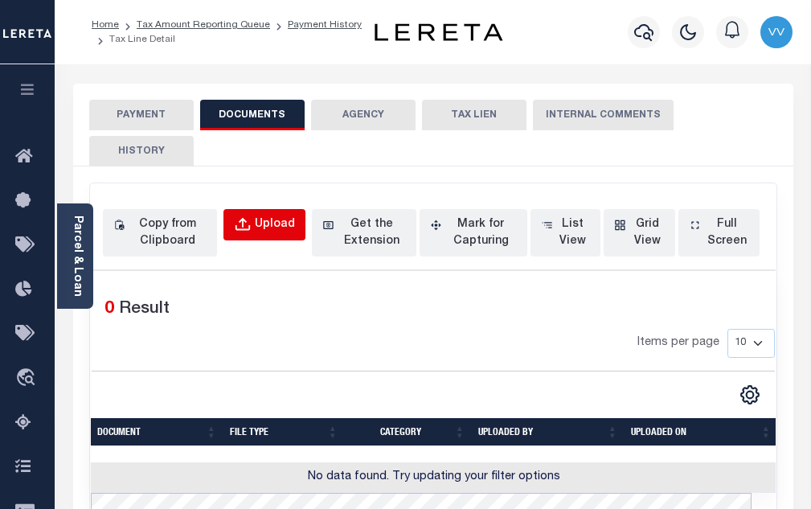
click at [278, 224] on div "Upload" at bounding box center [275, 225] width 40 height 18
select select "POP"
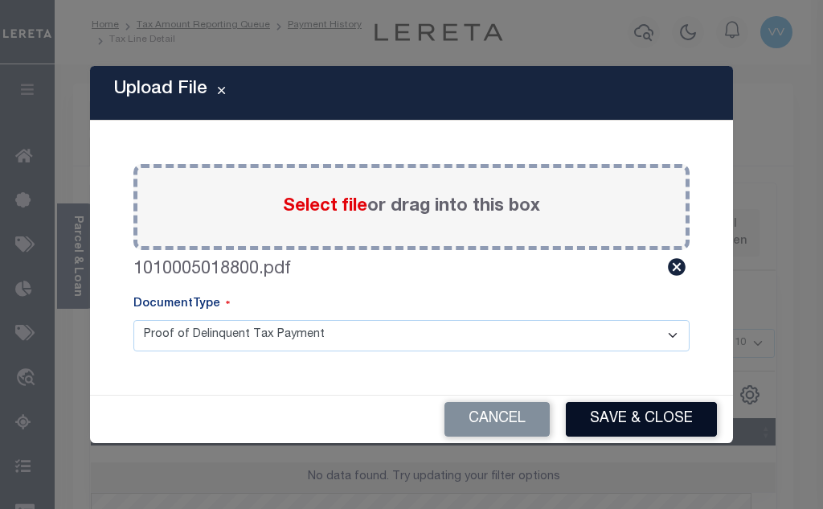
click at [645, 418] on button "Save & Close" at bounding box center [641, 419] width 151 height 35
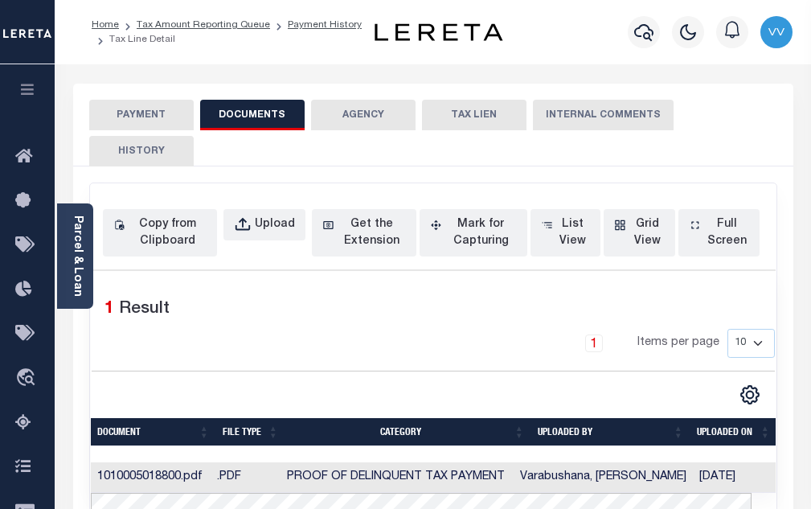
click at [155, 120] on button "PAYMENT" at bounding box center [141, 115] width 104 height 31
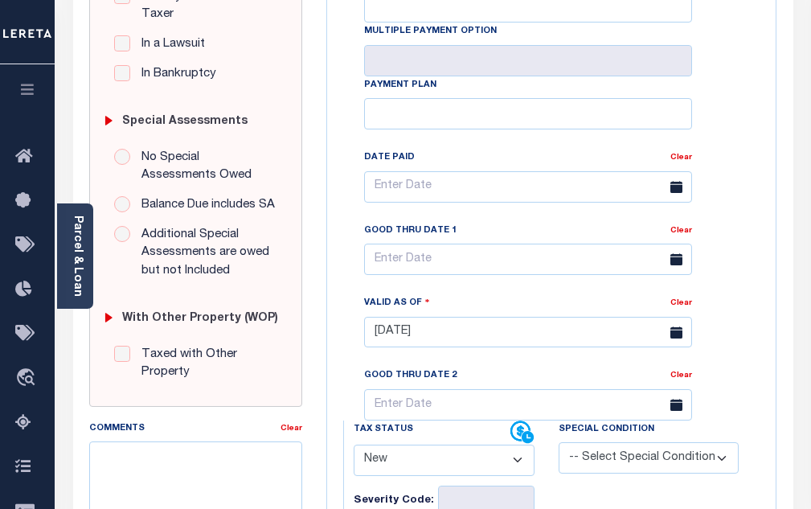
scroll to position [563, 0]
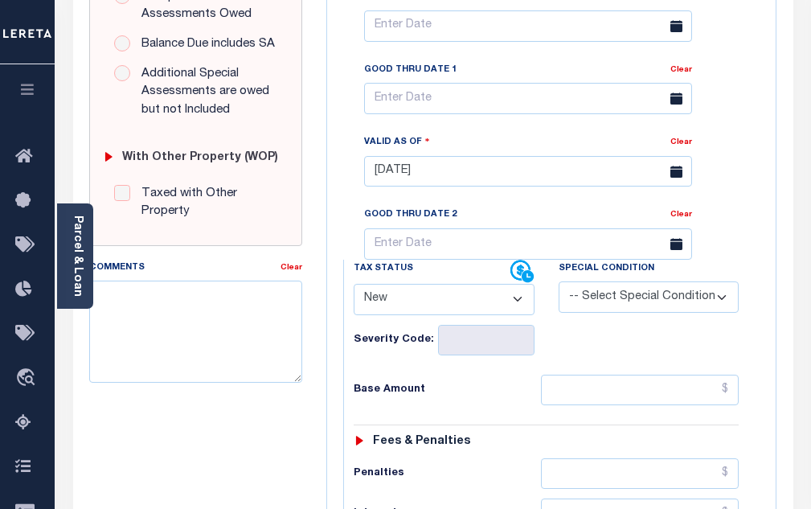
click at [392, 309] on select "- Select Status Code - Open Due/Unpaid Paid Incomplete No Tax Due Internal Refu…" at bounding box center [444, 299] width 181 height 31
select select "PYD"
click at [354, 290] on select "- Select Status Code - Open Due/Unpaid Paid Incomplete No Tax Due Internal Refu…" at bounding box center [444, 299] width 181 height 31
type input "[DATE]"
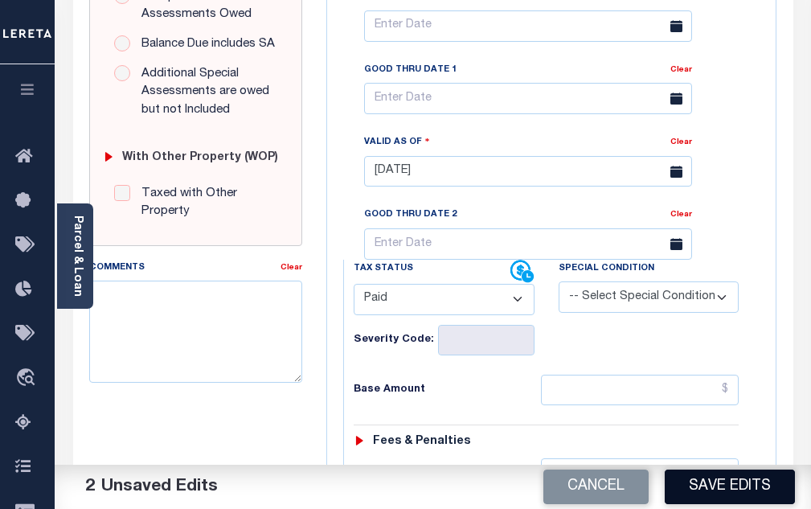
click at [727, 490] on button "Save Edits" at bounding box center [730, 486] width 130 height 35
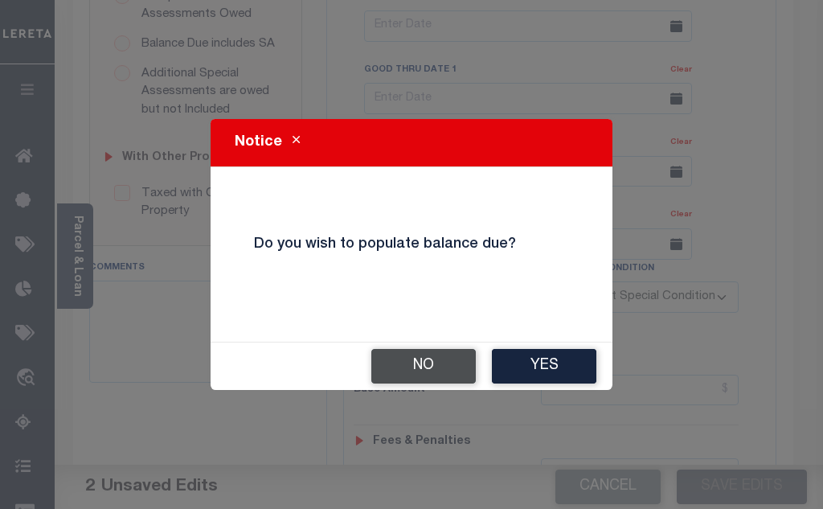
click at [392, 362] on button "No" at bounding box center [423, 366] width 104 height 35
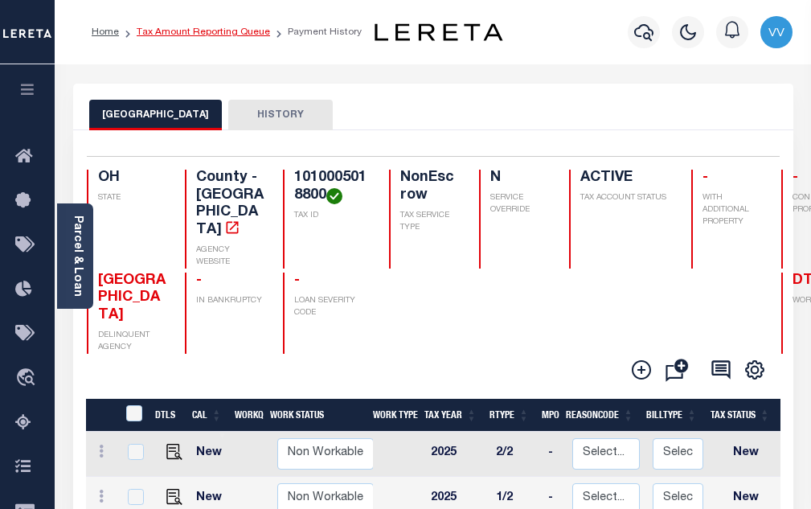
click at [244, 32] on link "Tax Amount Reporting Queue" at bounding box center [203, 32] width 133 height 10
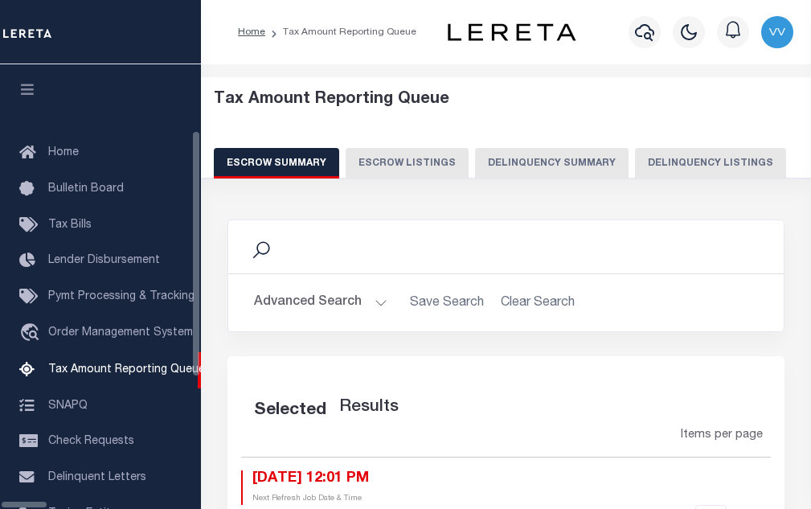
select select "100"
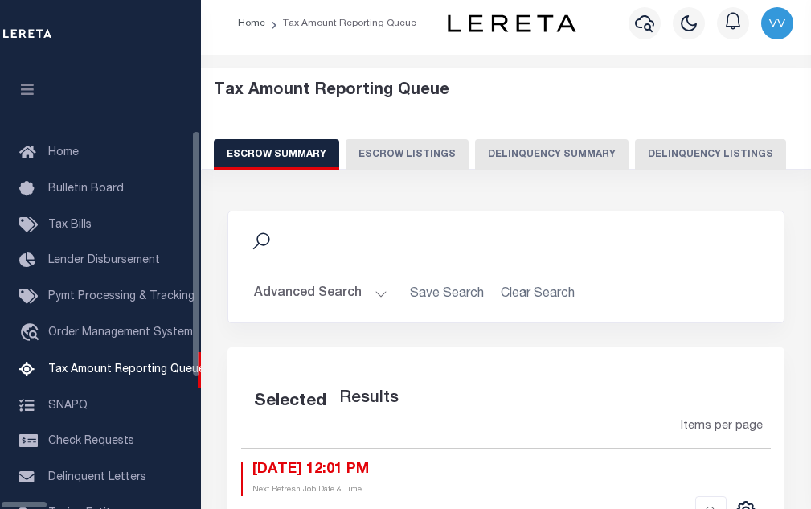
scroll to position [162, 0]
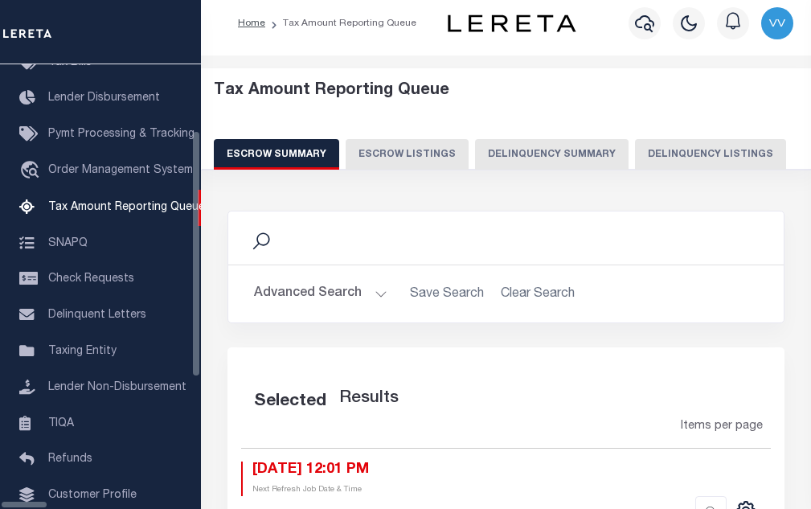
select select "100"
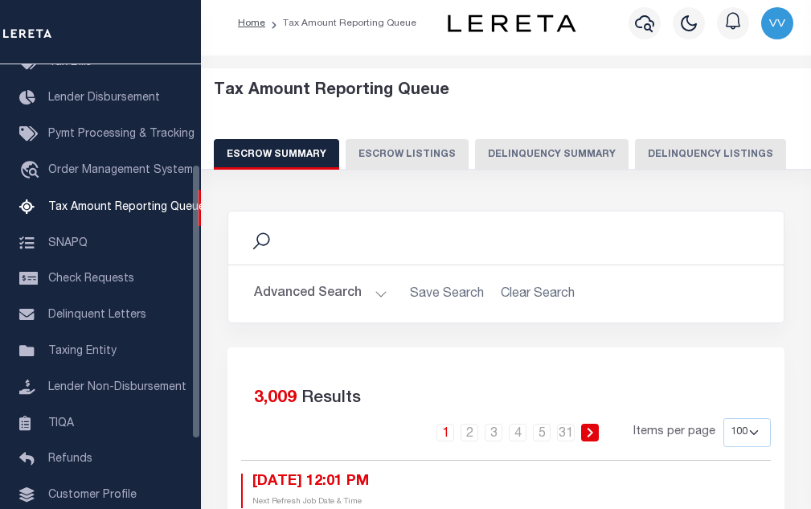
scroll to position [0, 0]
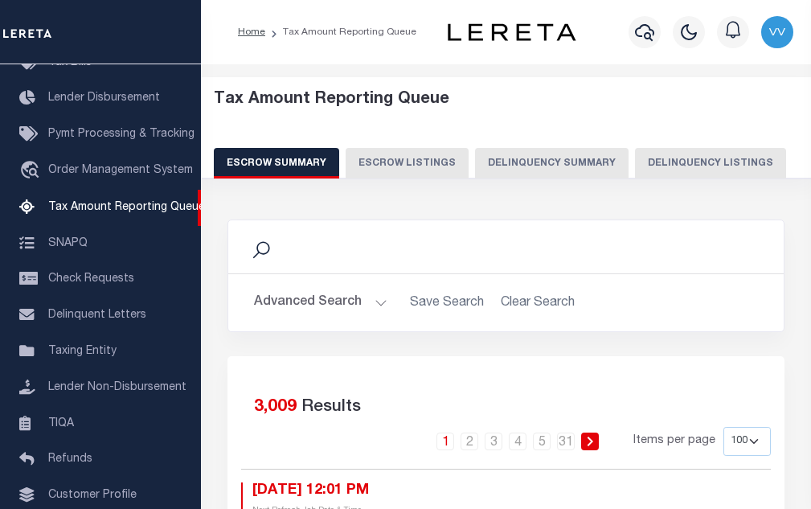
click at [674, 178] on div "Tax Amount Reporting Queue Escrow Summary Escrow Listings Delinquency Summary" at bounding box center [506, 128] width 617 height 102
click at [672, 170] on button "Delinquency Listings" at bounding box center [710, 163] width 151 height 31
select select "100"
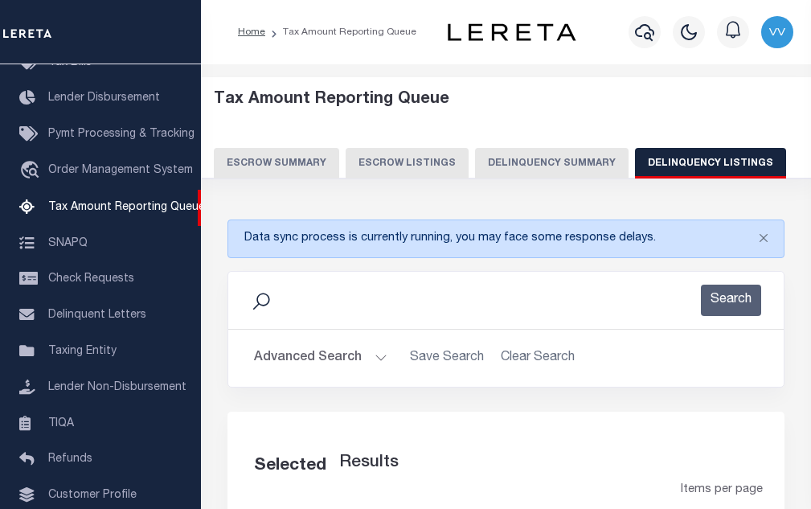
select select "100"
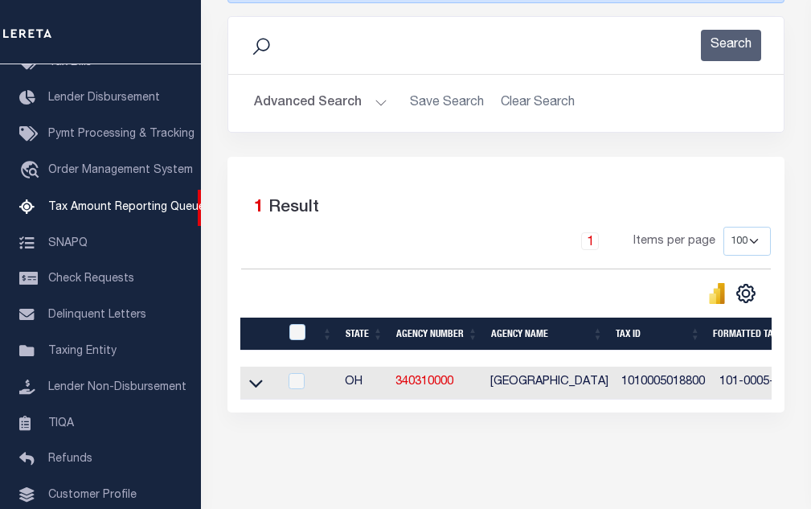
scroll to position [317, 0]
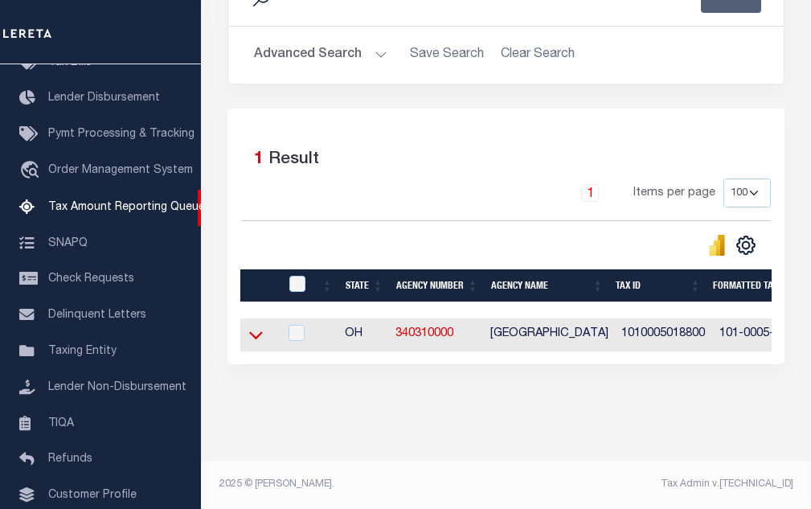
click at [260, 328] on icon at bounding box center [256, 334] width 14 height 17
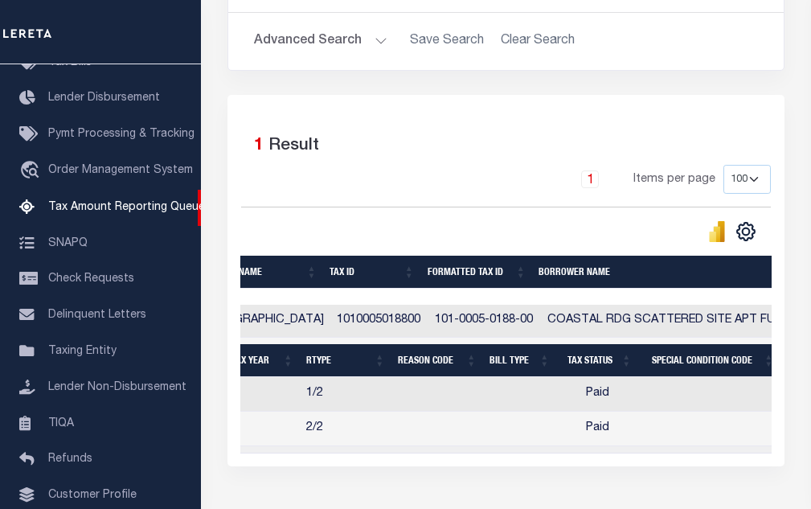
scroll to position [0, 0]
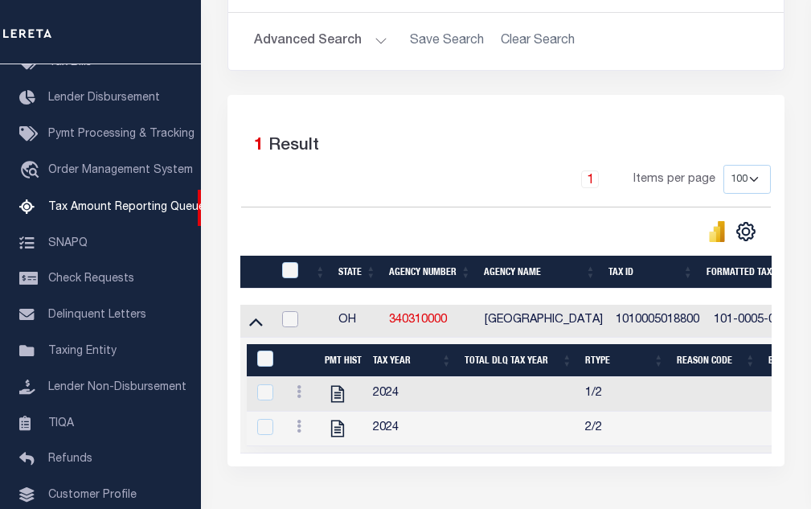
click at [292, 321] on input "checkbox" at bounding box center [290, 319] width 16 height 16
checkbox input "true"
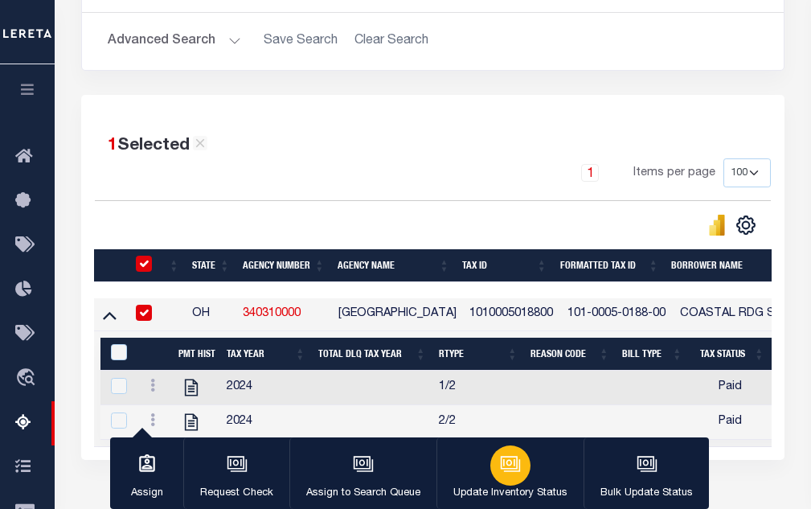
click at [515, 465] on icon "button" at bounding box center [510, 463] width 21 height 21
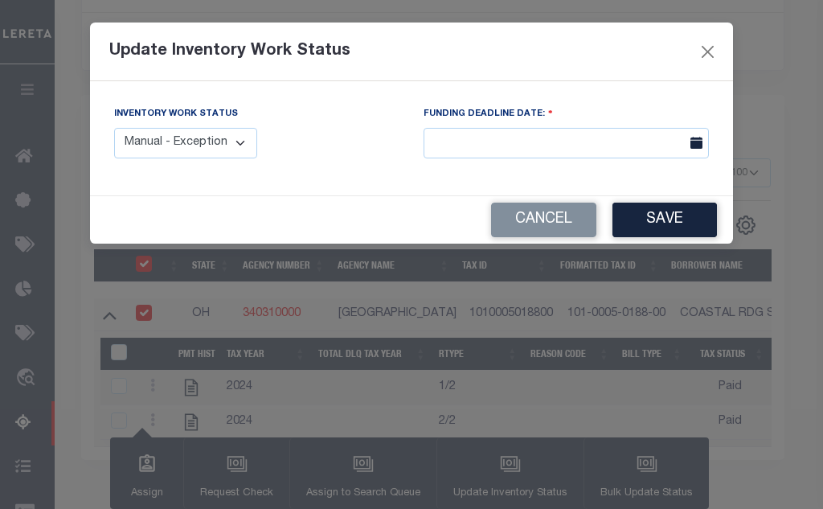
click at [191, 147] on select "Manual - Exception Pended - Awaiting Search Late Add Exception Completed" at bounding box center [185, 143] width 143 height 31
select select "4"
click at [114, 128] on select "Manual - Exception Pended - Awaiting Search Late Add Exception Completed" at bounding box center [185, 143] width 143 height 31
click at [669, 219] on button "Save" at bounding box center [665, 220] width 104 height 35
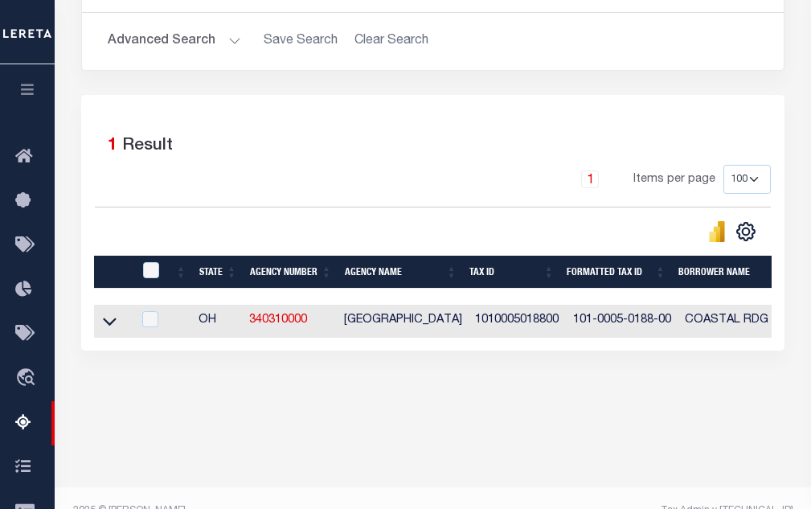
click at [192, 40] on button "Advanced Search" at bounding box center [174, 41] width 133 height 31
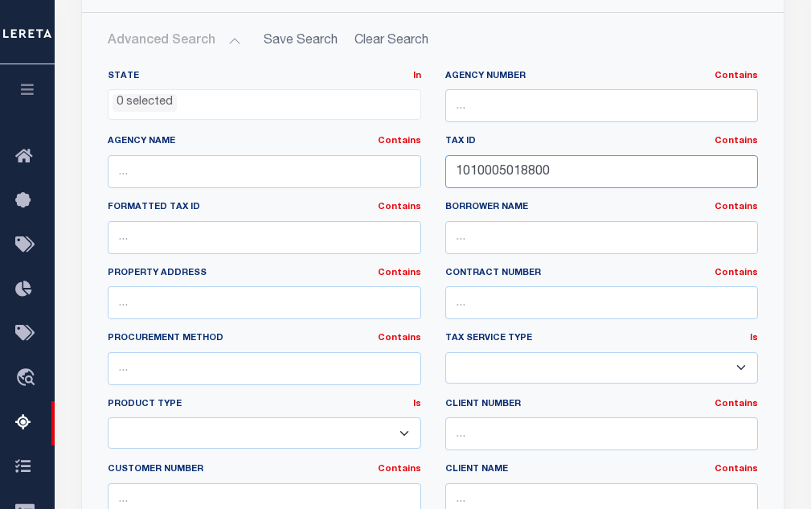
click at [495, 182] on input "1010005018800" at bounding box center [601, 171] width 313 height 33
paste input "9"
type input "1010005018900"
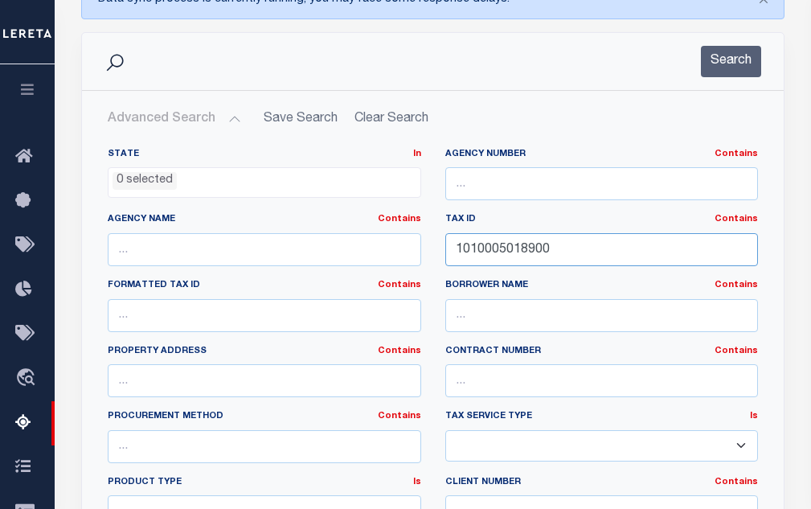
scroll to position [236, 0]
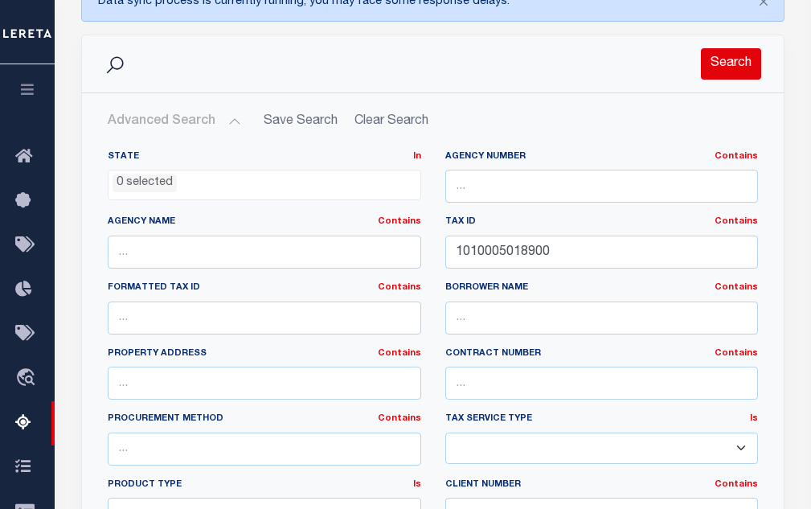
click at [739, 79] on button "Search" at bounding box center [731, 63] width 60 height 31
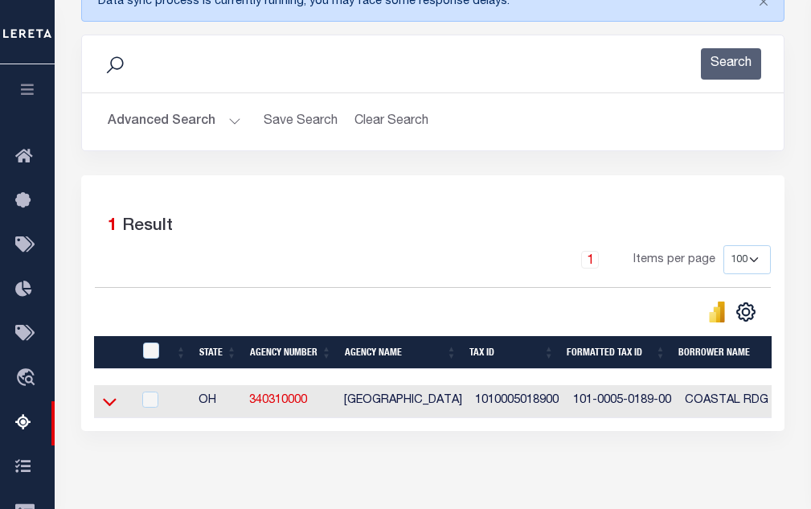
click at [114, 410] on icon at bounding box center [110, 401] width 14 height 17
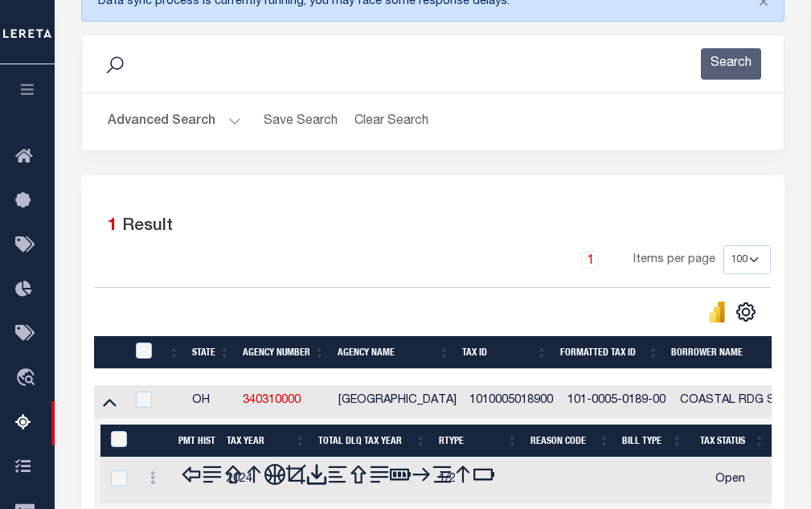
scroll to position [317, 0]
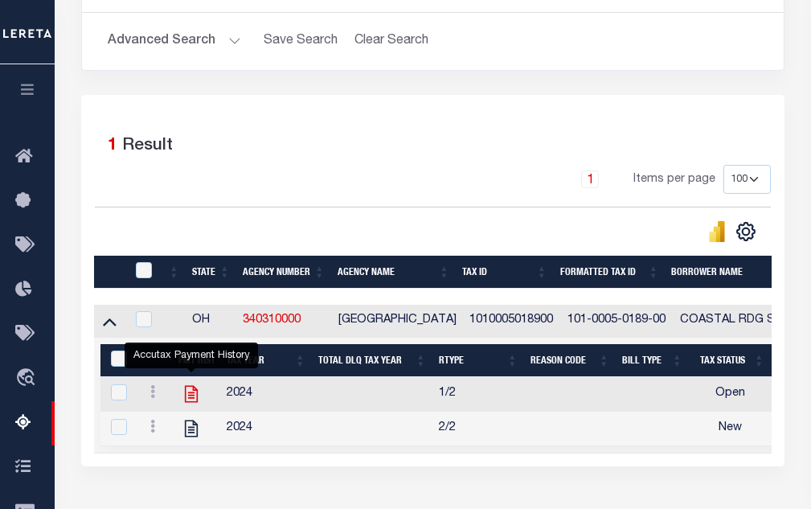
click at [191, 396] on icon "" at bounding box center [191, 394] width 13 height 17
checkbox input "true"
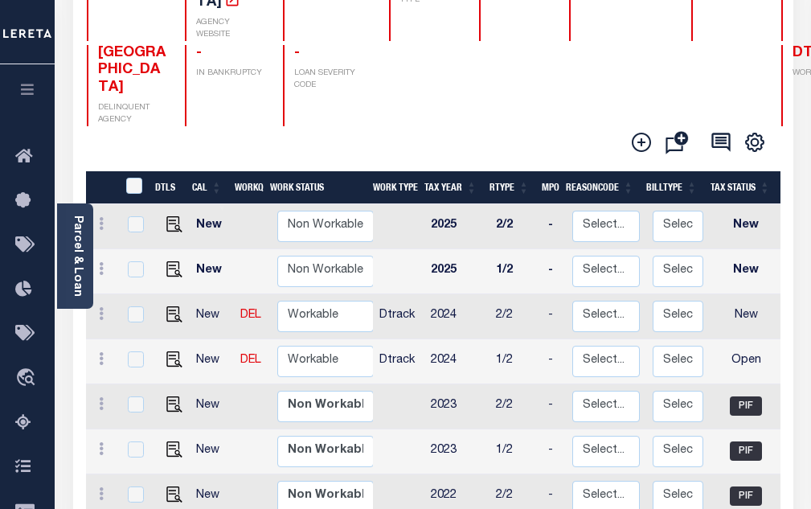
scroll to position [241, 0]
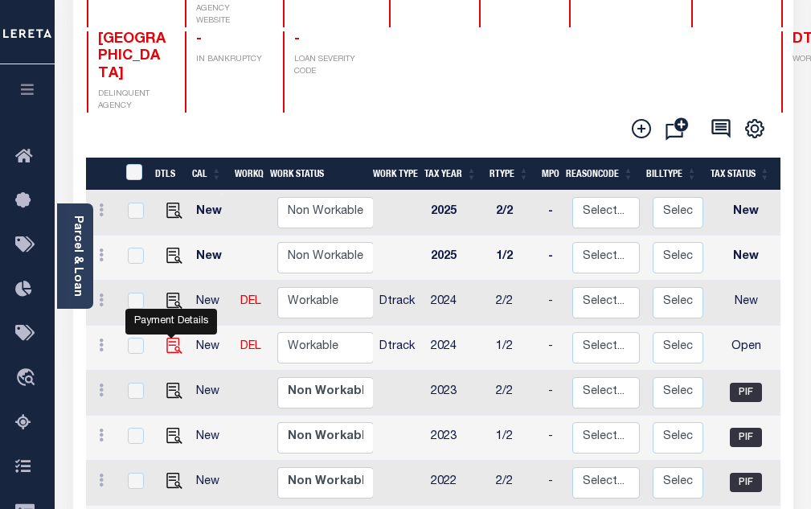
click at [173, 338] on img "" at bounding box center [174, 346] width 16 height 16
checkbox input "true"
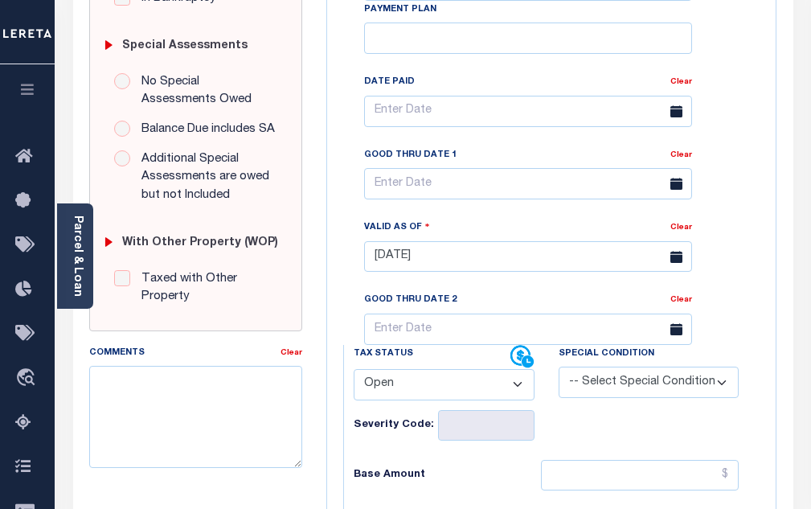
scroll to position [482, 0]
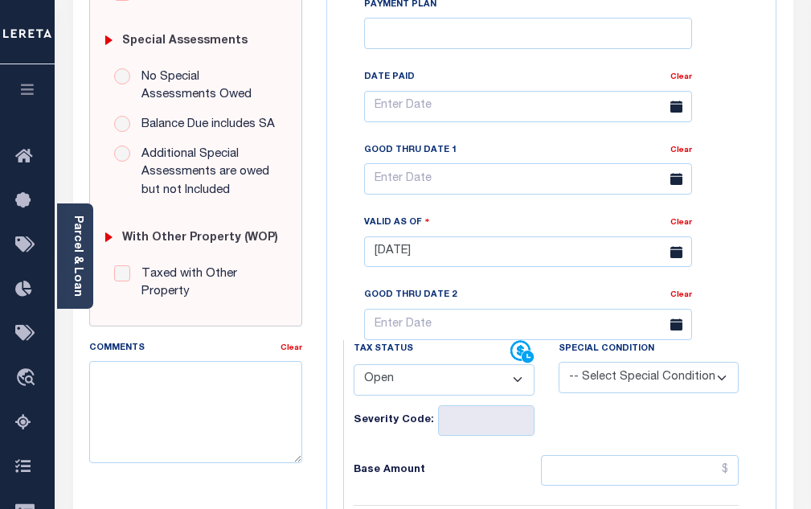
click at [382, 395] on select "- Select Status Code - Open Due/Unpaid Paid Incomplete No Tax Due Internal Refu…" at bounding box center [444, 379] width 181 height 31
select select "PYD"
click at [354, 371] on select "- Select Status Code - Open Due/Unpaid Paid Incomplete No Tax Due Internal Refu…" at bounding box center [444, 379] width 181 height 31
type input "[DATE]"
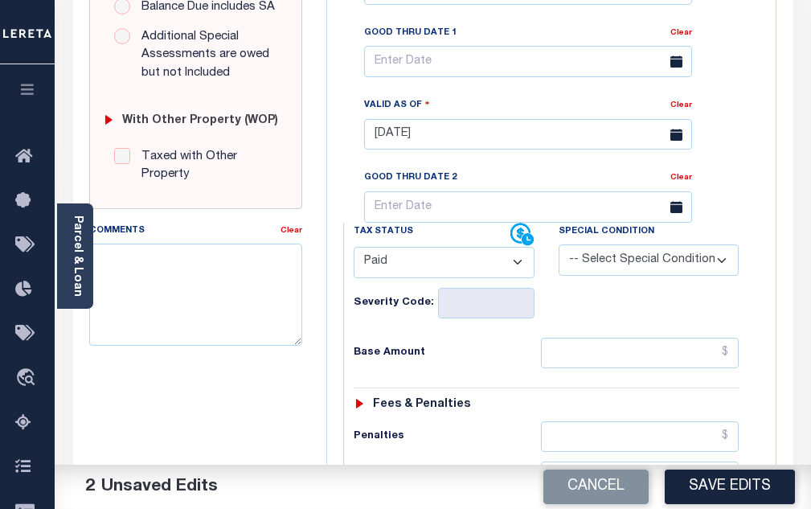
scroll to position [643, 0]
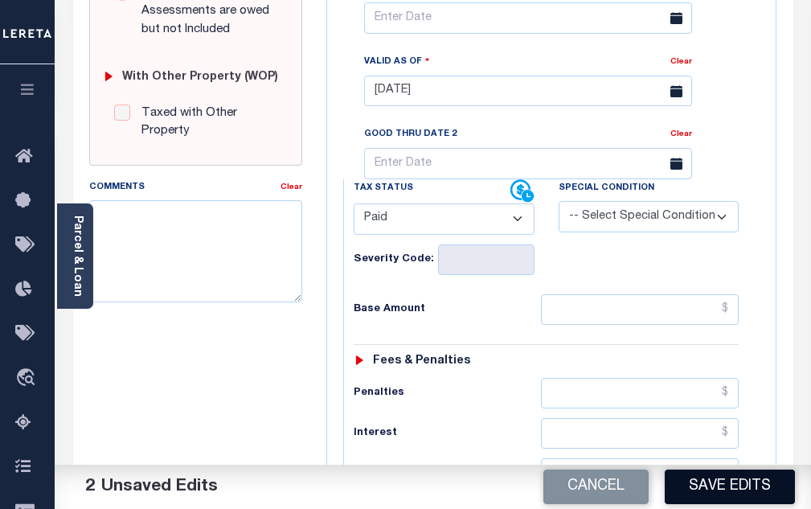
click at [692, 487] on button "Save Edits" at bounding box center [730, 486] width 130 height 35
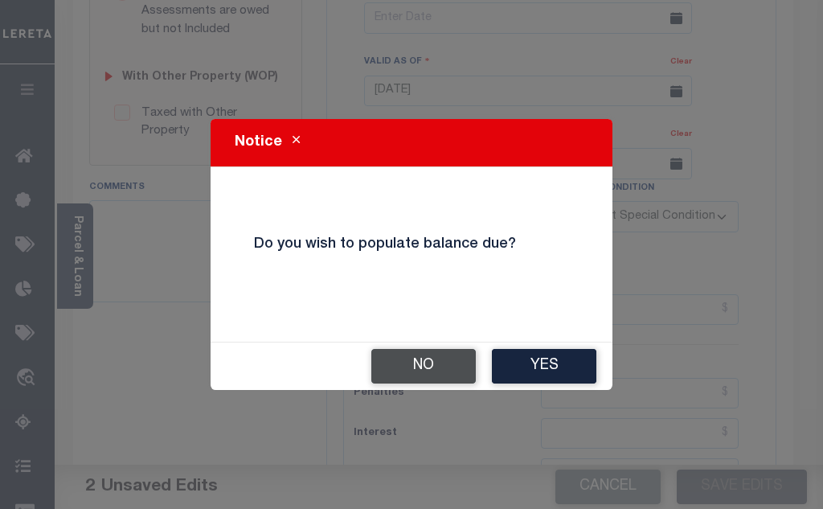
click at [457, 354] on button "No" at bounding box center [423, 366] width 104 height 35
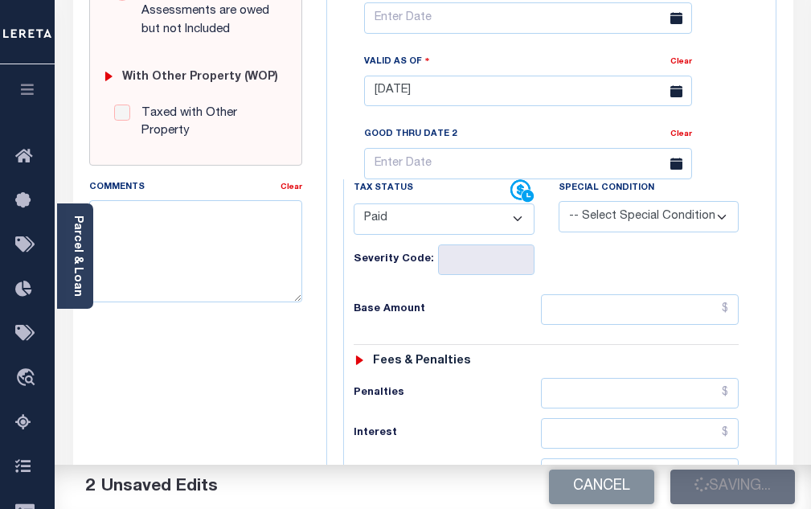
checkbox input "false"
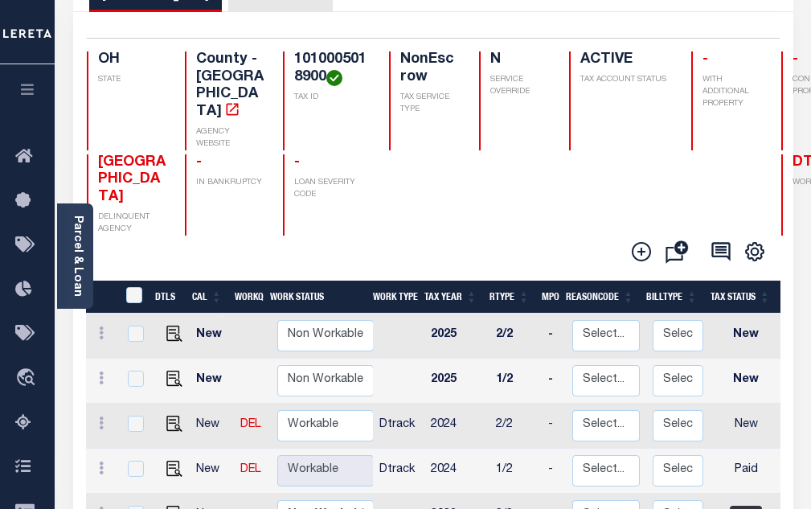
scroll to position [161, 0]
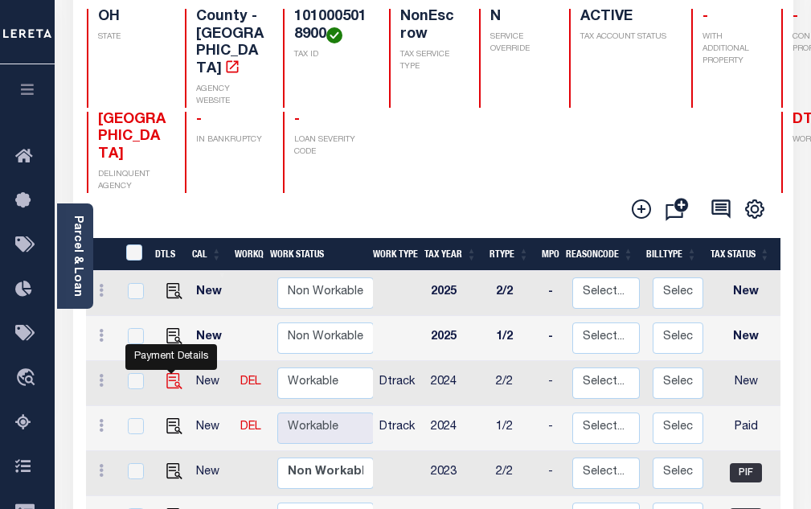
click at [174, 373] on img "" at bounding box center [174, 381] width 16 height 16
checkbox input "true"
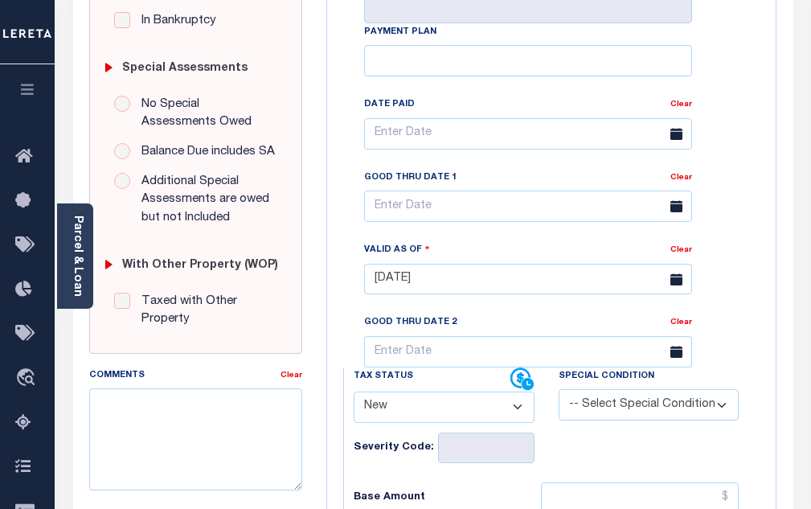
scroll to position [482, 0]
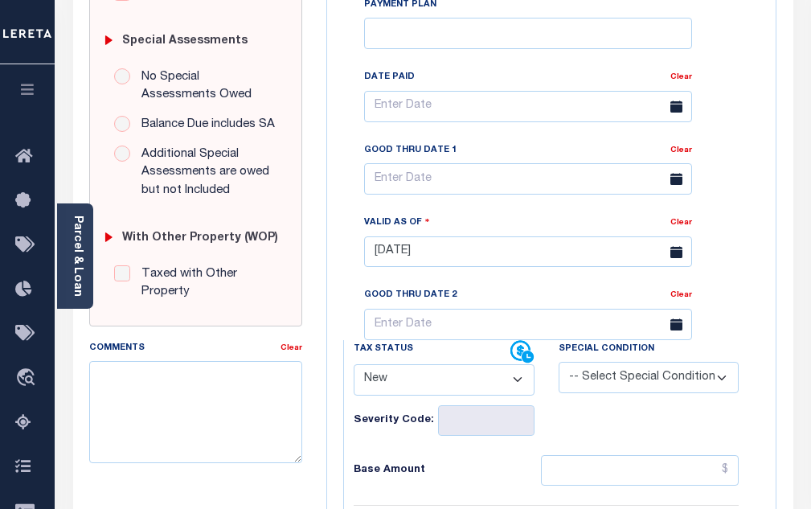
click at [389, 381] on select "- Select Status Code - Open Due/Unpaid Paid Incomplete No Tax Due Internal Refu…" at bounding box center [444, 379] width 181 height 31
select select "PYD"
click at [354, 371] on select "- Select Status Code - Open Due/Unpaid Paid Incomplete No Tax Due Internal Refu…" at bounding box center [444, 379] width 181 height 31
type input "[DATE]"
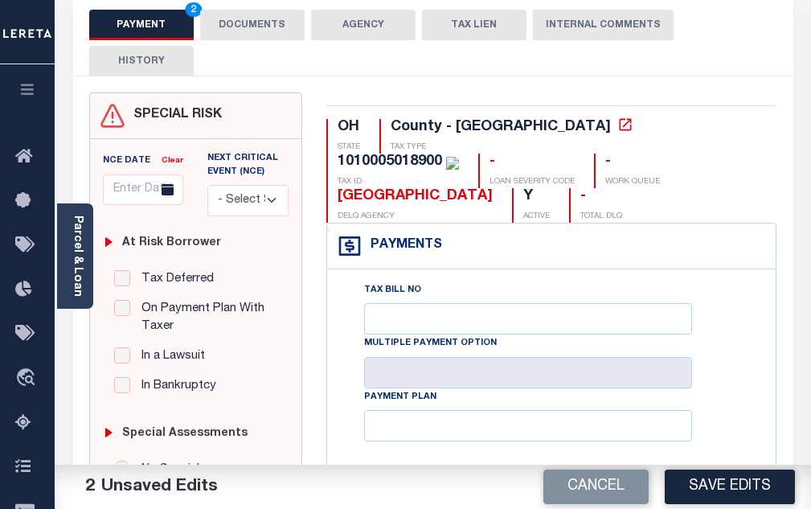
scroll to position [0, 0]
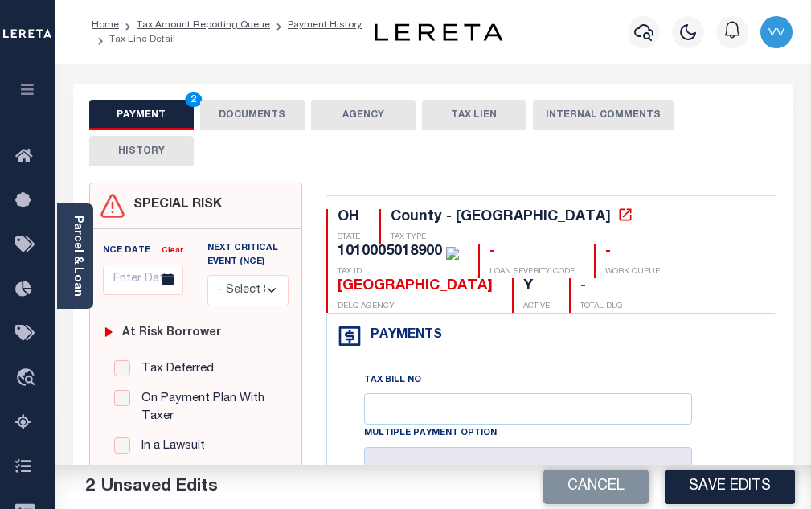
click at [246, 122] on button "DOCUMENTS" at bounding box center [252, 115] width 104 height 31
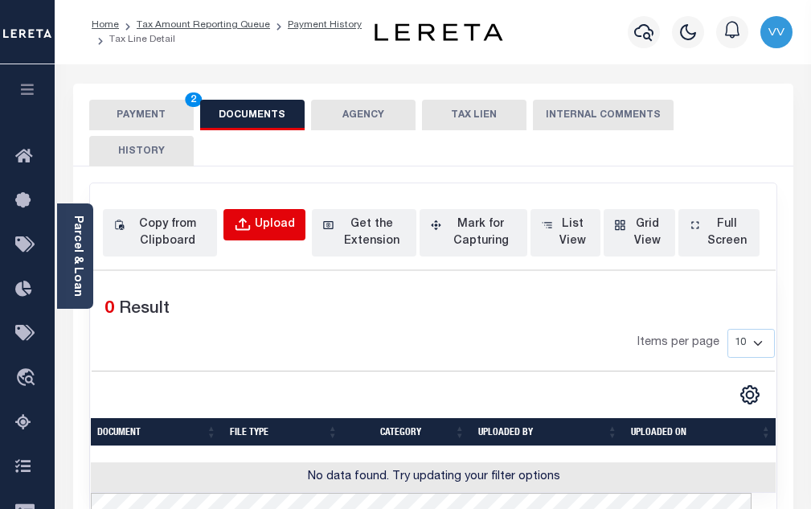
click at [272, 226] on div "Upload" at bounding box center [275, 225] width 40 height 18
select select "POP"
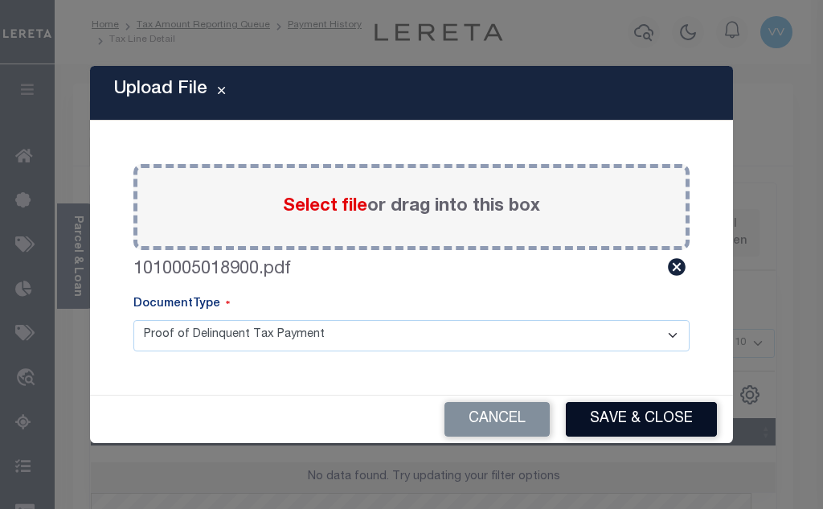
click at [658, 429] on button "Save & Close" at bounding box center [641, 419] width 151 height 35
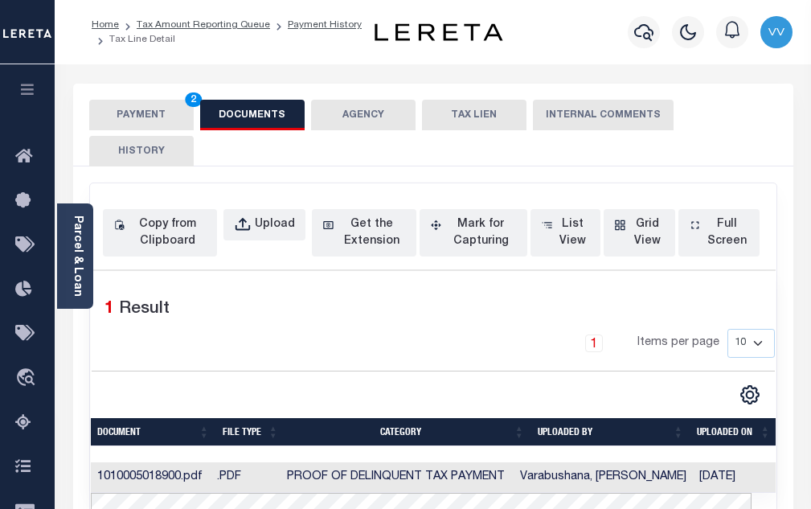
click at [156, 119] on button "PAYMENT 2" at bounding box center [141, 115] width 104 height 31
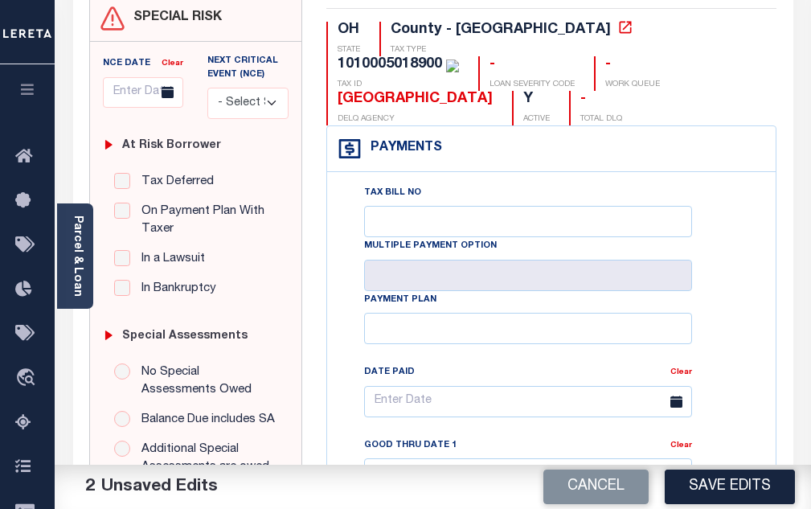
scroll to position [161, 0]
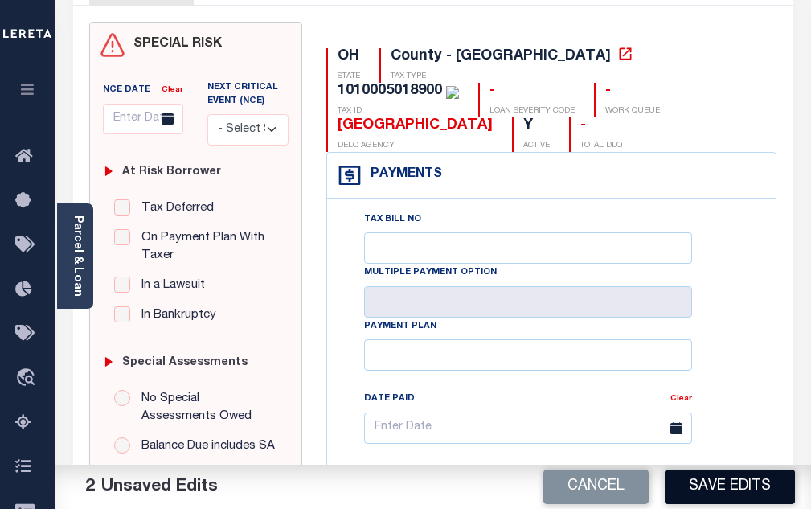
click at [703, 488] on button "Save Edits" at bounding box center [730, 486] width 130 height 35
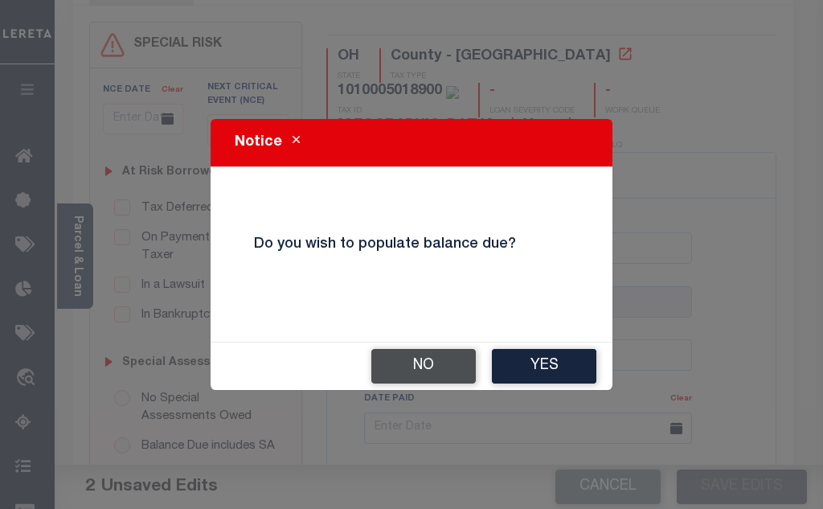
click at [385, 357] on button "No" at bounding box center [423, 366] width 104 height 35
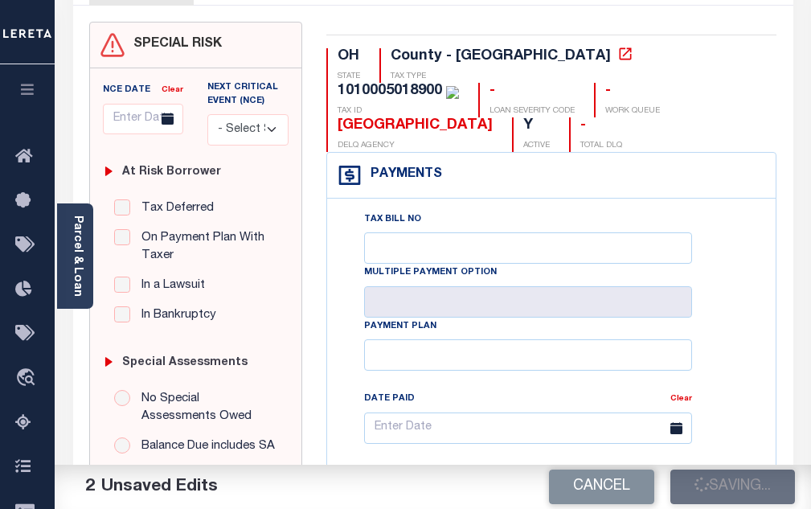
checkbox input "false"
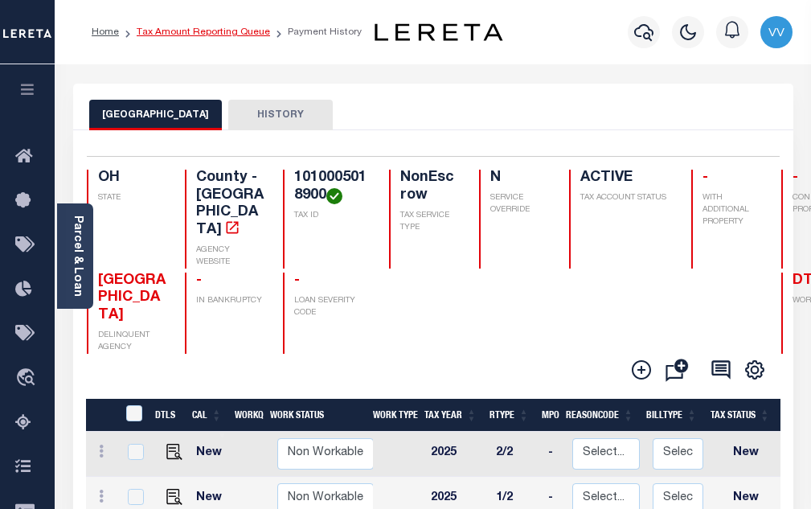
click at [253, 32] on link "Tax Amount Reporting Queue" at bounding box center [203, 32] width 133 height 10
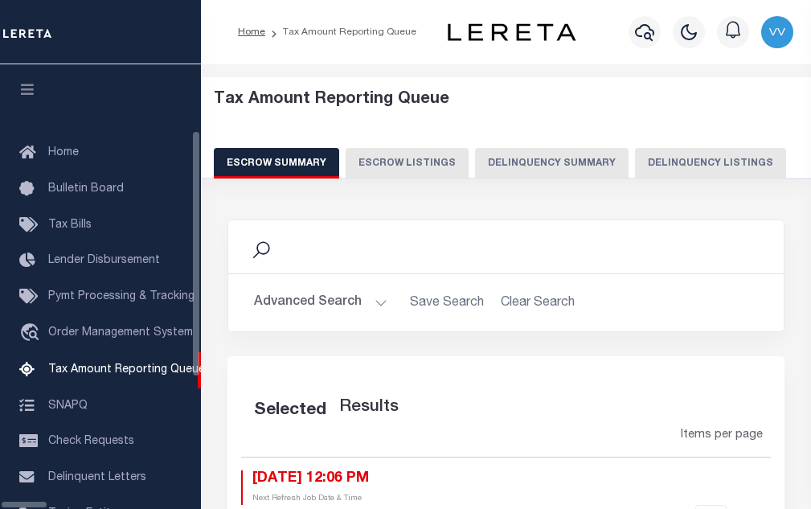
select select "100"
click at [600, 162] on div "Escrow Summary Escrow Listings Delinquency Summary Delinquency Listings" at bounding box center [506, 163] width 585 height 30
select select "100"
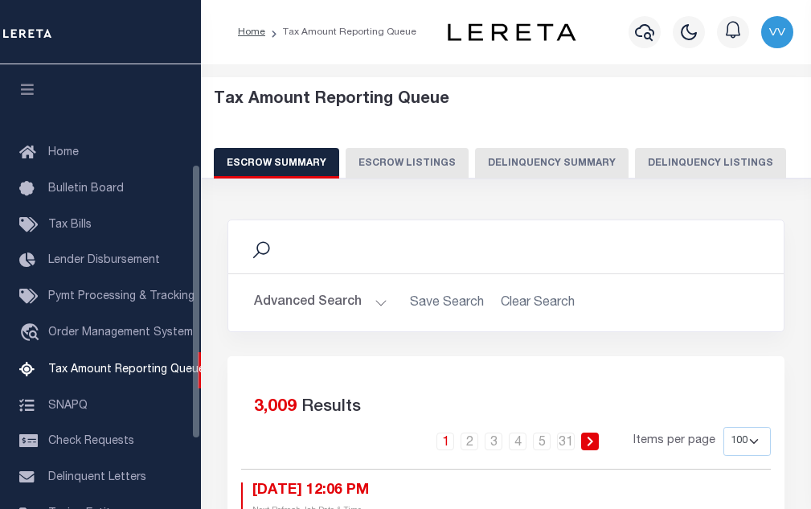
scroll to position [162, 0]
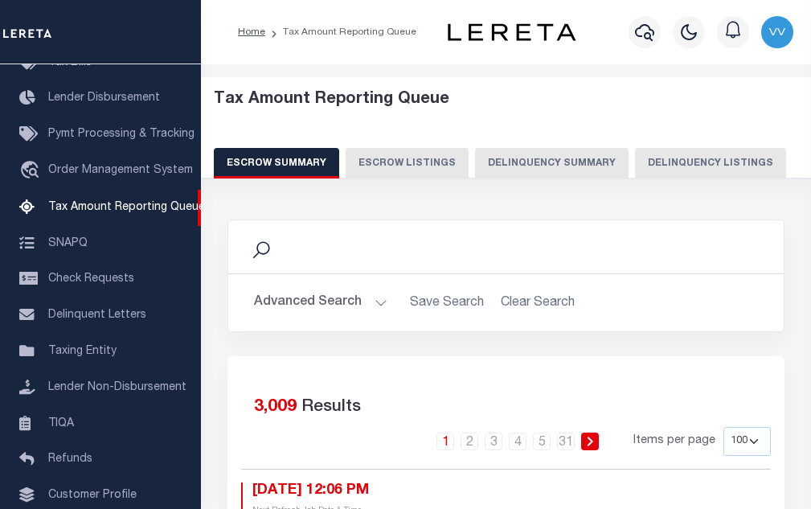
click at [660, 159] on button "Delinquency Listings" at bounding box center [710, 163] width 151 height 31
select select "100"
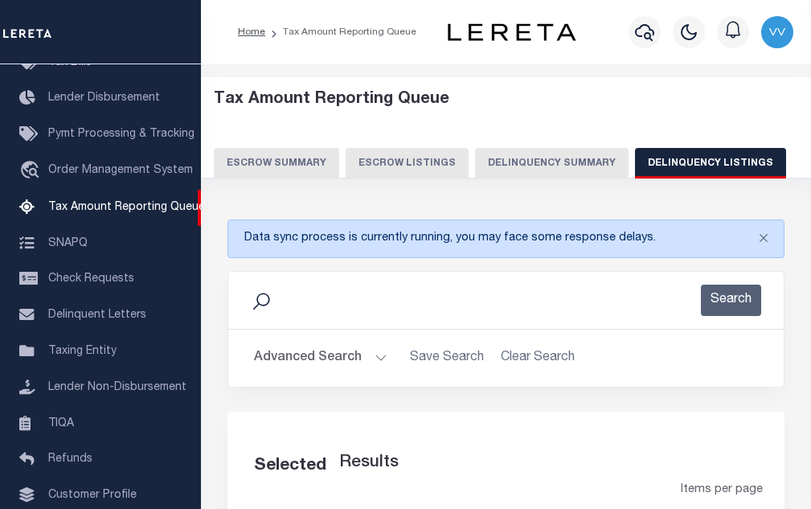
select select "100"
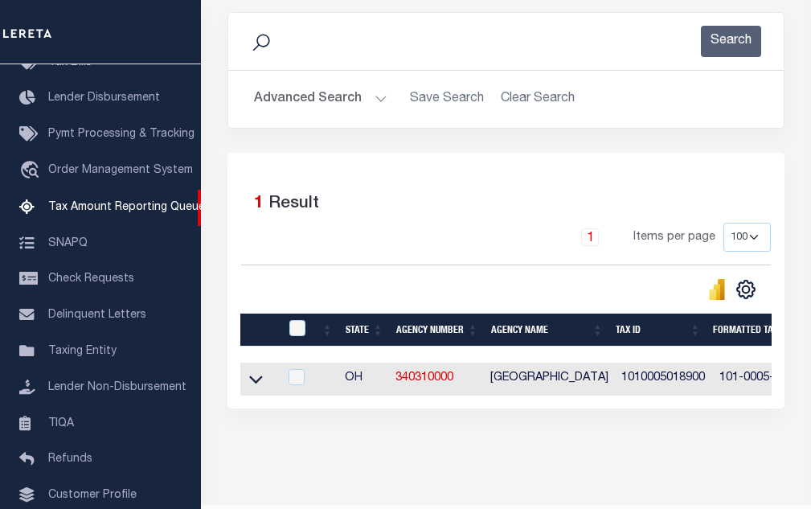
scroll to position [317, 0]
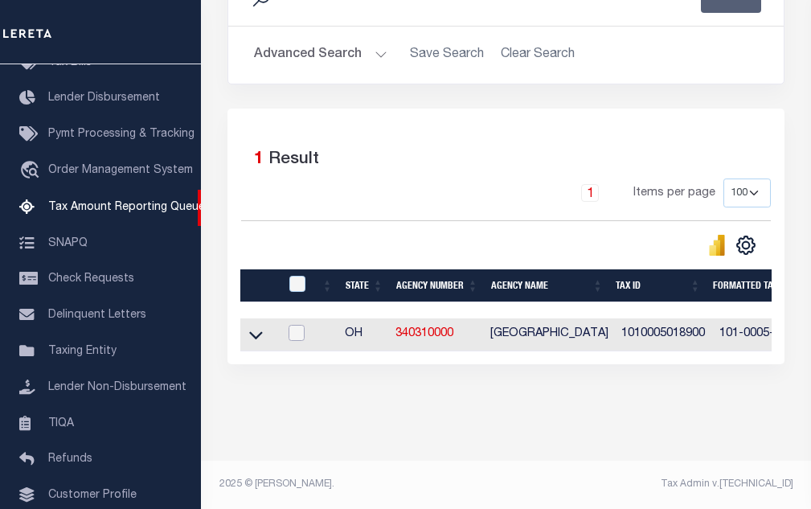
click at [301, 325] on input "checkbox" at bounding box center [297, 333] width 16 height 16
checkbox input "true"
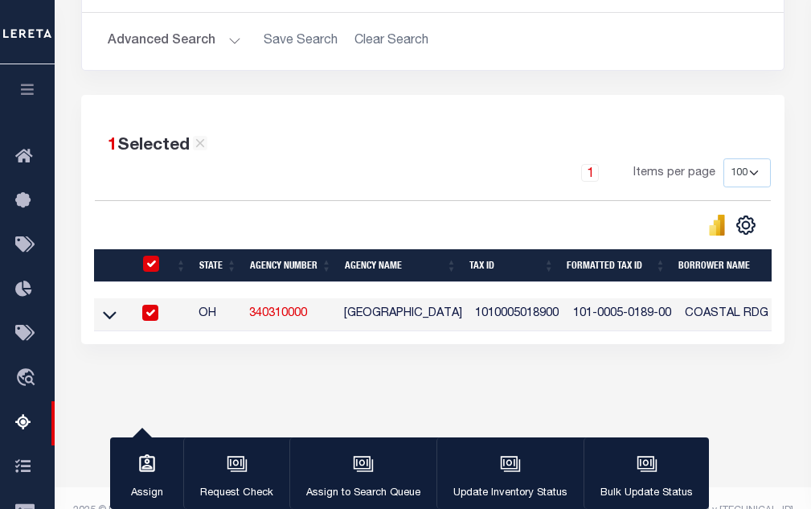
scroll to position [310, 0]
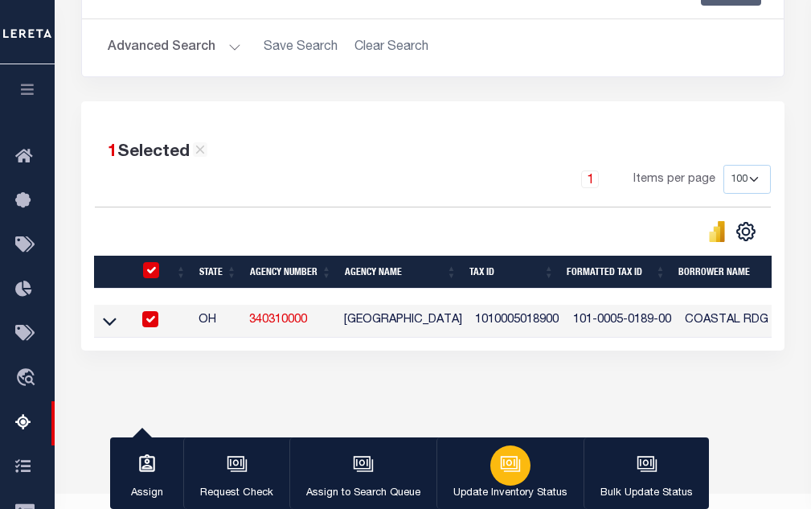
click at [505, 479] on div "button" at bounding box center [510, 465] width 40 height 40
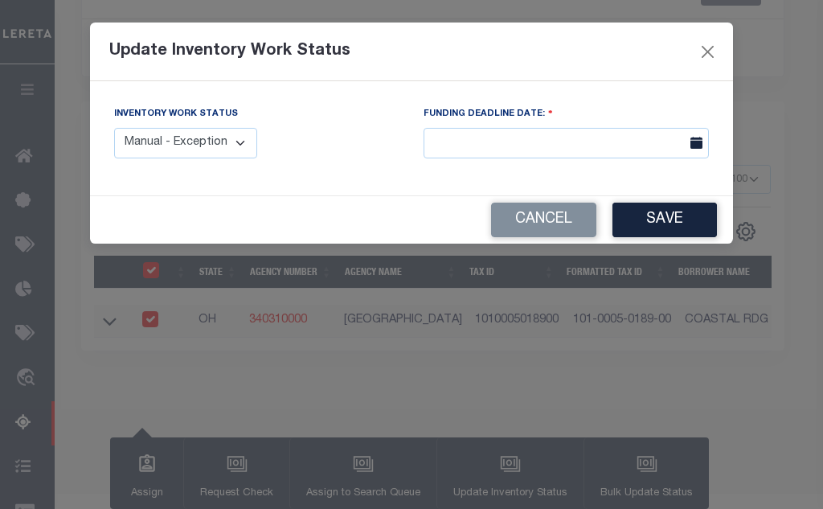
click at [205, 151] on select "Manual - Exception Pended - Awaiting Search Late Add Exception Completed" at bounding box center [185, 143] width 143 height 31
select select "4"
click at [114, 128] on select "Manual - Exception Pended - Awaiting Search Late Add Exception Completed" at bounding box center [185, 143] width 143 height 31
click at [659, 220] on button "Save" at bounding box center [665, 220] width 104 height 35
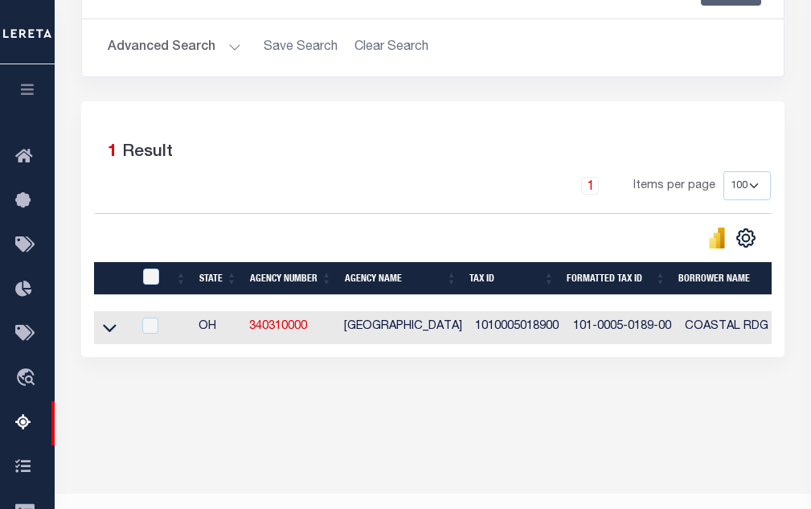
click at [213, 43] on button "Advanced Search" at bounding box center [174, 47] width 133 height 31
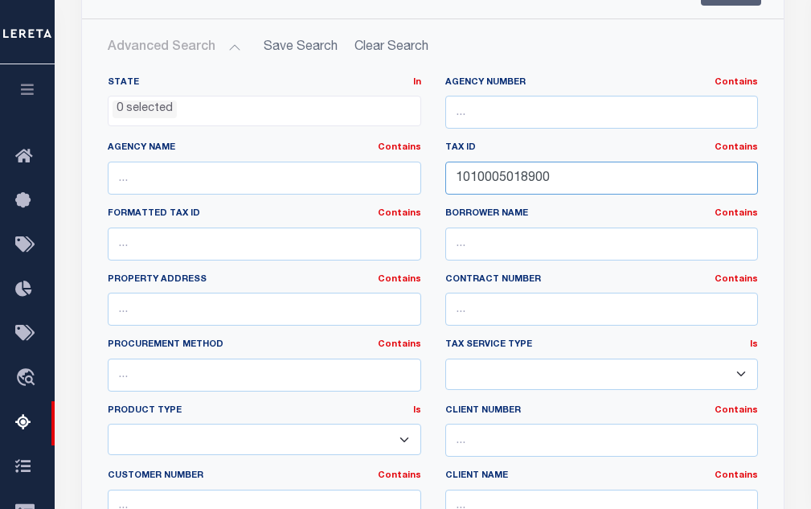
click at [497, 186] on input "1010005018900" at bounding box center [601, 178] width 313 height 33
paste input "90"
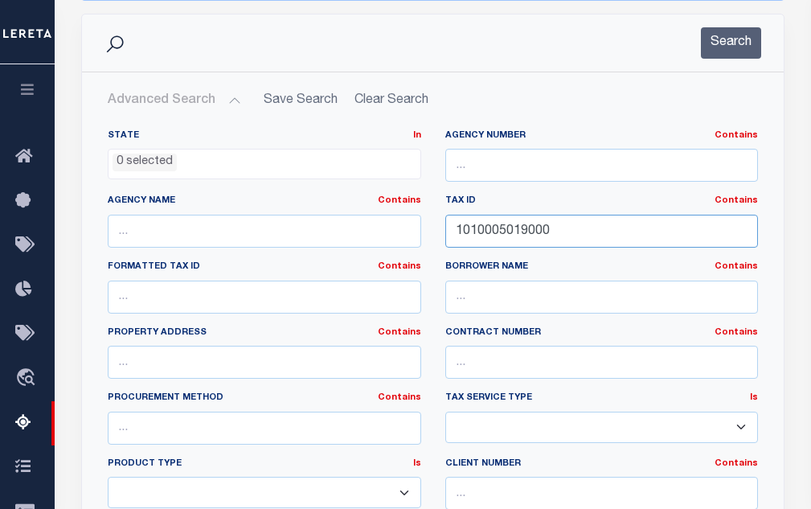
scroll to position [69, 0]
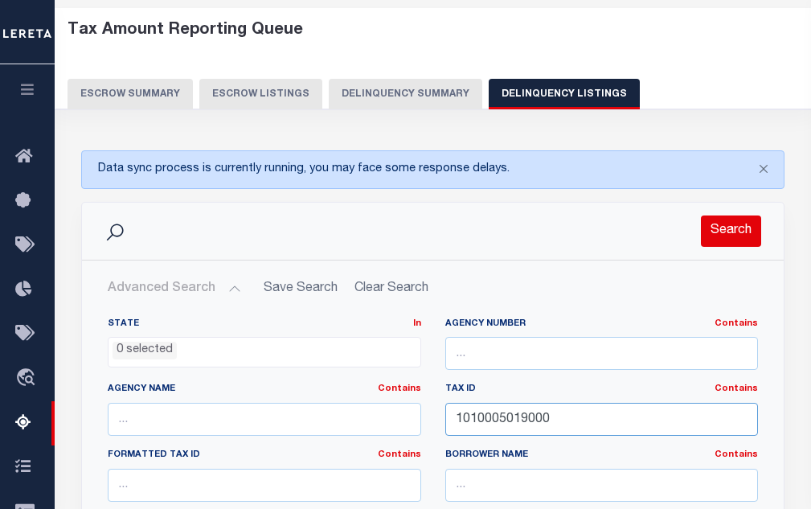
type input "1010005019000"
click at [729, 228] on button "Search" at bounding box center [731, 230] width 60 height 31
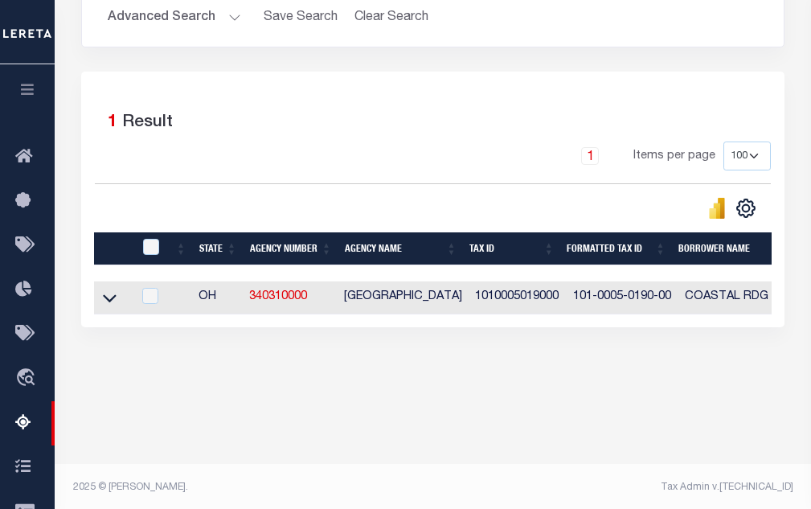
scroll to position [343, 0]
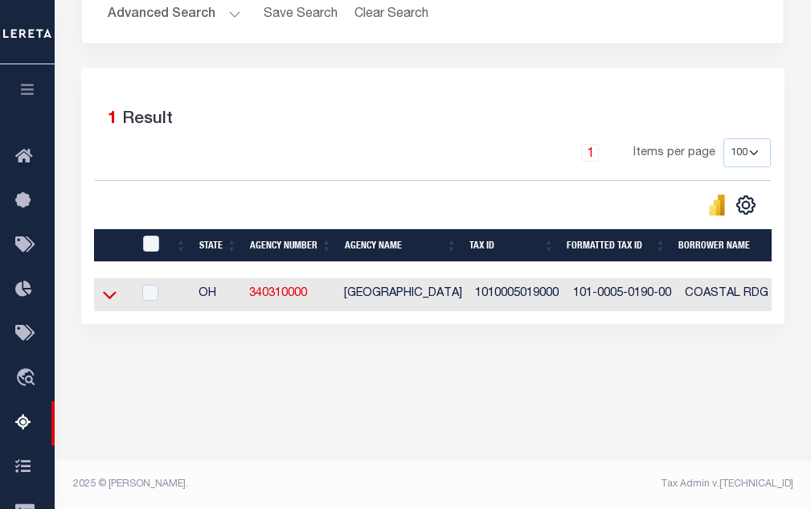
click at [116, 298] on icon at bounding box center [110, 294] width 14 height 17
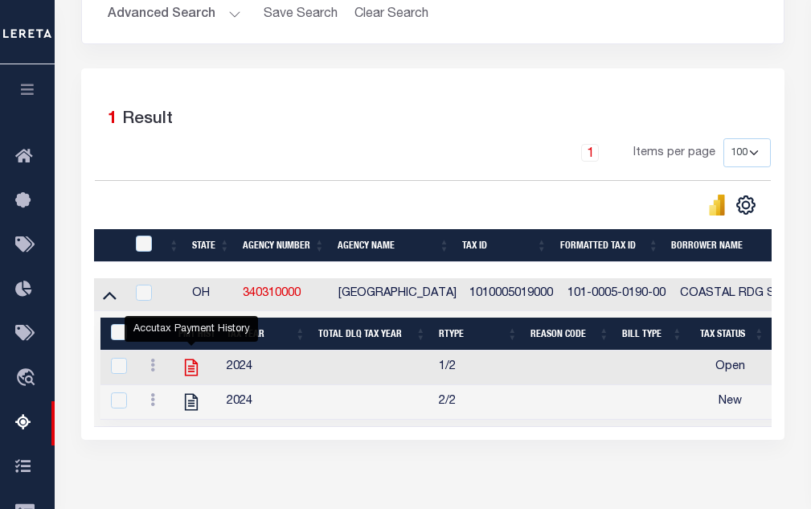
click at [197, 371] on icon "" at bounding box center [191, 367] width 13 height 17
checkbox input "true"
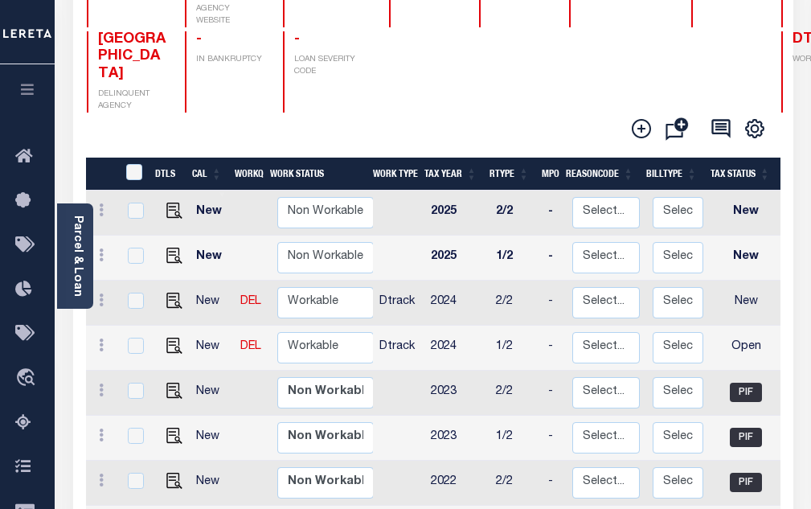
scroll to position [2, 0]
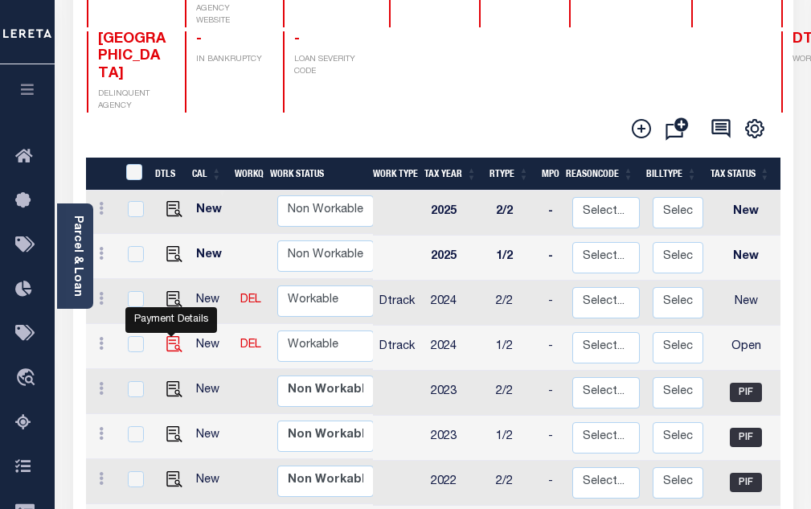
click at [174, 336] on img "" at bounding box center [174, 344] width 16 height 16
checkbox input "true"
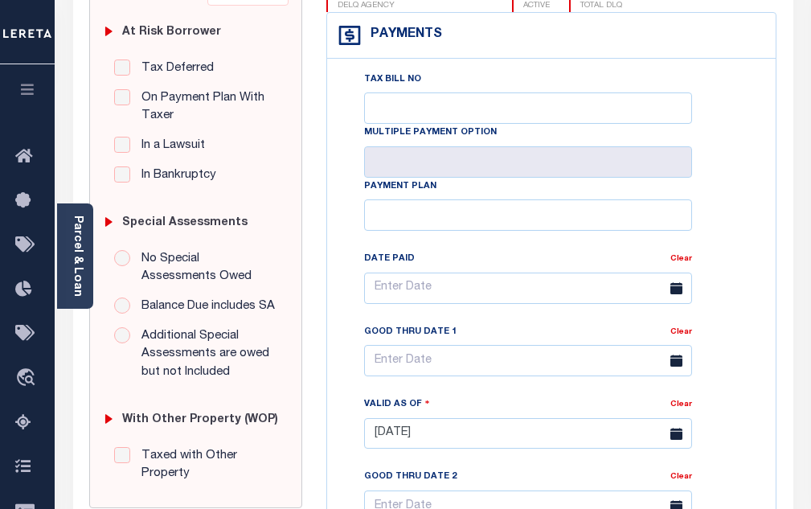
scroll to position [402, 0]
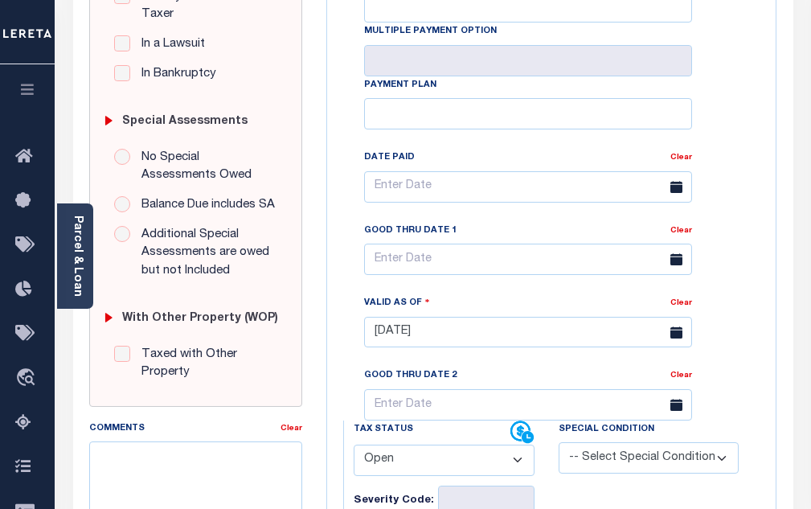
click at [394, 461] on select "- Select Status Code - Open Due/Unpaid Paid Incomplete No Tax Due Internal Refu…" at bounding box center [444, 460] width 181 height 31
select select "PYD"
click at [354, 451] on select "- Select Status Code - Open Due/Unpaid Paid Incomplete No Tax Due Internal Refu…" at bounding box center [444, 460] width 181 height 31
type input "[DATE]"
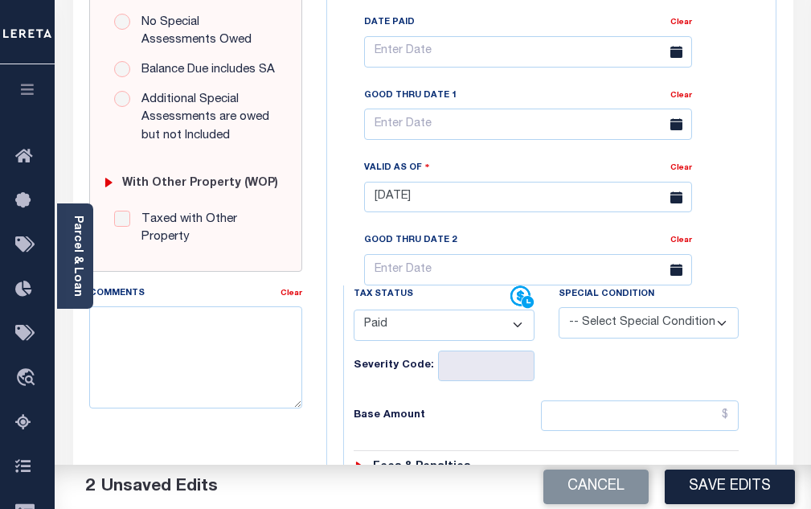
scroll to position [563, 0]
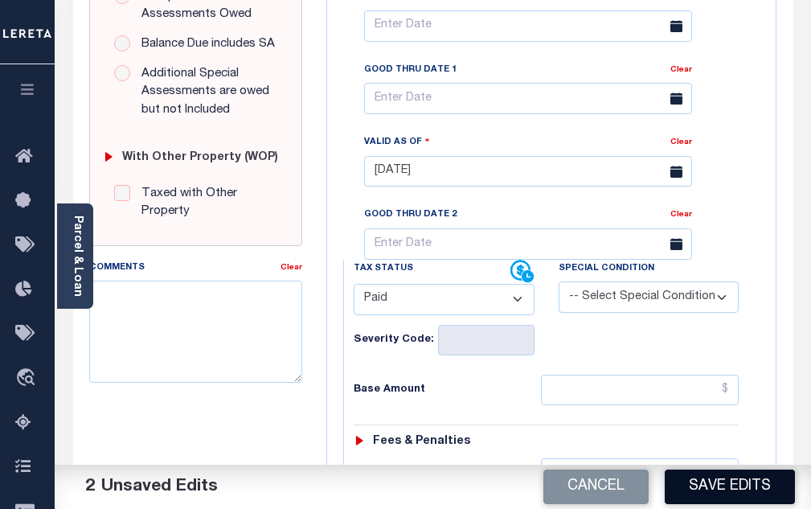
click at [717, 486] on button "Save Edits" at bounding box center [730, 486] width 130 height 35
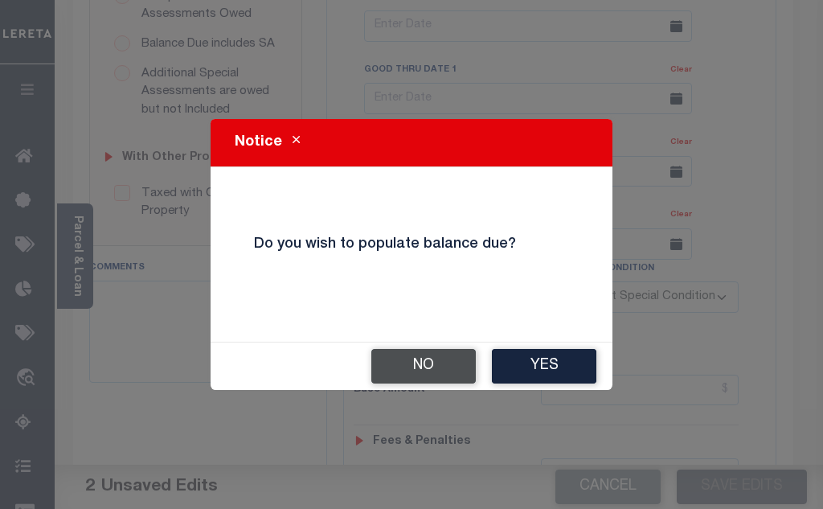
click at [400, 362] on button "No" at bounding box center [423, 366] width 104 height 35
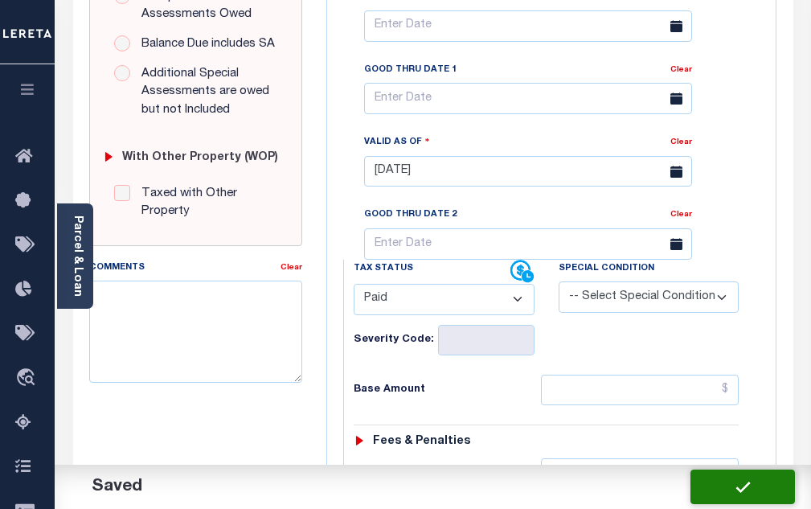
checkbox input "false"
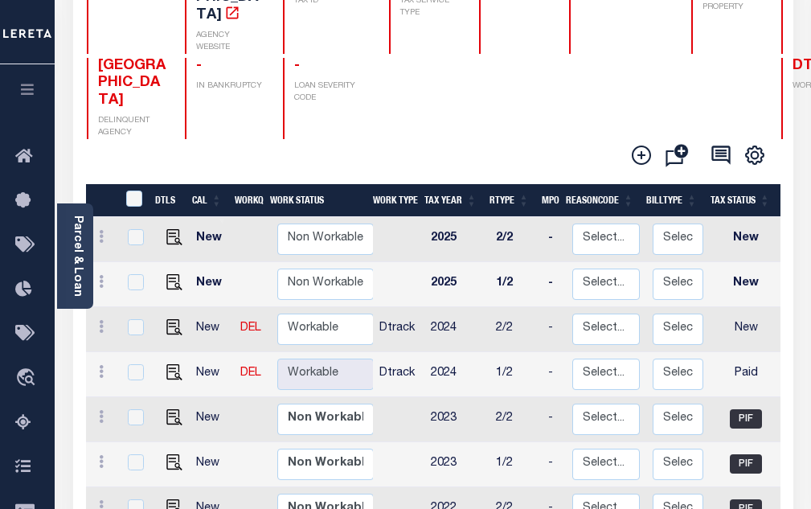
scroll to position [241, 0]
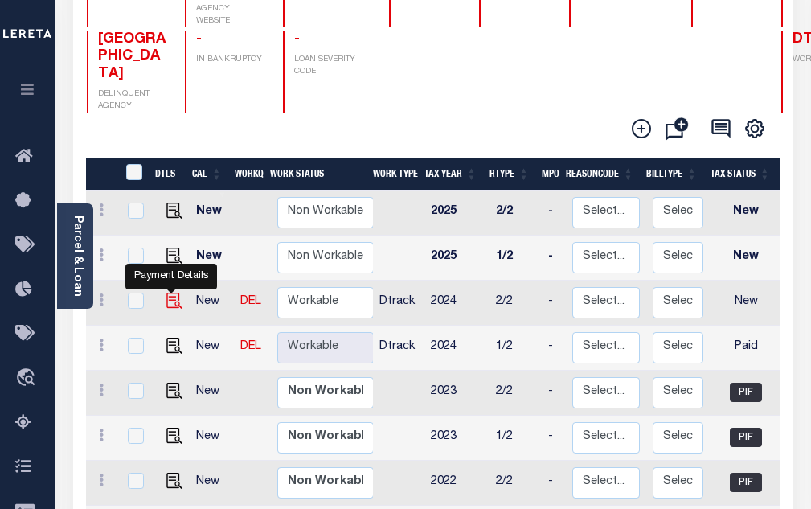
click at [166, 293] on img "" at bounding box center [174, 301] width 16 height 16
checkbox input "true"
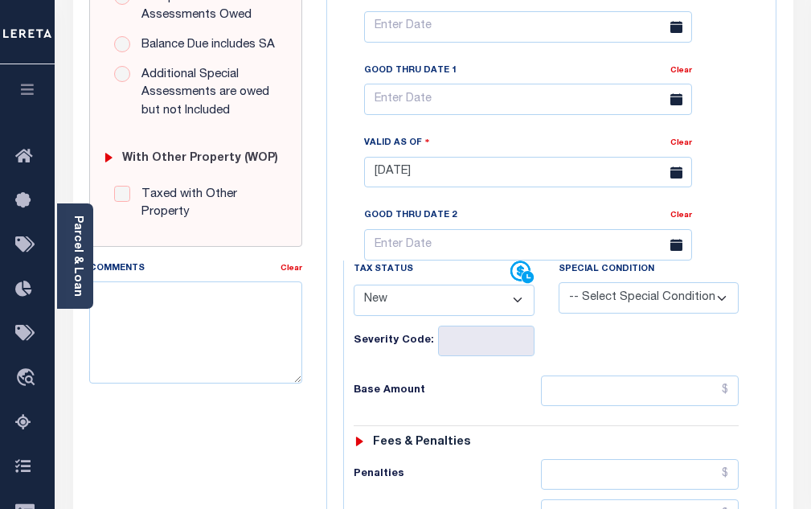
scroll to position [563, 0]
click at [395, 310] on select "- Select Status Code - Open Due/Unpaid Paid Incomplete No Tax Due Internal Refu…" at bounding box center [444, 299] width 181 height 31
select select "PYD"
click at [354, 290] on select "- Select Status Code - Open Due/Unpaid Paid Incomplete No Tax Due Internal Refu…" at bounding box center [444, 299] width 181 height 31
type input "[DATE]"
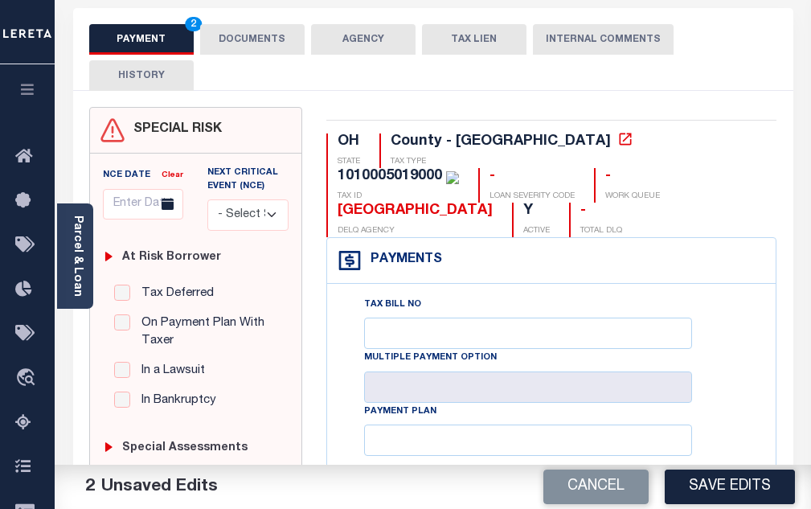
scroll to position [0, 0]
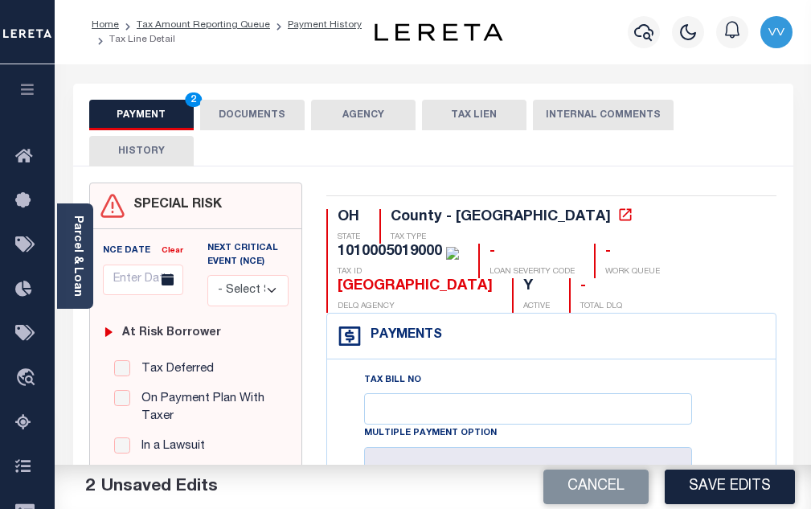
click at [250, 131] on div "PAYMENT 2 DOCUMENTS AGENCY DELINQUENT PAYEE TAX LIEN HISTORY" at bounding box center [433, 133] width 688 height 66
click at [256, 119] on button "DOCUMENTS" at bounding box center [252, 115] width 104 height 31
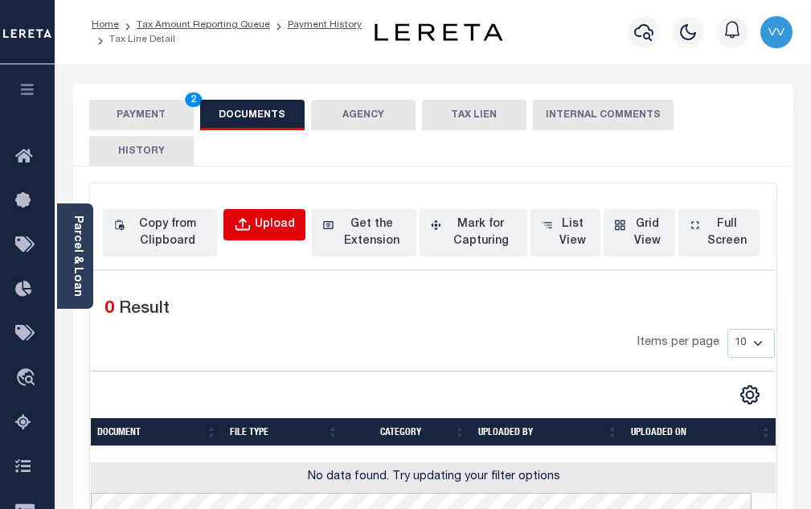
click at [272, 222] on div "Upload" at bounding box center [275, 225] width 40 height 18
select select "POP"
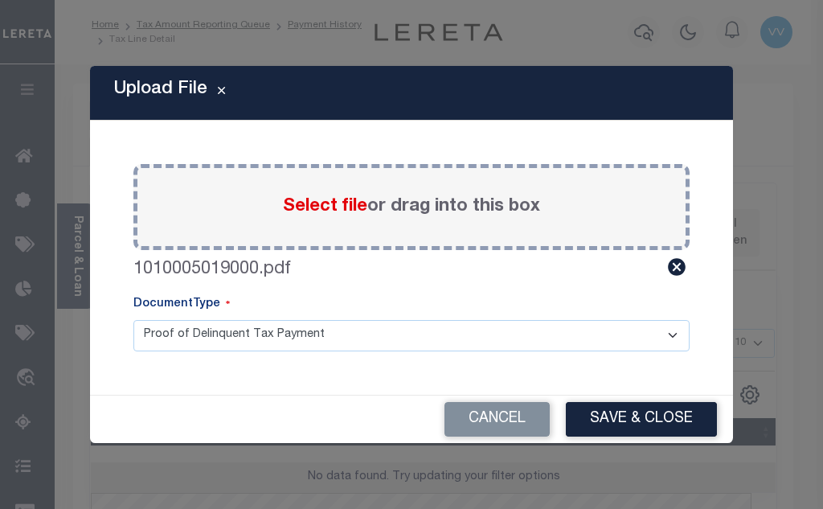
click at [605, 411] on button "Save & Close" at bounding box center [641, 419] width 151 height 35
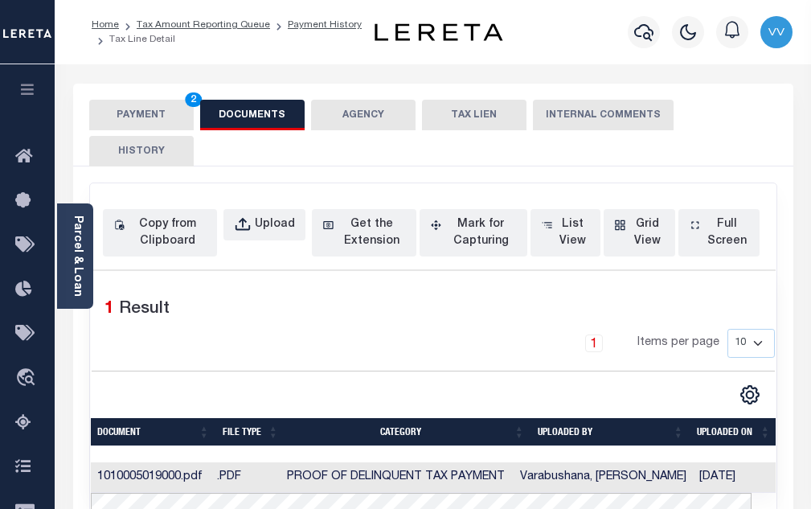
click at [159, 121] on button "PAYMENT 2" at bounding box center [141, 115] width 104 height 31
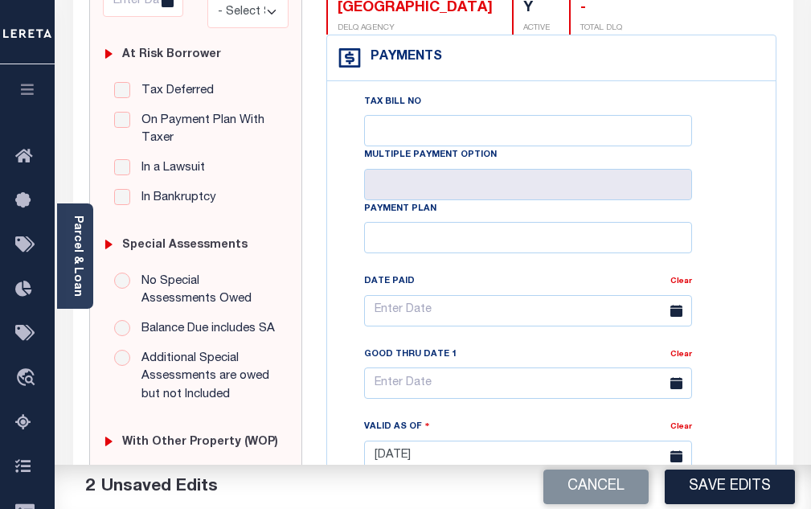
scroll to position [322, 0]
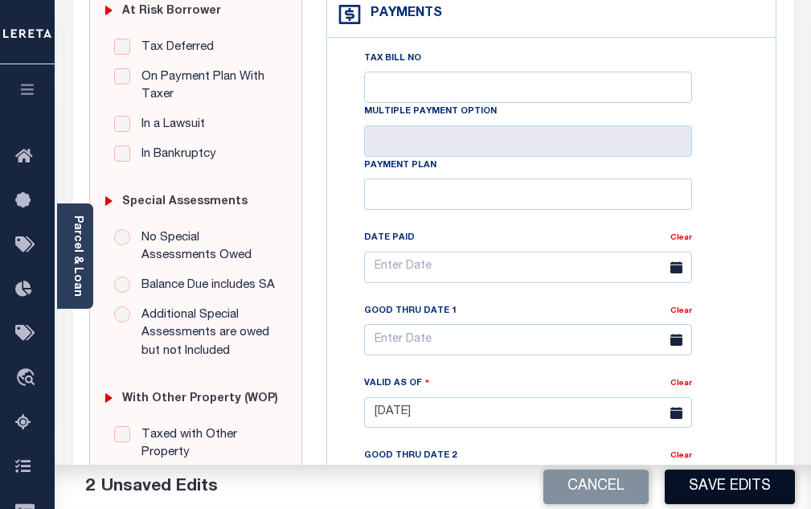
click at [724, 498] on button "Save Edits" at bounding box center [730, 486] width 130 height 35
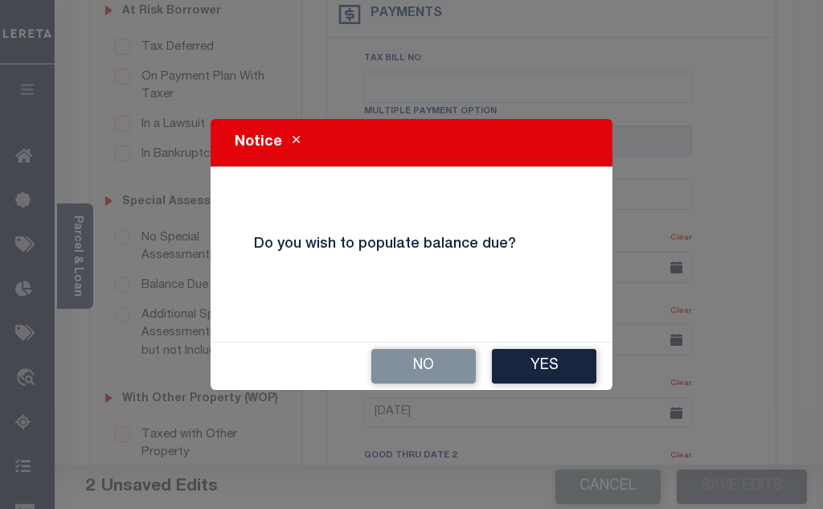
click at [420, 370] on button "No" at bounding box center [423, 366] width 104 height 35
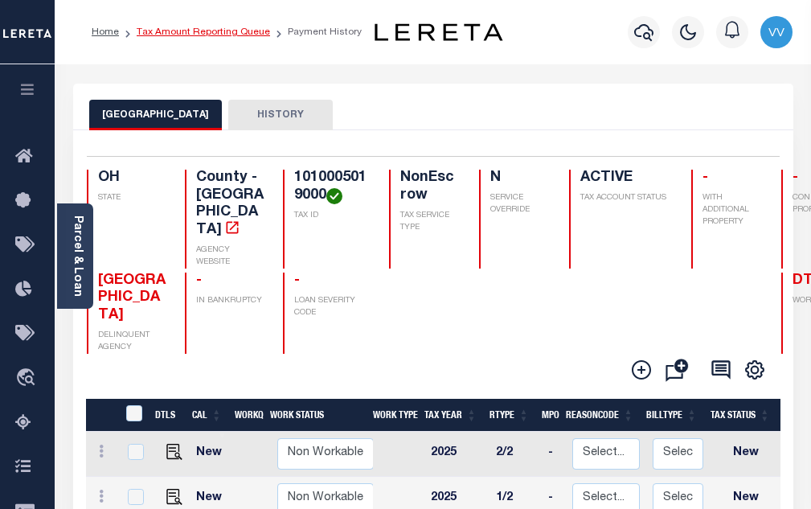
click at [252, 35] on link "Tax Amount Reporting Queue" at bounding box center [203, 32] width 133 height 10
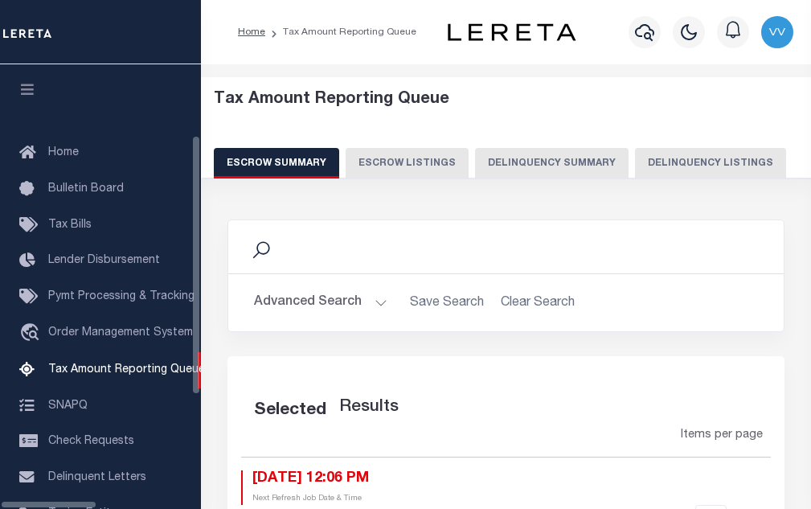
select select "100"
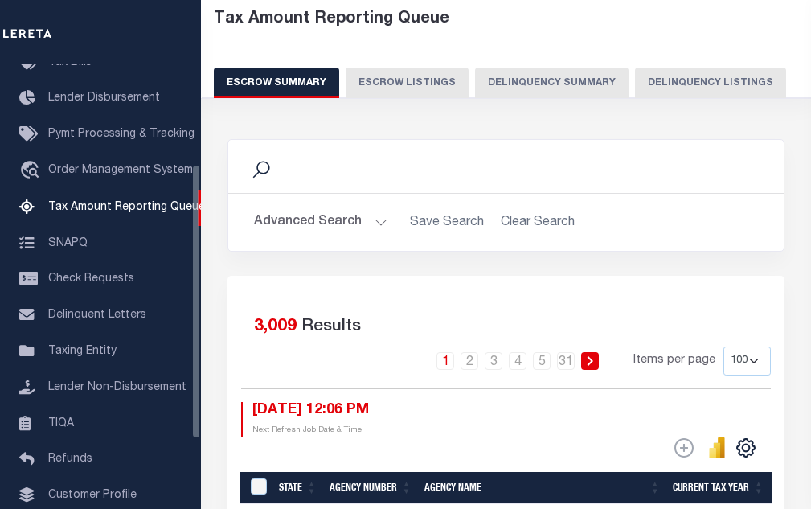
scroll to position [80, 0]
click at [677, 85] on button "Delinquency Listings" at bounding box center [710, 83] width 151 height 31
select select "100"
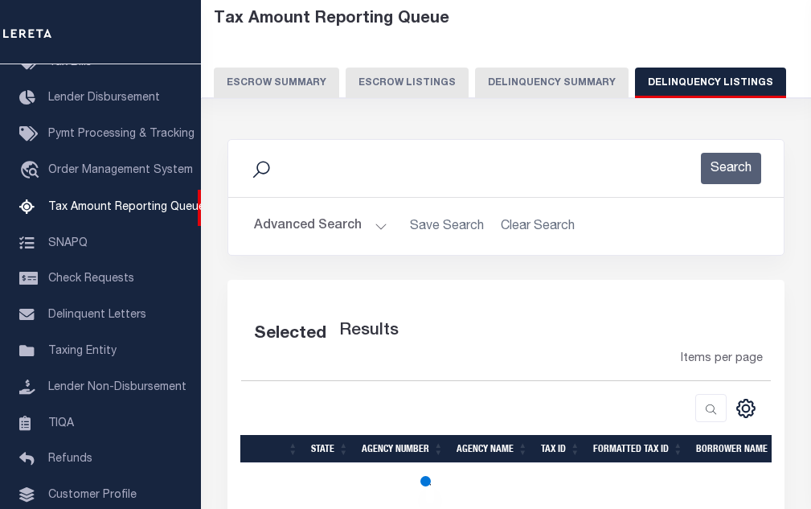
select select "100"
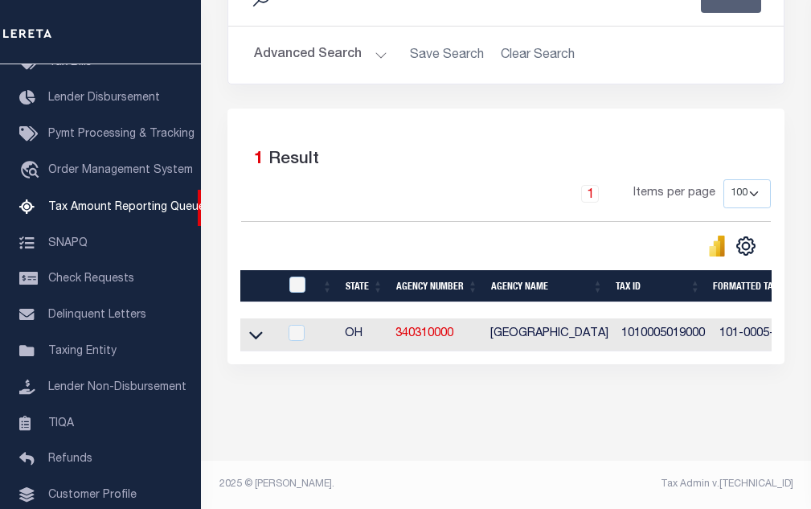
scroll to position [265, 0]
click at [298, 325] on input "checkbox" at bounding box center [297, 333] width 16 height 16
checkbox input "true"
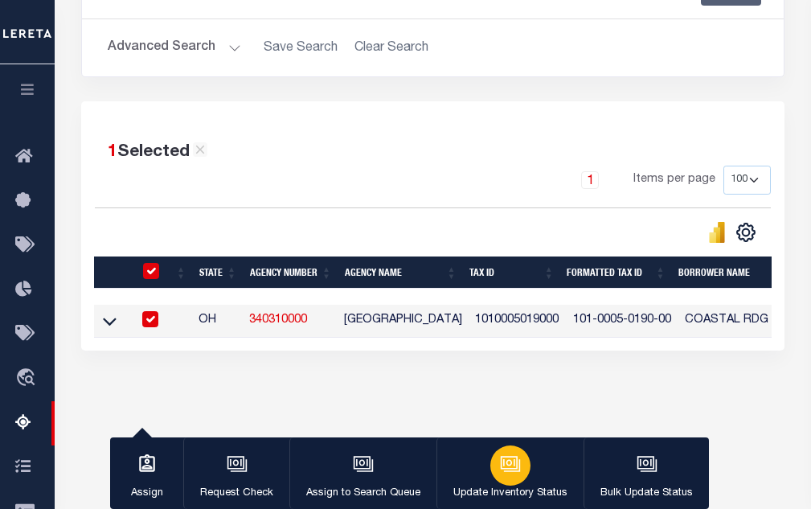
click at [500, 465] on icon "button" at bounding box center [510, 463] width 21 height 21
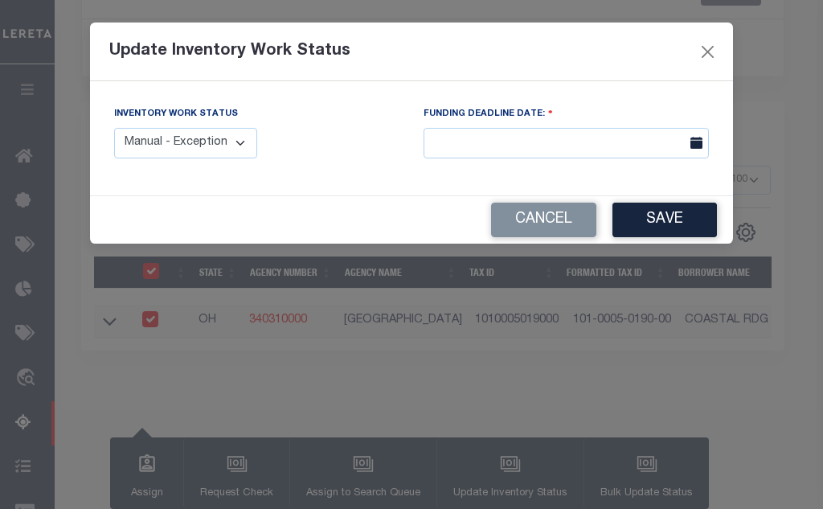
click at [215, 151] on select "Manual - Exception Pended - Awaiting Search Late Add Exception Completed" at bounding box center [185, 143] width 143 height 31
select select "4"
click at [114, 128] on select "Manual - Exception Pended - Awaiting Search Late Add Exception Completed" at bounding box center [185, 143] width 143 height 31
click at [658, 221] on button "Save" at bounding box center [665, 220] width 104 height 35
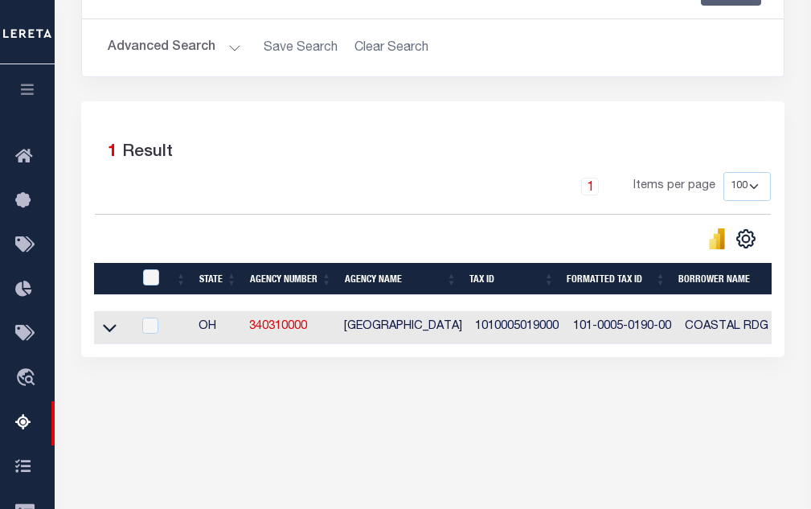
click at [197, 51] on button "Advanced Search" at bounding box center [174, 47] width 133 height 31
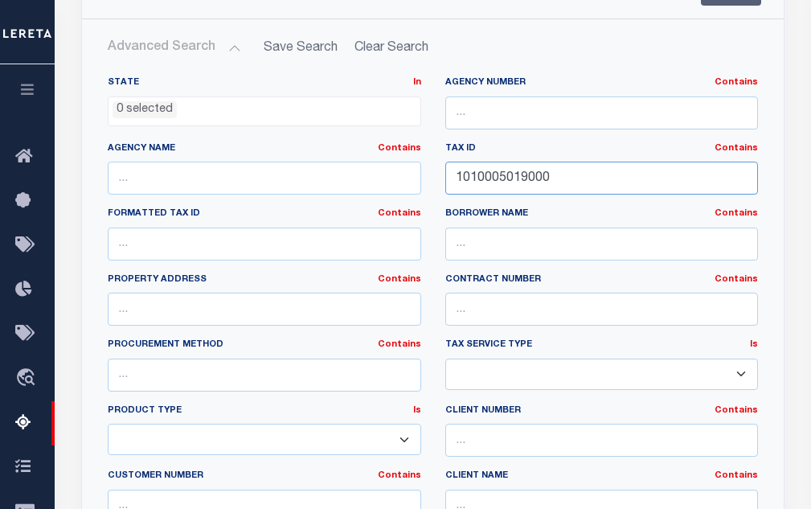
click at [526, 175] on input "1010005019000" at bounding box center [601, 178] width 313 height 33
paste input "1"
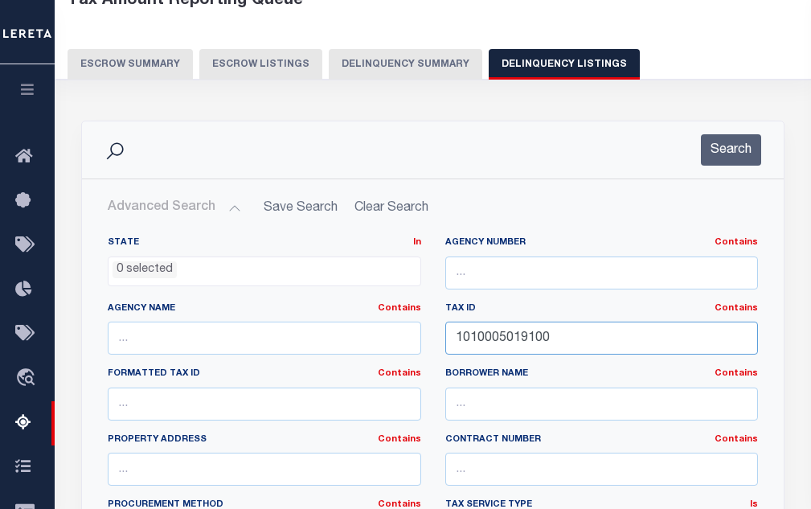
scroll to position [98, 0]
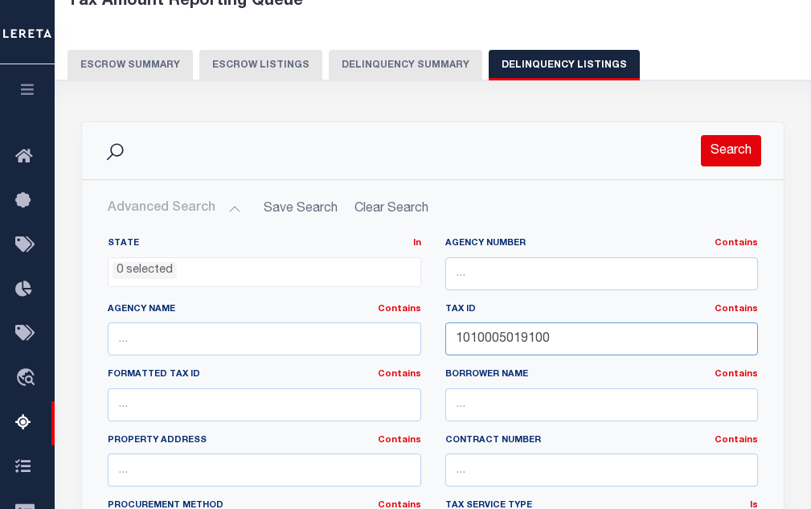
type input "1010005019100"
click at [721, 154] on button "Search" at bounding box center [731, 150] width 60 height 31
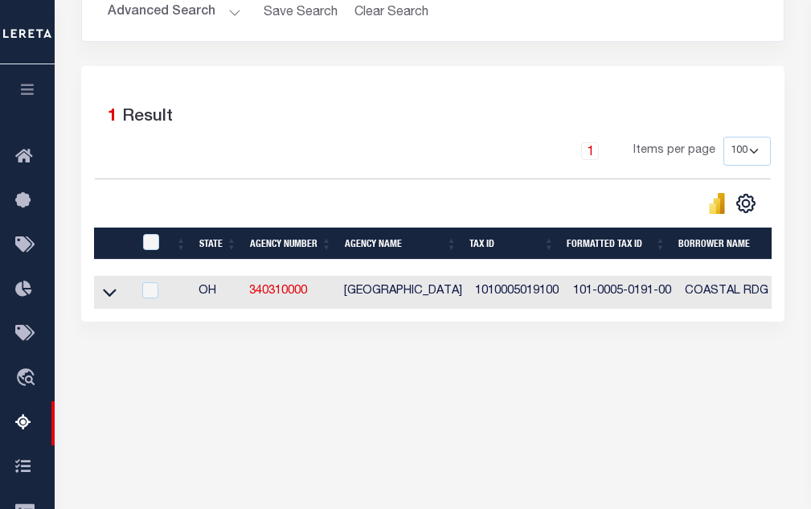
scroll to position [343, 0]
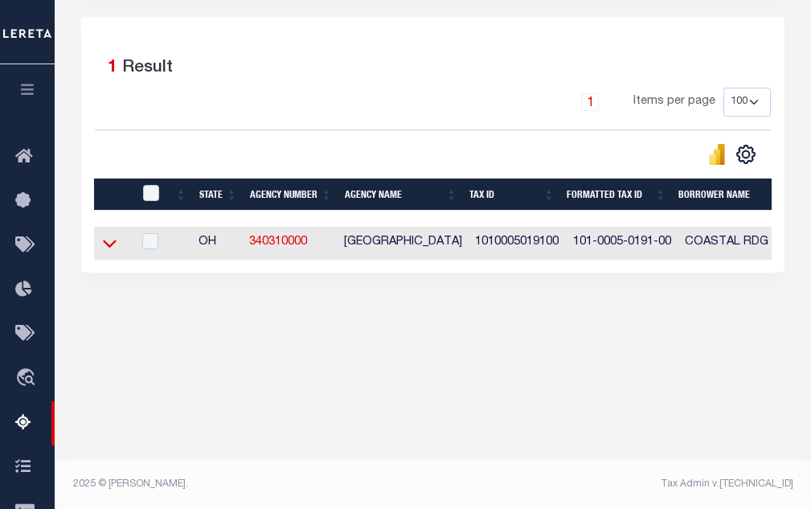
click at [110, 248] on icon at bounding box center [110, 243] width 14 height 17
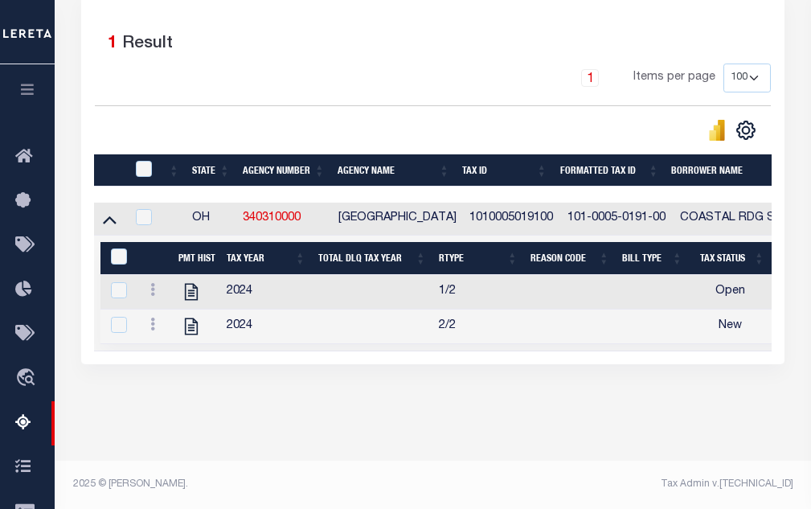
scroll to position [383, 0]
click at [187, 284] on icon at bounding box center [191, 291] width 21 height 21
checkbox input "true"
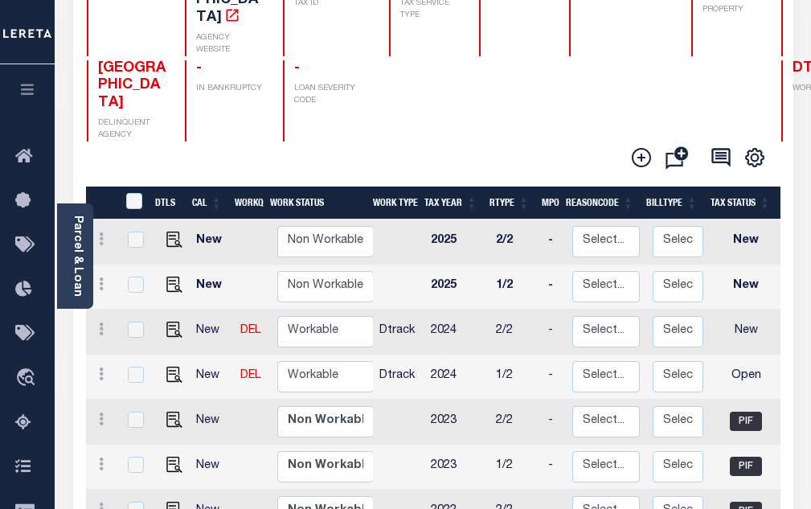
scroll to position [241, 0]
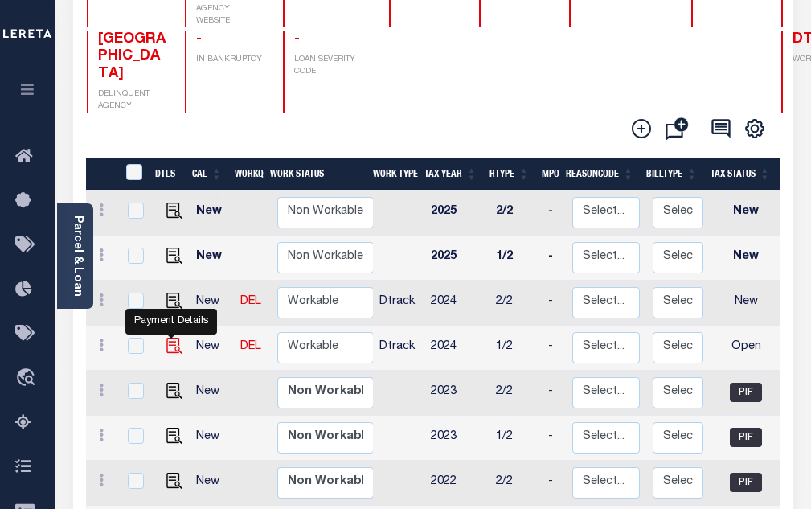
click at [170, 338] on img "" at bounding box center [174, 346] width 16 height 16
checkbox input "true"
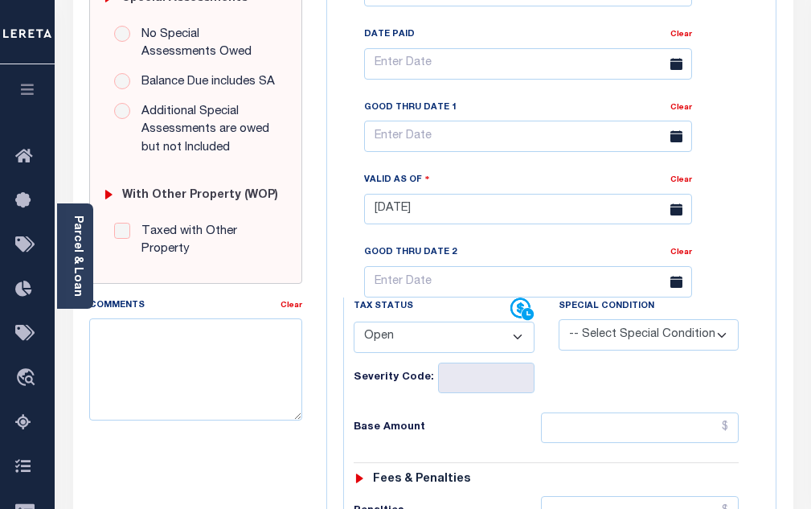
scroll to position [563, 0]
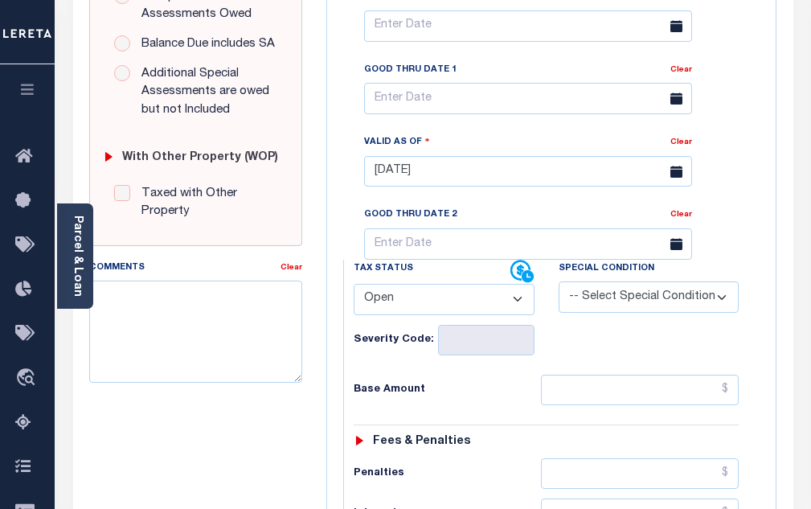
click at [414, 306] on select "- Select Status Code - Open Due/Unpaid Paid Incomplete No Tax Due Internal Refu…" at bounding box center [444, 299] width 181 height 31
select select "PYD"
click at [354, 290] on select "- Select Status Code - Open Due/Unpaid Paid Incomplete No Tax Due Internal Refu…" at bounding box center [444, 299] width 181 height 31
type input "[DATE]"
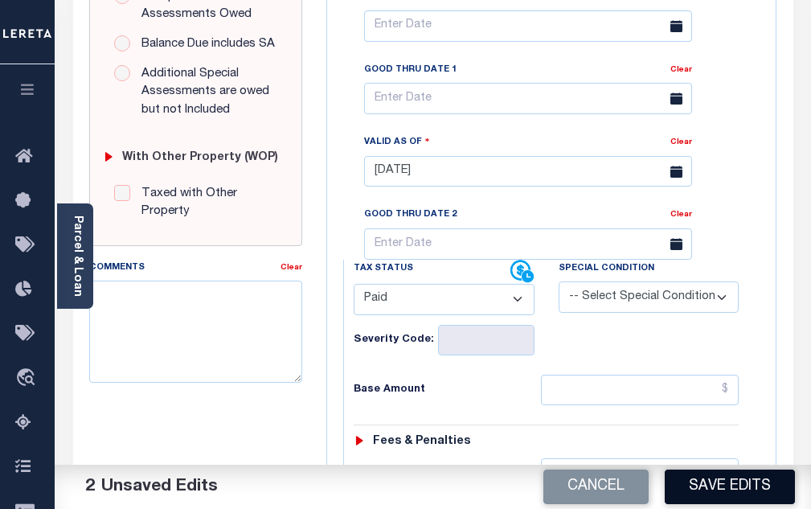
click at [725, 486] on button "Save Edits" at bounding box center [730, 486] width 130 height 35
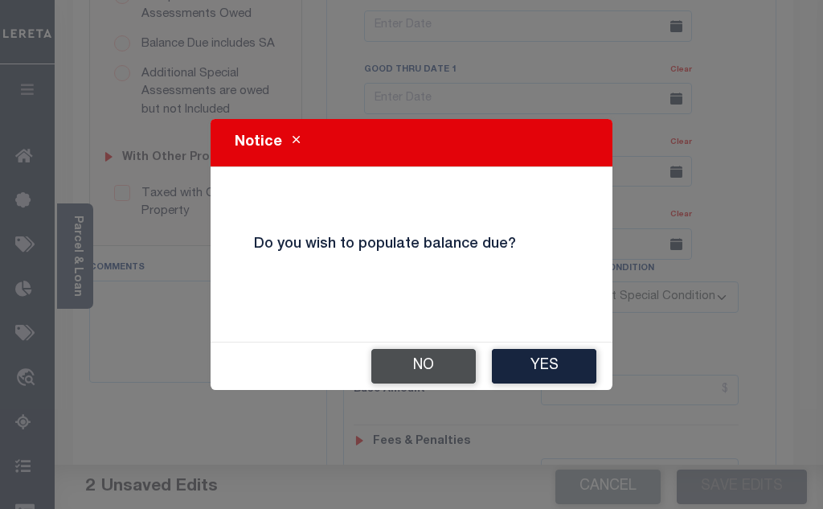
click at [401, 360] on button "No" at bounding box center [423, 366] width 104 height 35
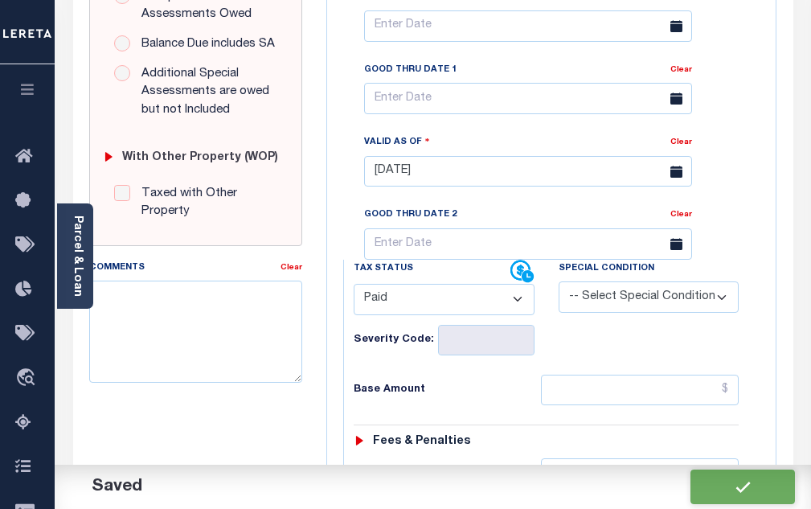
checkbox input "false"
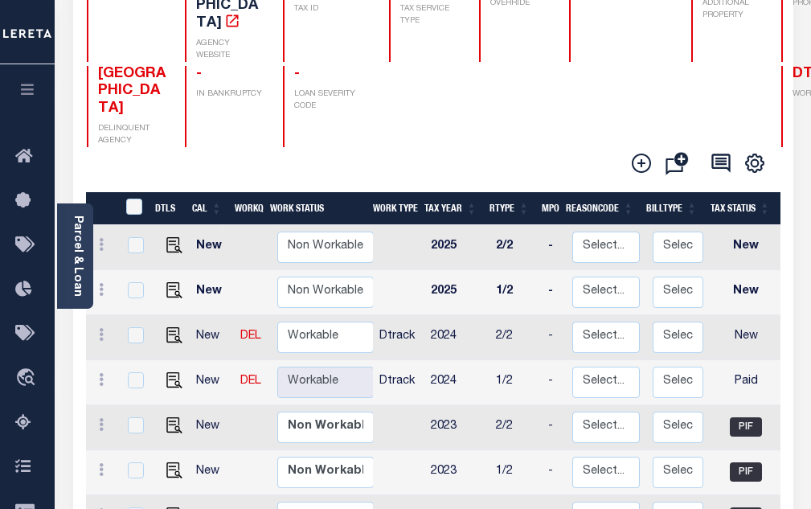
scroll to position [241, 0]
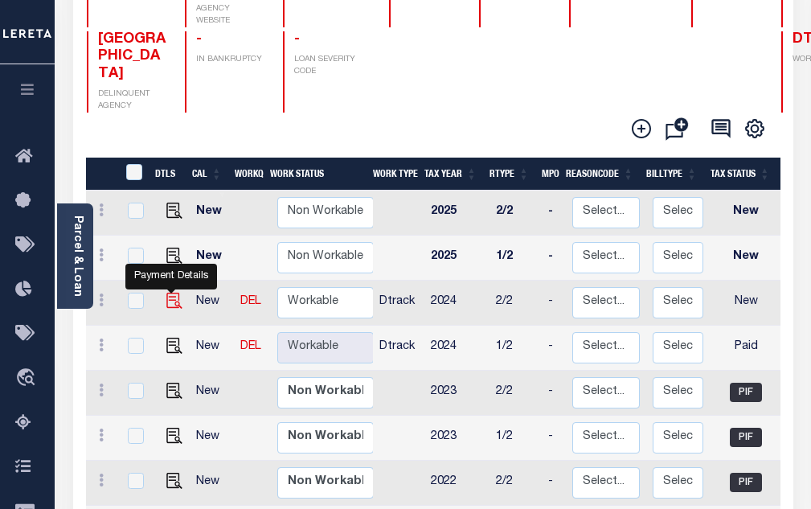
click at [176, 293] on img "" at bounding box center [174, 301] width 16 height 16
checkbox input "true"
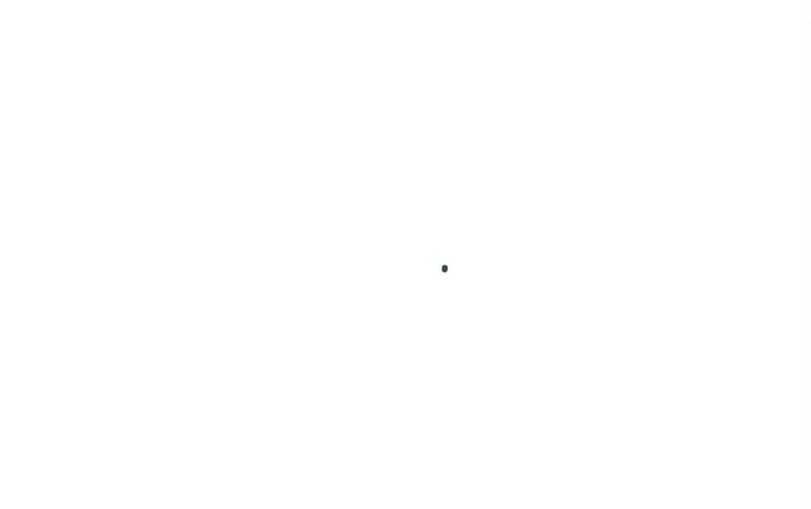
select select "NW2"
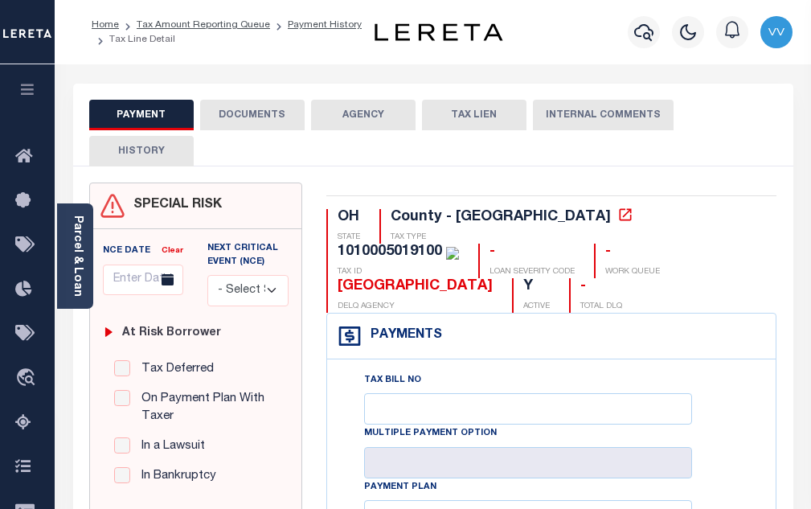
click at [241, 132] on div "PAYMENT DOCUMENTS AGENCY DELINQUENT PAYEE TAX LIEN HISTORY" at bounding box center [433, 133] width 688 height 66
click at [246, 121] on button "DOCUMENTS" at bounding box center [252, 115] width 104 height 31
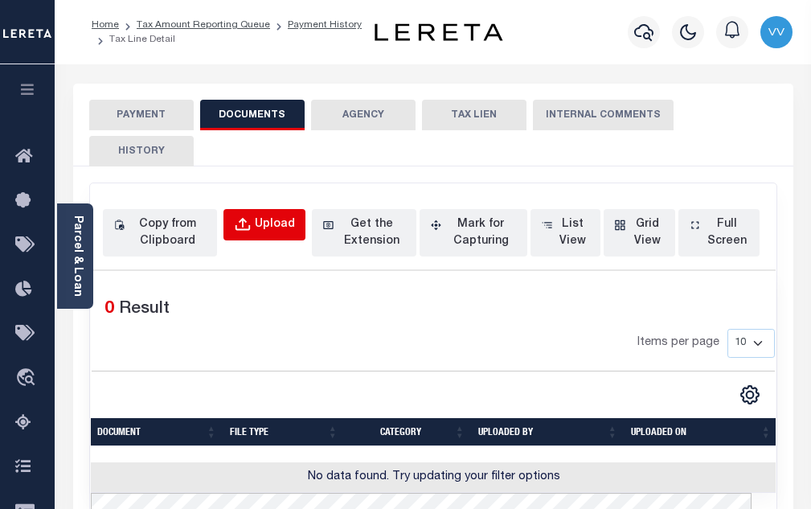
click at [277, 232] on div "Upload" at bounding box center [275, 225] width 40 height 18
select select "POP"
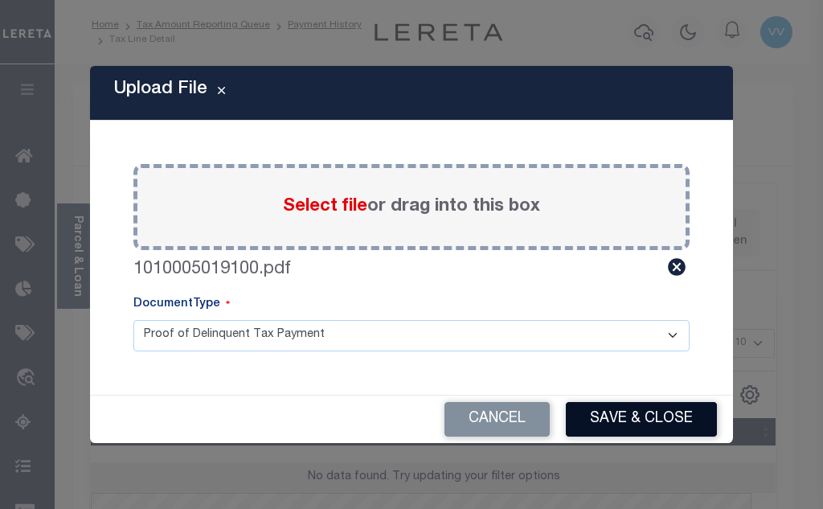
click at [620, 429] on button "Save & Close" at bounding box center [641, 419] width 151 height 35
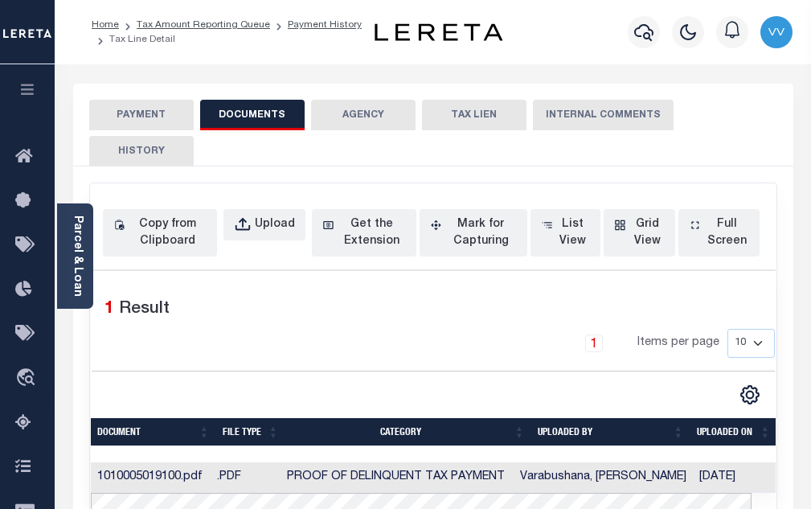
click at [153, 115] on button "PAYMENT" at bounding box center [141, 115] width 104 height 31
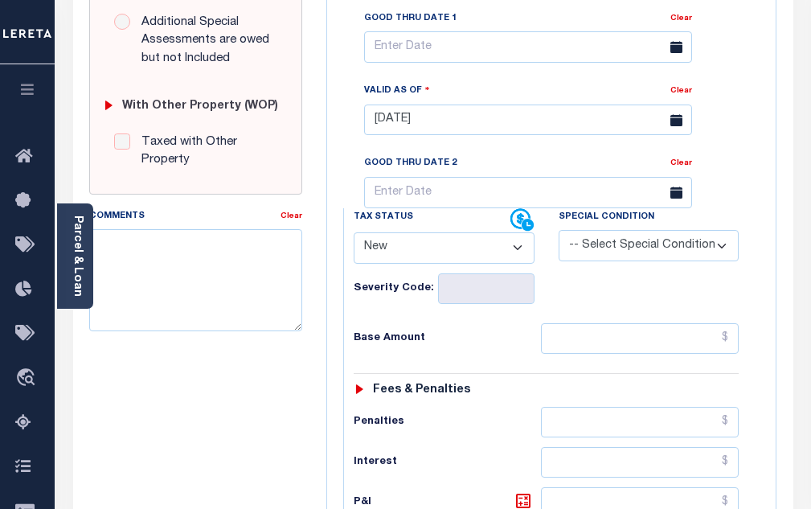
scroll to position [643, 0]
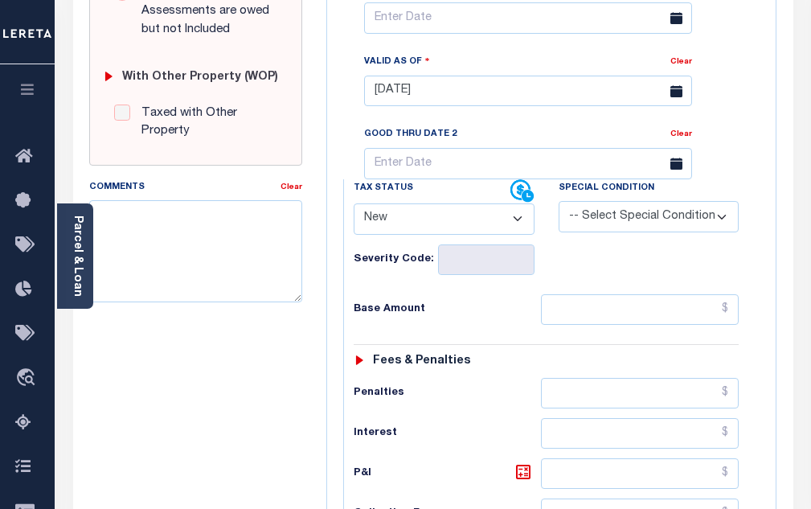
click at [410, 233] on select "- Select Status Code - Open Due/Unpaid Paid Incomplete No Tax Due Internal Refu…" at bounding box center [444, 218] width 181 height 31
select select "PYD"
click at [354, 210] on select "- Select Status Code - Open Due/Unpaid Paid Incomplete No Tax Due Internal Refu…" at bounding box center [444, 218] width 181 height 31
type input "[DATE]"
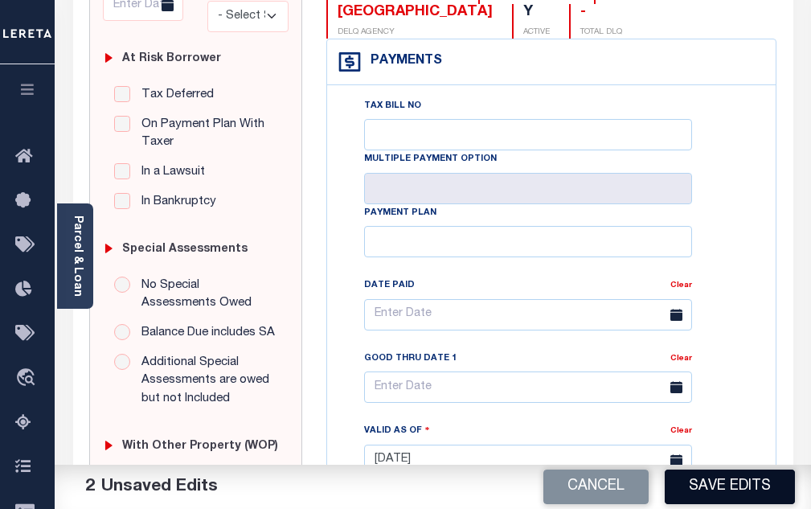
scroll to position [241, 0]
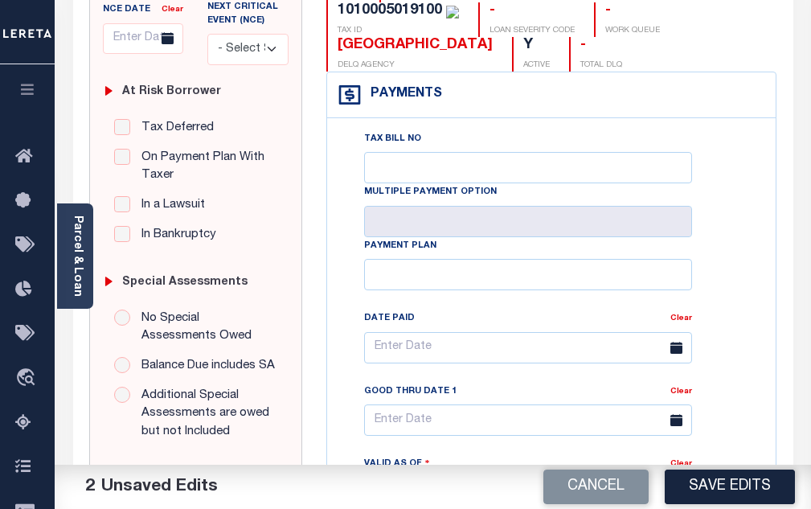
click at [738, 501] on button "Save Edits" at bounding box center [730, 486] width 130 height 35
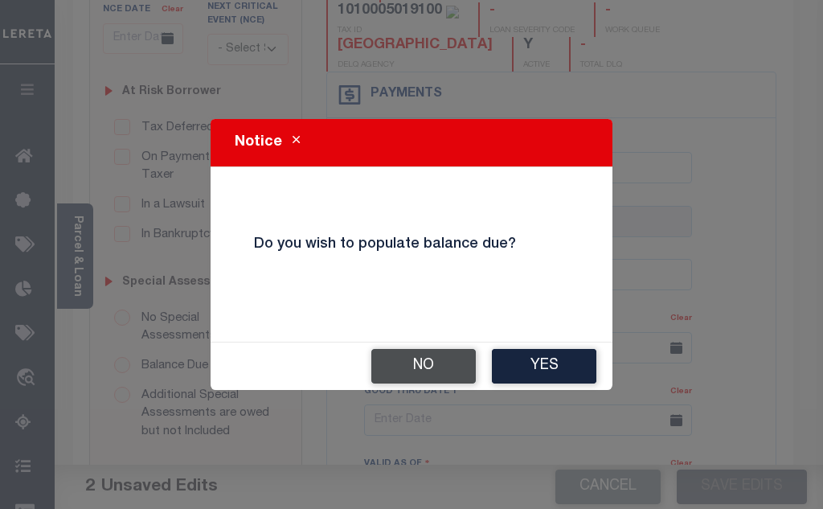
click at [445, 363] on button "No" at bounding box center [423, 366] width 104 height 35
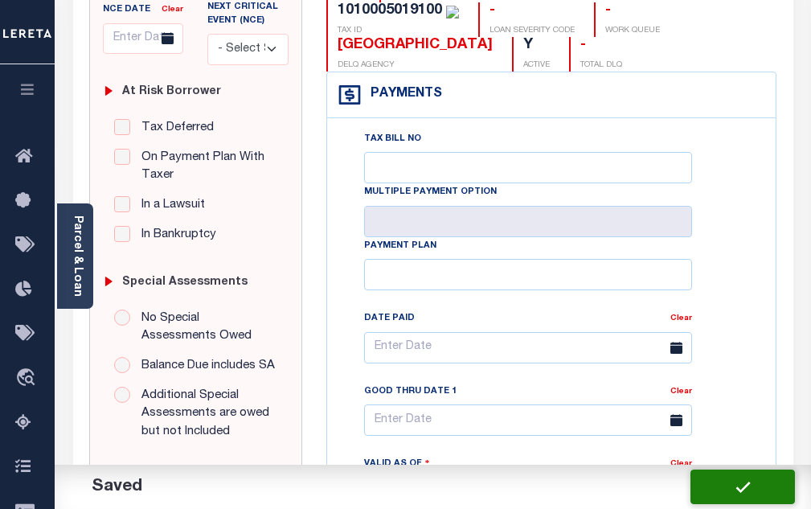
checkbox input "false"
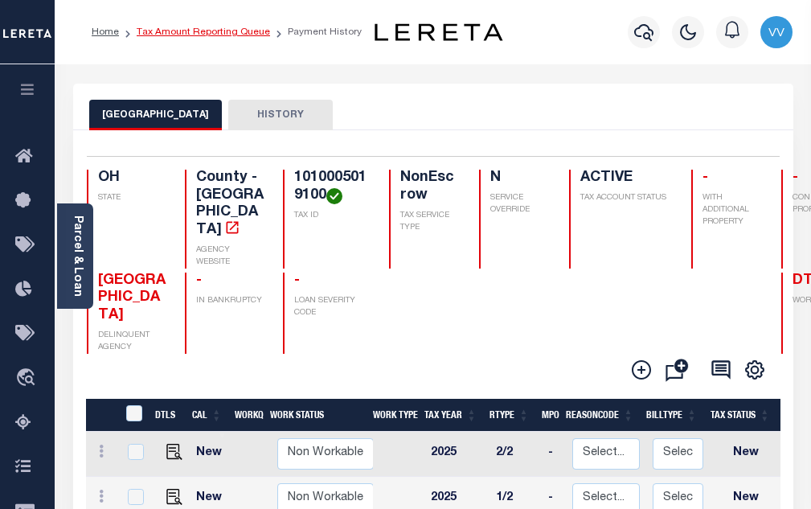
click at [251, 35] on link "Tax Amount Reporting Queue" at bounding box center [203, 32] width 133 height 10
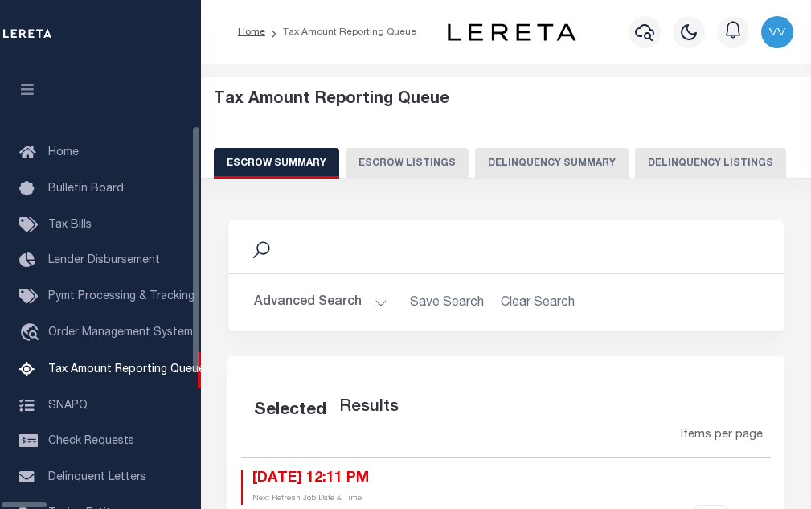
select select "100"
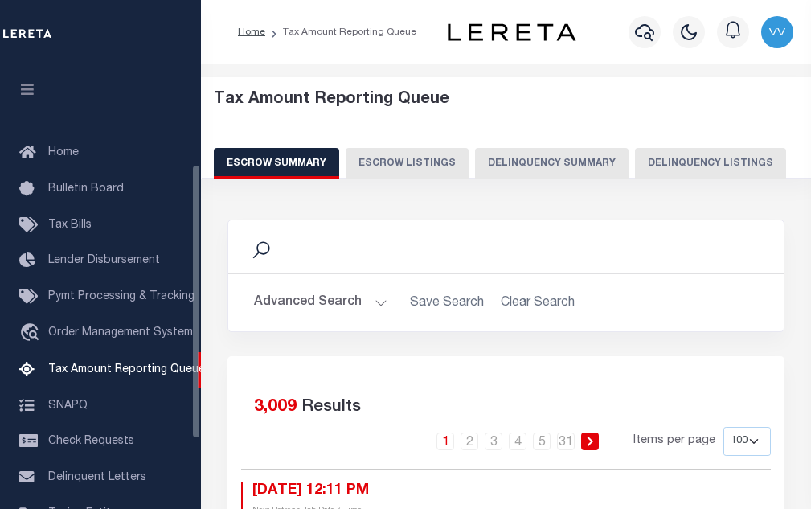
scroll to position [162, 0]
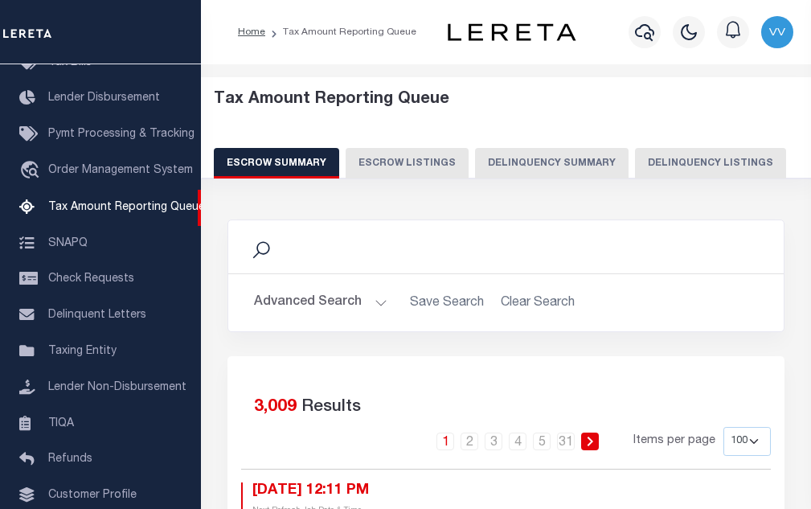
click at [664, 166] on button "Delinquency Listings" at bounding box center [710, 163] width 151 height 31
select select "100"
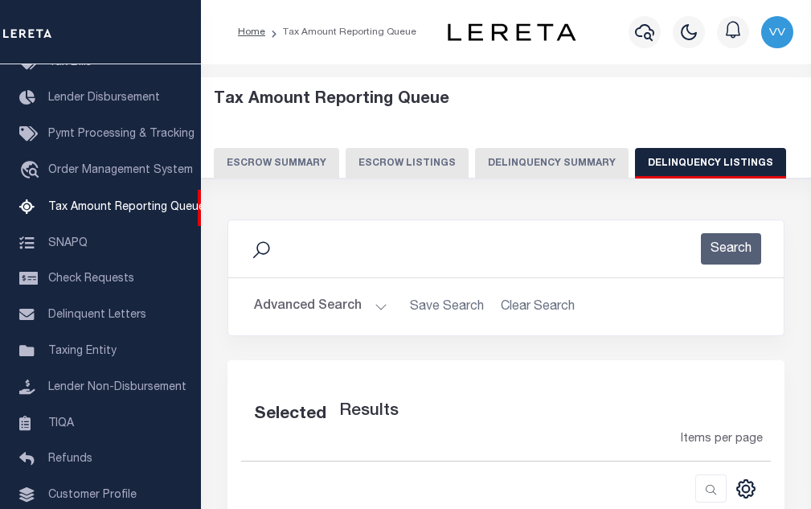
select select "100"
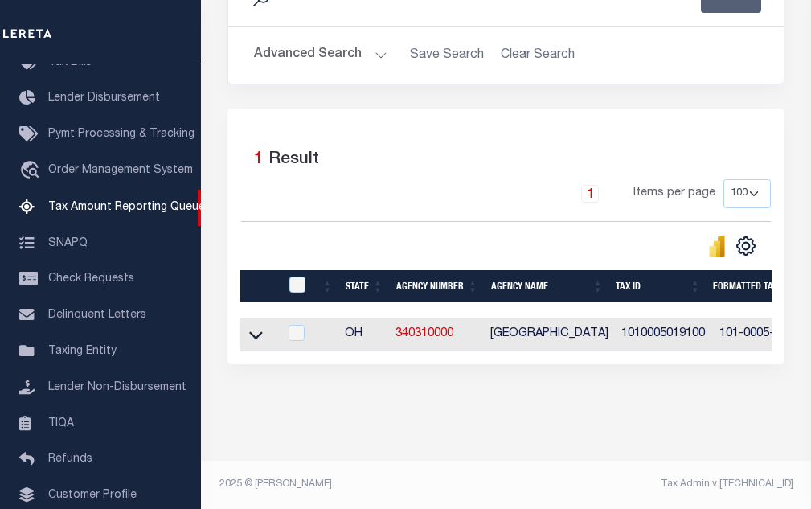
scroll to position [265, 0]
click at [298, 325] on input "checkbox" at bounding box center [297, 333] width 16 height 16
checkbox input "true"
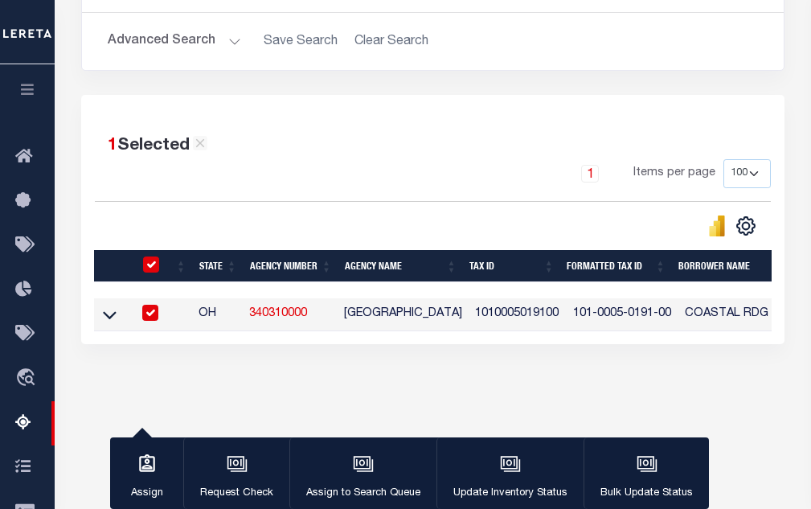
scroll to position [259, 0]
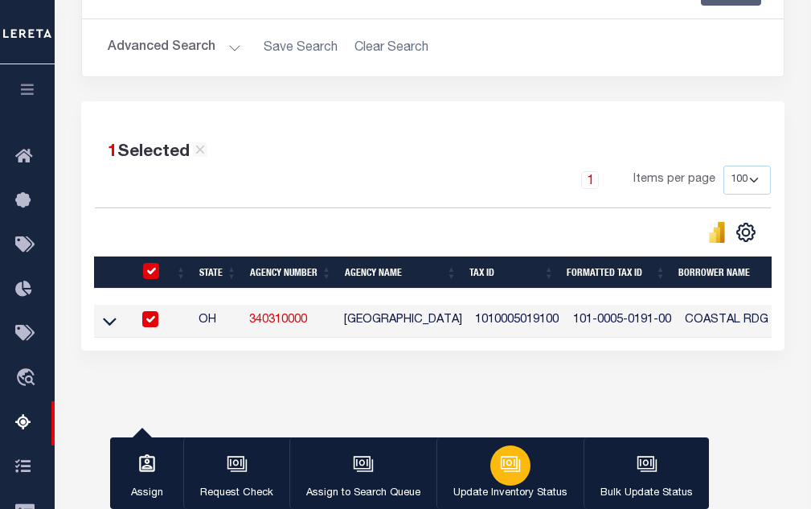
click at [516, 464] on icon "button" at bounding box center [512, 465] width 16 height 12
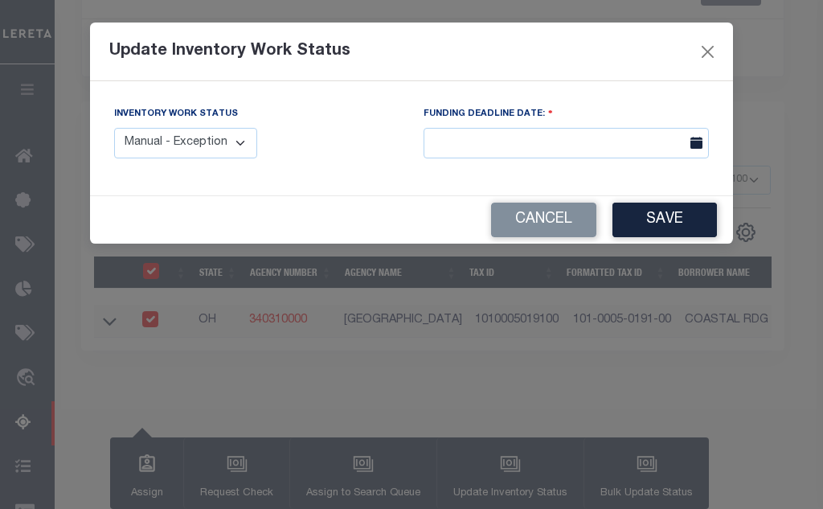
click at [203, 131] on select "Manual - Exception Pended - Awaiting Search Late Add Exception Completed" at bounding box center [185, 143] width 143 height 31
select select "4"
click at [114, 128] on select "Manual - Exception Pended - Awaiting Search Late Add Exception Completed" at bounding box center [185, 143] width 143 height 31
click at [673, 223] on button "Save" at bounding box center [665, 220] width 104 height 35
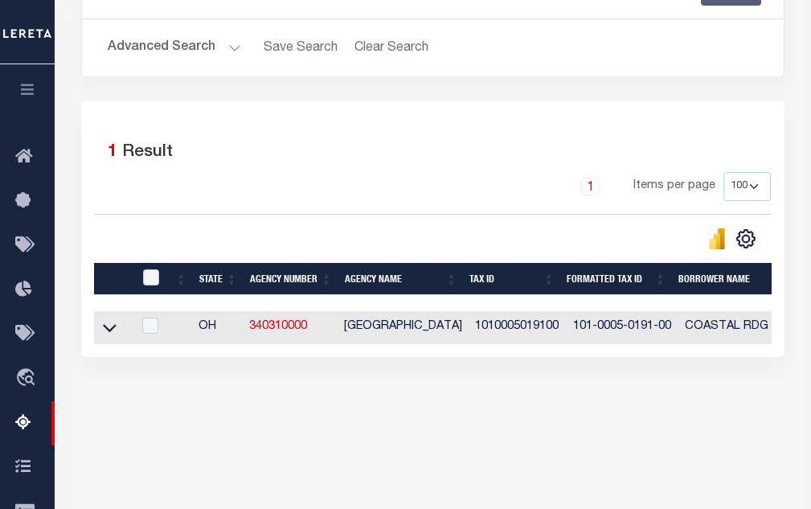
click at [170, 51] on button "Advanced Search" at bounding box center [174, 47] width 133 height 31
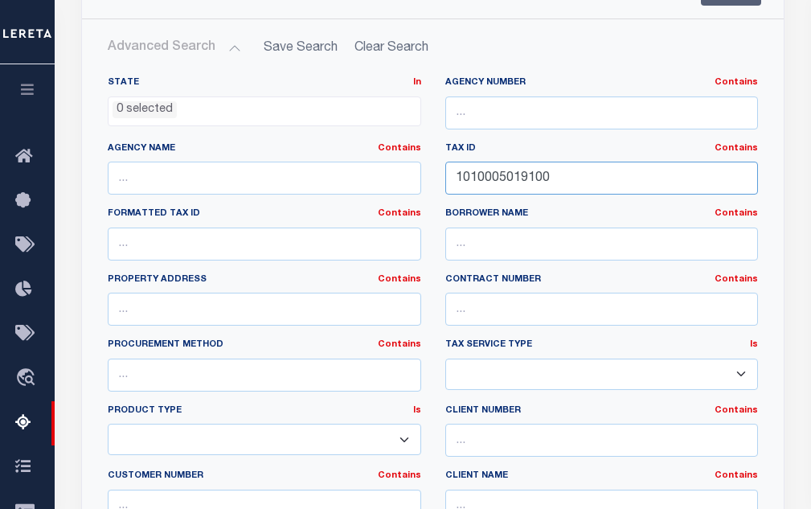
click at [502, 171] on input "1010005019100" at bounding box center [601, 178] width 313 height 33
paste input "2"
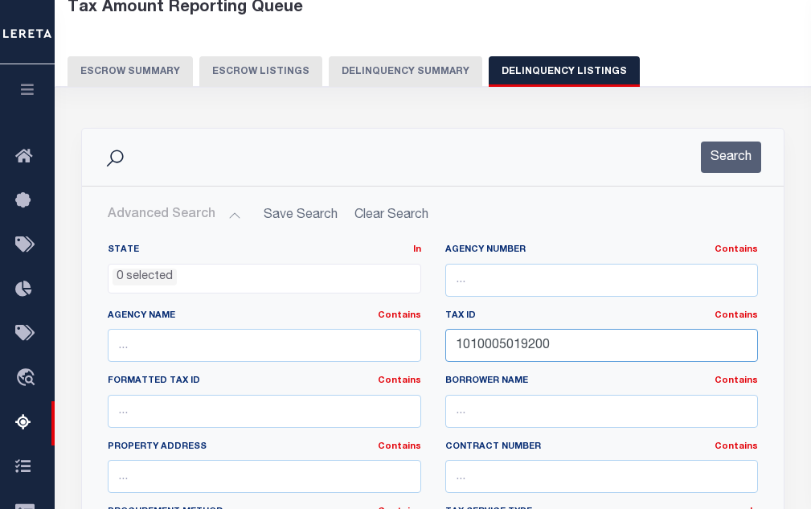
scroll to position [18, 0]
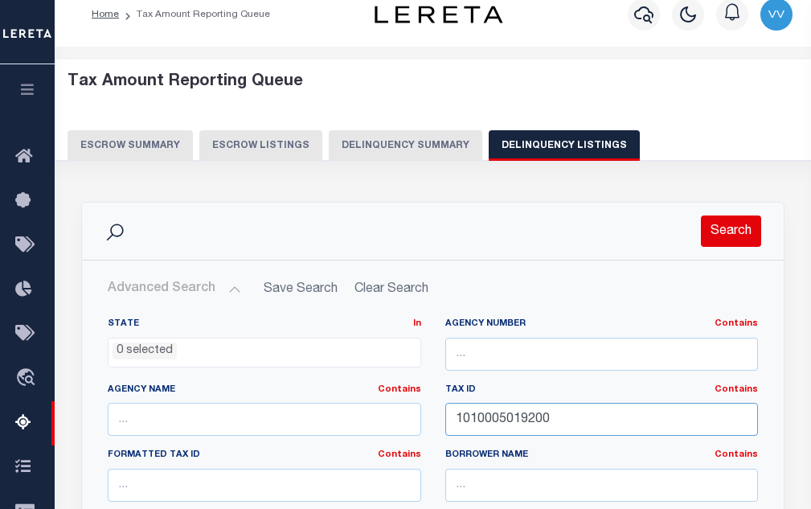
type input "1010005019200"
click at [735, 231] on button "Search" at bounding box center [731, 230] width 60 height 31
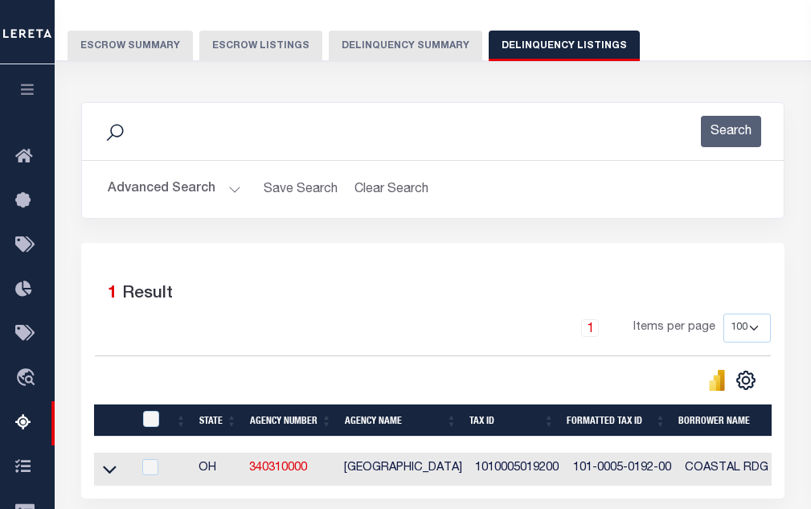
scroll to position [178, 0]
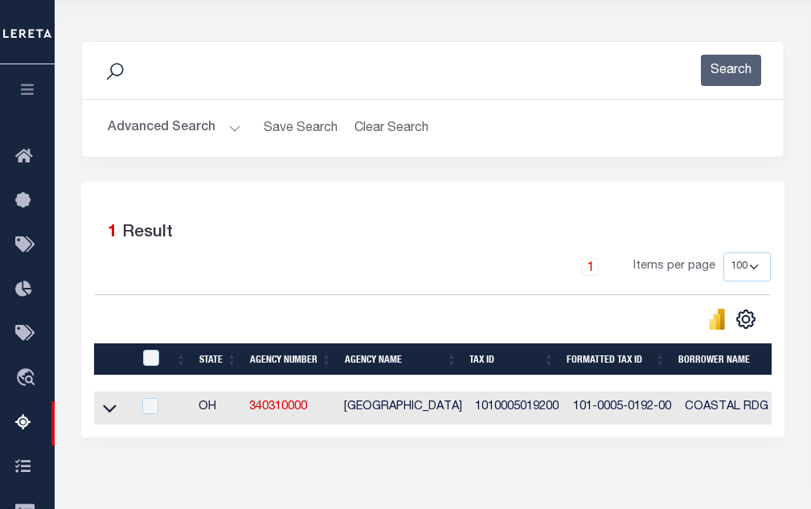
click at [109, 411] on icon at bounding box center [110, 408] width 14 height 17
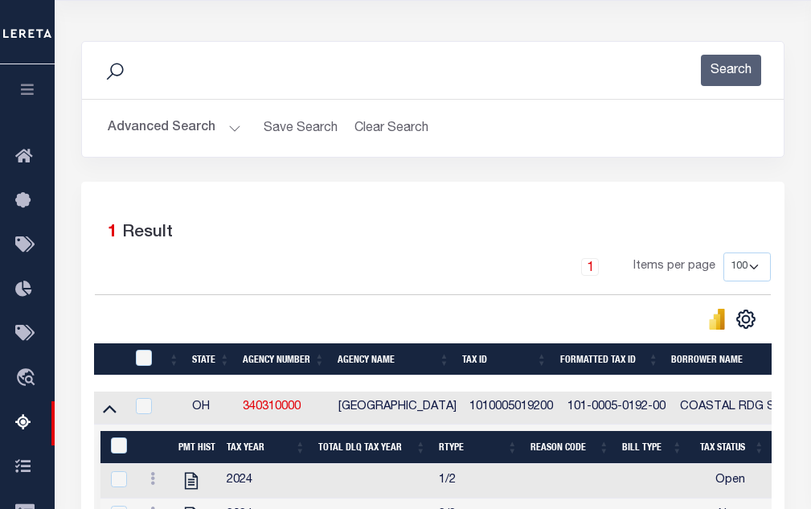
scroll to position [339, 0]
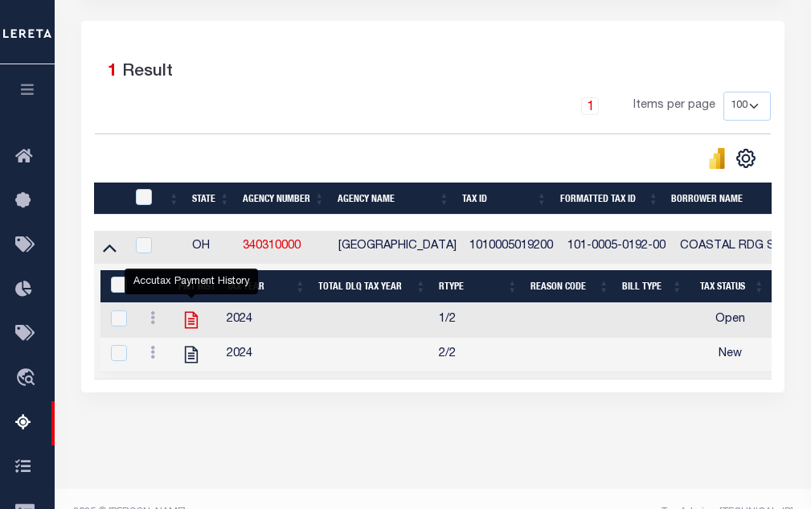
click at [193, 320] on icon "" at bounding box center [191, 320] width 13 height 17
checkbox input "true"
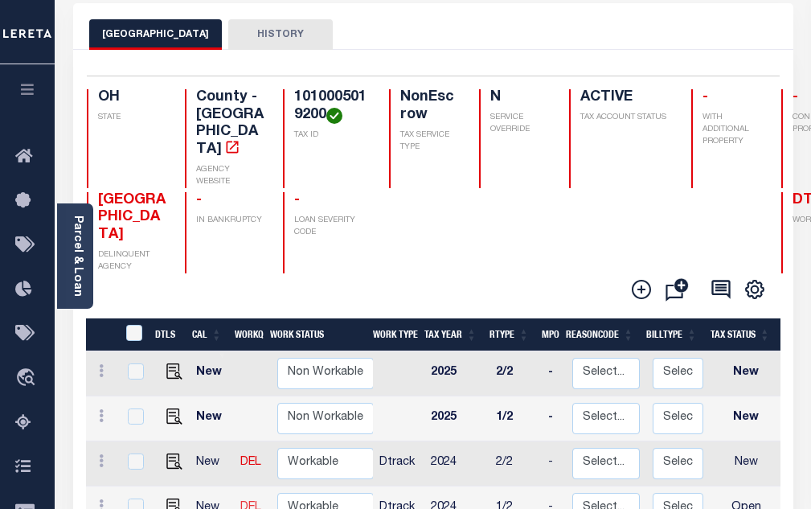
scroll to position [2, 0]
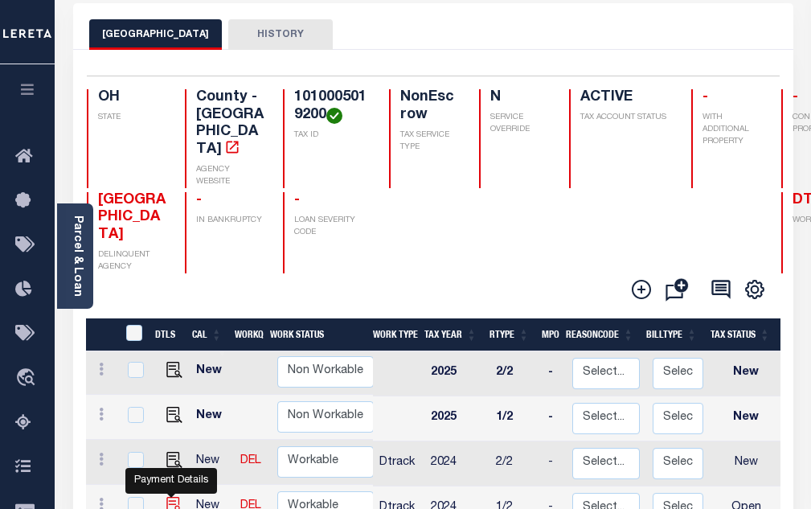
click at [167, 497] on img "" at bounding box center [174, 505] width 16 height 16
checkbox input "true"
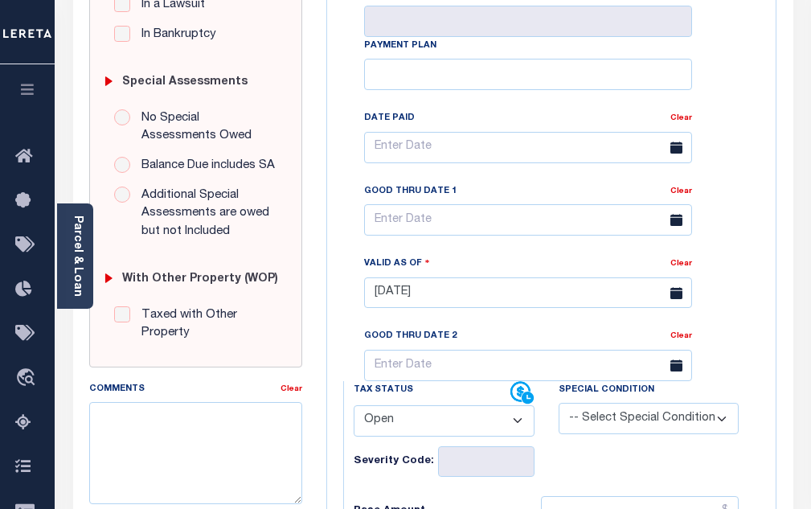
scroll to position [482, 0]
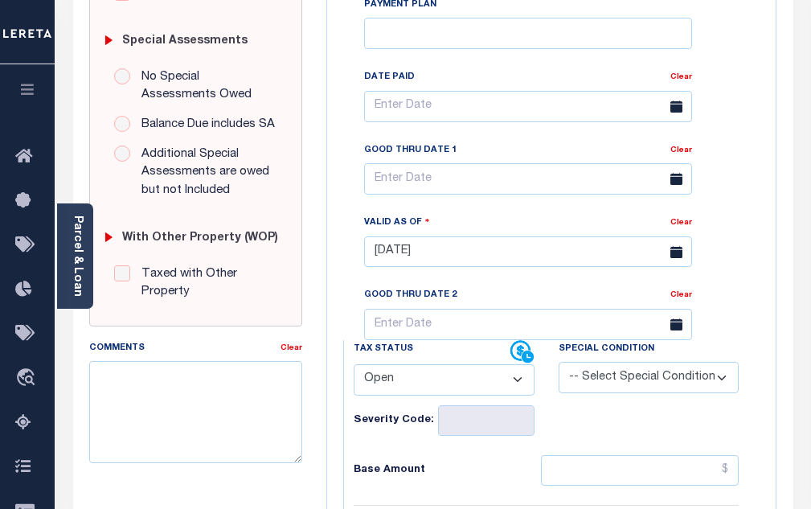
click at [388, 390] on select "- Select Status Code - Open Due/Unpaid Paid Incomplete No Tax Due Internal Refu…" at bounding box center [444, 379] width 181 height 31
select select "PYD"
click at [354, 371] on select "- Select Status Code - Open Due/Unpaid Paid Incomplete No Tax Due Internal Refu…" at bounding box center [444, 379] width 181 height 31
type input "[DATE]"
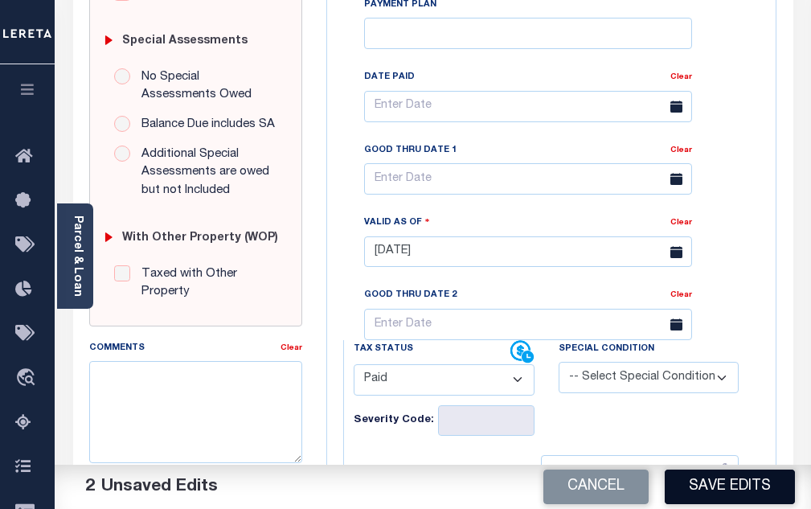
click at [721, 490] on button "Save Edits" at bounding box center [730, 486] width 130 height 35
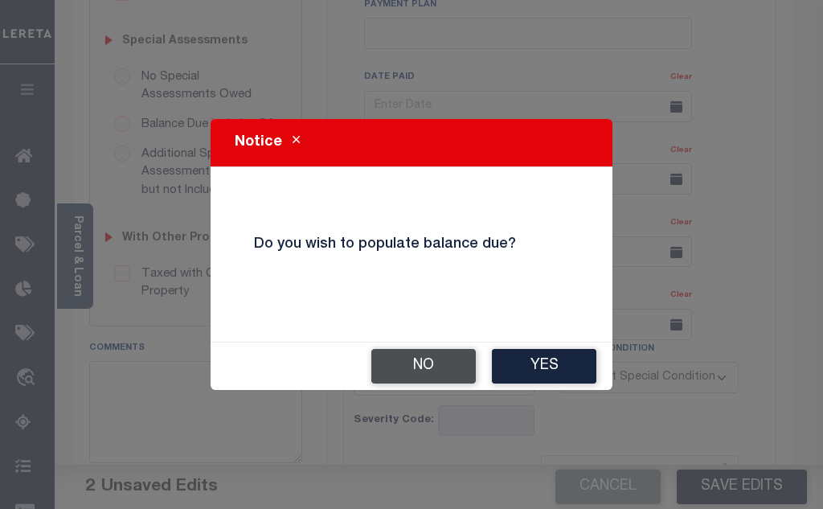
click at [427, 366] on button "No" at bounding box center [423, 366] width 104 height 35
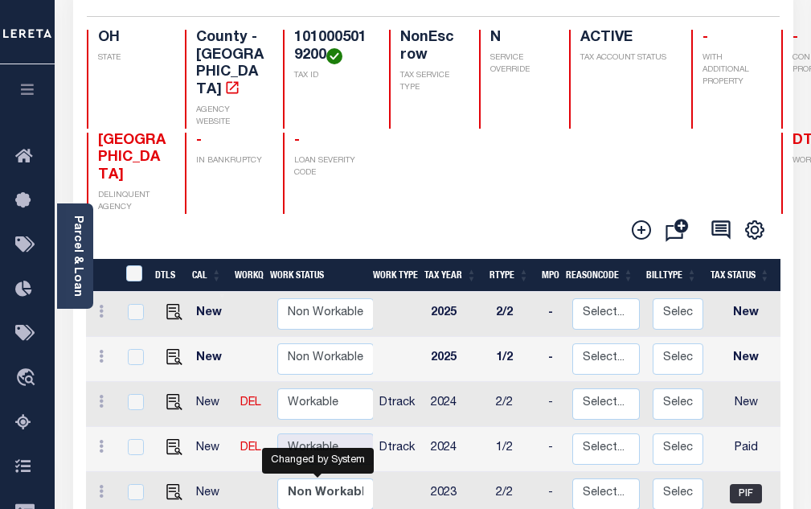
scroll to position [161, 0]
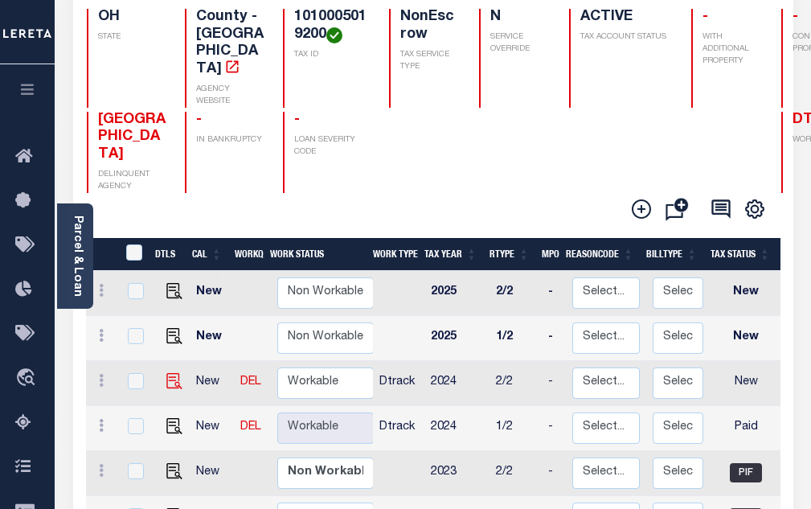
click at [172, 373] on img at bounding box center [174, 381] width 16 height 16
checkbox input "true"
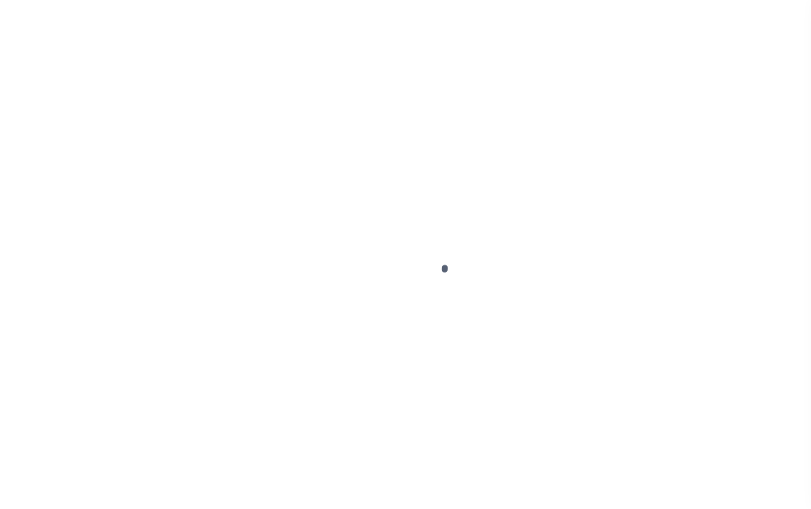
select select "NW2"
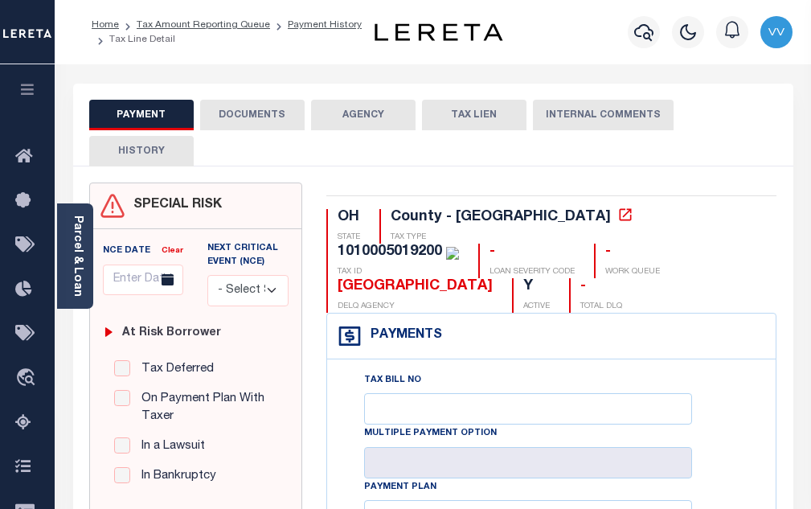
click at [250, 125] on button "DOCUMENTS" at bounding box center [252, 115] width 104 height 31
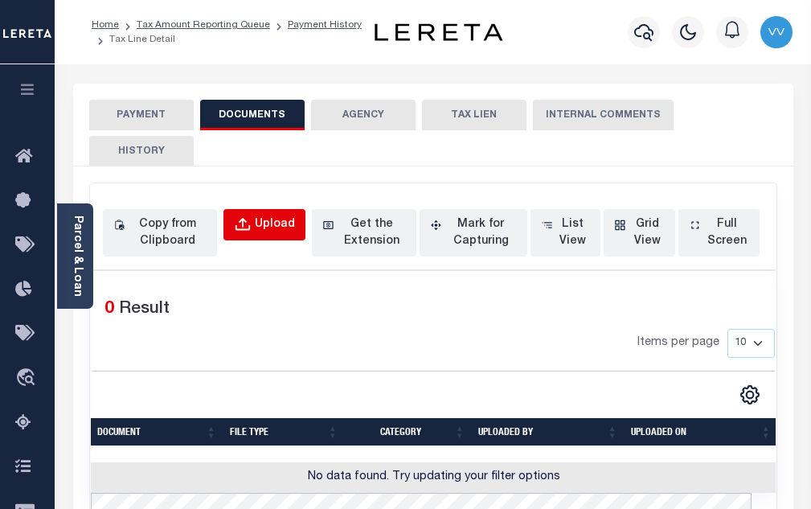
click at [276, 227] on div "Upload" at bounding box center [275, 225] width 40 height 18
select select "POP"
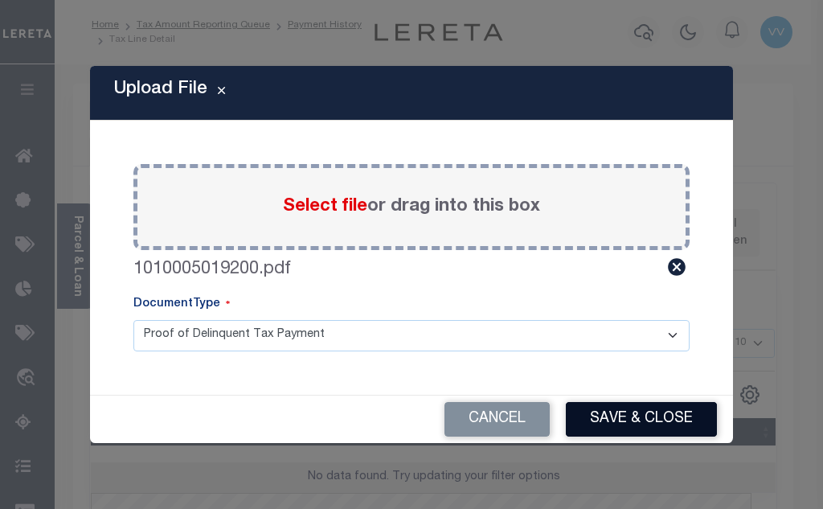
click at [618, 406] on button "Save & Close" at bounding box center [641, 419] width 151 height 35
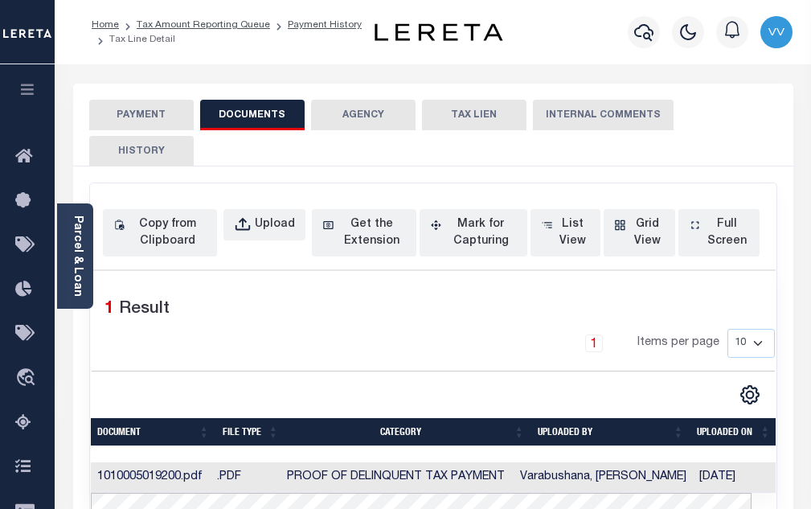
click at [170, 109] on button "PAYMENT" at bounding box center [141, 115] width 104 height 31
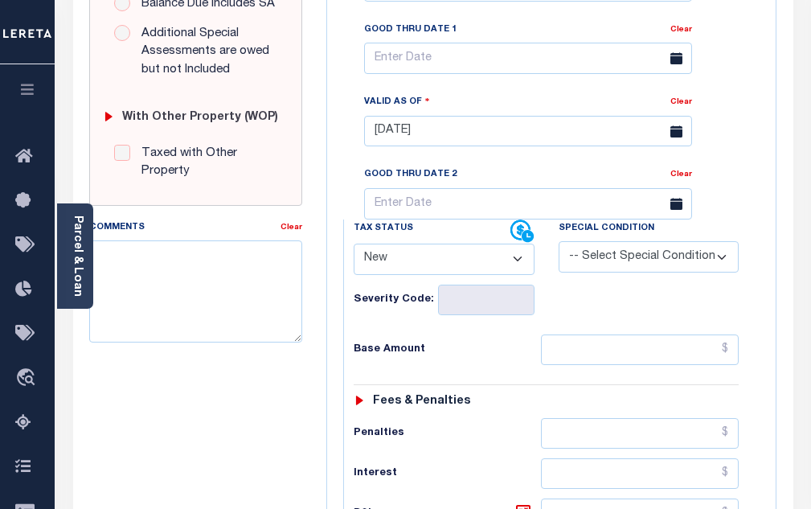
scroll to position [643, 0]
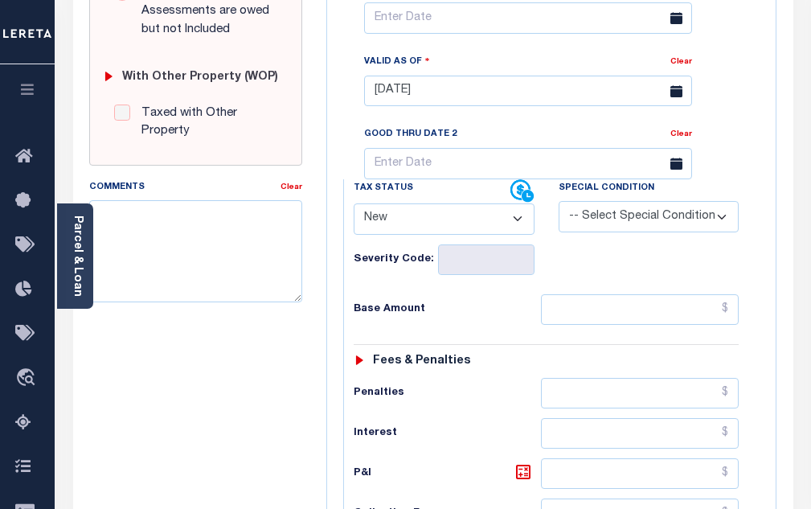
click at [421, 233] on select "- Select Status Code - Open Due/Unpaid Paid Incomplete No Tax Due Internal Refu…" at bounding box center [444, 218] width 181 height 31
select select "PYD"
click at [354, 210] on select "- Select Status Code - Open Due/Unpaid Paid Incomplete No Tax Due Internal Refu…" at bounding box center [444, 218] width 181 height 31
type input "[DATE]"
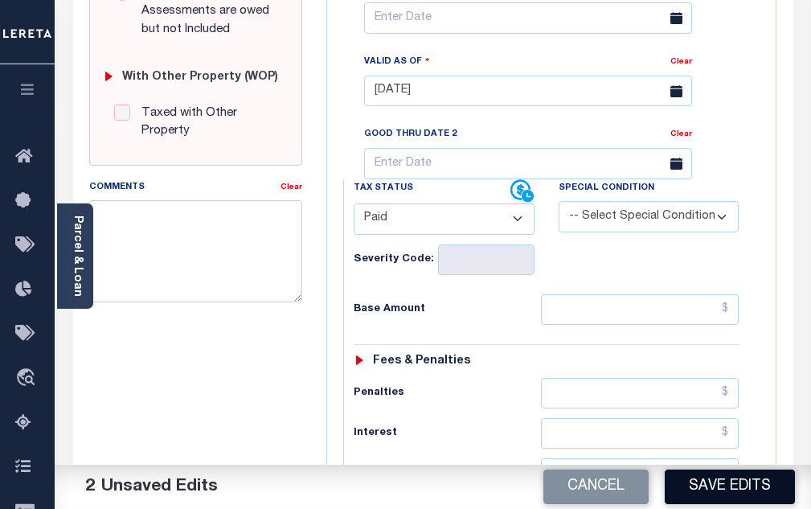
click at [710, 490] on button "Save Edits" at bounding box center [730, 486] width 130 height 35
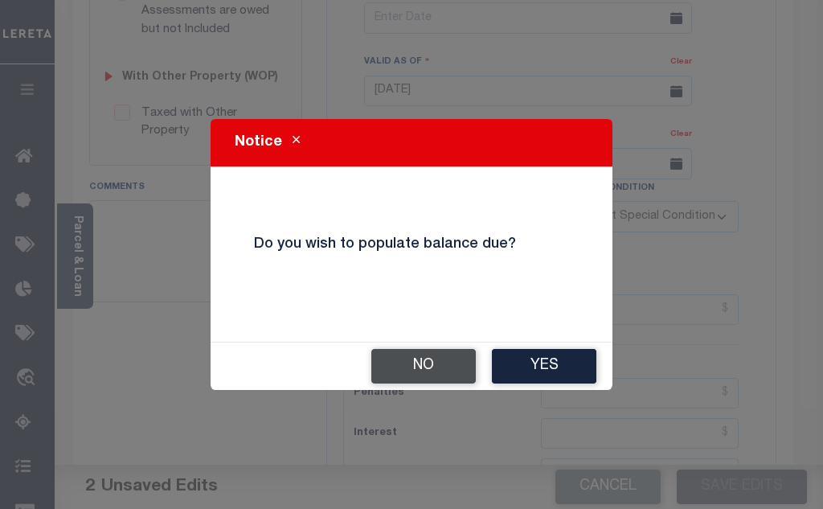
click at [406, 363] on button "No" at bounding box center [423, 366] width 104 height 35
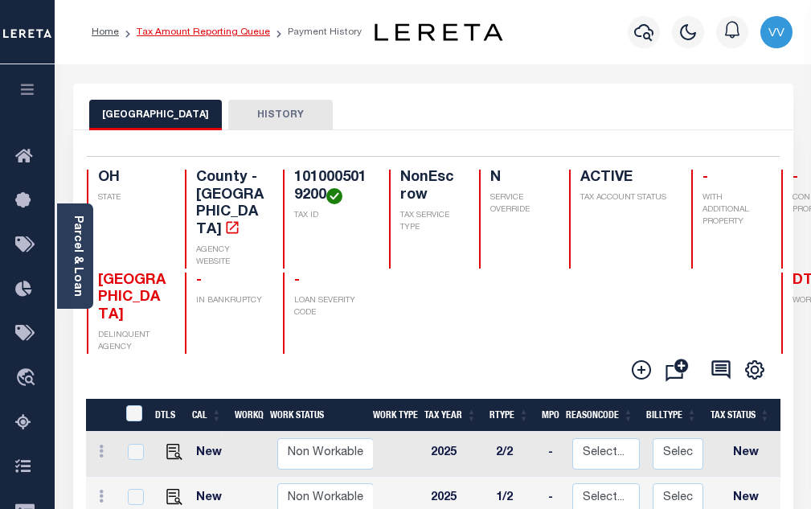
click at [242, 30] on link "Tax Amount Reporting Queue" at bounding box center [203, 32] width 133 height 10
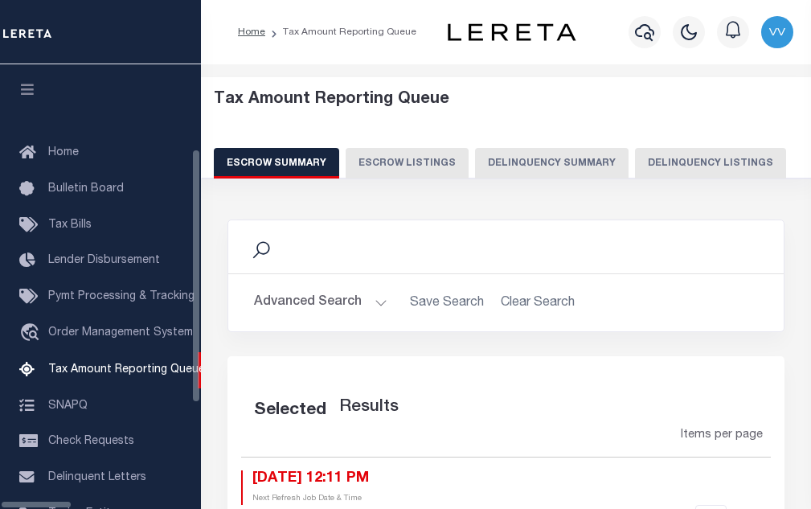
select select "100"
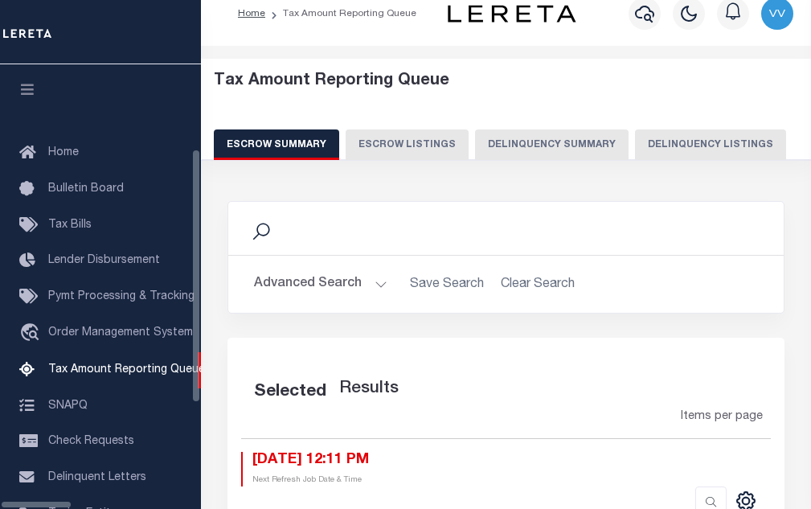
scroll to position [162, 0]
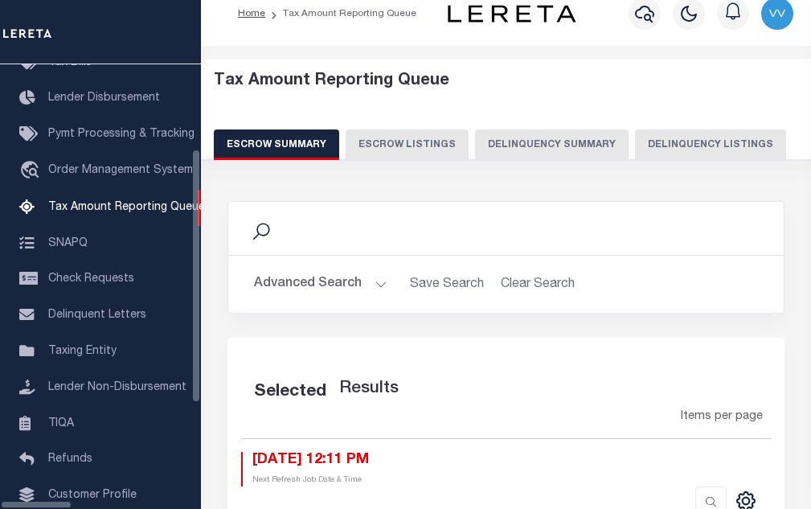
select select "100"
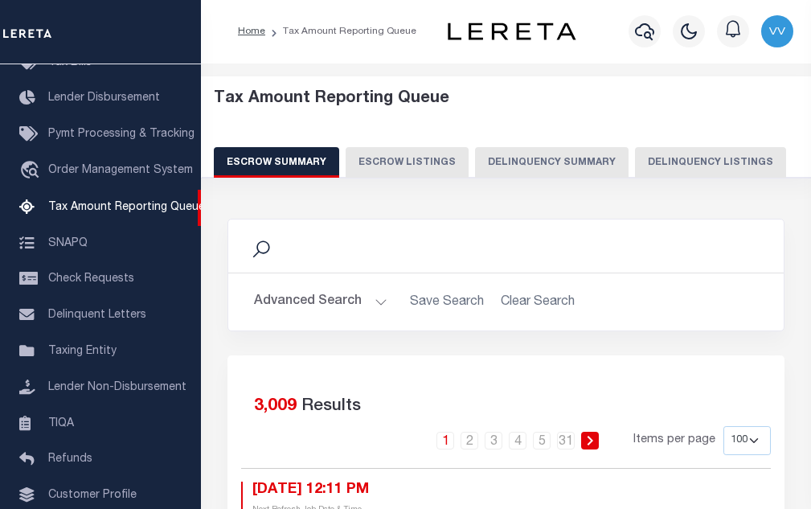
scroll to position [0, 0]
click at [679, 169] on button "Delinquency Listings" at bounding box center [710, 163] width 151 height 31
select select "100"
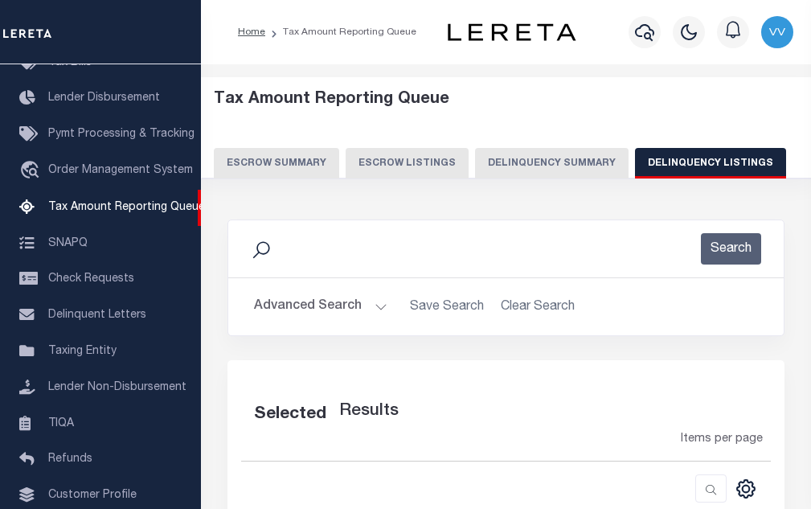
select select "100"
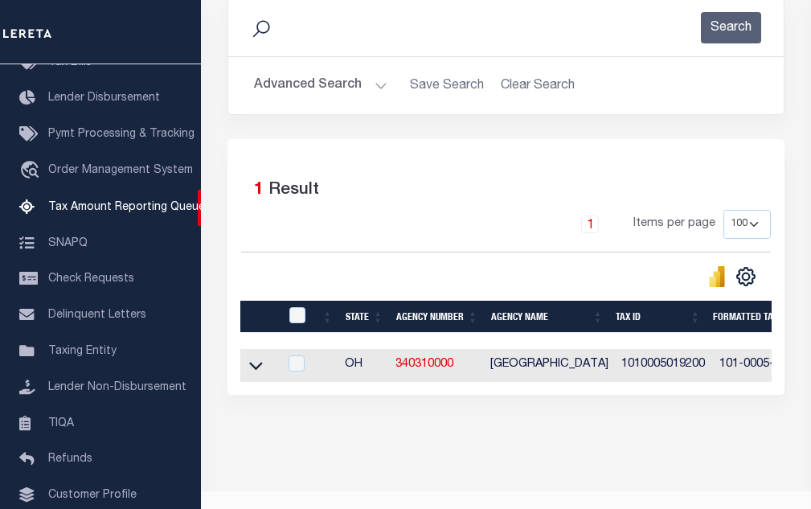
scroll to position [265, 0]
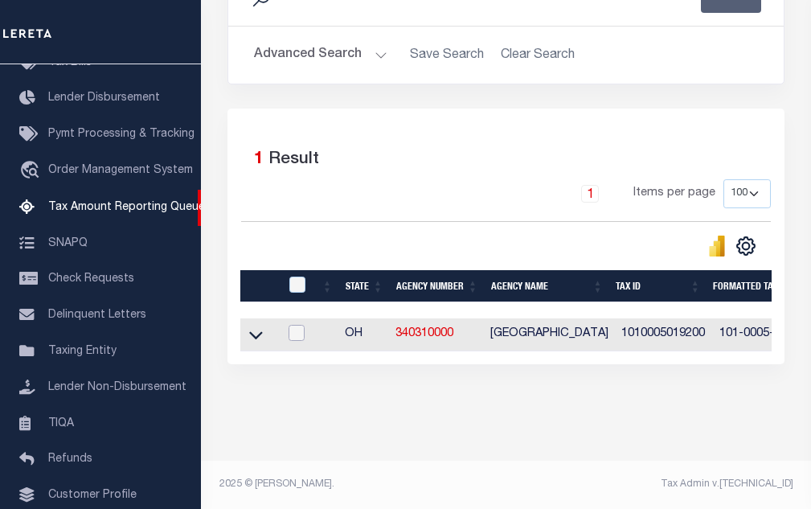
click at [294, 325] on input "checkbox" at bounding box center [297, 333] width 16 height 16
checkbox input "true"
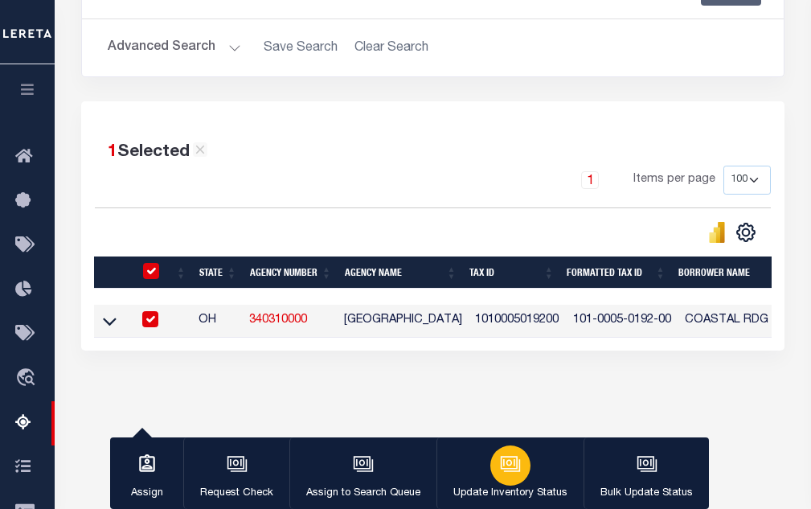
click at [500, 463] on icon "button" at bounding box center [510, 463] width 21 height 21
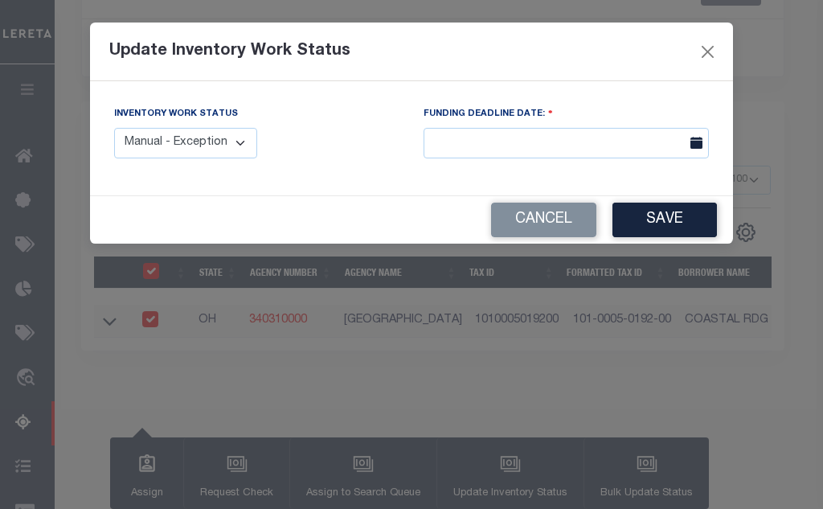
click at [228, 129] on select "Manual - Exception Pended - Awaiting Search Late Add Exception Completed" at bounding box center [185, 143] width 143 height 31
select select "4"
click at [114, 128] on select "Manual - Exception Pended - Awaiting Search Late Add Exception Completed" at bounding box center [185, 143] width 143 height 31
click at [670, 228] on button "Save" at bounding box center [665, 220] width 104 height 35
